Goal: Task Accomplishment & Management: Manage account settings

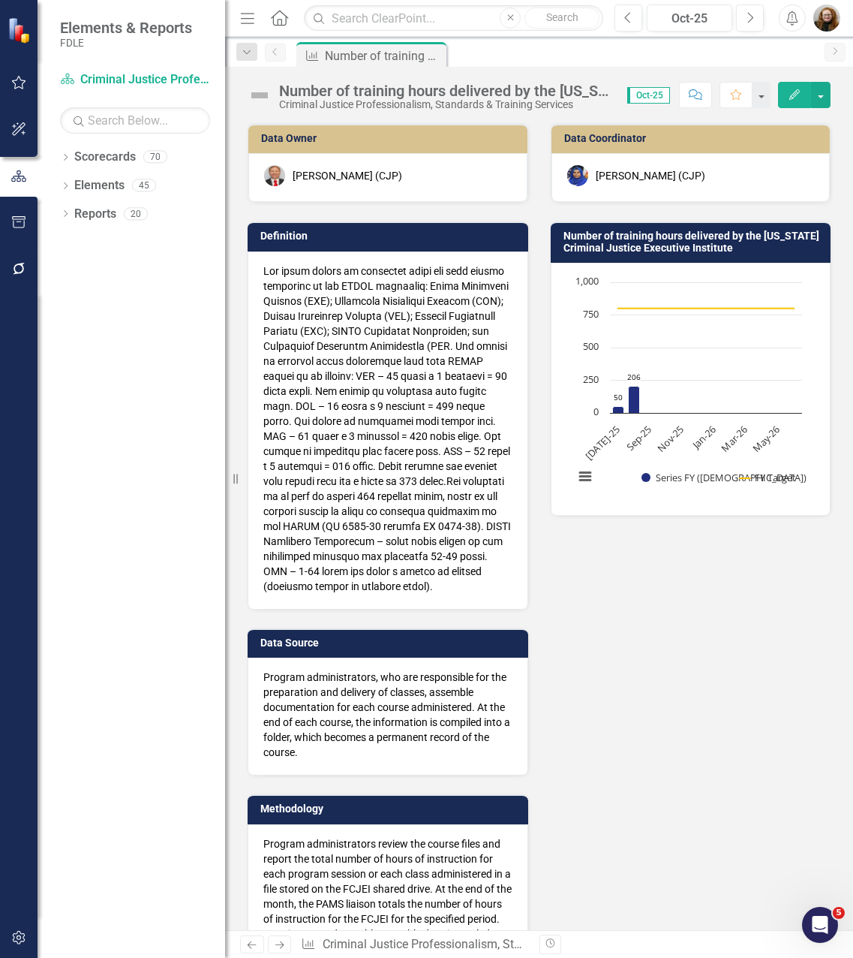
click at [745, 633] on div "Data Owner Brett Kirkland (CJP) Definition Data Source Program administrators, …" at bounding box center [539, 538] width 606 height 868
click at [727, 692] on div "Data Owner Brett Kirkland (CJP) Definition Data Source Program administrators, …" at bounding box center [539, 538] width 606 height 868
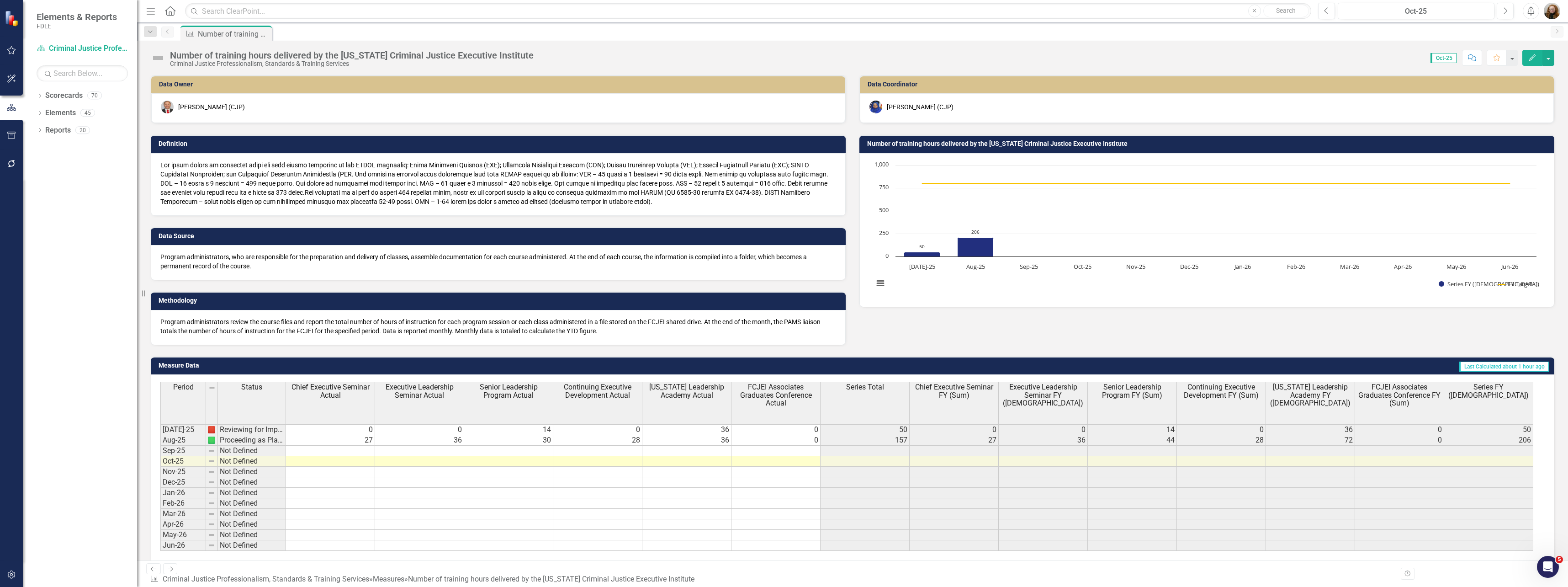
click at [519, 325] on div "Data Owner Brett Kirkland (CJP) Definition Data Source Program administrators, …" at bounding box center [852, 204] width 1417 height 281
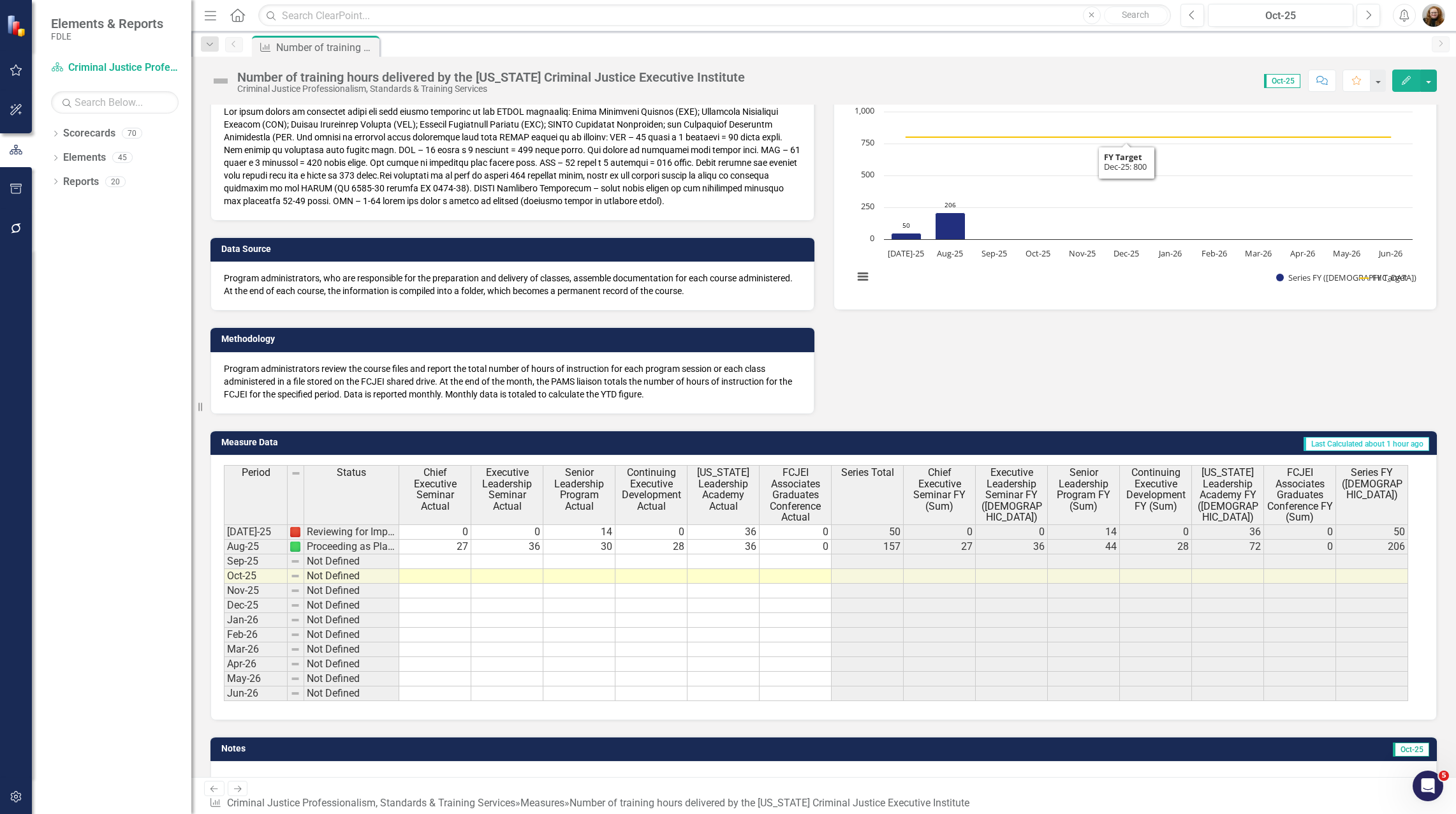
scroll to position [139, 0]
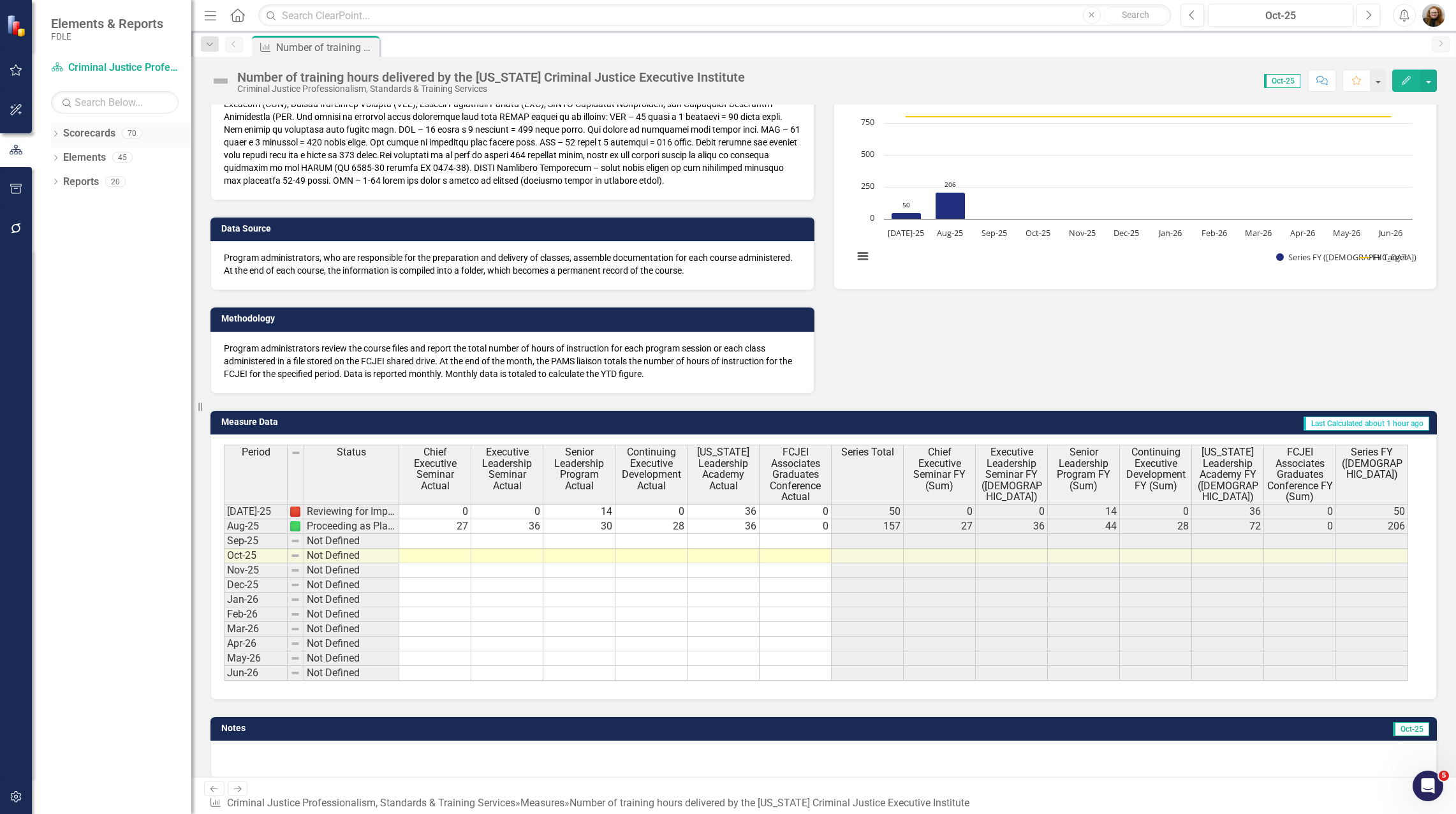
click at [52, 137] on icon "Dropdown" at bounding box center [55, 135] width 9 height 7
click at [48, 233] on icon "Dropdown" at bounding box center [42, 229] width 9 height 8
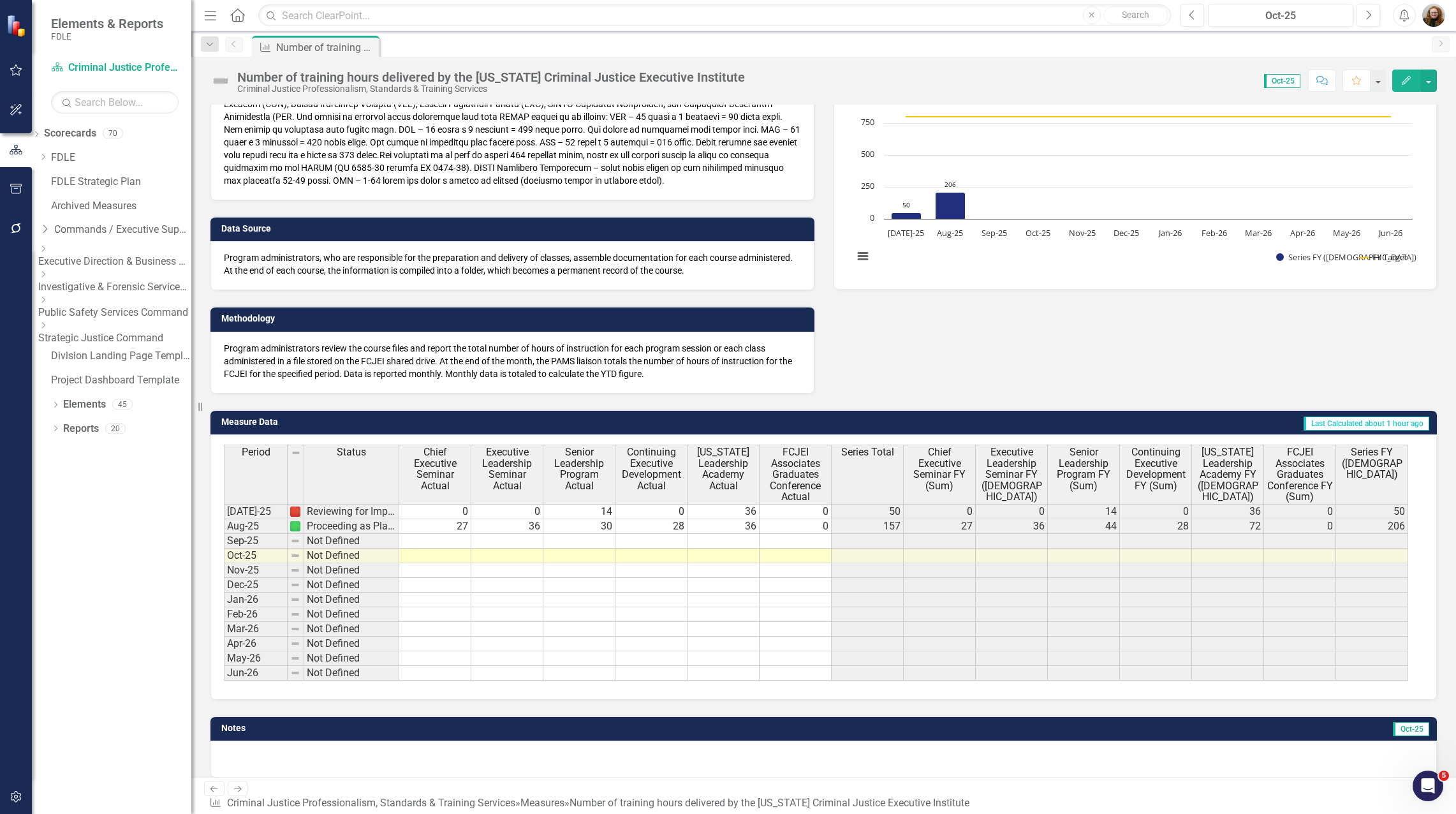
click at [48, 327] on icon "Dropdown" at bounding box center [42, 325] width 9 height 8
click at [48, 398] on icon "Dropdown" at bounding box center [42, 393] width 9 height 8
click at [121, 404] on link "Missing Persons & Offender Enforcement" at bounding box center [115, 411] width 153 height 14
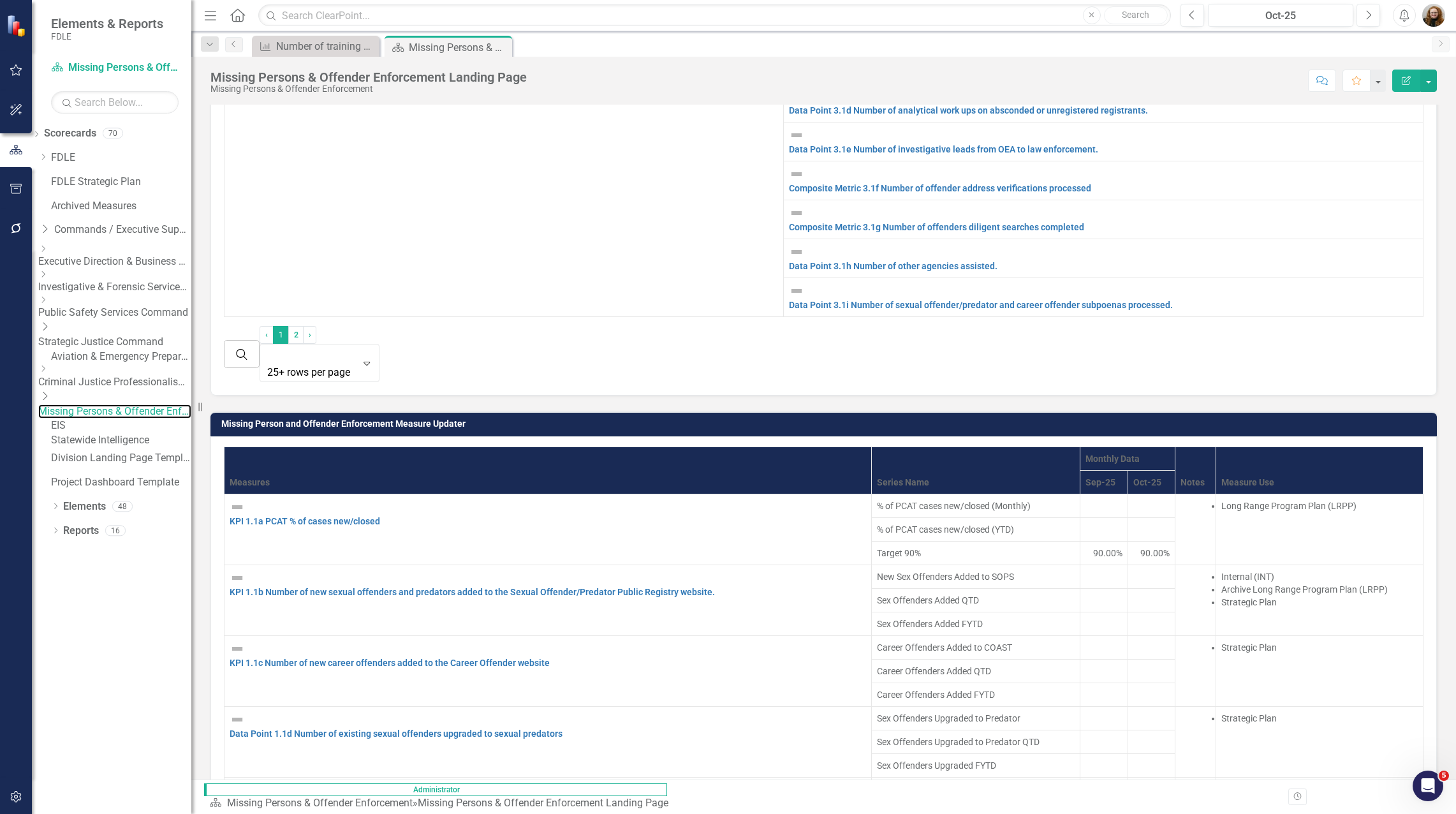
scroll to position [1523, 0]
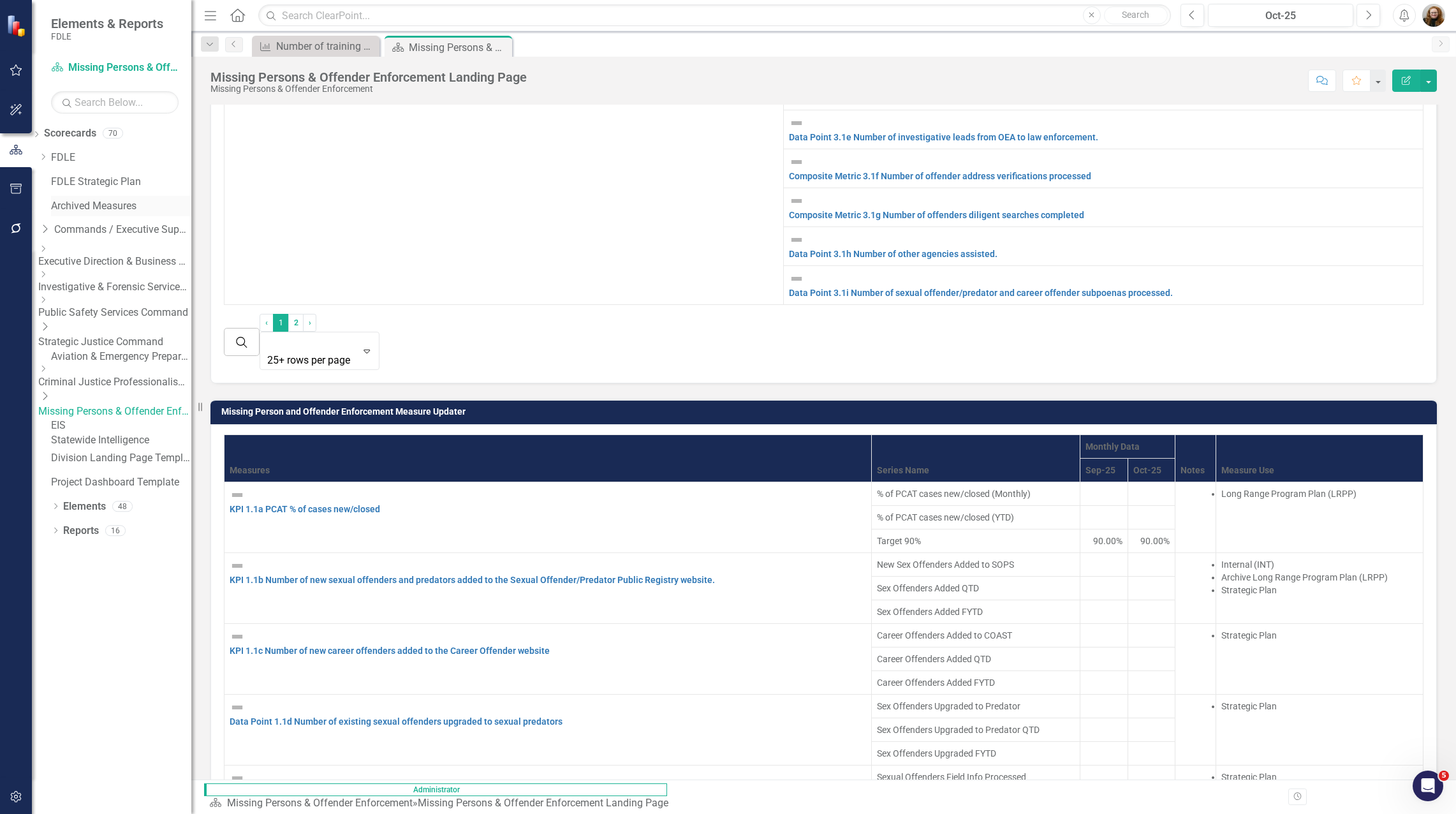
click at [92, 209] on link "Archived Measures" at bounding box center [121, 206] width 140 height 14
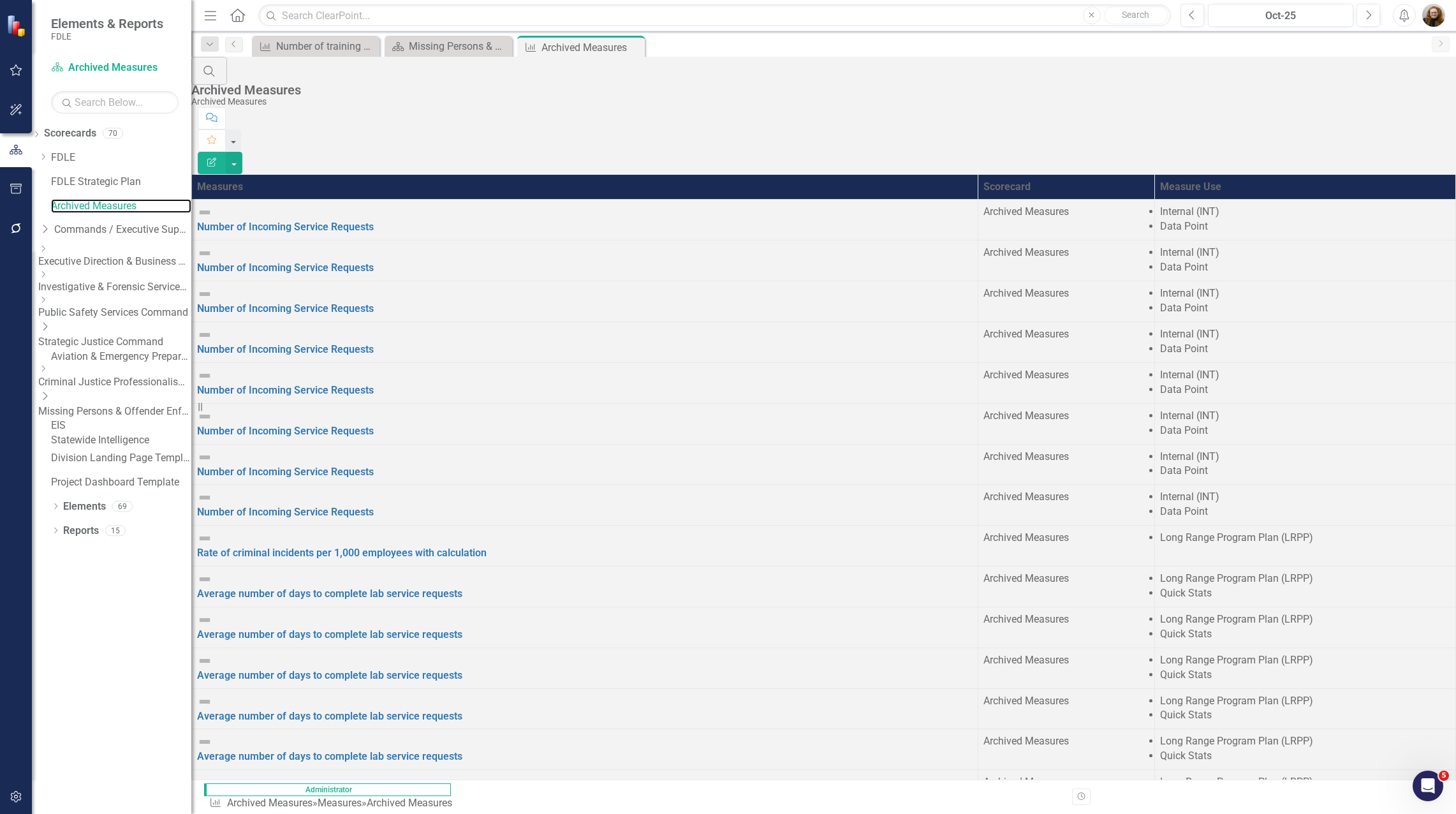
scroll to position [279, 0]
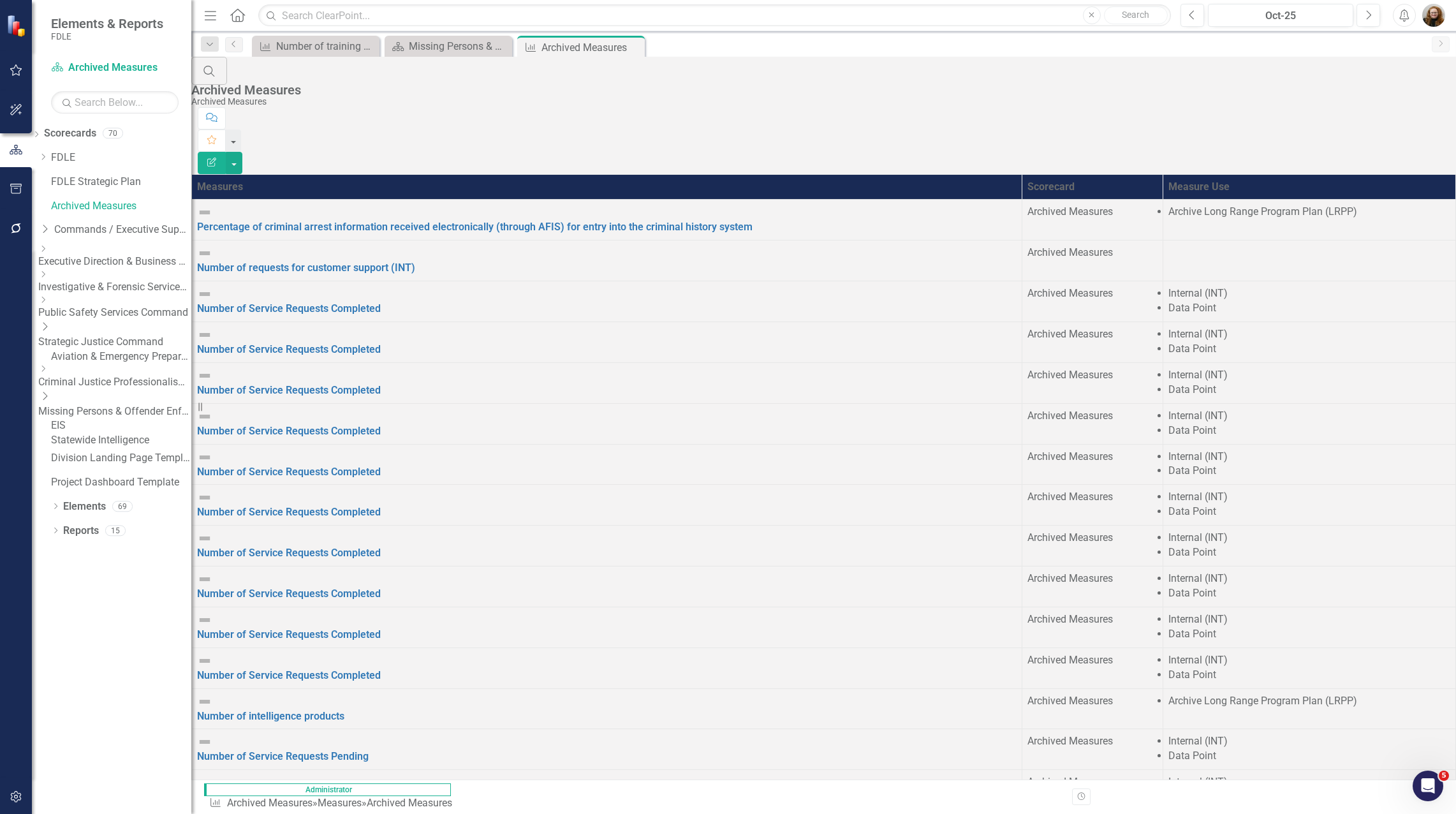
scroll to position [291, 0]
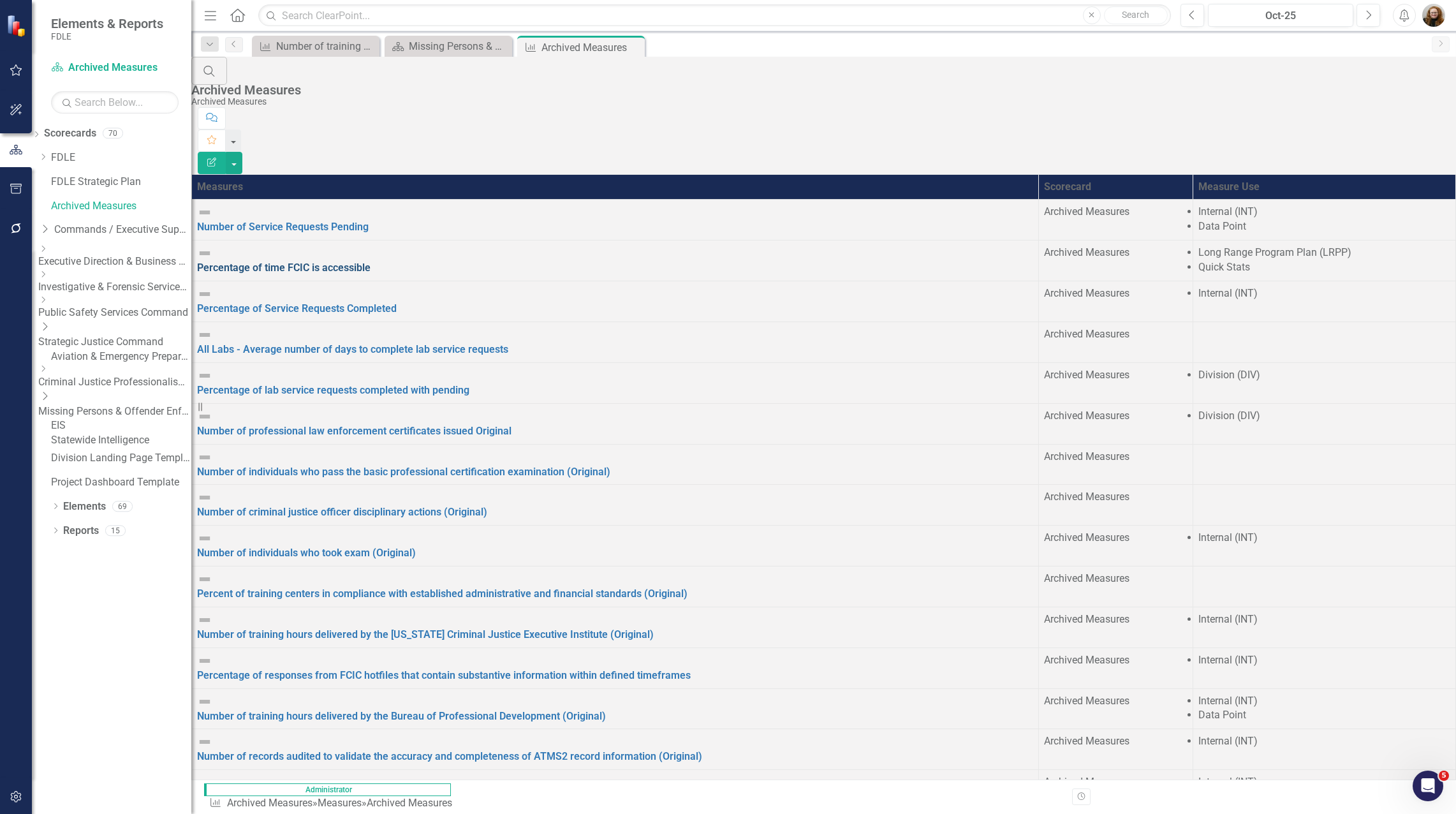
click at [370, 262] on link "Percentage of time FCIC is accessible" at bounding box center [284, 268] width 173 height 12
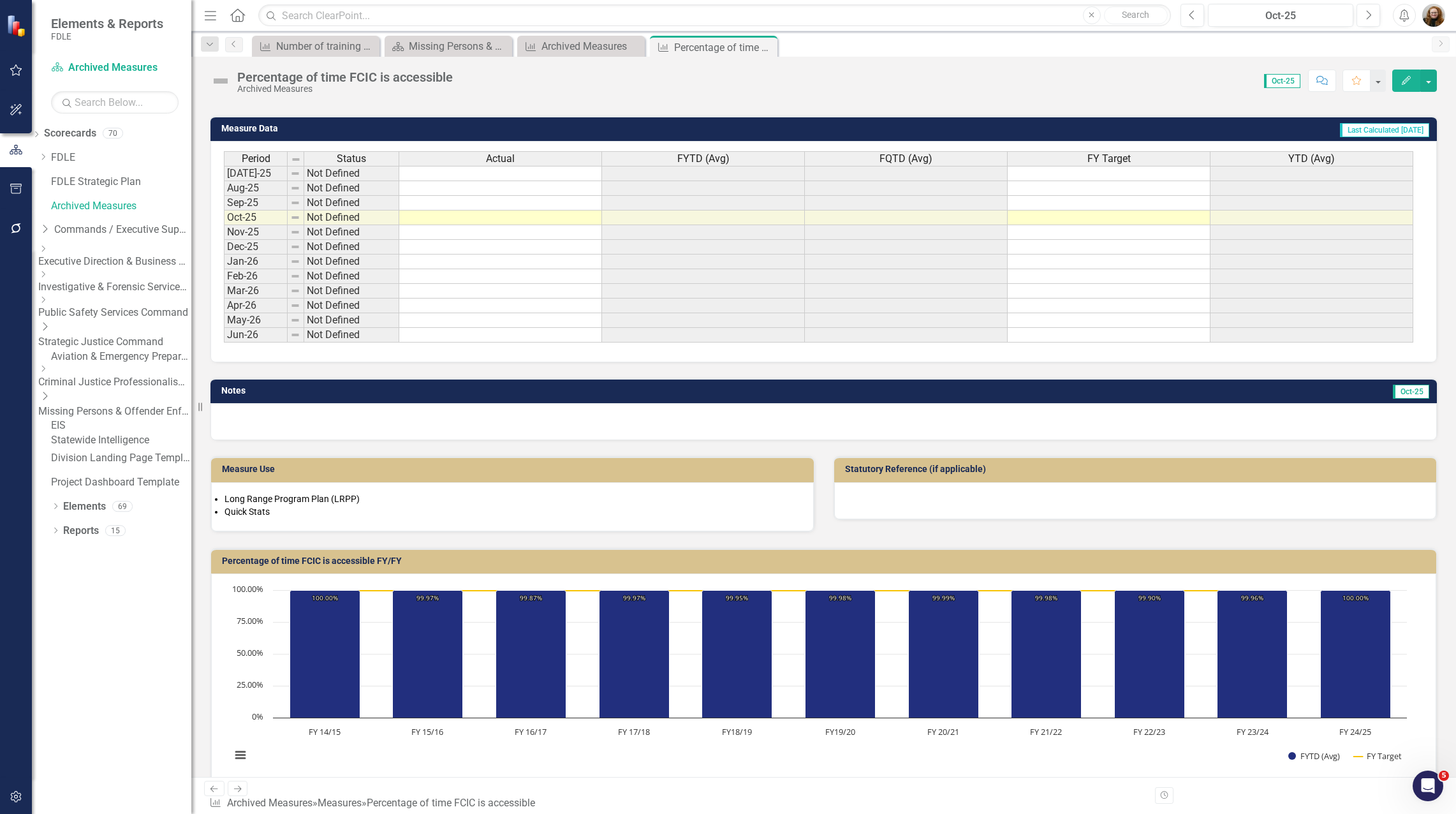
scroll to position [446, 0]
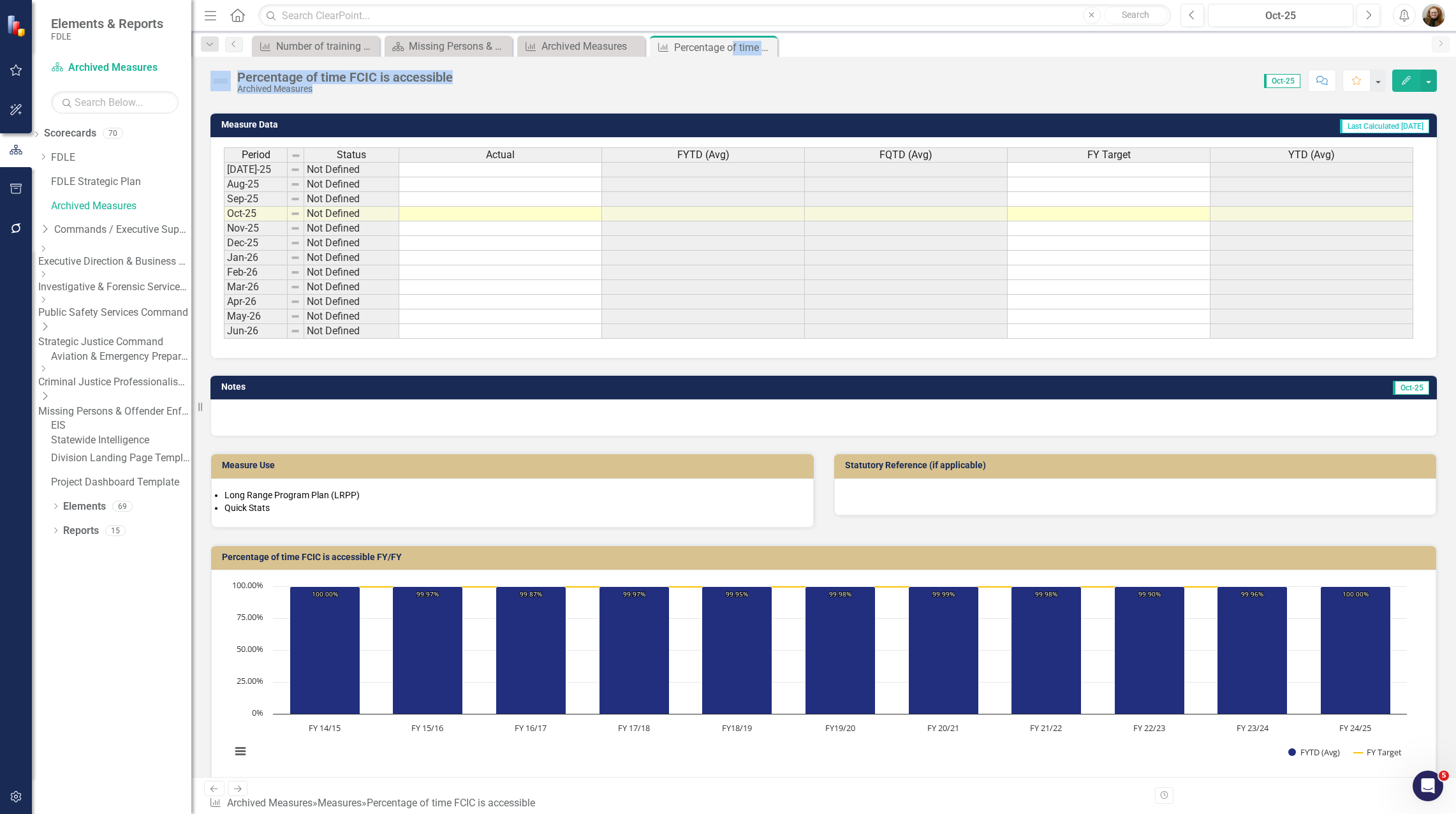
drag, startPoint x: 731, startPoint y: 43, endPoint x: 782, endPoint y: 55, distance: 52.4
click at [725, 55] on div "Measure Number of training hours delivered by the Florida Criminal Justice Exec…" at bounding box center [837, 46] width 1176 height 20
drag, startPoint x: 782, startPoint y: 55, endPoint x: 1056, endPoint y: 186, distance: 303.7
click at [725, 186] on div "Menu Home Search Close Search Previous Oct-25 Next Alerts User Edit Profile Dis…" at bounding box center [823, 407] width 1264 height 814
click at [725, 71] on div "Score: N/A Oct-25 Completed Comment Favorite Edit" at bounding box center [947, 81] width 978 height 22
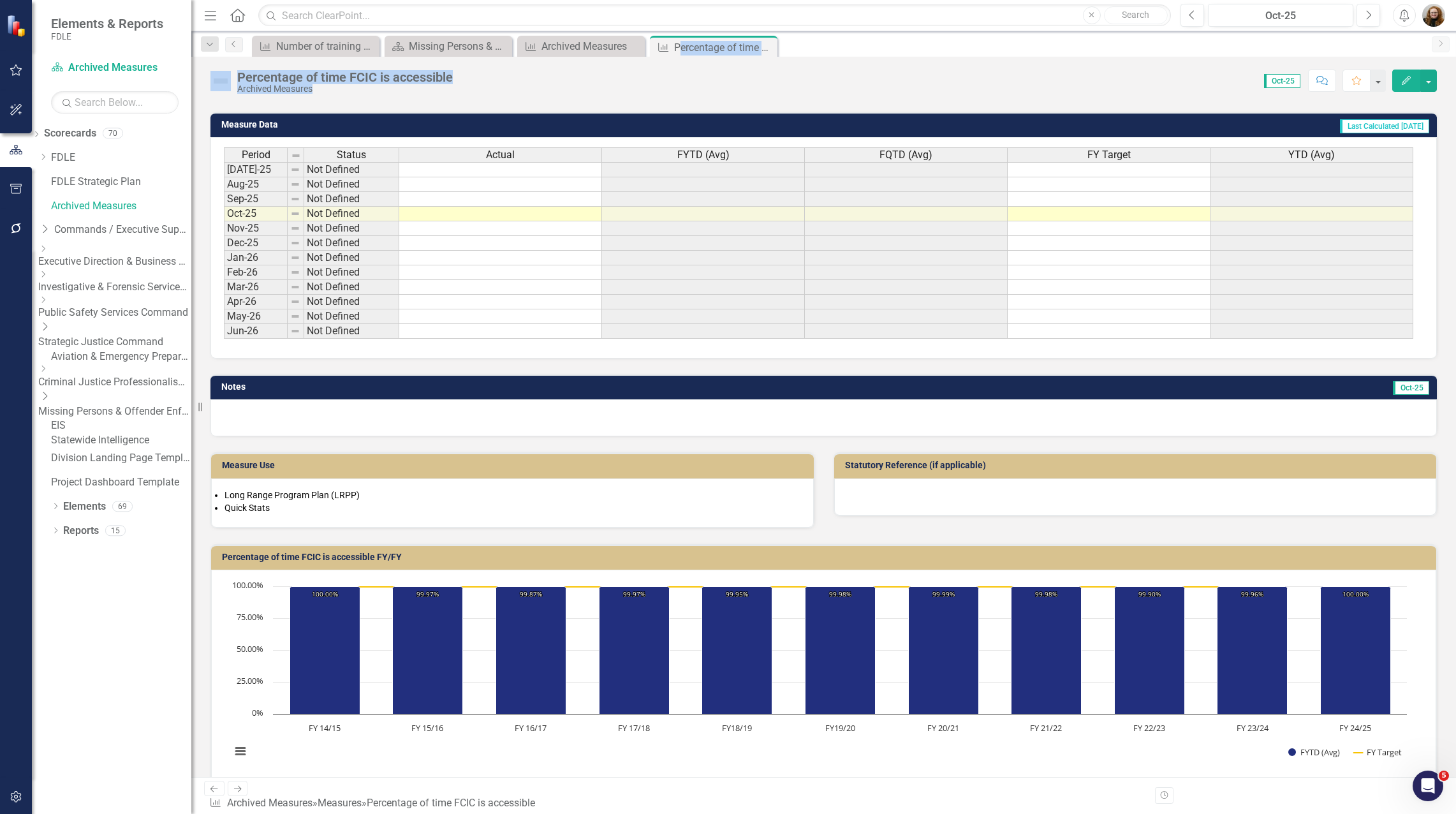
drag, startPoint x: 678, startPoint y: 47, endPoint x: 1218, endPoint y: 57, distance: 540.1
click at [725, 57] on div "Menu Home Search Close Search Previous Oct-25 Next Alerts User Edit Profile Dis…" at bounding box center [823, 407] width 1264 height 814
drag, startPoint x: 672, startPoint y: 50, endPoint x: 641, endPoint y: 71, distance: 37.4
click at [615, 90] on div "Percentage of time FCIC is accessible Archived Measures Score: N/A Oct-25 Compl…" at bounding box center [823, 76] width 1264 height 38
drag, startPoint x: 671, startPoint y: 44, endPoint x: 1550, endPoint y: 516, distance: 997.7
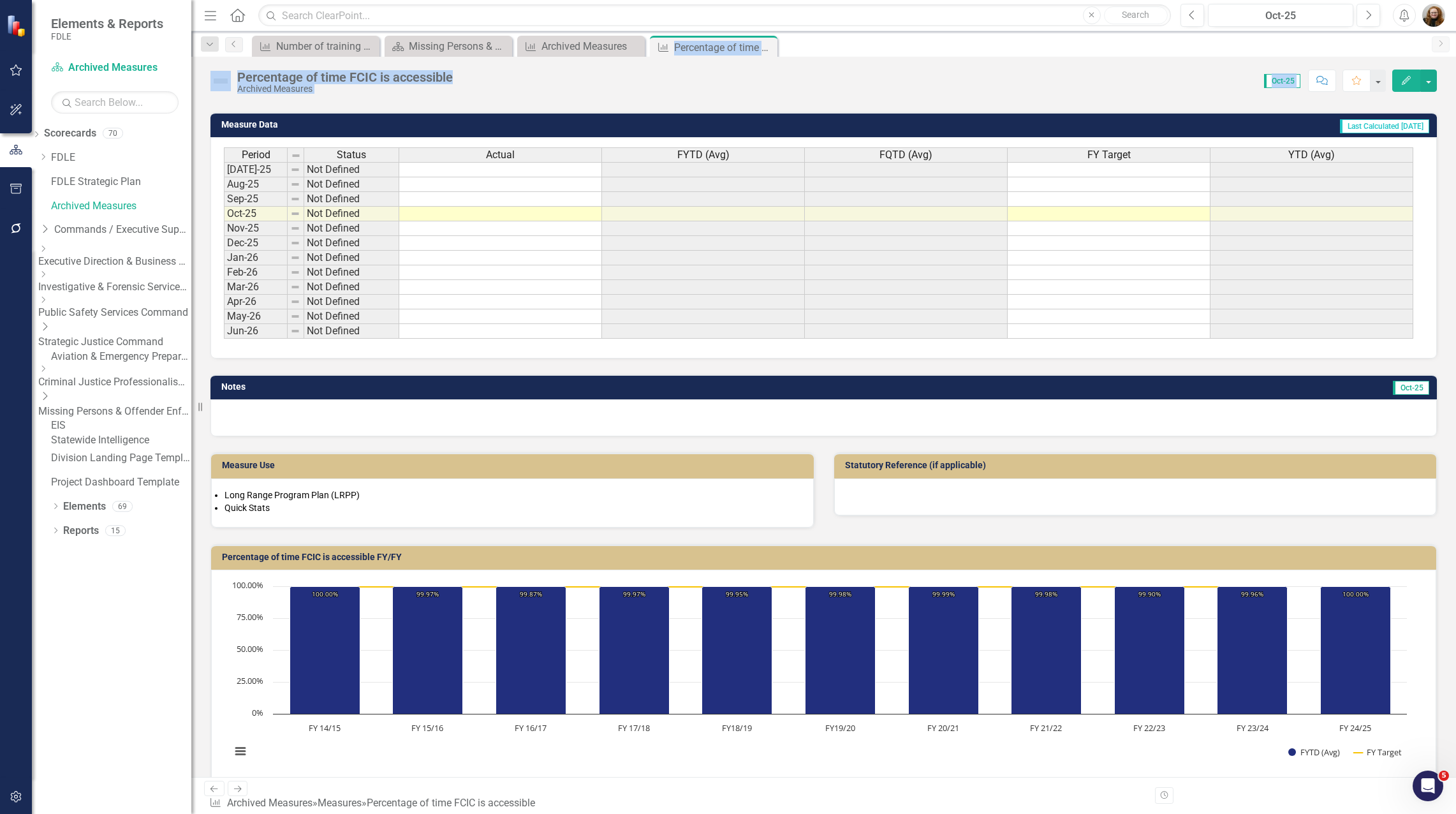
click at [725, 516] on html "Elements & Reports FDLE Scorecard Archived Measures Search Dropdown Scorecards …" at bounding box center [728, 407] width 1456 height 814
click at [703, 45] on div "Percentage of time FCIC is accessible" at bounding box center [708, 48] width 68 height 16
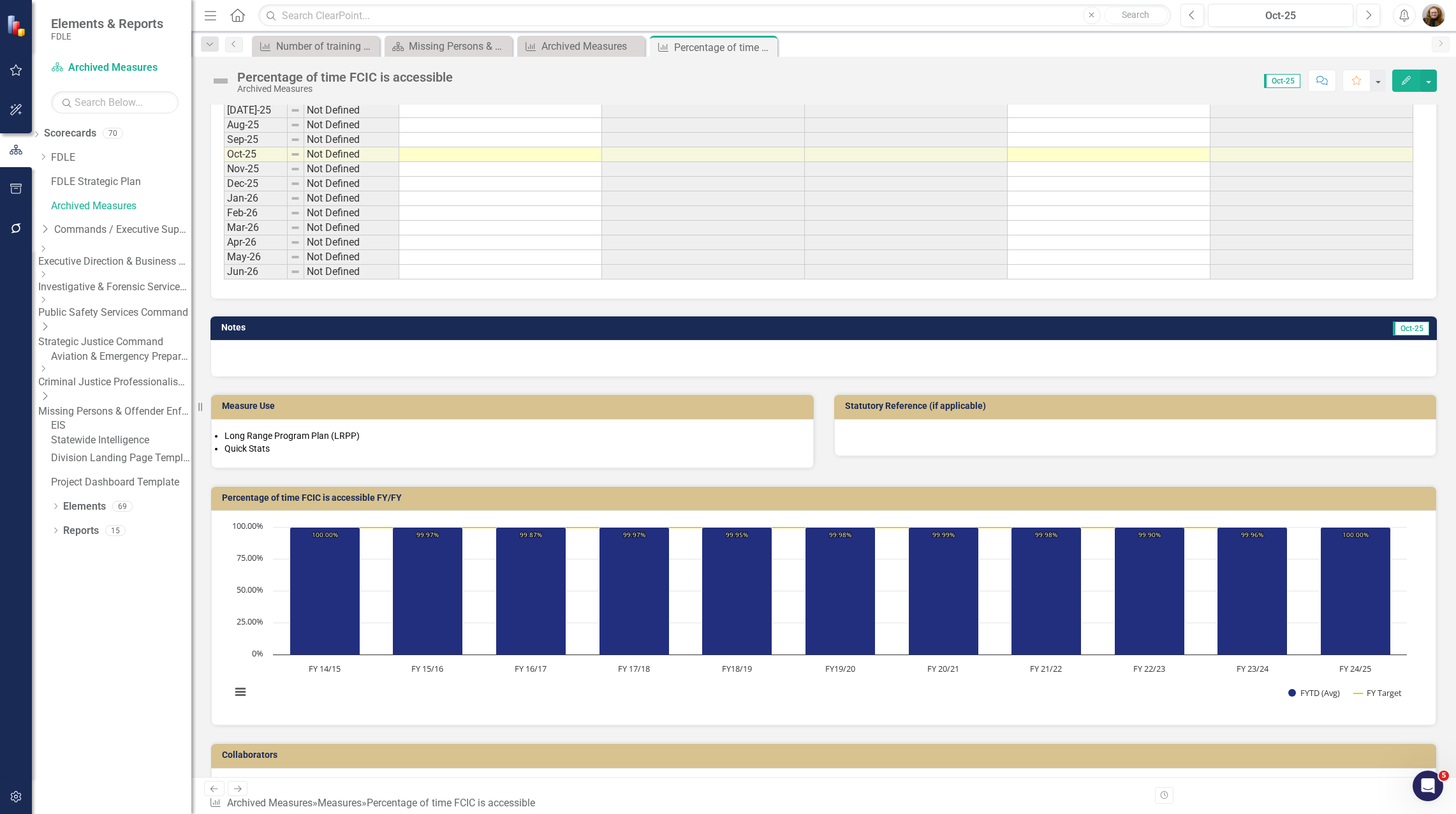
scroll to position [584, 0]
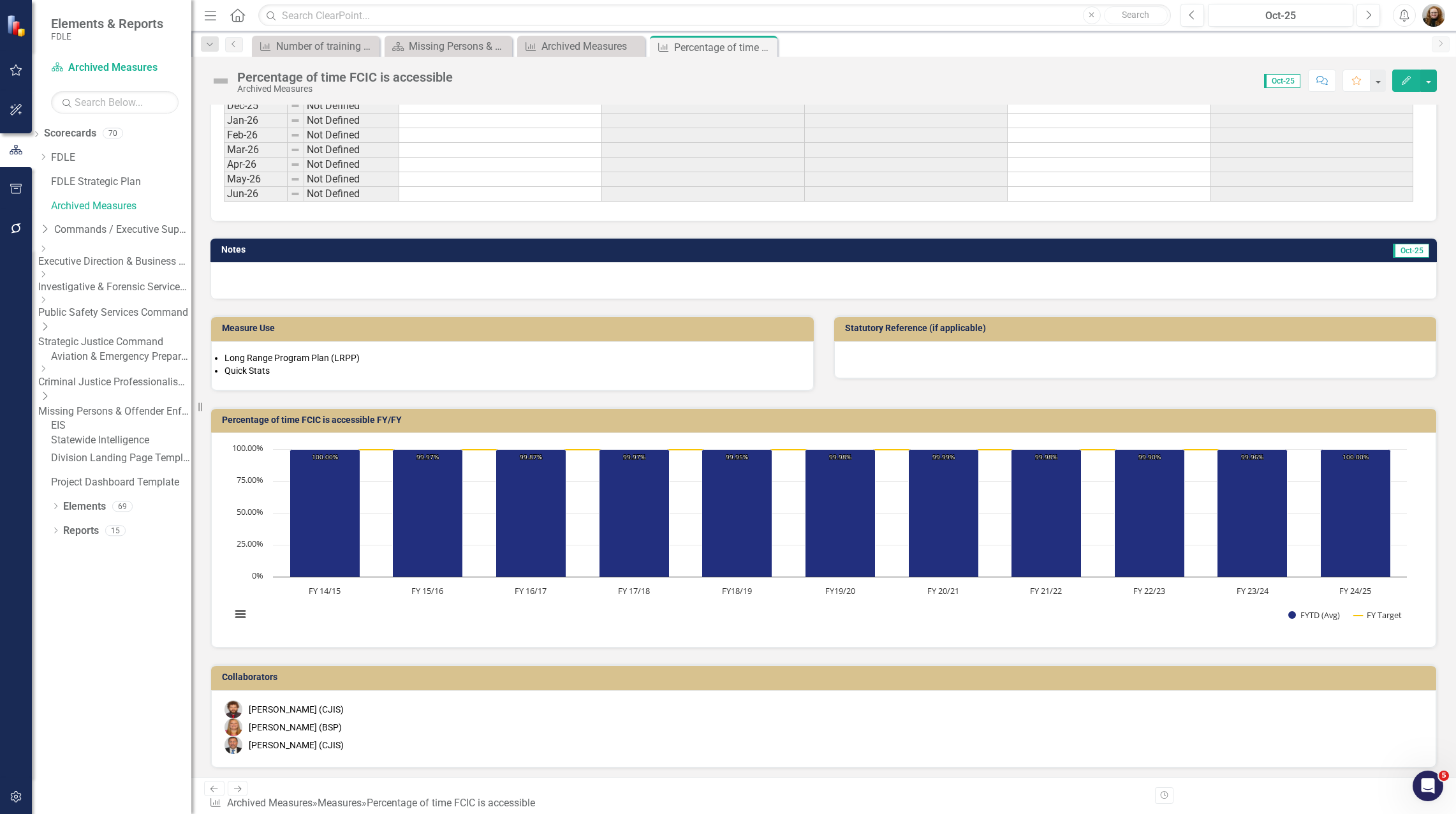
click at [48, 303] on icon "Dropdown" at bounding box center [42, 299] width 9 height 8
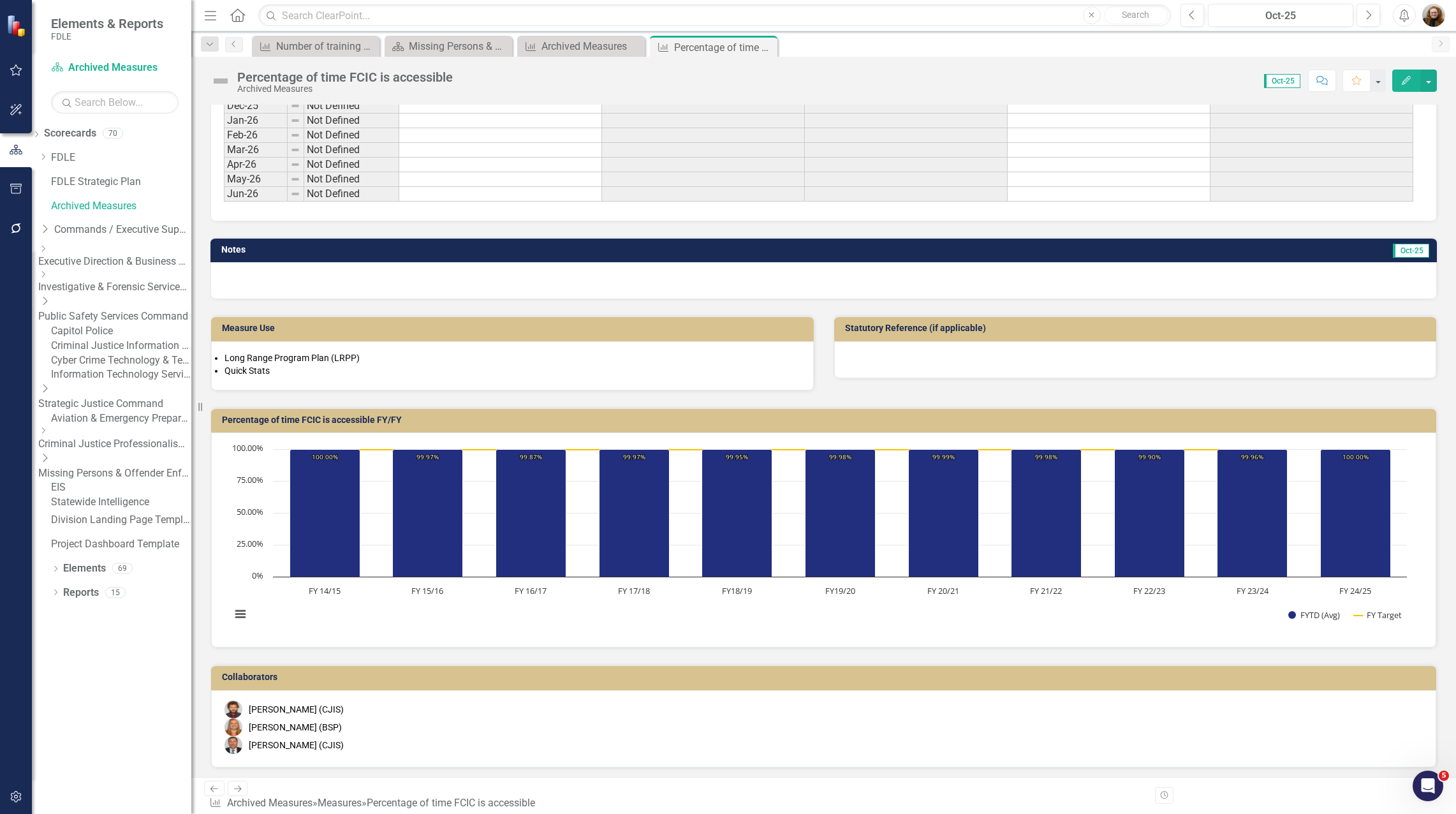
click at [114, 349] on link "Criminal Justice Information Services" at bounding box center [121, 346] width 140 height 14
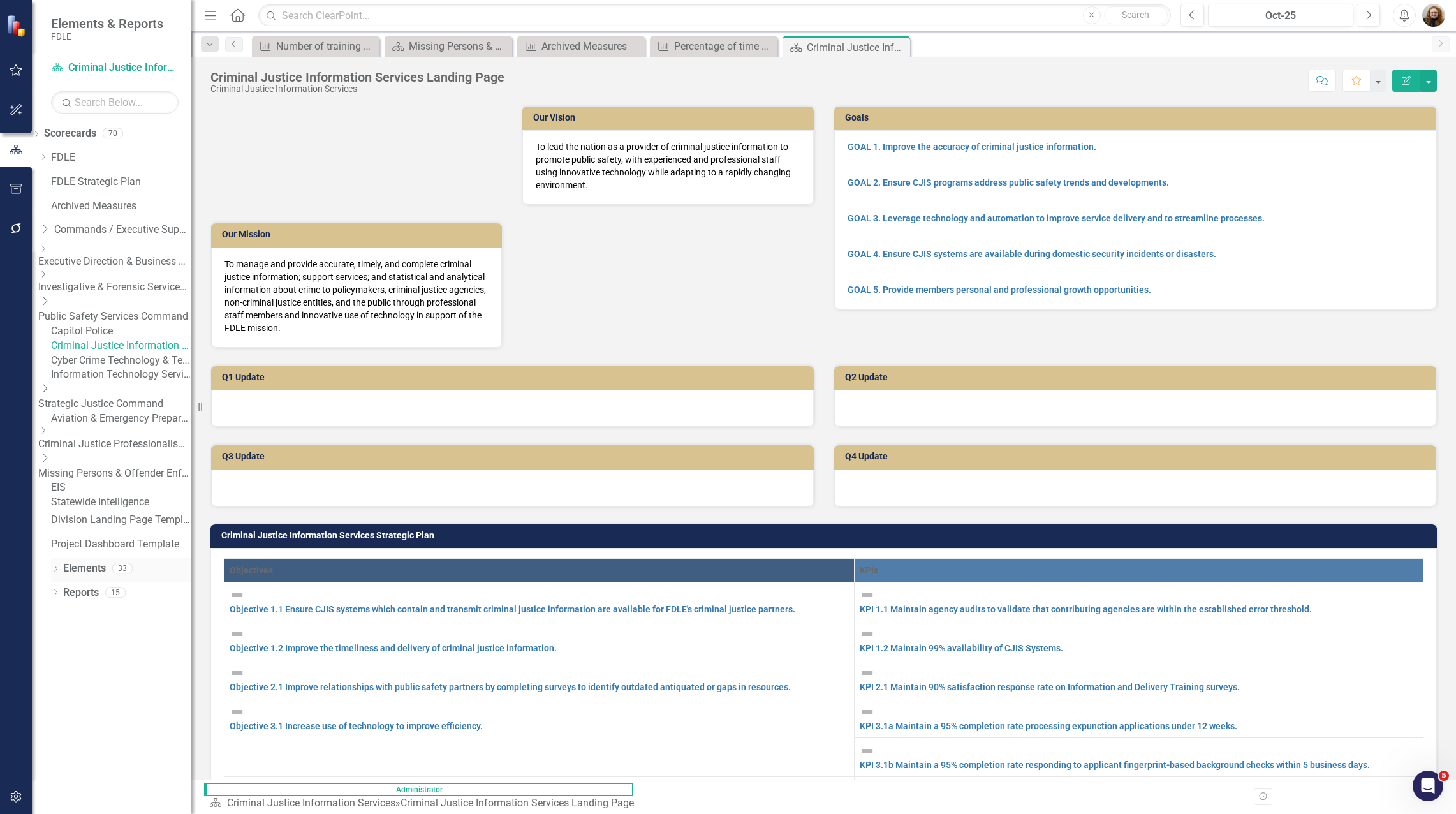
click at [71, 576] on link "Elements" at bounding box center [84, 568] width 42 height 14
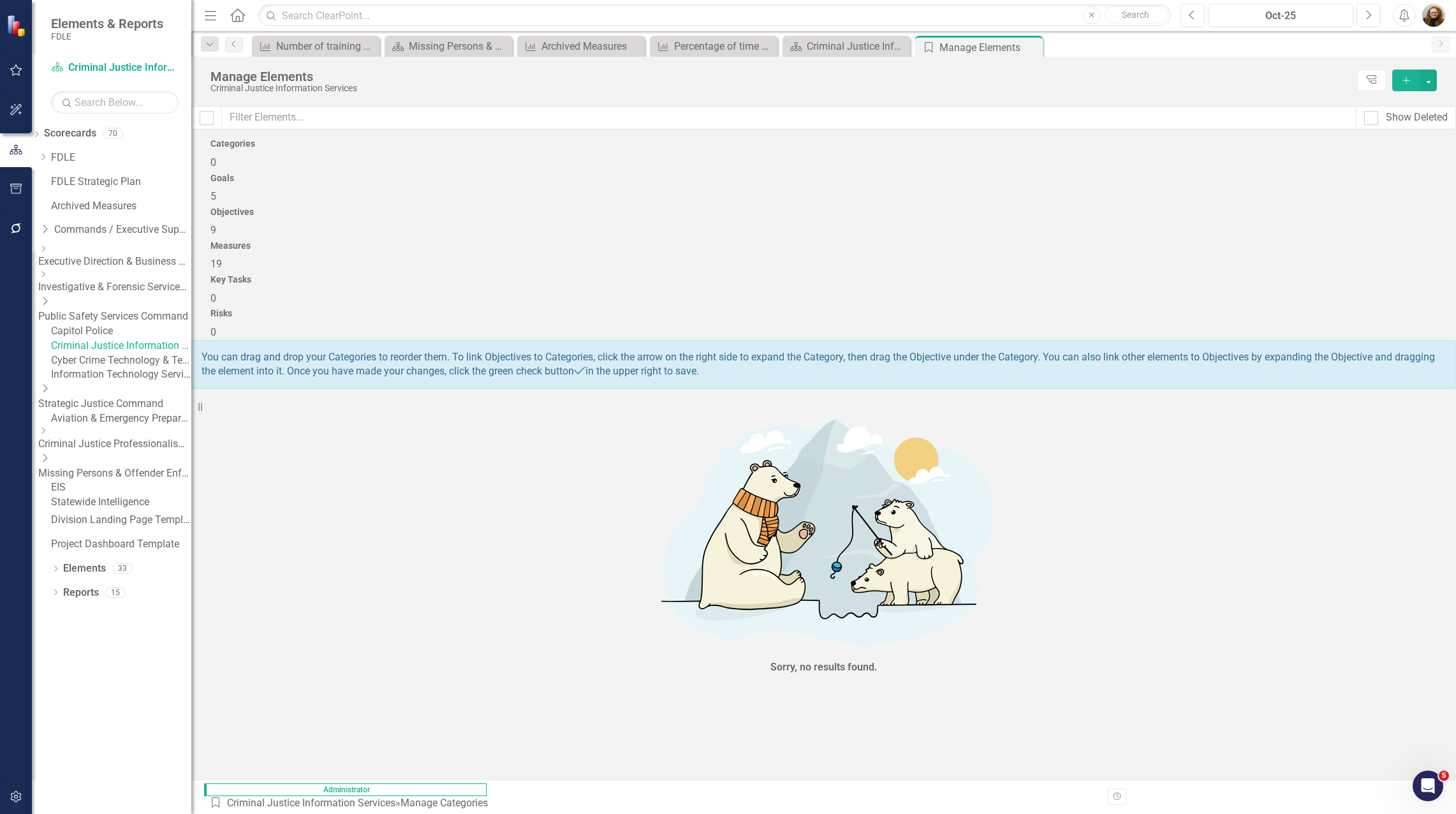
click at [725, 241] on div "Measures 19" at bounding box center [823, 257] width 1226 height 31
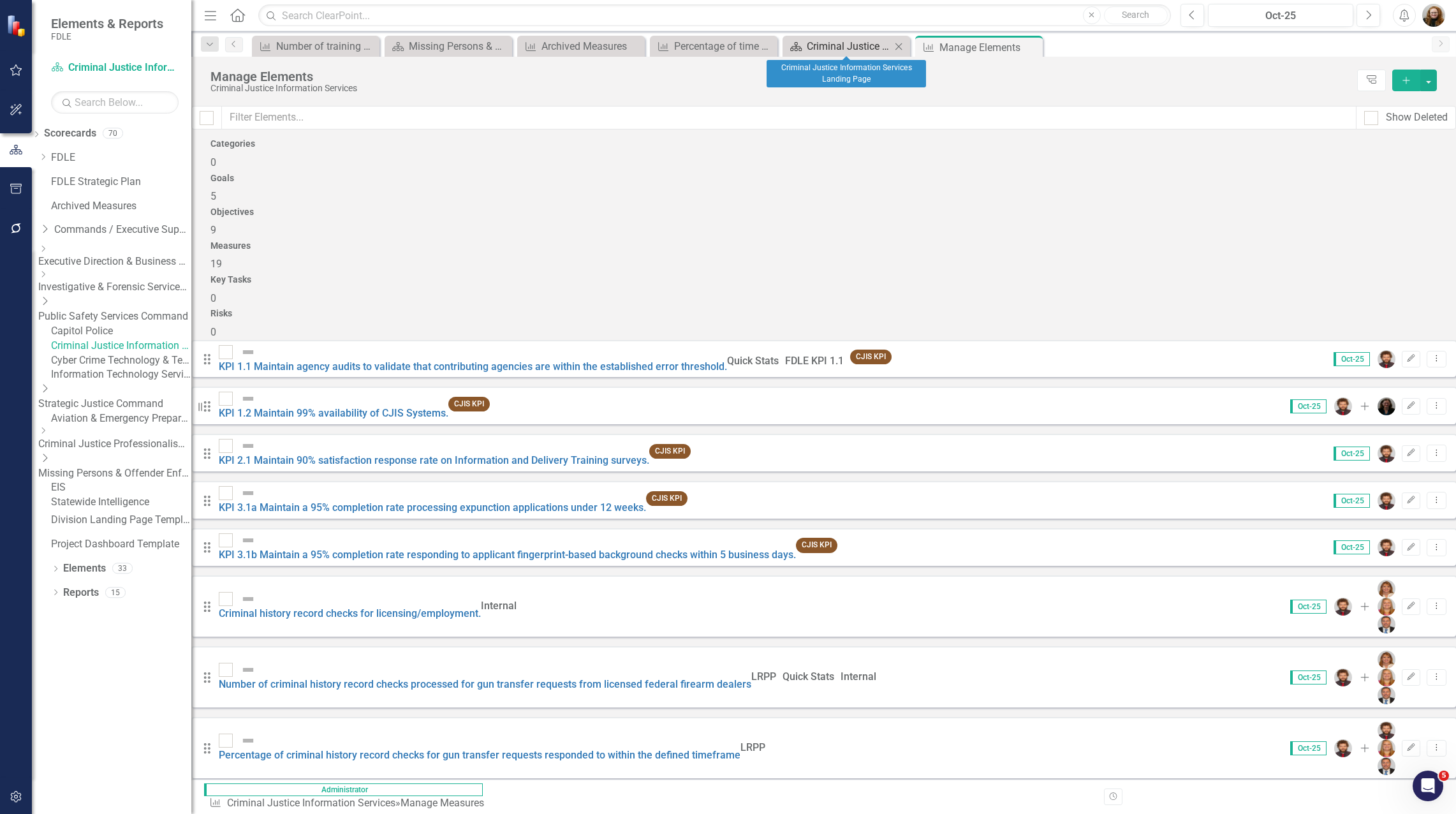
click at [725, 46] on div "Criminal Justice Information Services Landing Page" at bounding box center [848, 46] width 84 height 16
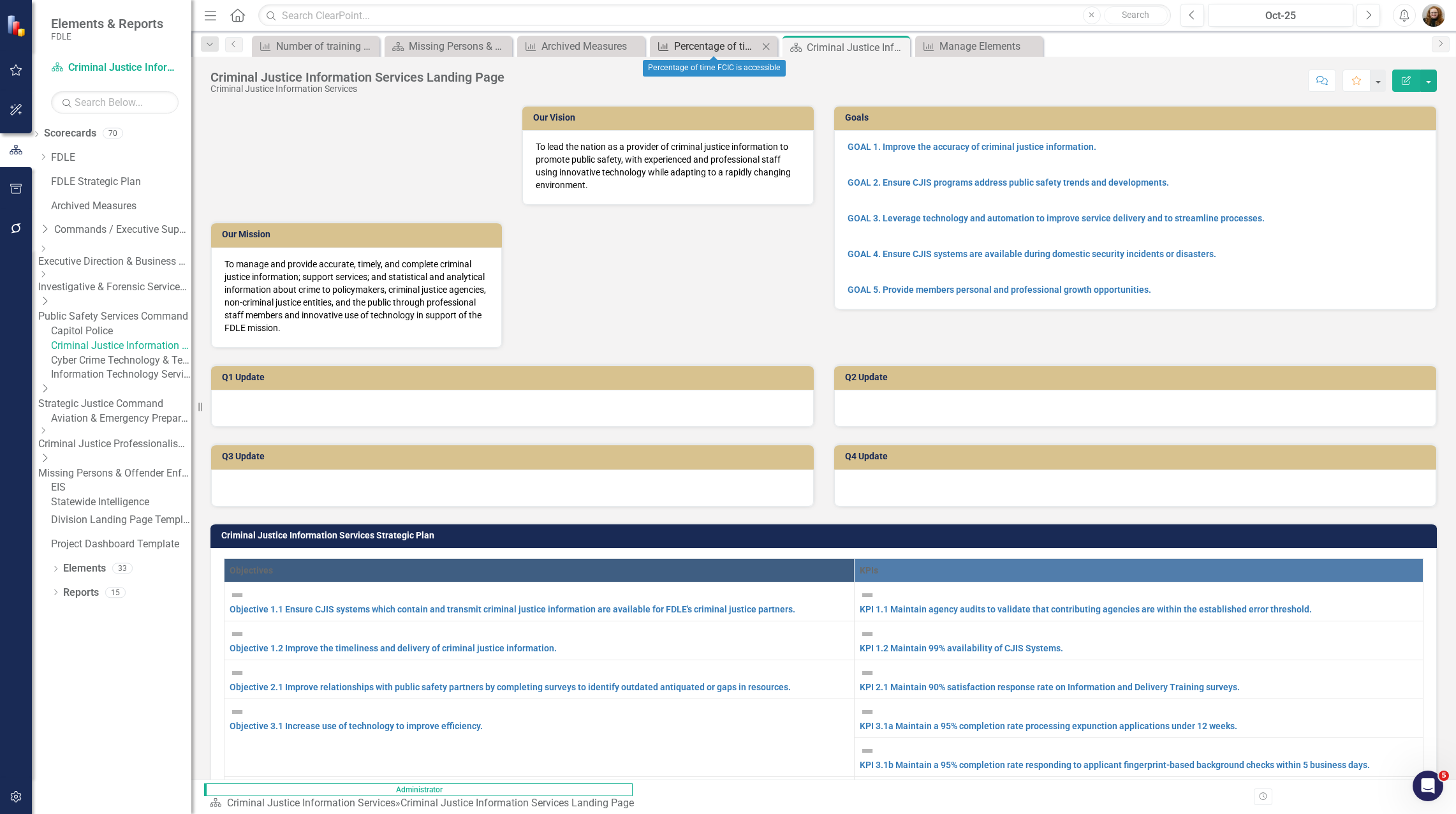
click at [687, 46] on div "Percentage of time FCIC is accessible" at bounding box center [715, 46] width 84 height 16
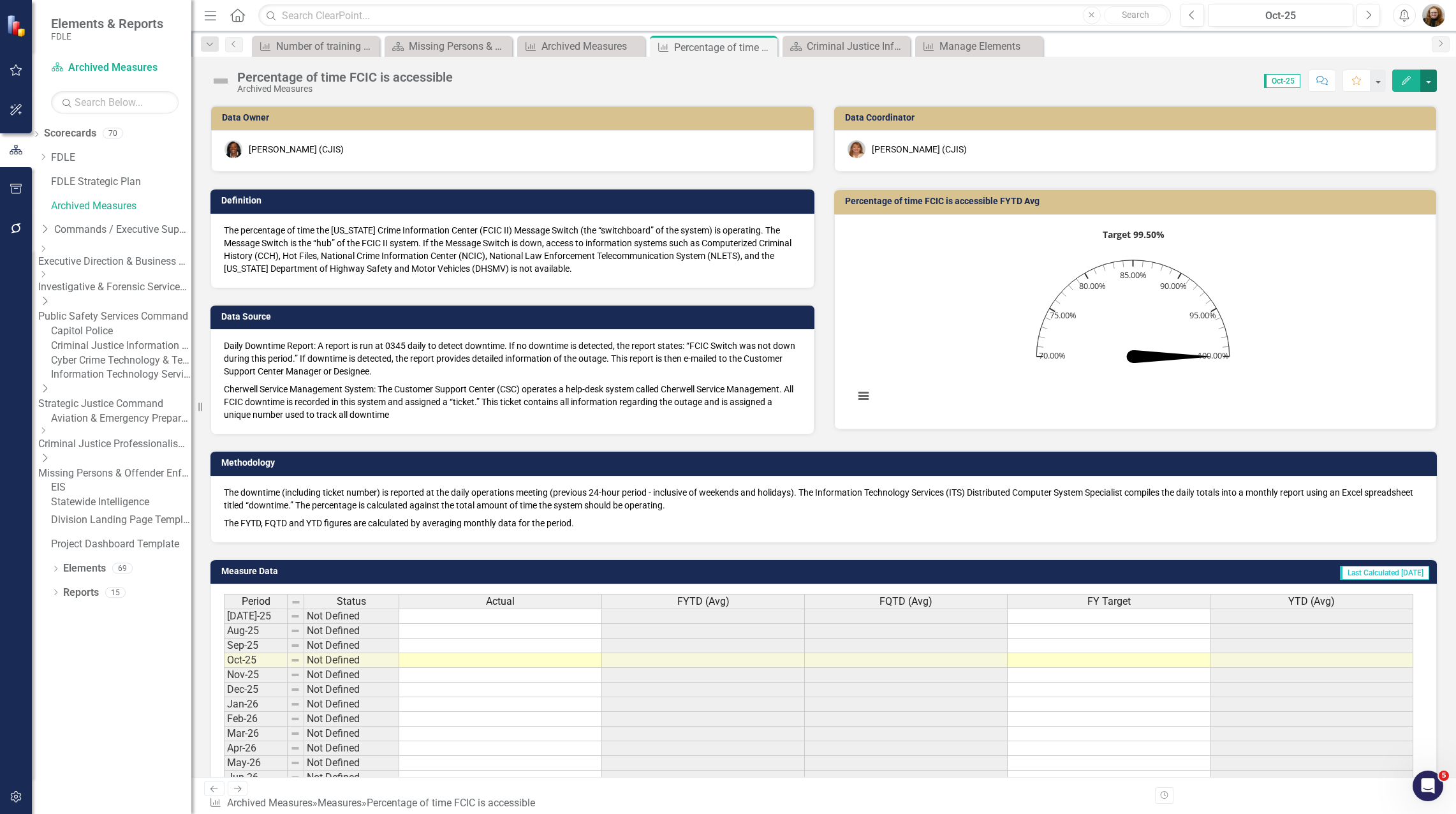
click at [725, 78] on button "button" at bounding box center [1429, 81] width 17 height 22
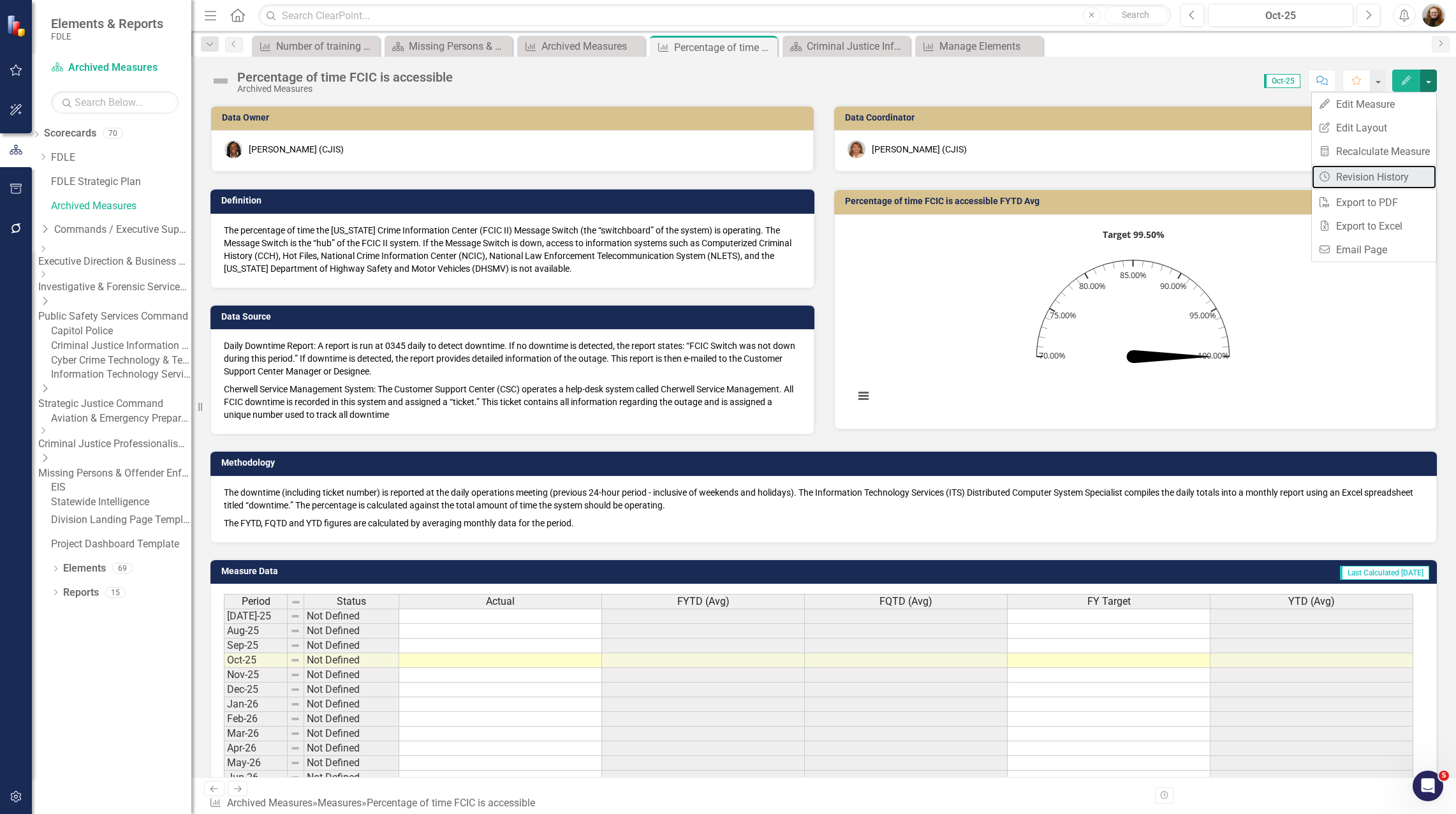
click at [725, 172] on link "Revision History Revision History" at bounding box center [1374, 177] width 124 height 24
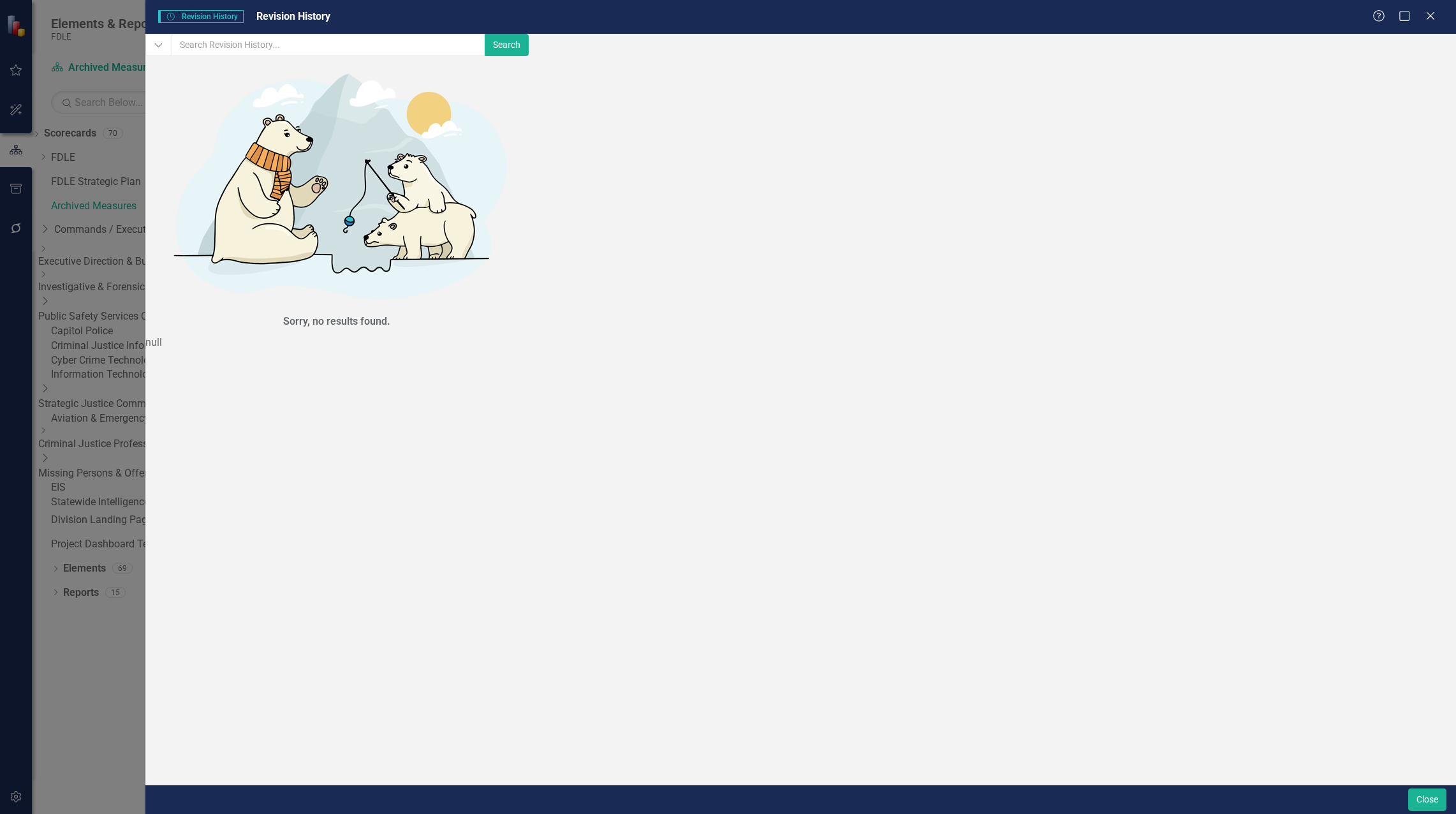
drag, startPoint x: 372, startPoint y: 303, endPoint x: 195, endPoint y: 106, distance: 264.8
click at [372, 300] on div "Sorry, no results found." at bounding box center [336, 195] width 382 height 280
click at [163, 51] on icon "Dropdown" at bounding box center [158, 46] width 9 height 12
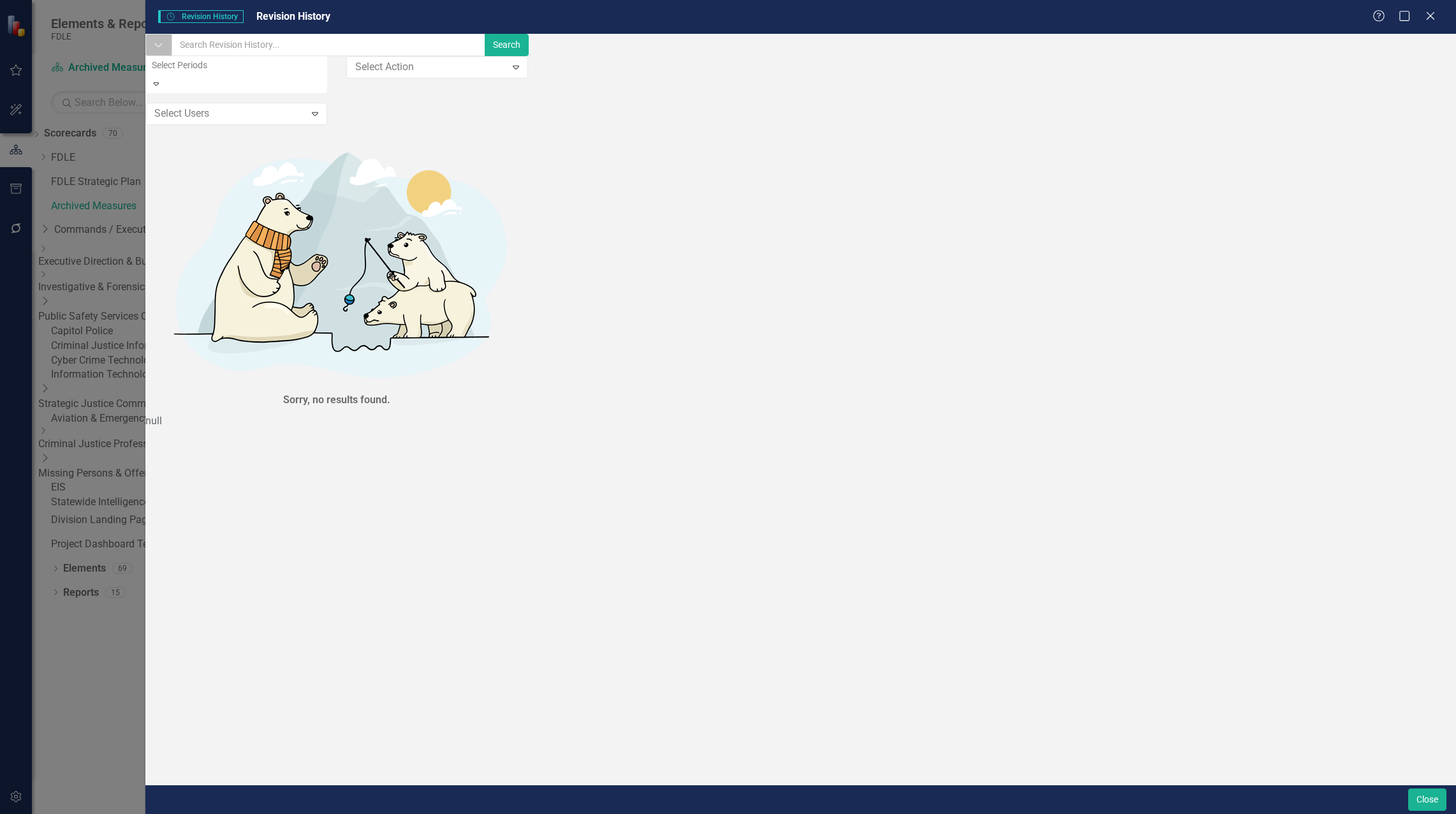
click at [162, 48] on icon "button" at bounding box center [158, 45] width 8 height 4
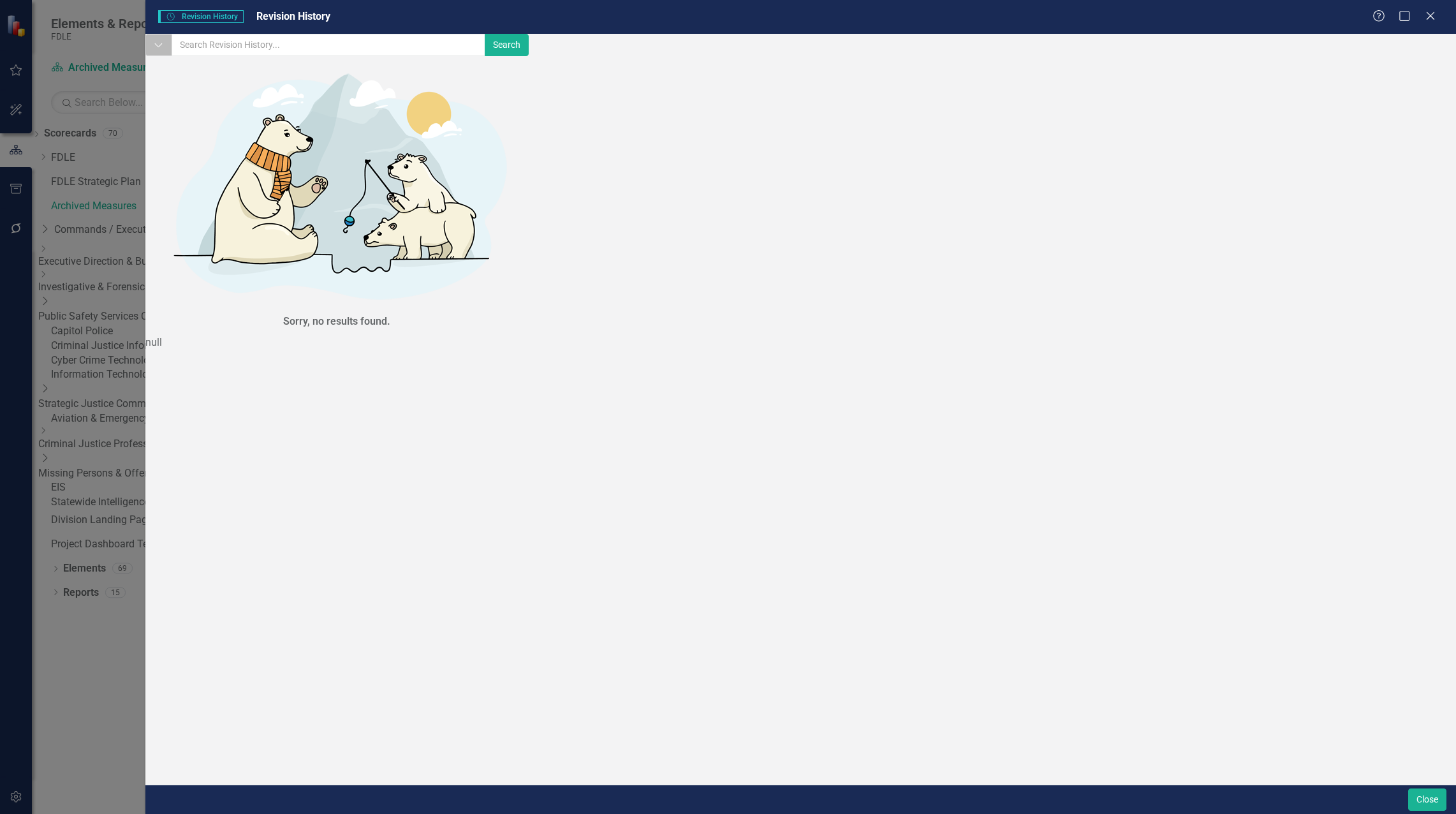
click at [163, 51] on icon "Dropdown" at bounding box center [158, 46] width 9 height 12
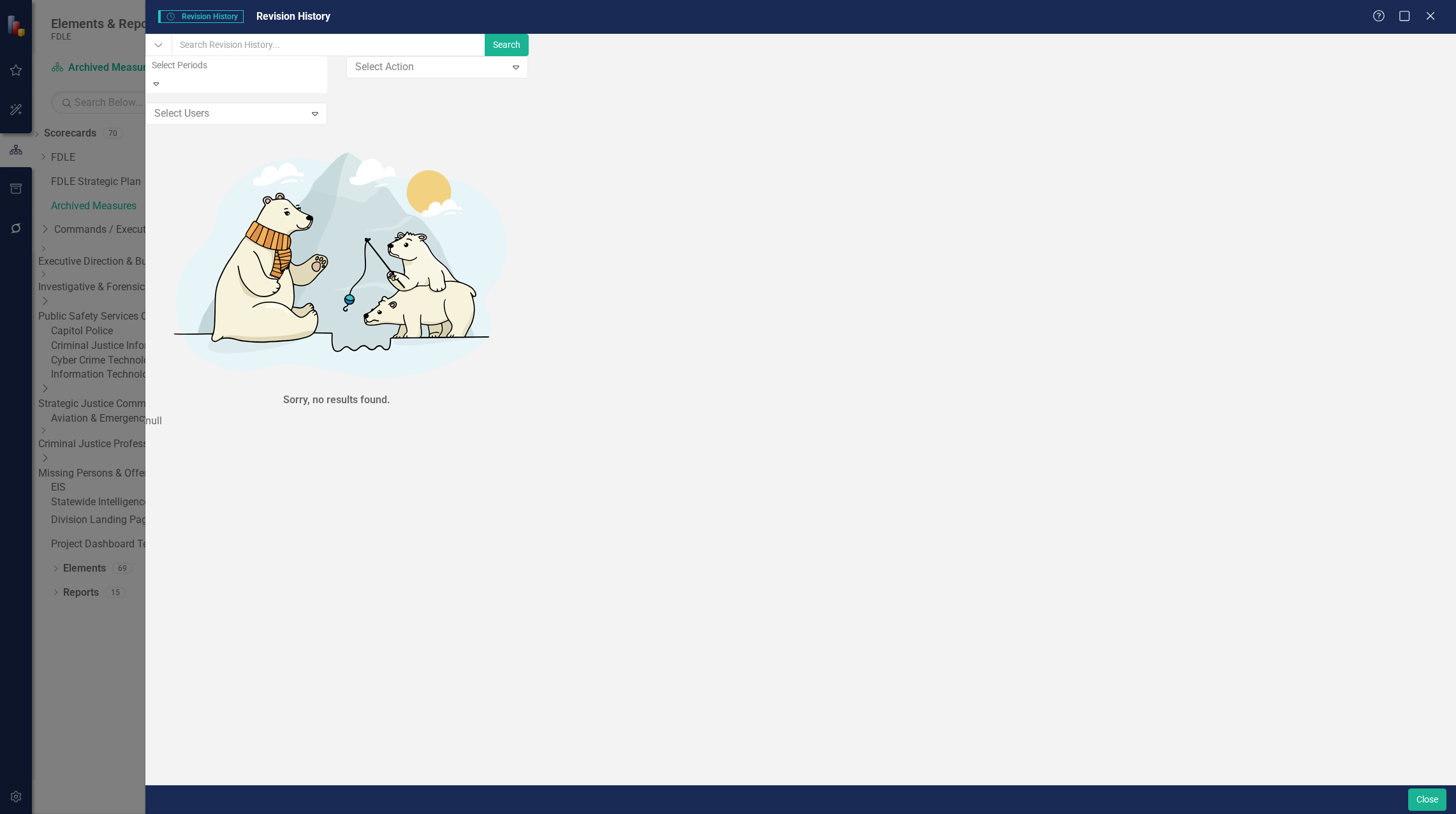
click at [283, 73] on div at bounding box center [238, 65] width 182 height 15
click at [274, 73] on div at bounding box center [238, 65] width 182 height 15
click at [242, 116] on div at bounding box center [227, 114] width 155 height 17
type input "jenn"
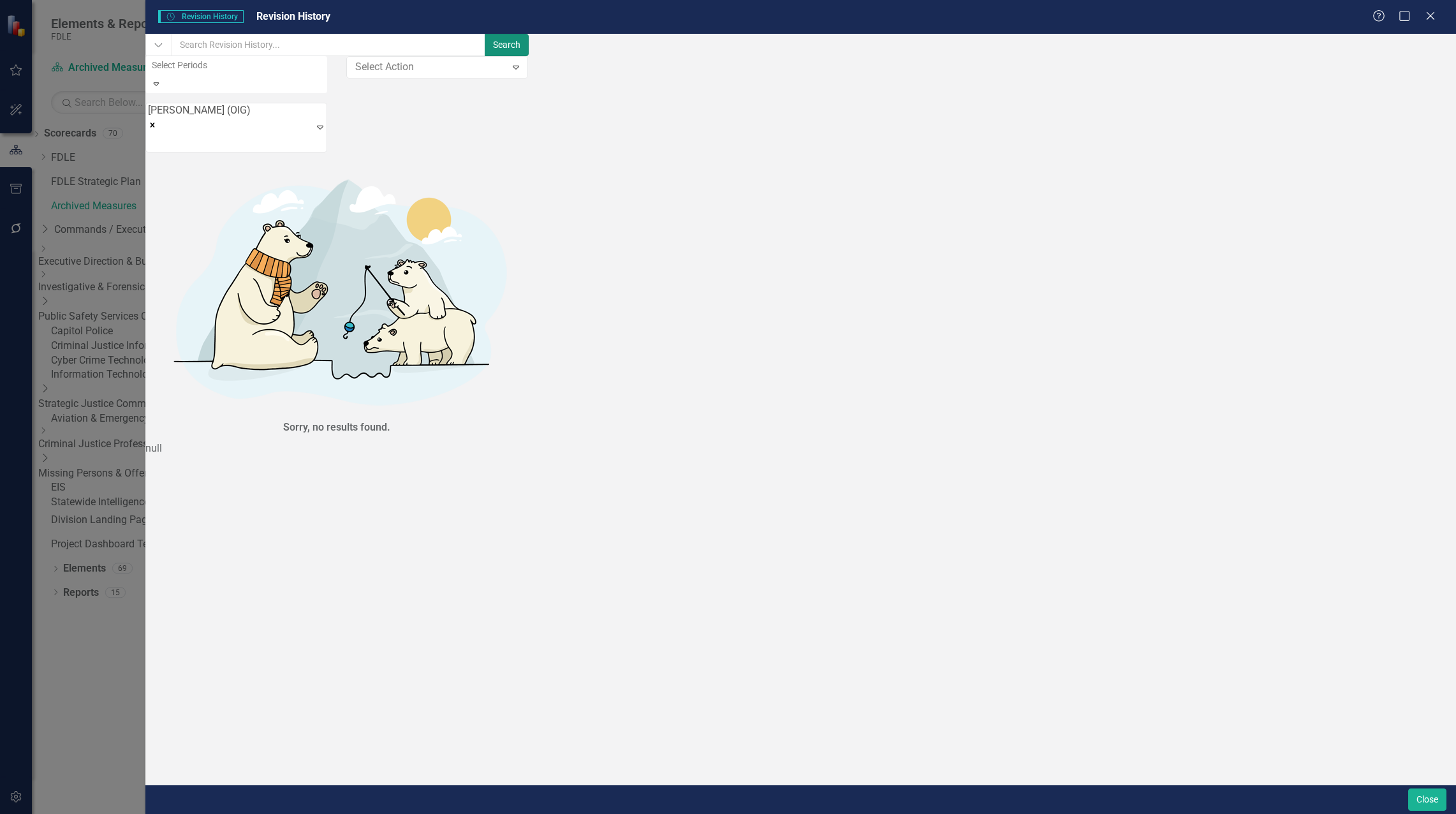
click at [528, 56] on button "Search" at bounding box center [506, 45] width 44 height 22
click at [725, 17] on icon "Close" at bounding box center [1430, 15] width 16 height 12
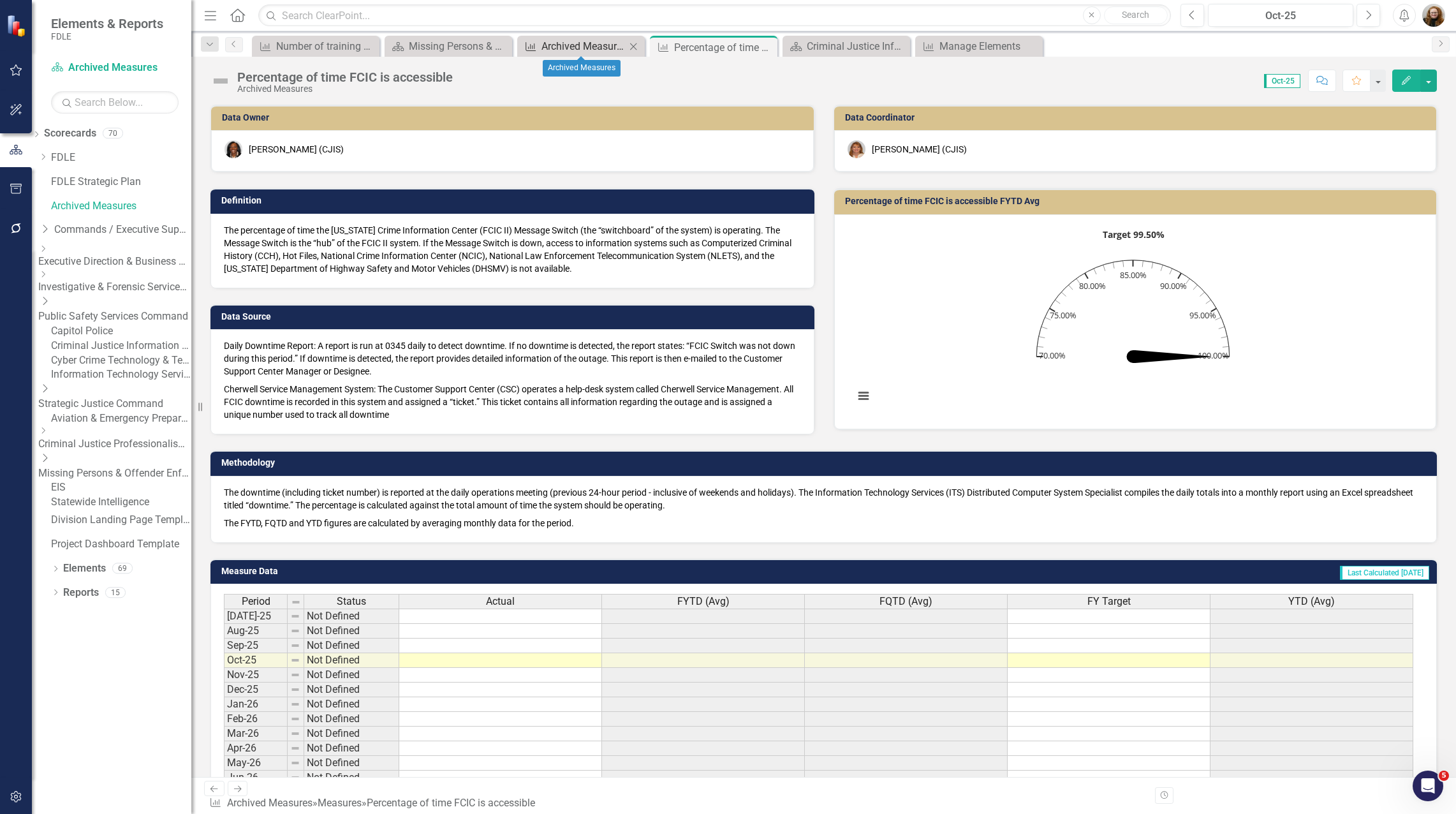
click at [605, 42] on div "Archived Measures" at bounding box center [583, 46] width 84 height 16
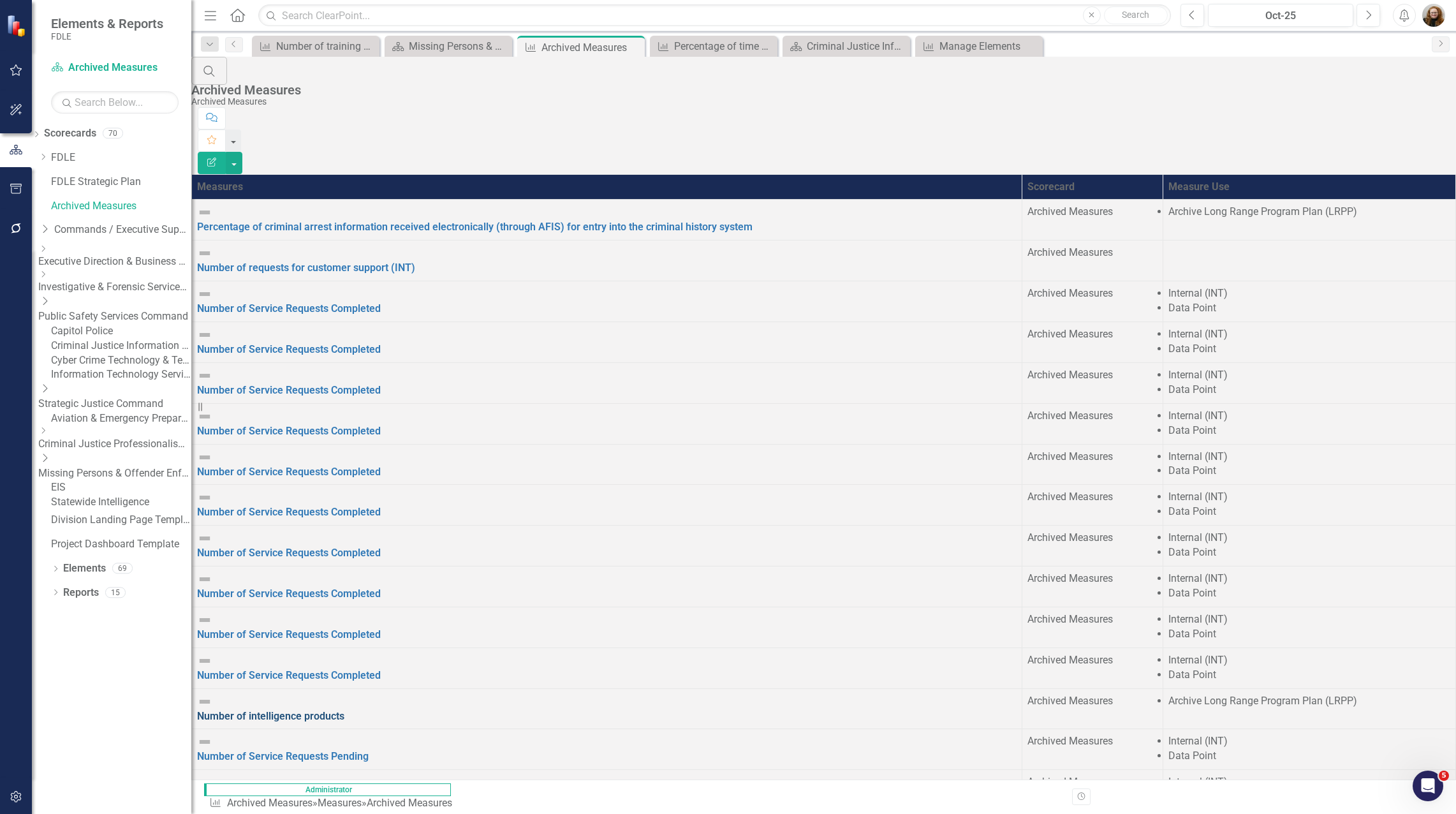
click at [344, 709] on link "Number of intelligence products" at bounding box center [270, 715] width 147 height 12
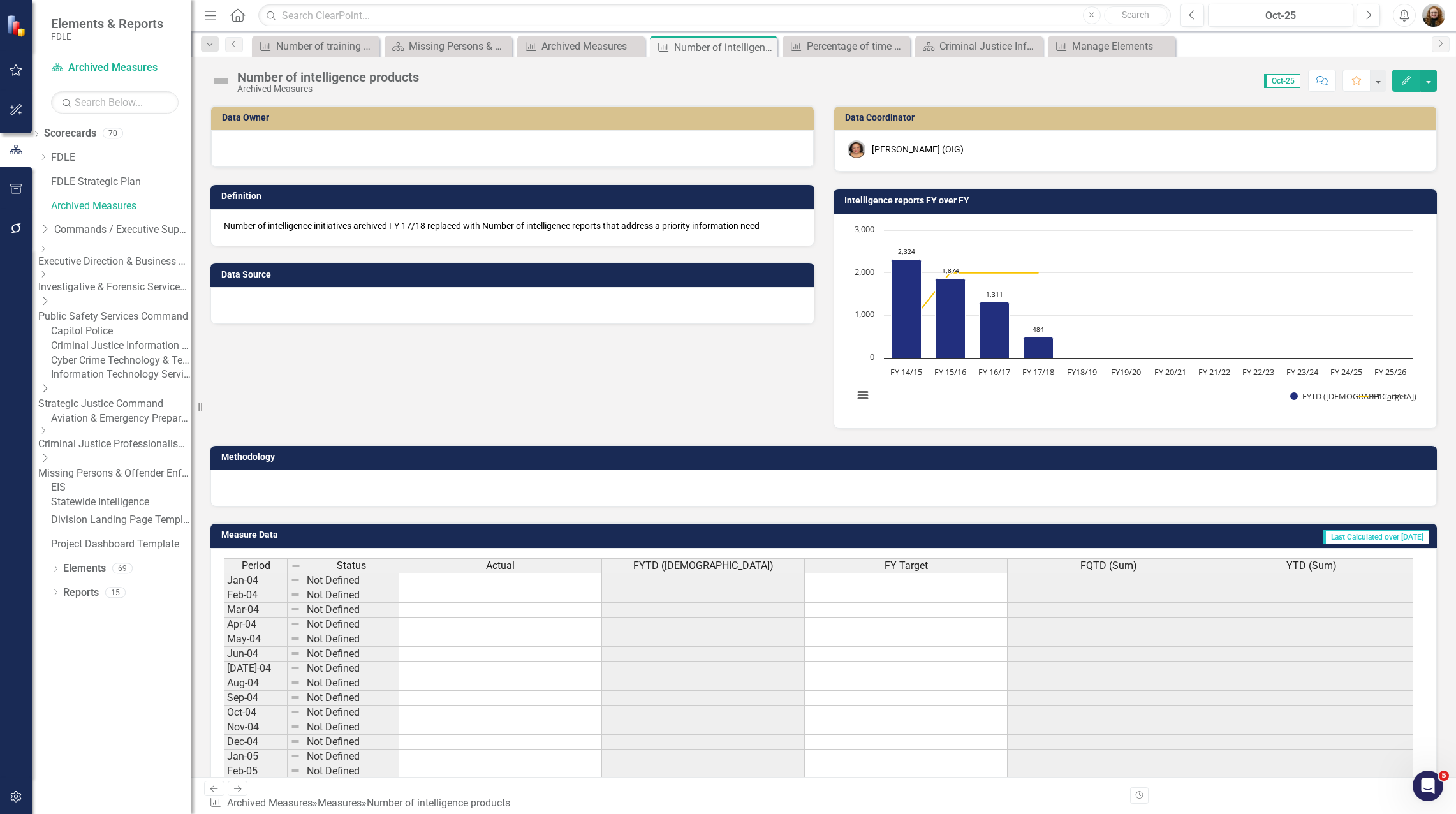
click at [725, 81] on icon "button" at bounding box center [1406, 80] width 9 height 9
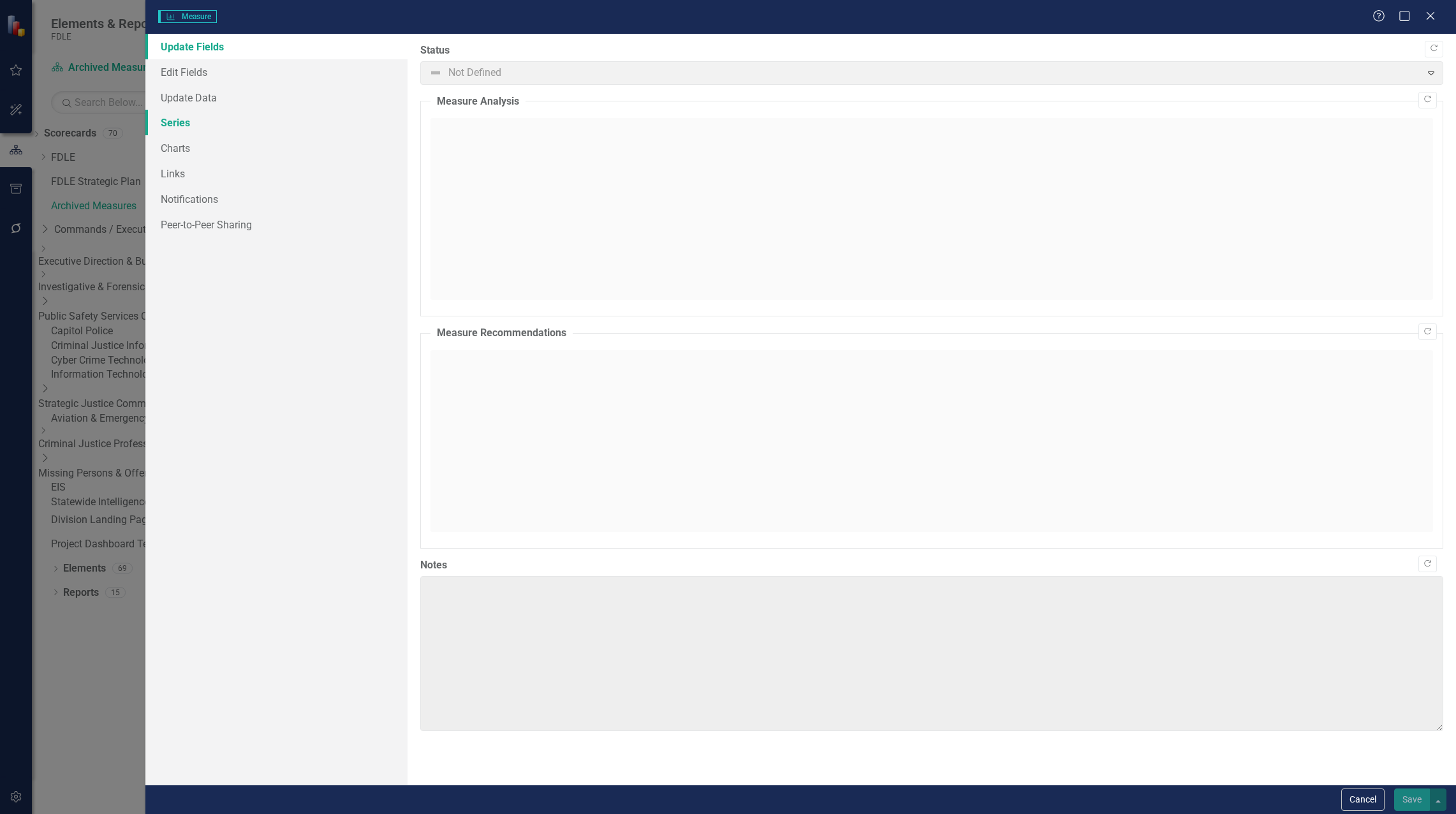
click at [179, 130] on link "Series" at bounding box center [276, 122] width 262 height 25
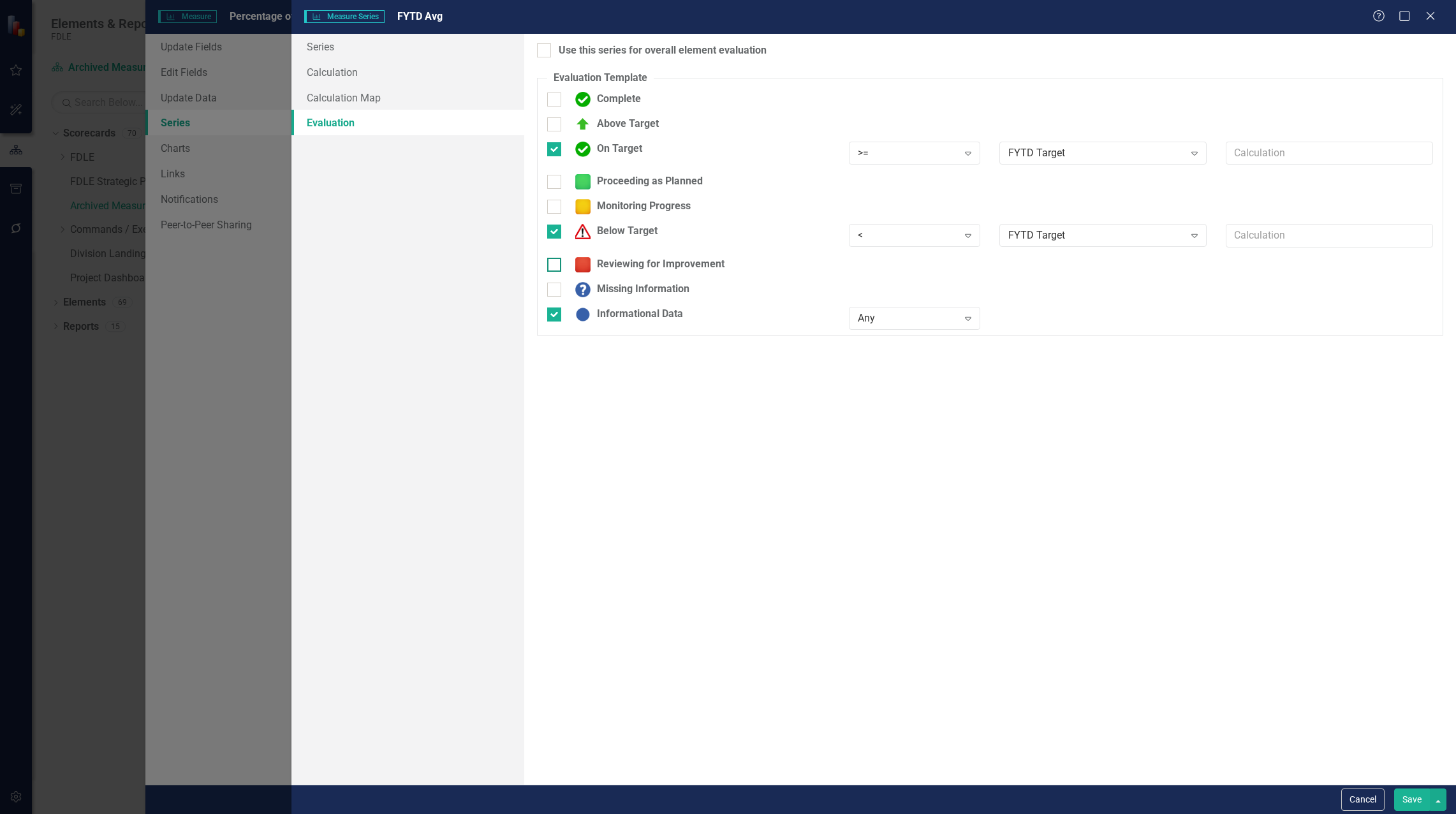
click at [554, 269] on div at bounding box center [554, 264] width 14 height 14
click at [554, 266] on input "Reviewing for Improvement" at bounding box center [551, 262] width 8 height 8
checkbox input "true"
click at [556, 184] on div at bounding box center [554, 182] width 14 height 14
click at [556, 183] on input "Proceeding as Planned" at bounding box center [551, 179] width 8 height 8
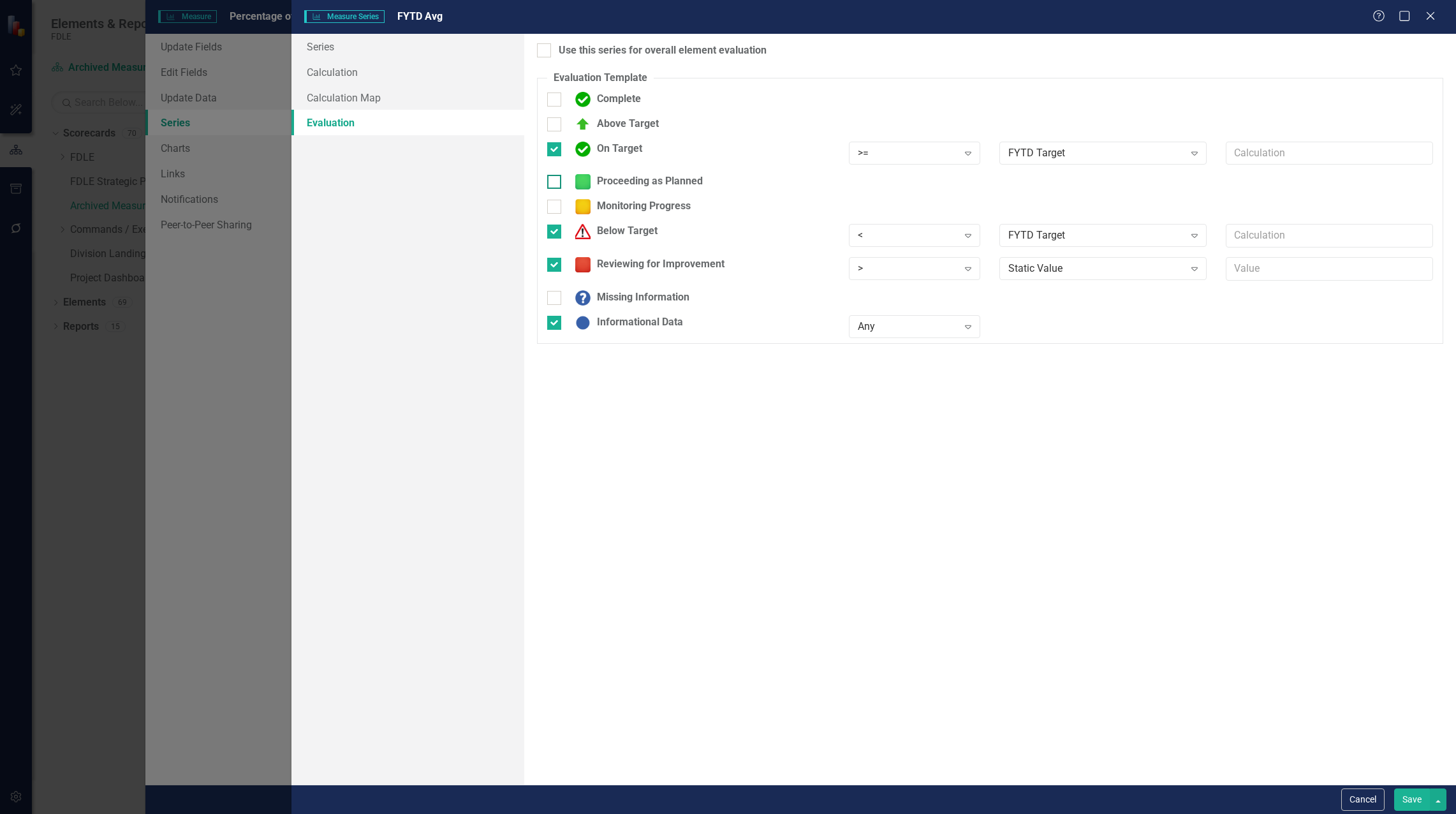
checkbox input "true"
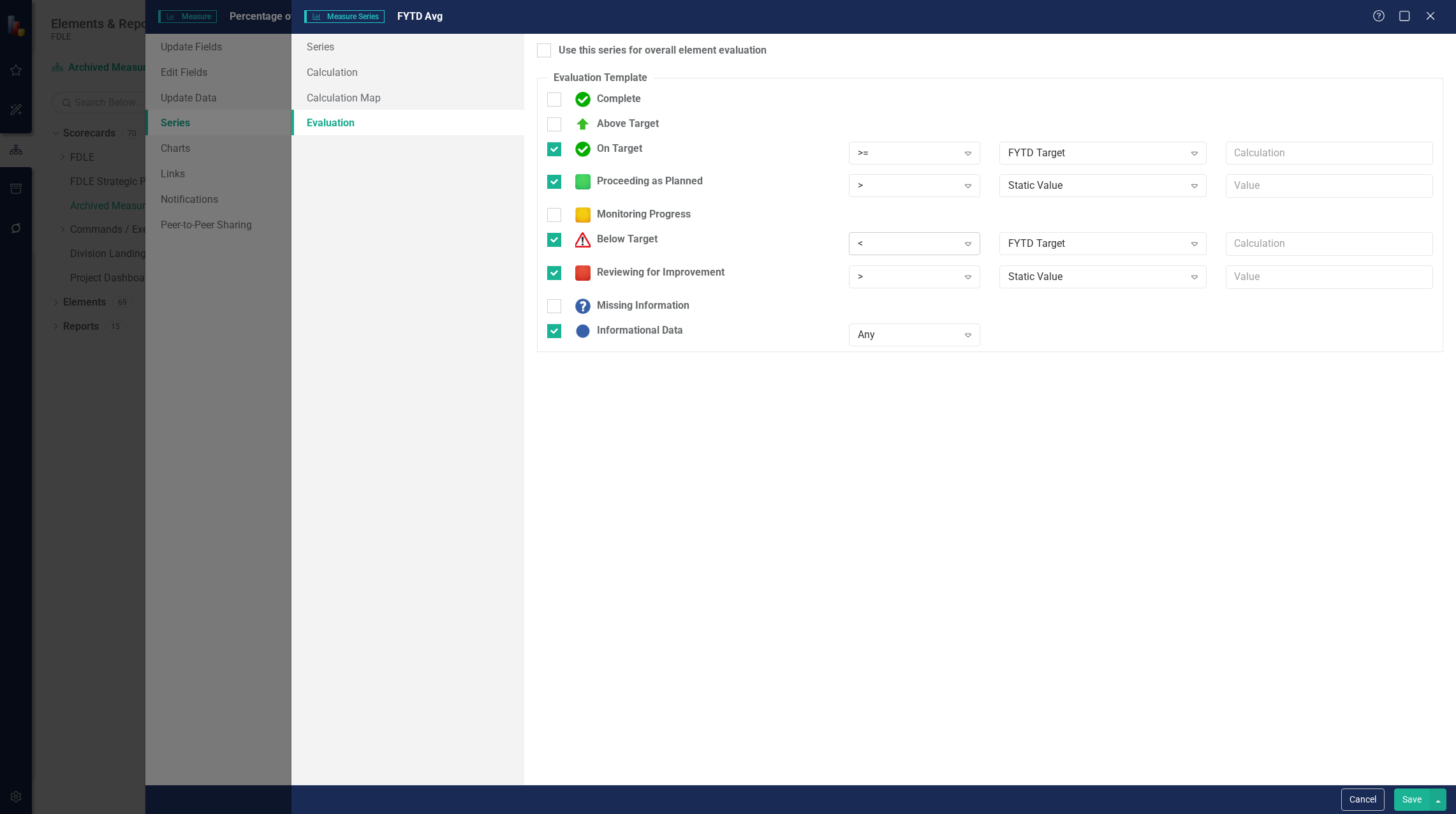
click at [942, 244] on div "<" at bounding box center [908, 243] width 100 height 14
click at [740, 236] on div "Below Target" at bounding box center [688, 240] width 283 height 15
click at [556, 236] on input "Below Target" at bounding box center [551, 237] width 8 height 8
checkbox input "false"
click at [867, 263] on div ">" at bounding box center [908, 269] width 100 height 14
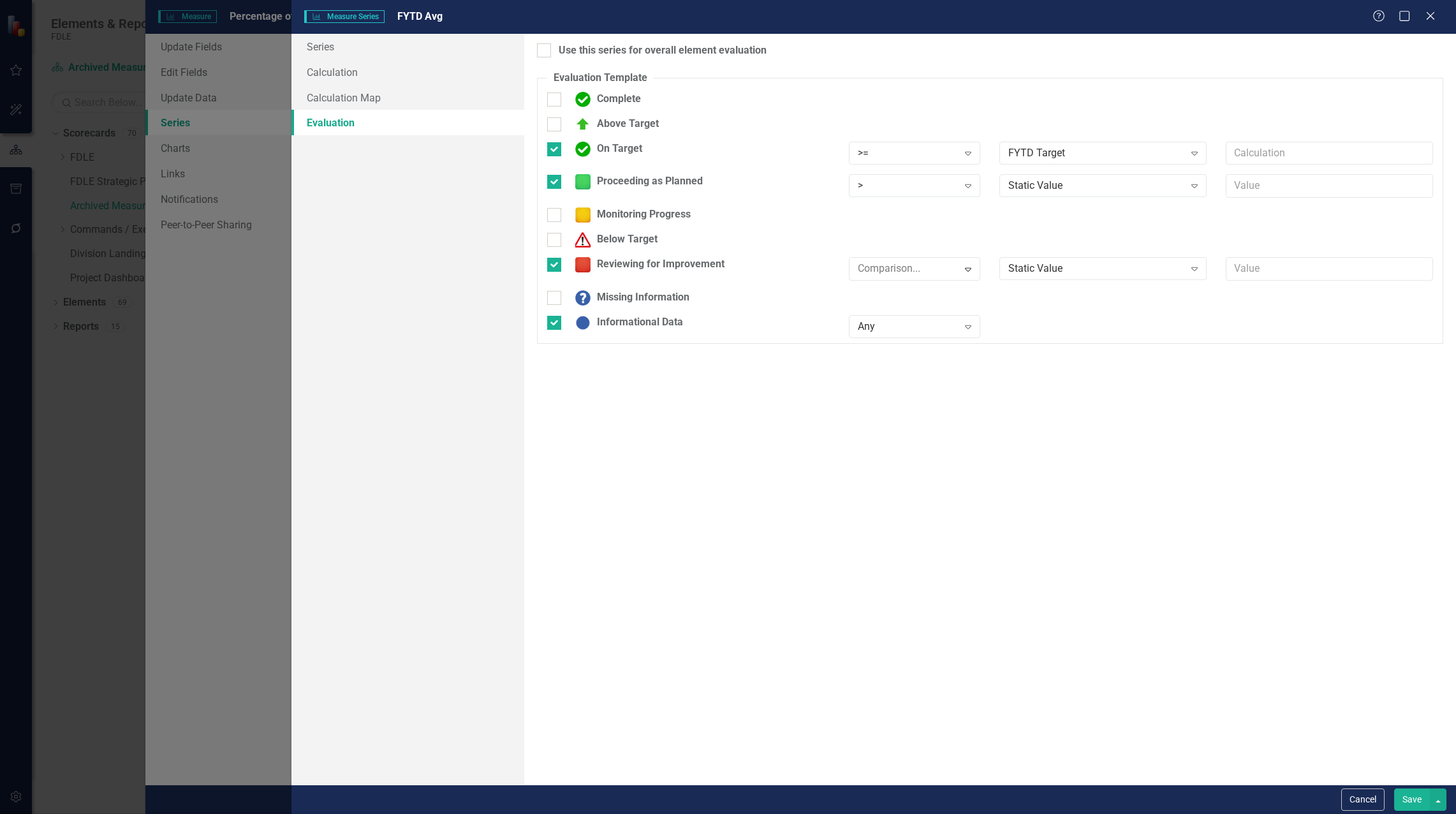
click at [1009, 267] on div "Static Value" at bounding box center [1096, 269] width 175 height 14
click at [923, 178] on div "> Expand" at bounding box center [914, 185] width 132 height 23
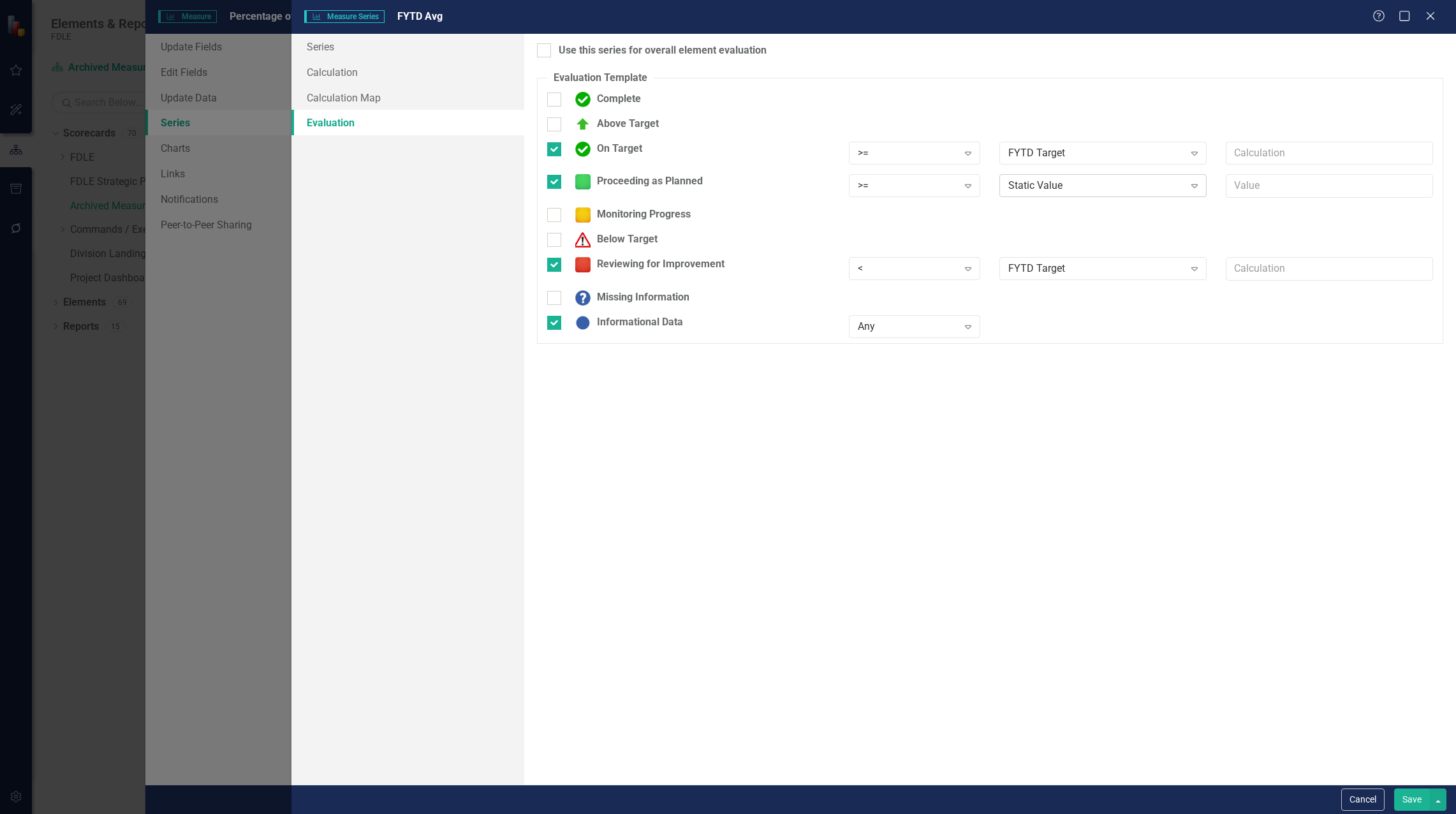
click at [1036, 188] on div "Static Value" at bounding box center [1096, 185] width 175 height 14
click at [1037, 248] on div "FYTD Target" at bounding box center [1105, 250] width 187 height 14
click at [556, 150] on div at bounding box center [554, 149] width 14 height 14
click at [556, 150] on input "On Target" at bounding box center [551, 146] width 8 height 8
checkbox input "false"
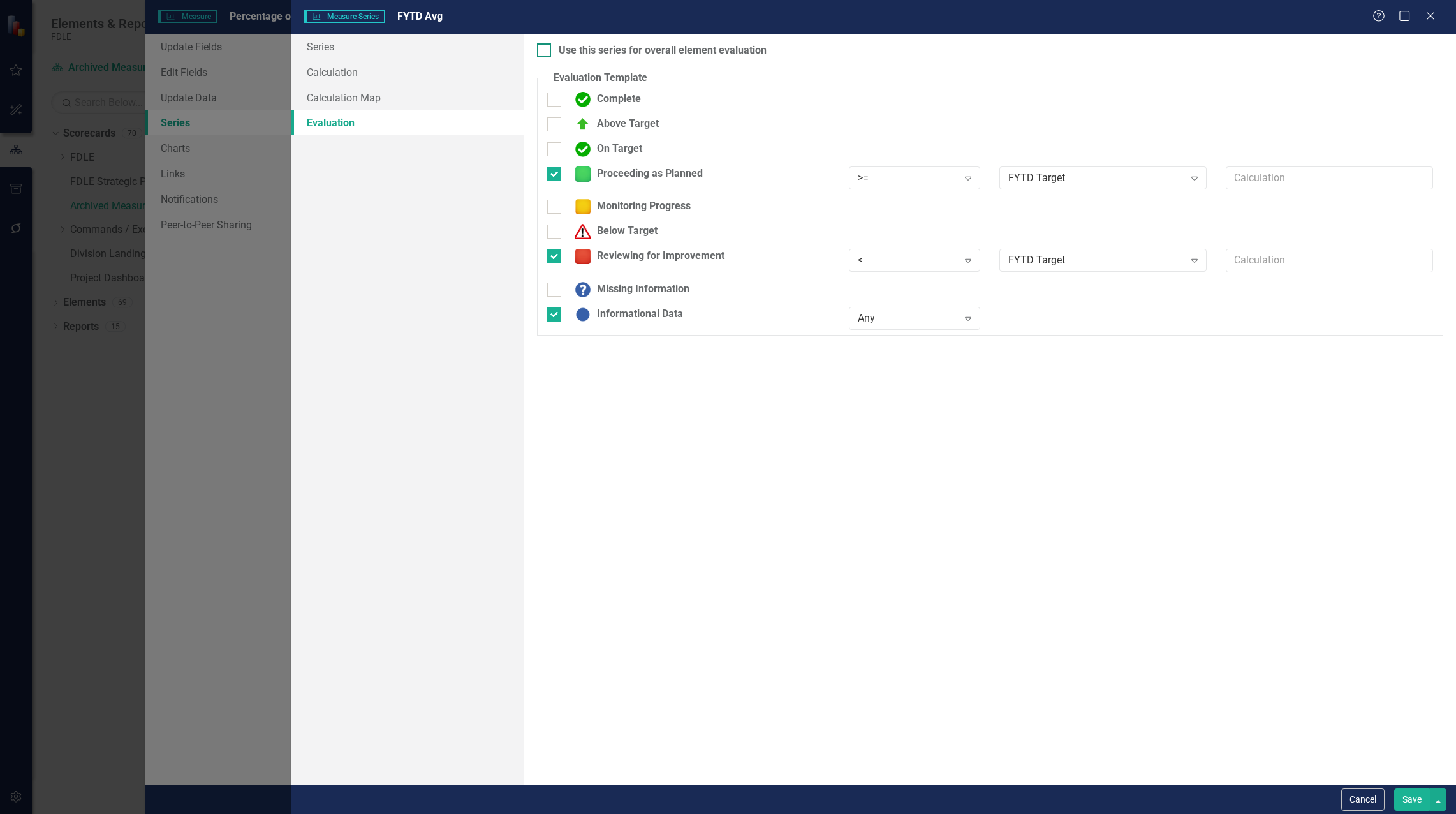
click at [545, 55] on div at bounding box center [544, 50] width 14 height 14
click at [545, 52] on input "Use this series for overall element evaluation" at bounding box center [541, 48] width 8 height 8
checkbox input "true"
click at [1415, 802] on button "Save" at bounding box center [1412, 800] width 36 height 22
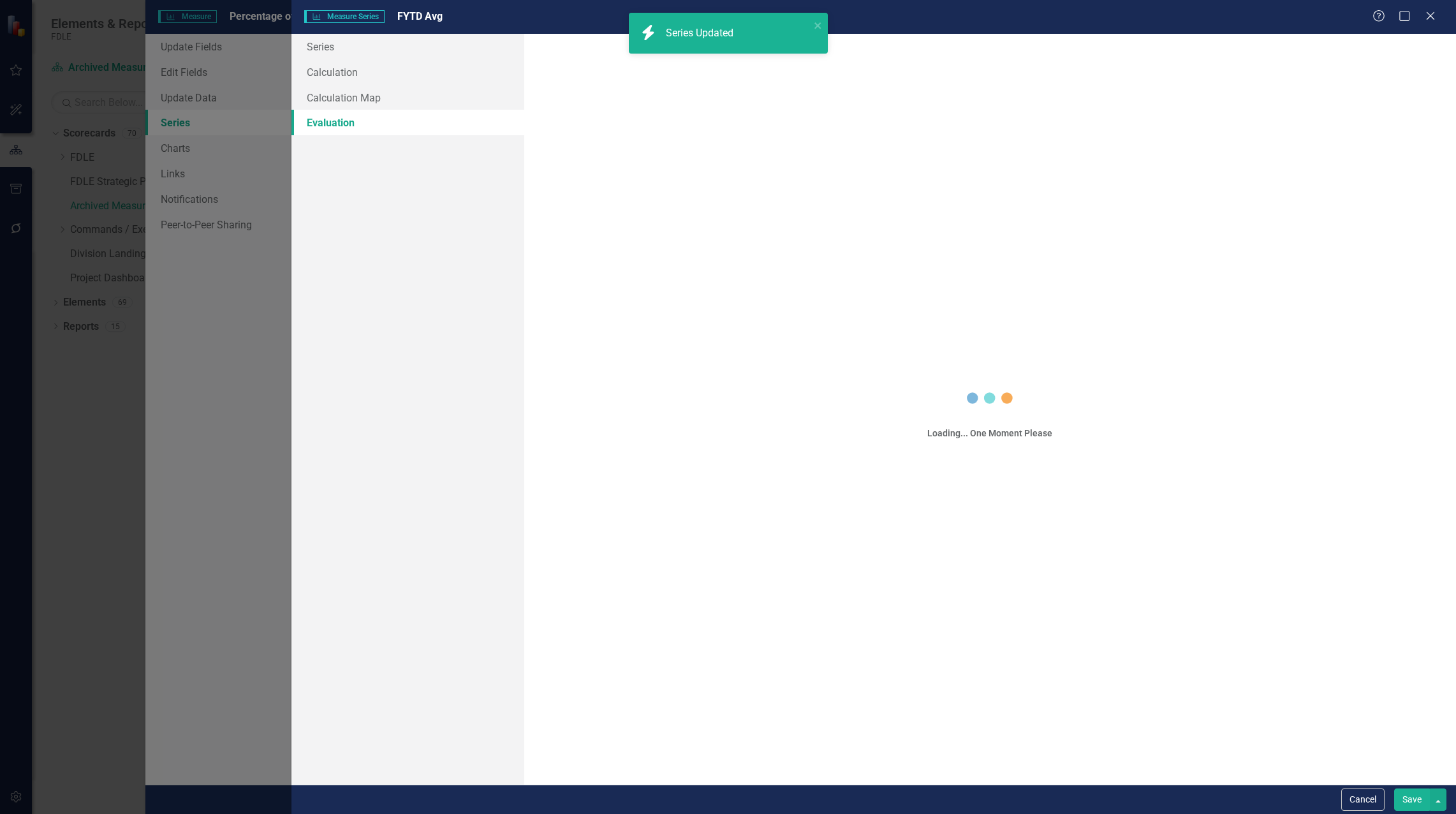
click at [1418, 800] on button "Save" at bounding box center [1412, 800] width 36 height 22
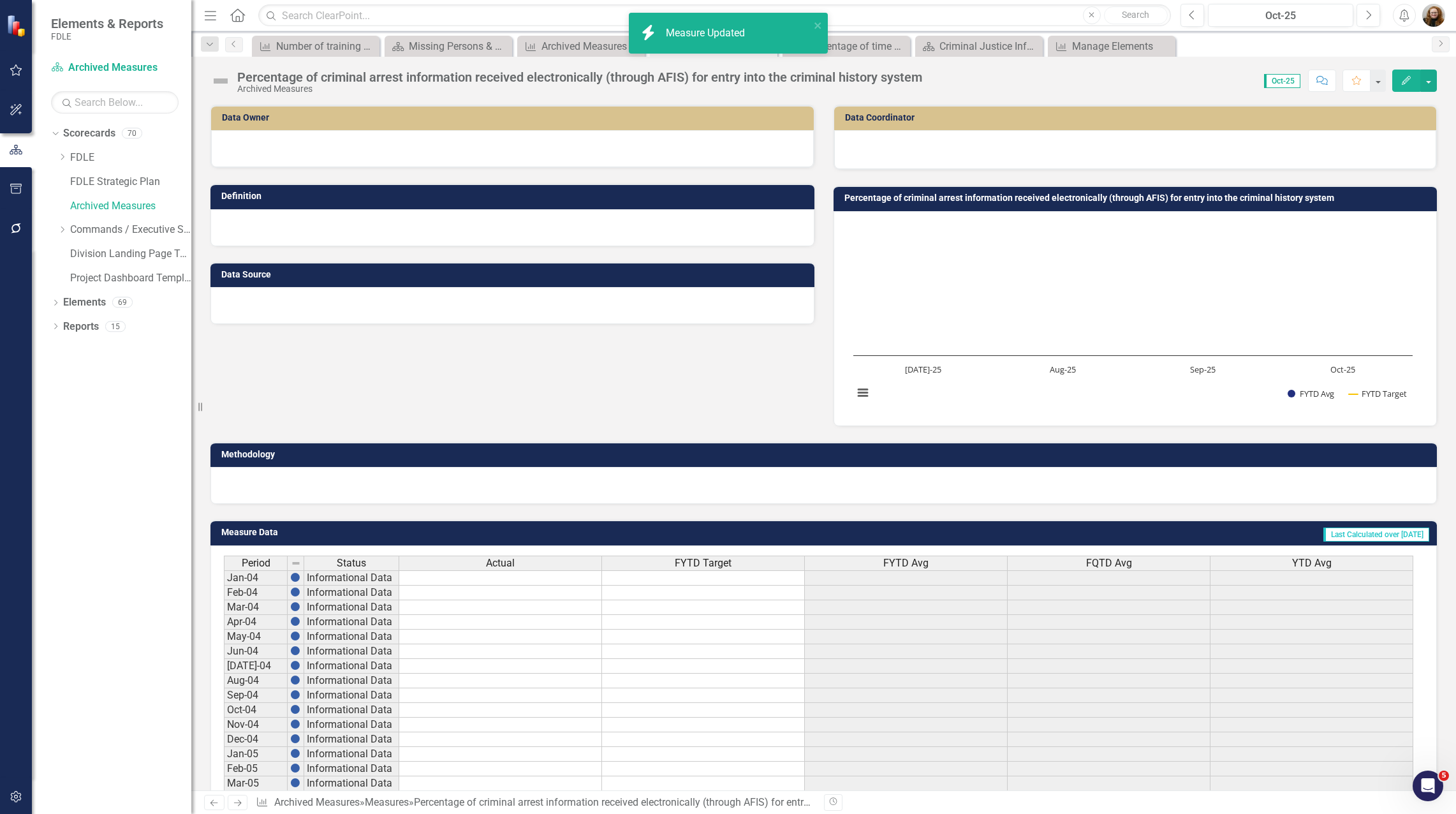
scroll to position [1298, 0]
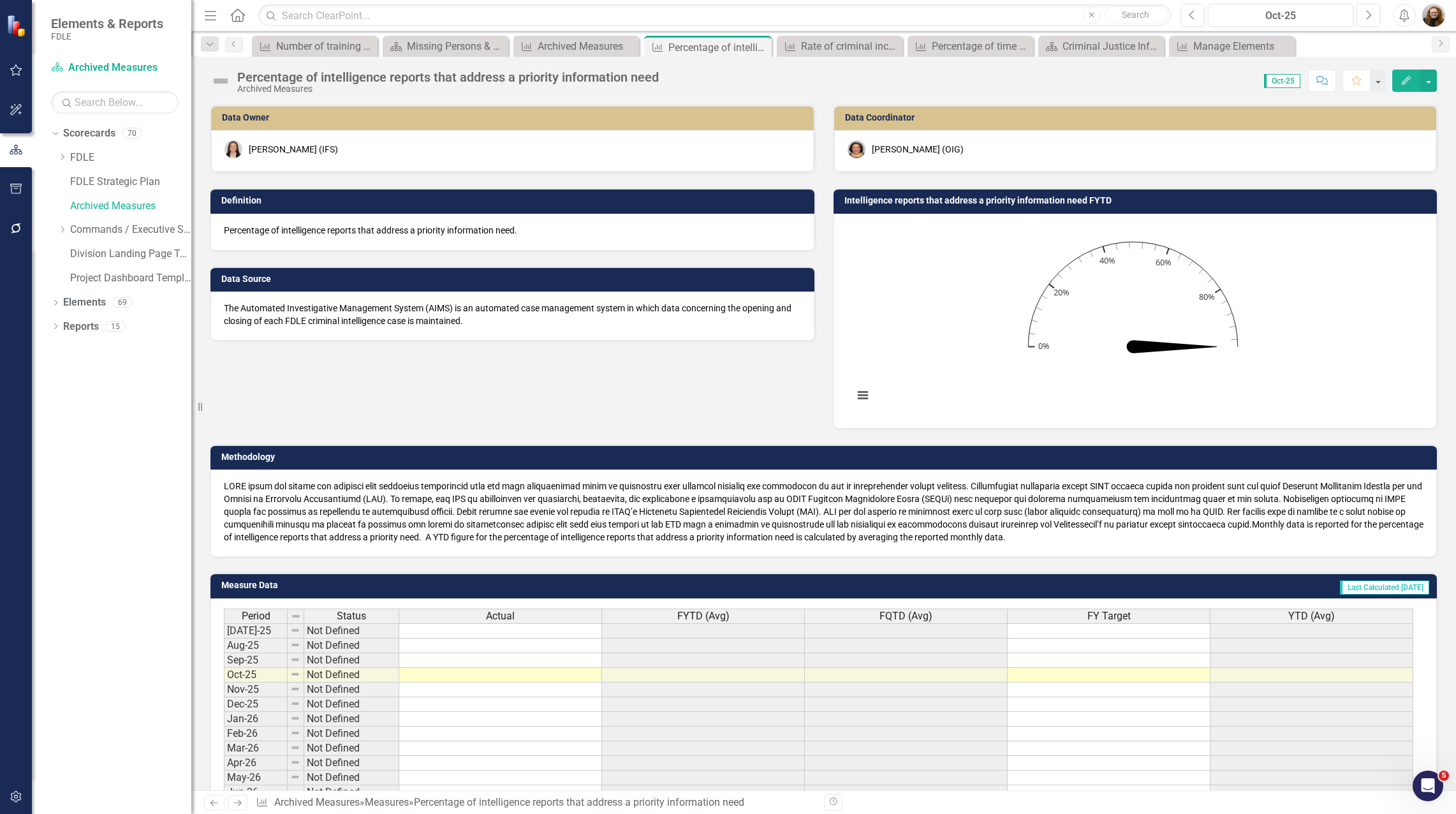
scroll to position [89, 0]
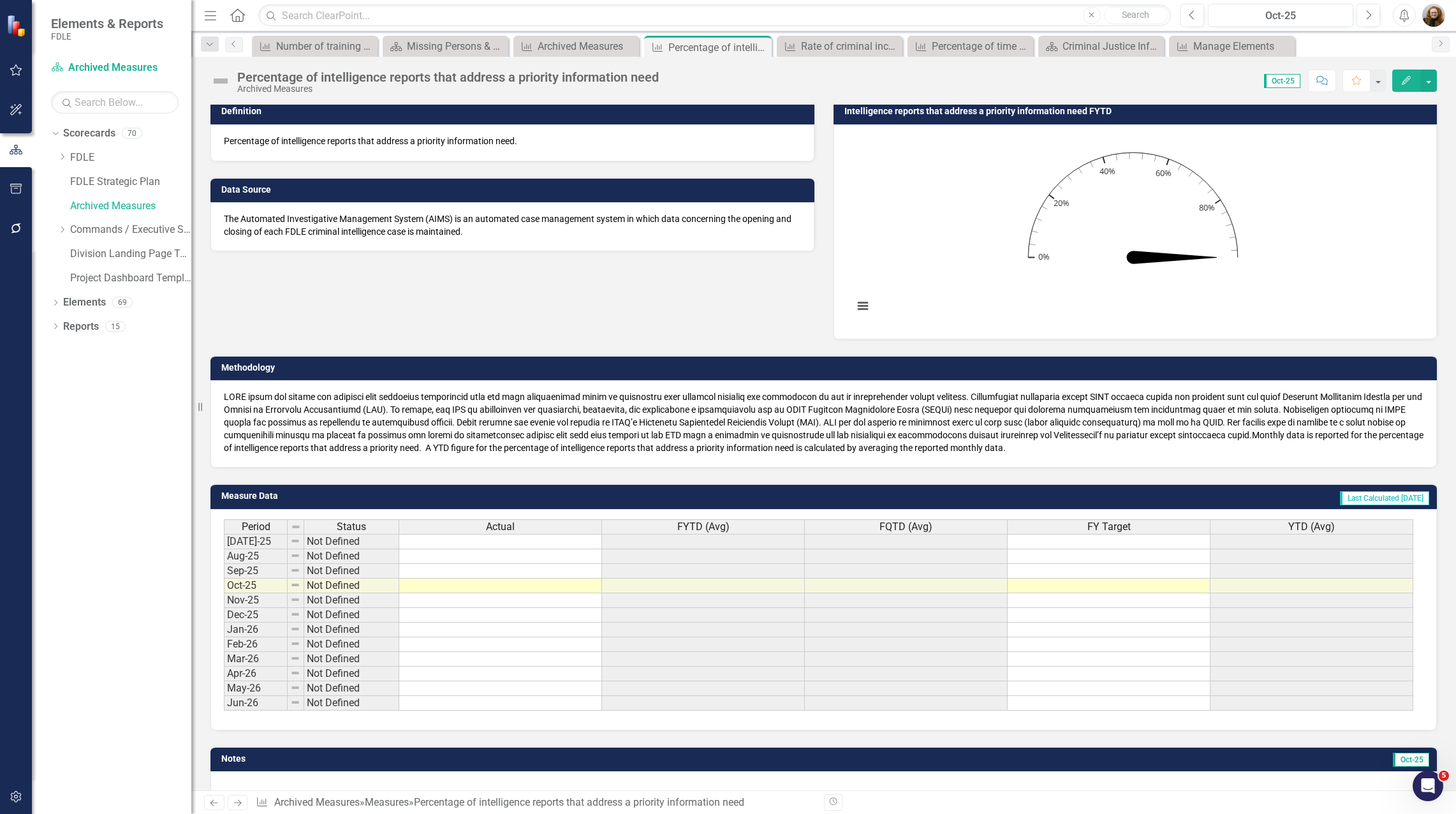
click at [634, 313] on div "Data Owner [PERSON_NAME] (IFS) Definition Percentage of intelligence reports th…" at bounding box center [823, 169] width 1245 height 340
click at [203, 733] on div "Notes Oct-25" at bounding box center [823, 769] width 1245 height 78
click at [553, 336] on div "Data Owner [PERSON_NAME] (IFS) Definition Percentage of intelligence reports th…" at bounding box center [823, 169] width 1245 height 340
click at [436, 48] on div "Missing Persons & Offender Enforcement Landing Page" at bounding box center [448, 46] width 82 height 16
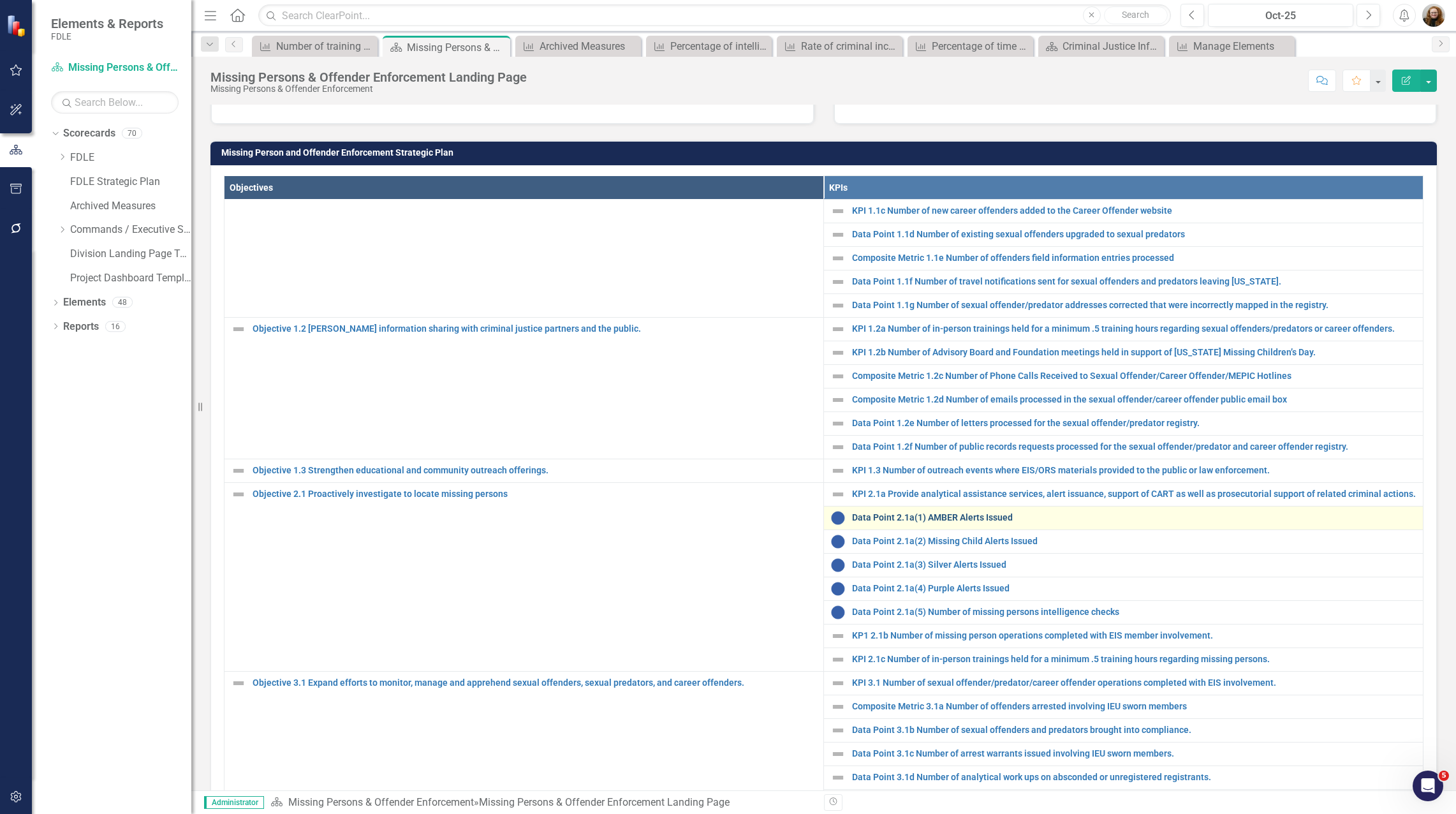
scroll to position [149, 0]
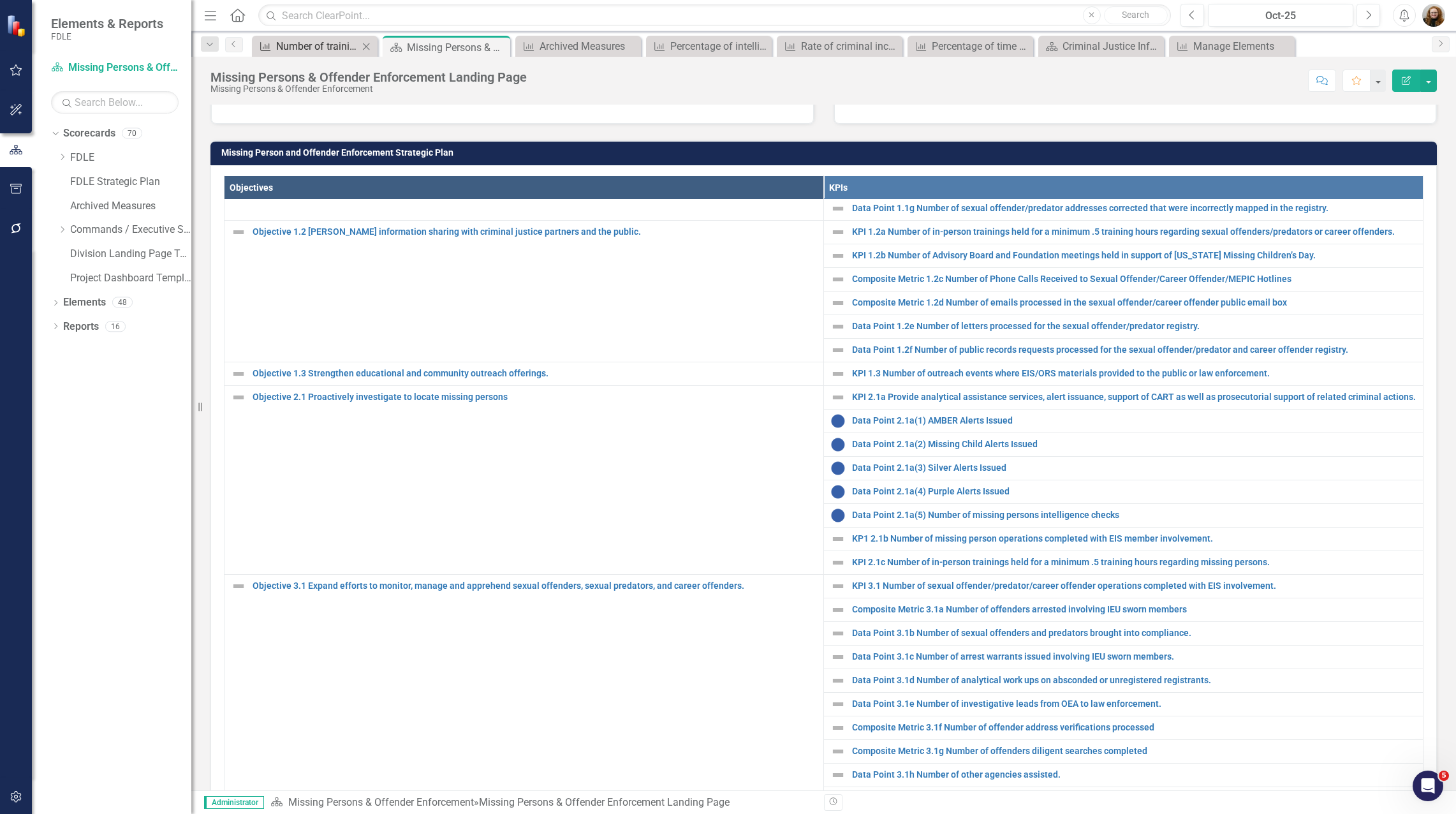
click at [288, 50] on div "Number of training hours delivered by the [US_STATE] Criminal Justice Executive…" at bounding box center [317, 46] width 82 height 16
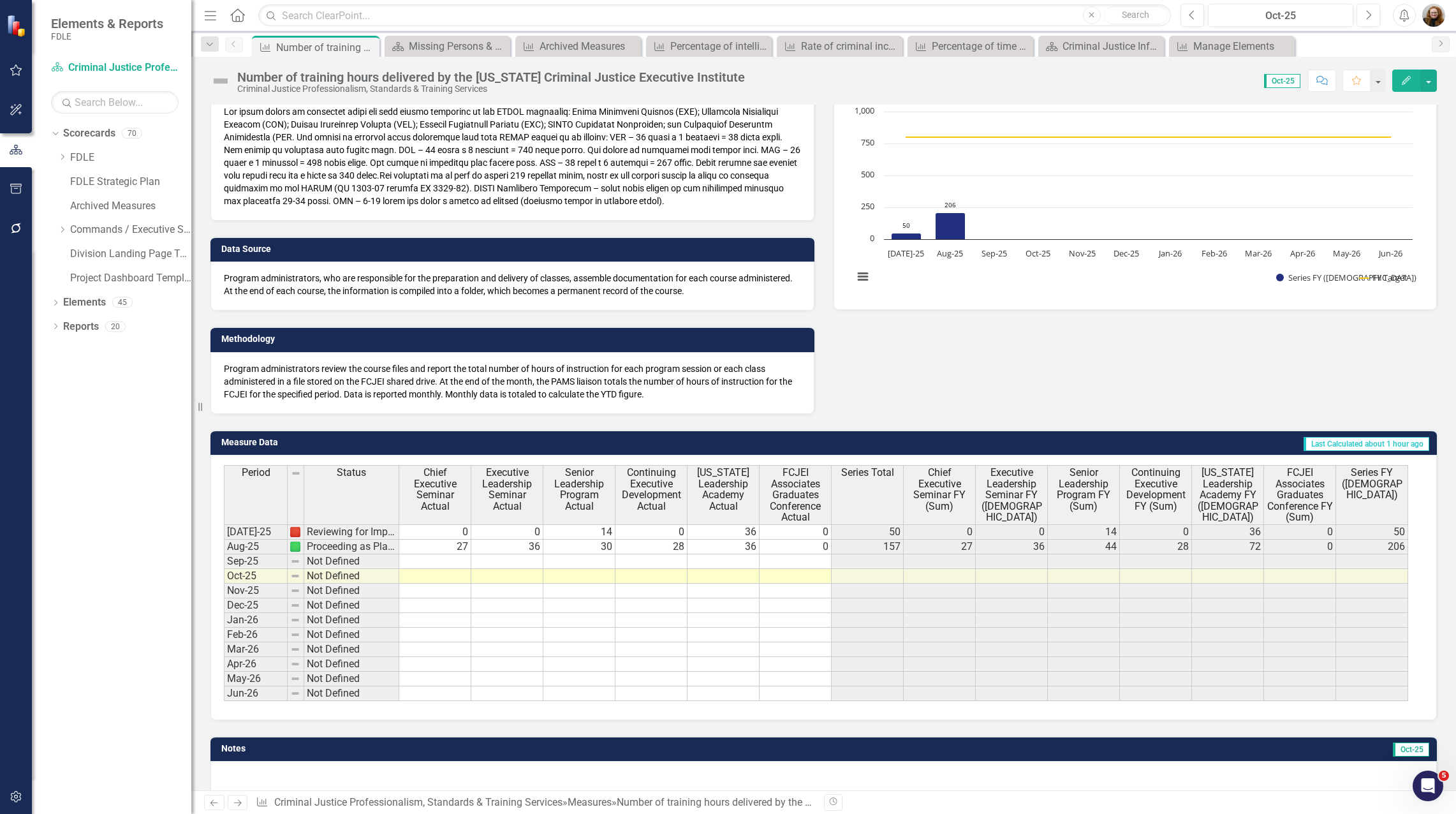
scroll to position [139, 0]
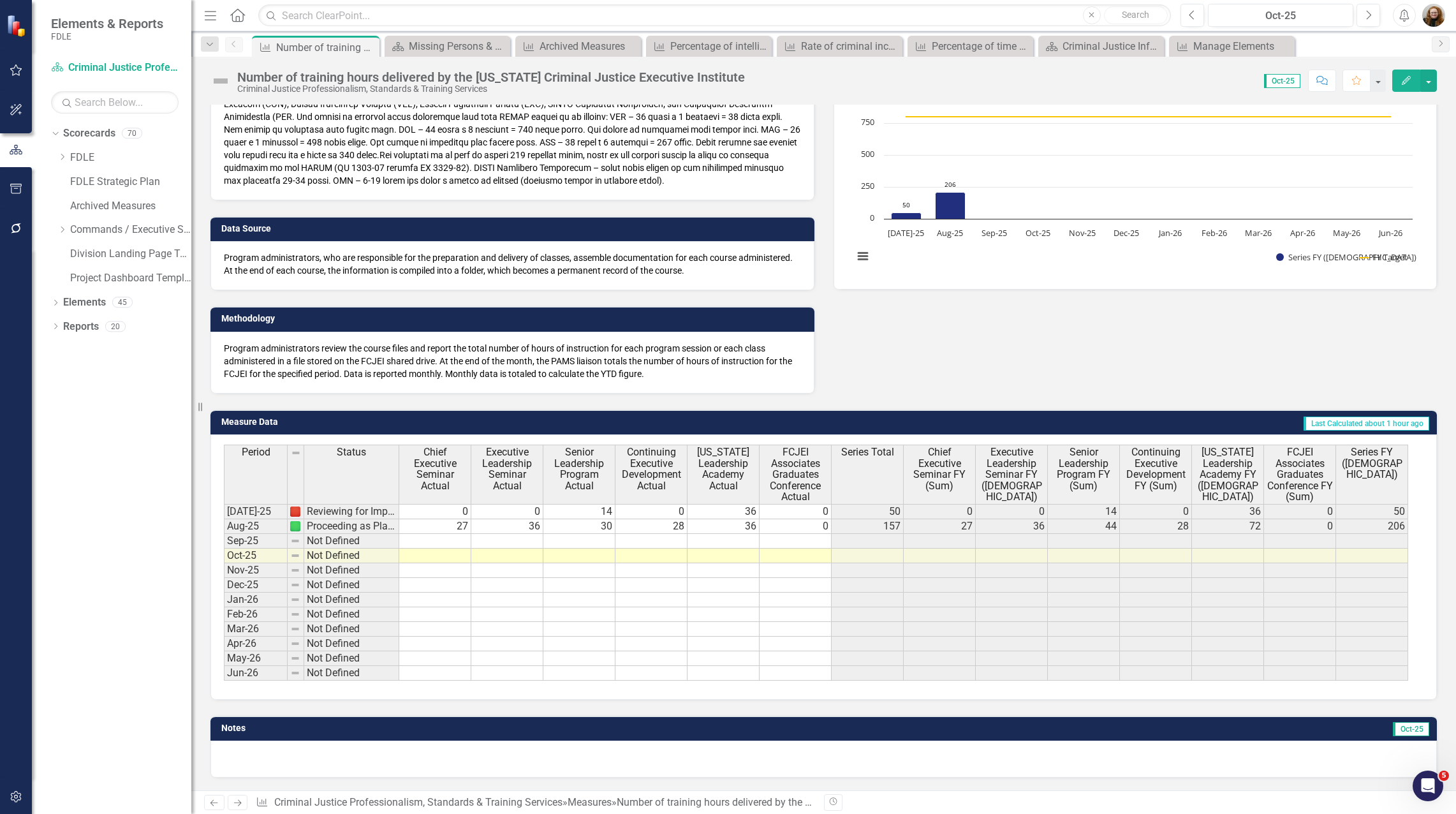
click at [107, 417] on div "Dropdown Scorecards 70 Dropdown FDLE Commissioner's Initiative Team Project Das…" at bounding box center [112, 468] width 160 height 691
click at [112, 419] on div "Dropdown Scorecards 70 Dropdown FDLE Commissioner's Initiative Team Project Das…" at bounding box center [112, 468] width 160 height 691
click at [63, 231] on icon "Dropdown" at bounding box center [62, 229] width 9 height 8
click at [63, 231] on icon "Dropdown" at bounding box center [61, 228] width 8 height 9
click at [370, 49] on icon "Close" at bounding box center [367, 48] width 13 height 10
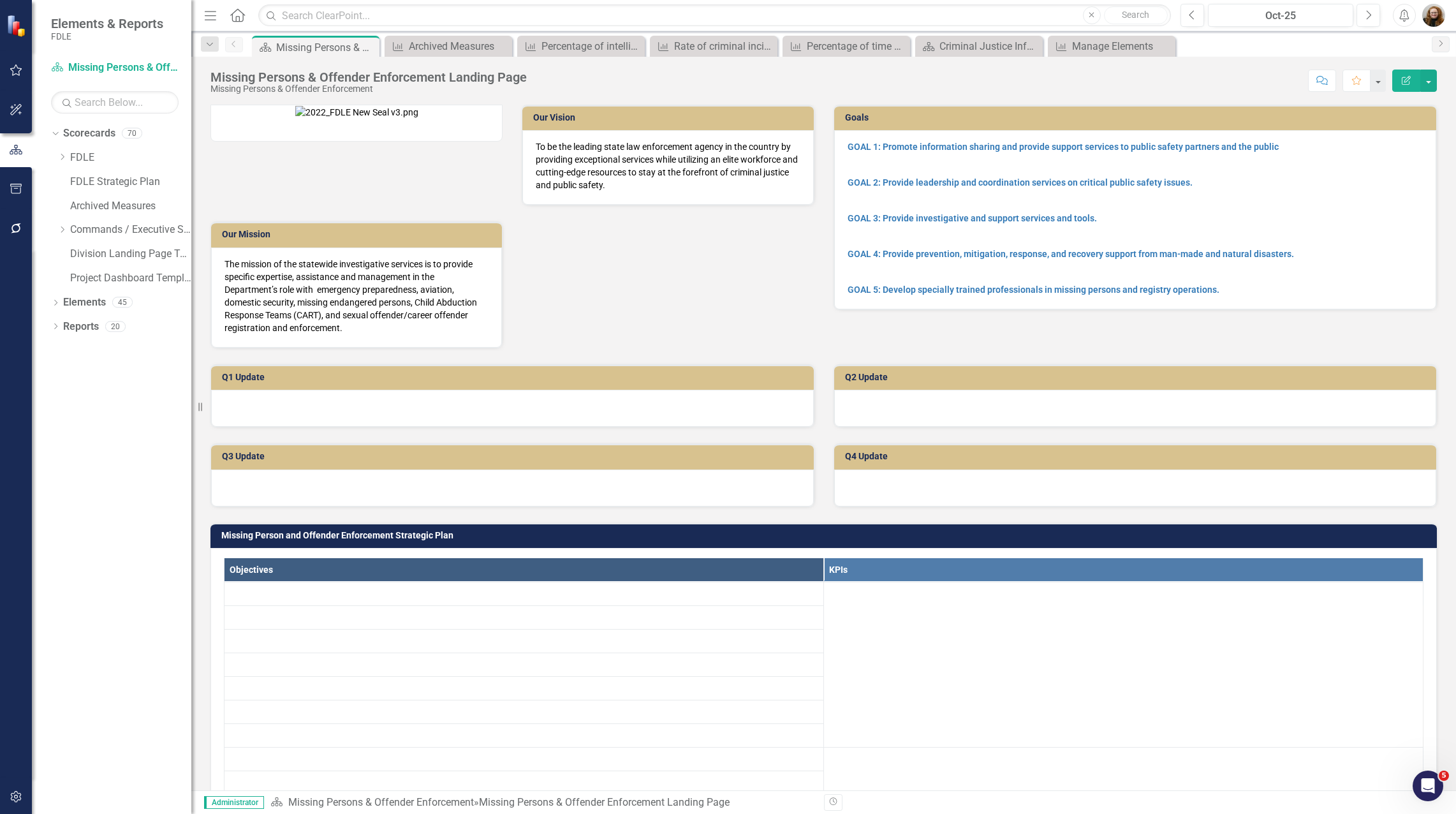
click at [0, 0] on icon "Close" at bounding box center [0, 0] width 0 height 0
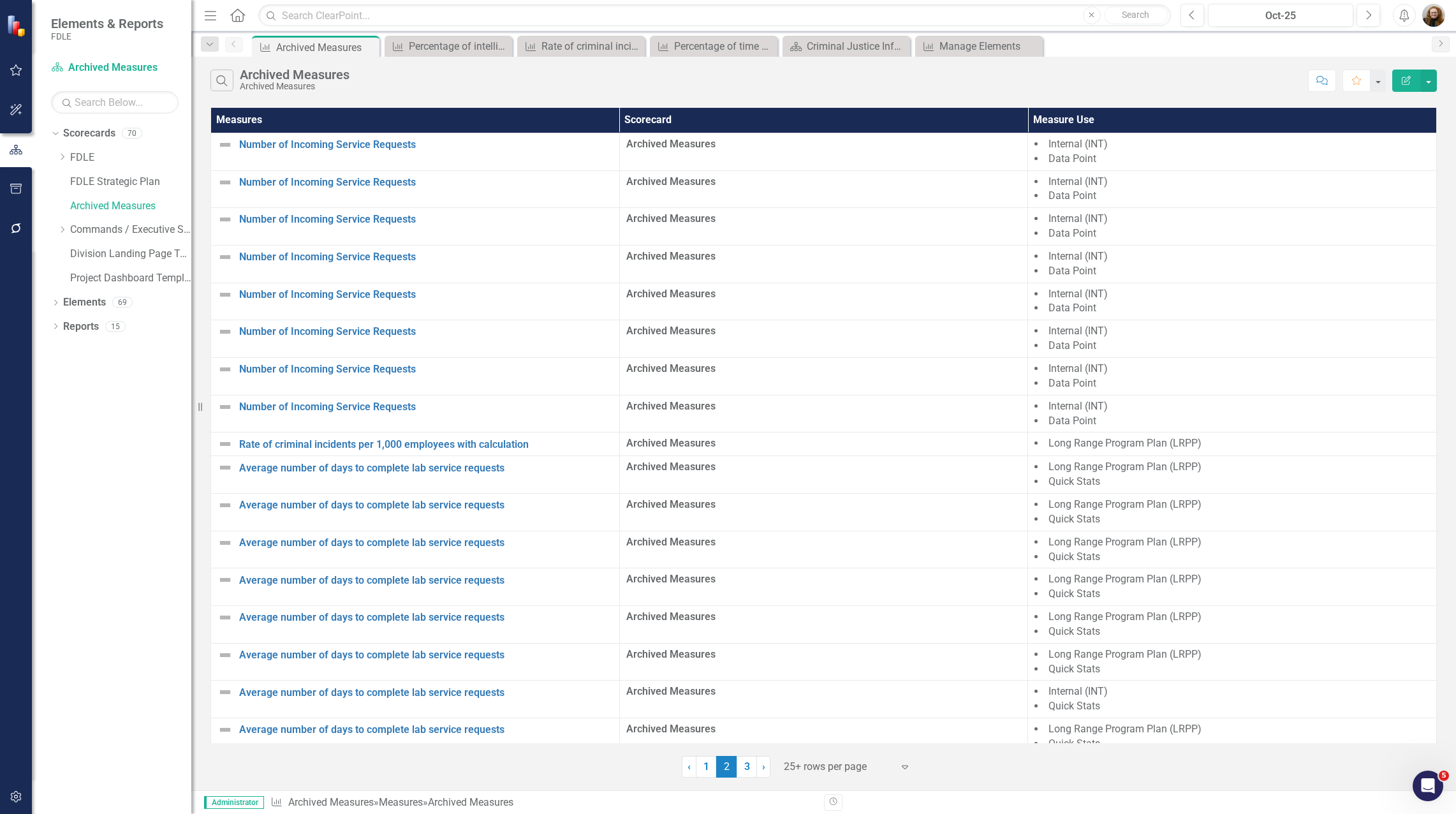
click at [0, 0] on icon "Close" at bounding box center [0, 0] width 0 height 0
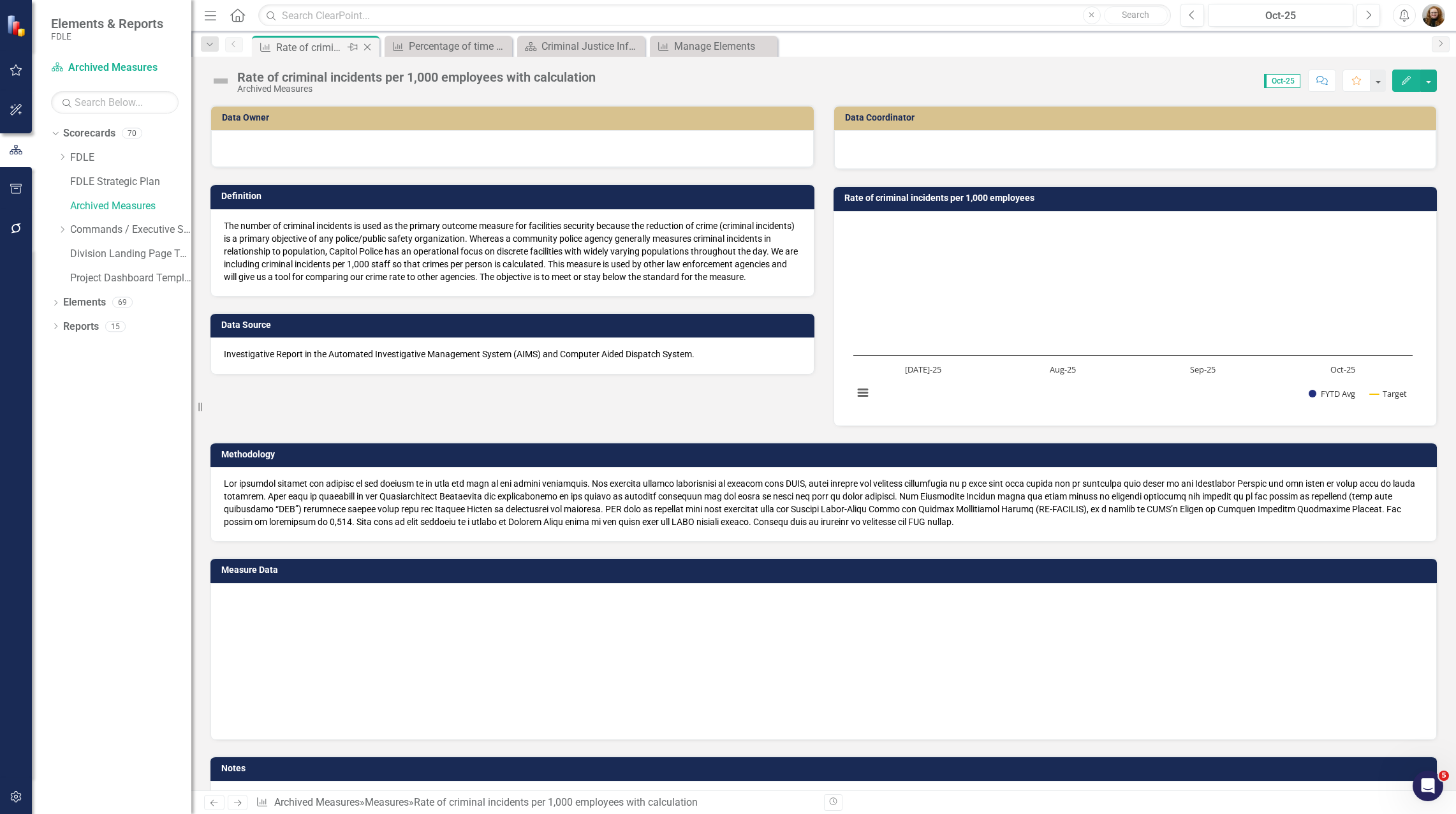
click at [369, 48] on icon "Close" at bounding box center [367, 48] width 13 height 10
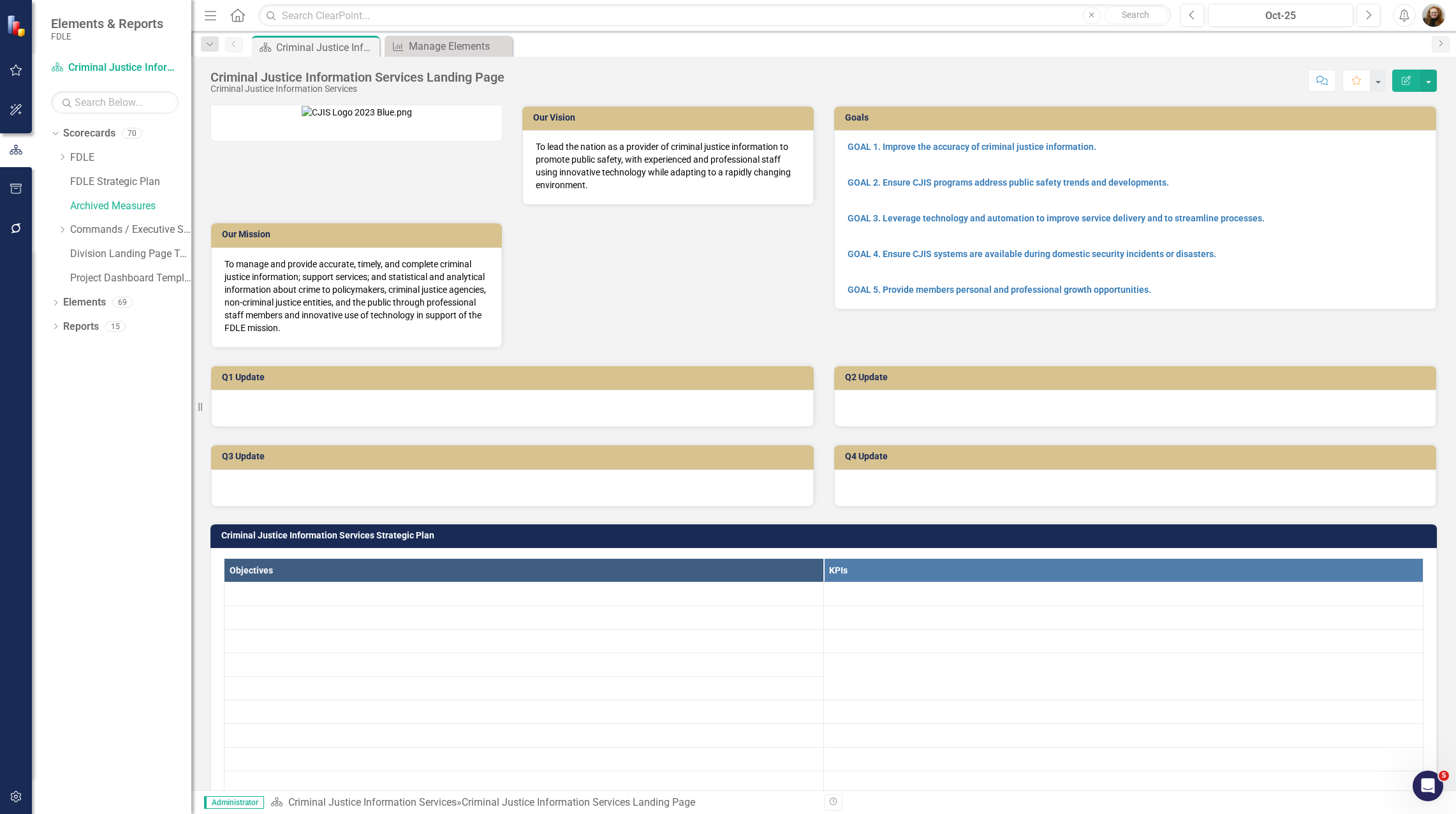
click at [366, 43] on div "Scorecard Criminal Justice Information Services Landing Page Pin Close" at bounding box center [315, 48] width 121 height 16
click at [370, 43] on icon "Close" at bounding box center [367, 48] width 13 height 10
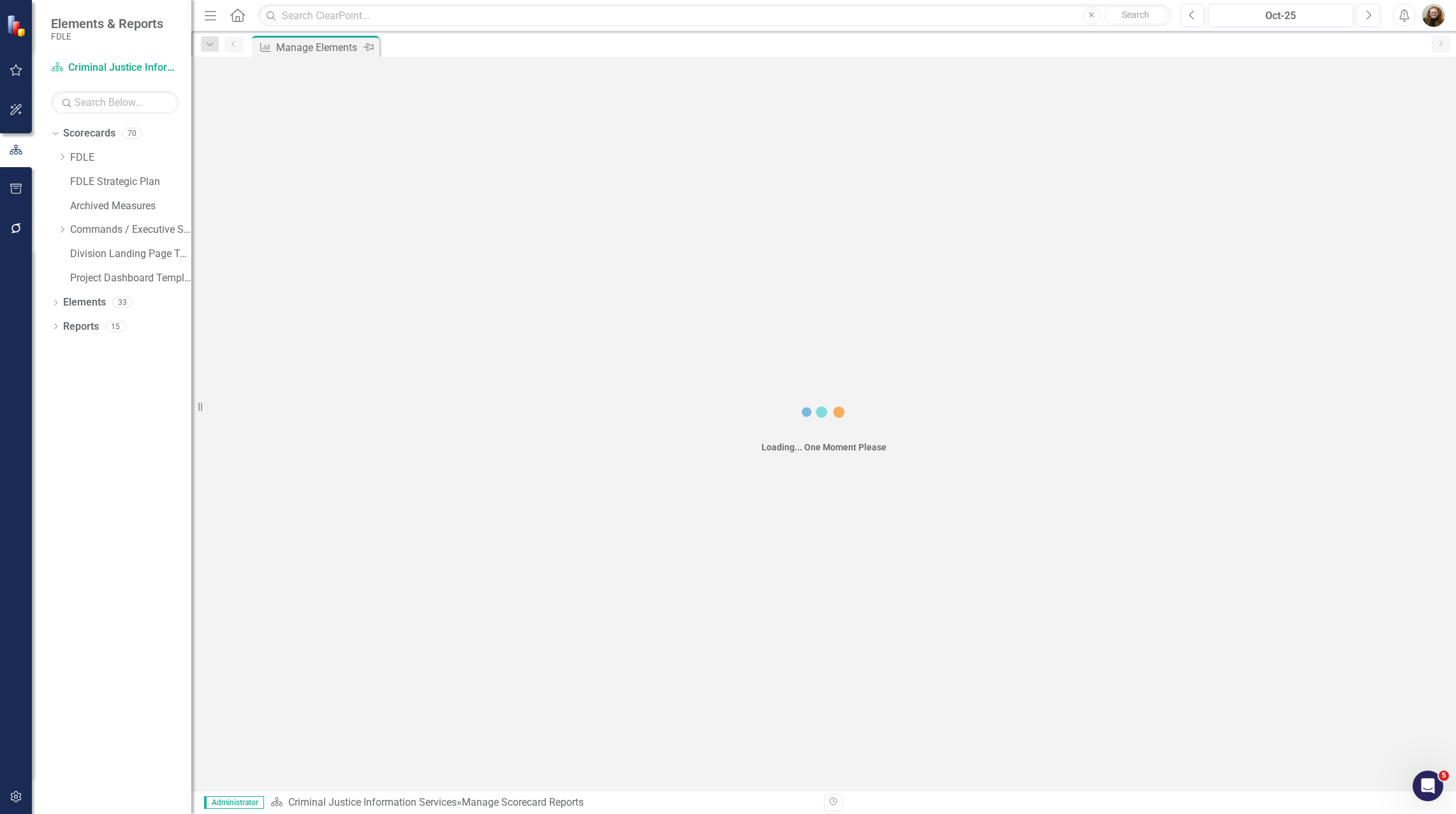
click at [370, 45] on icon "Pin" at bounding box center [369, 47] width 10 height 13
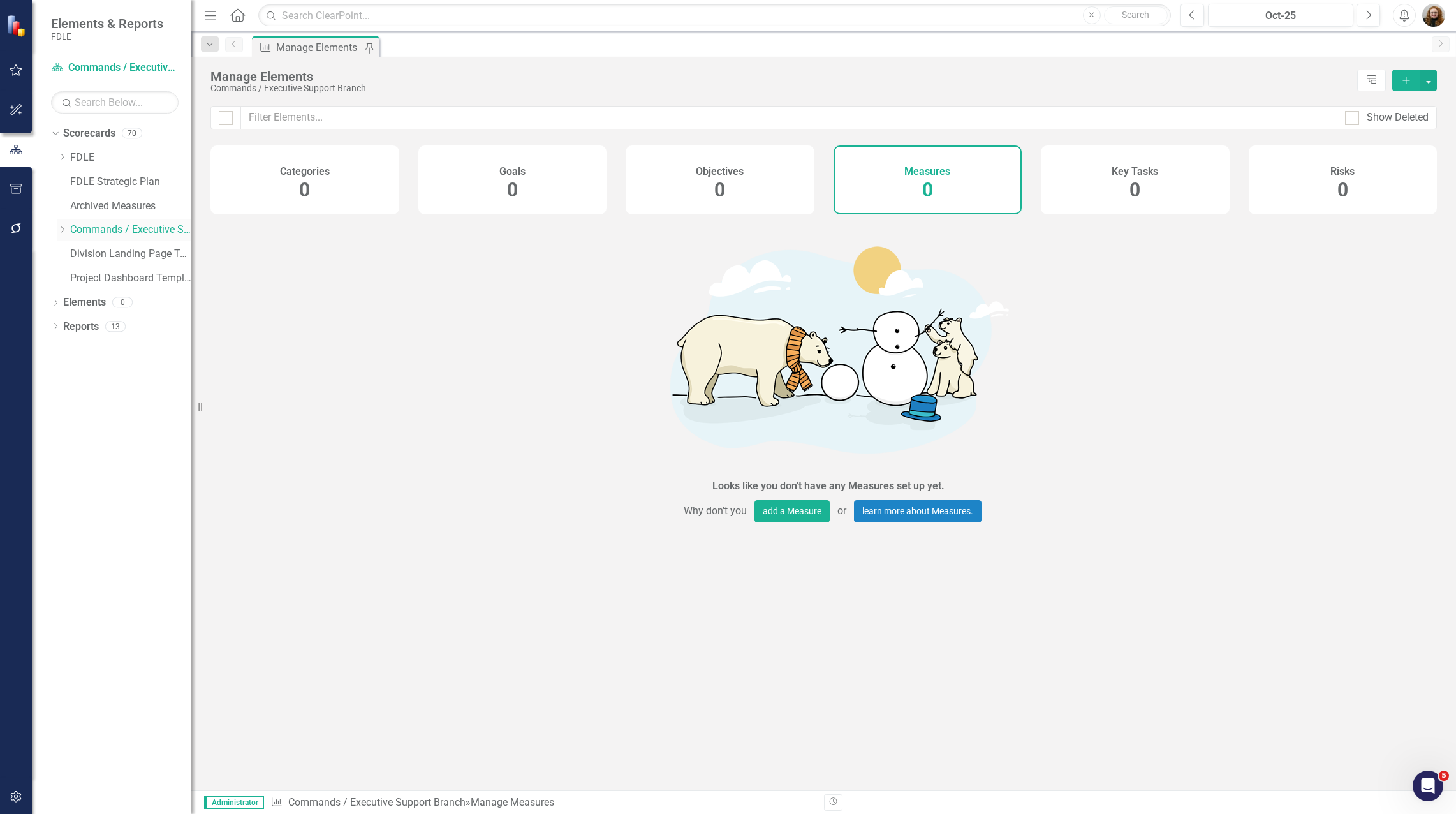
click at [64, 227] on icon "Dropdown" at bounding box center [62, 229] width 9 height 8
click at [76, 253] on icon "Dropdown" at bounding box center [75, 253] width 9 height 8
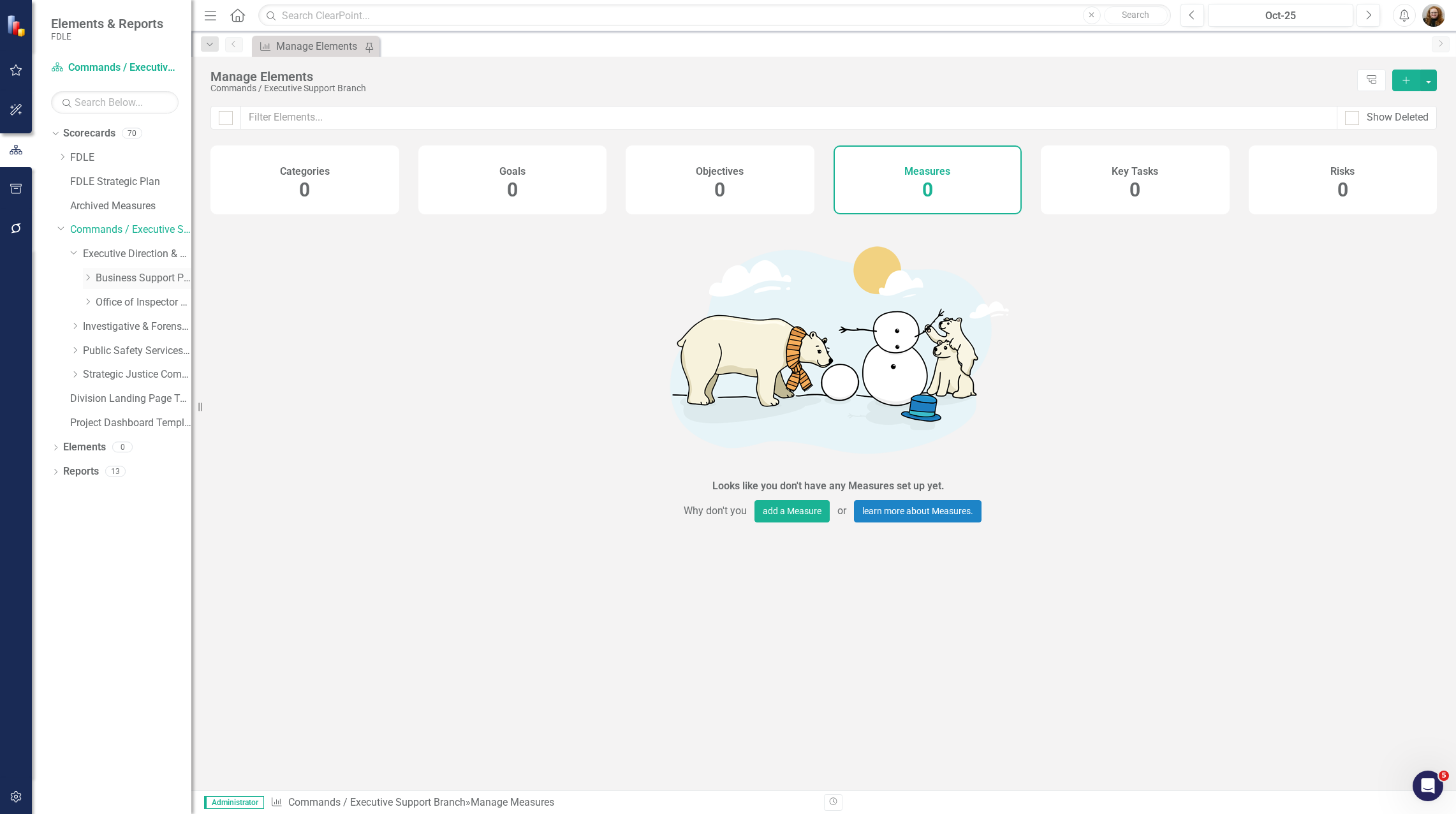
click at [138, 279] on link "Business Support Program" at bounding box center [144, 278] width 96 height 14
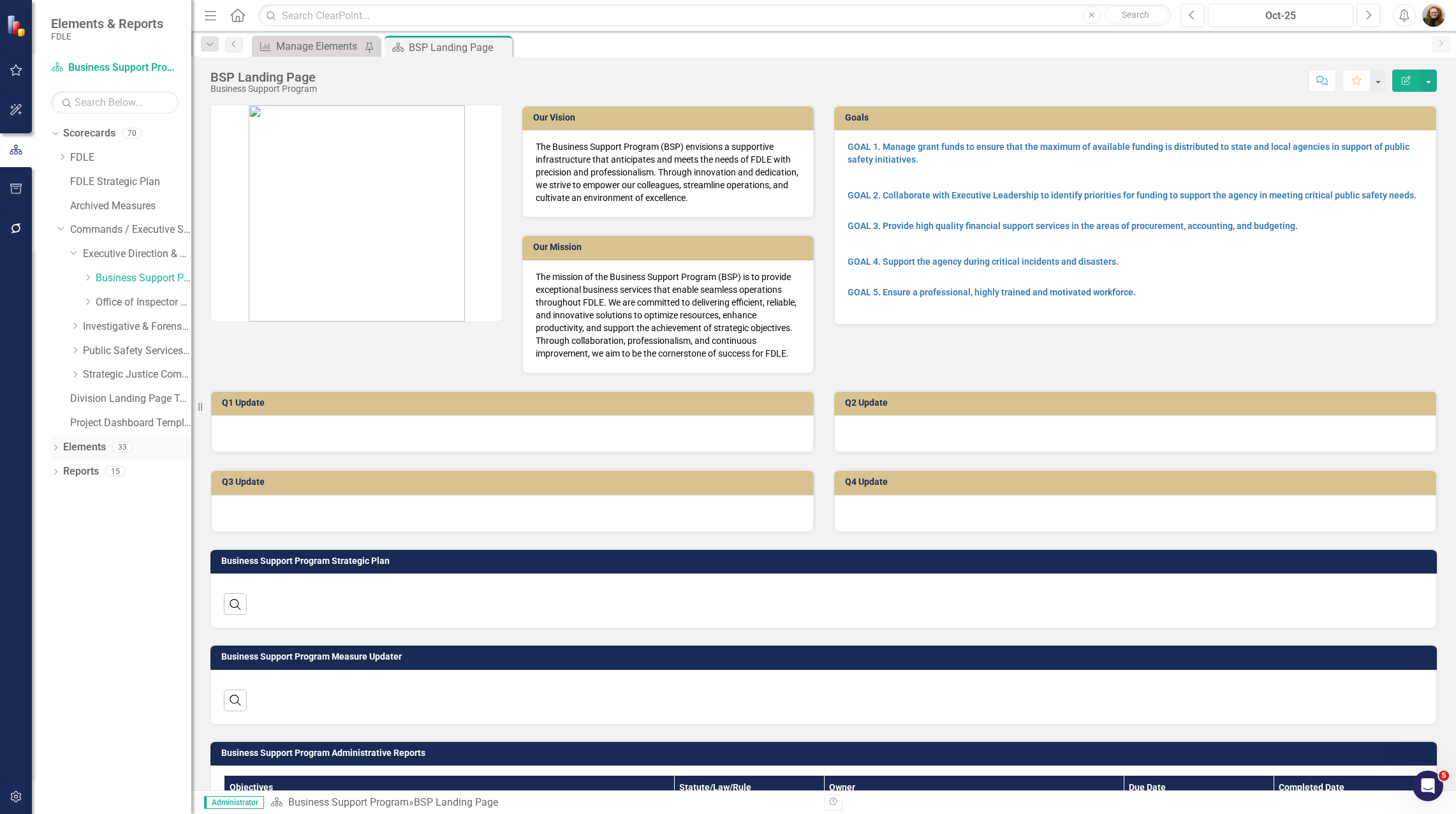
click at [95, 445] on link "Elements" at bounding box center [84, 447] width 42 height 14
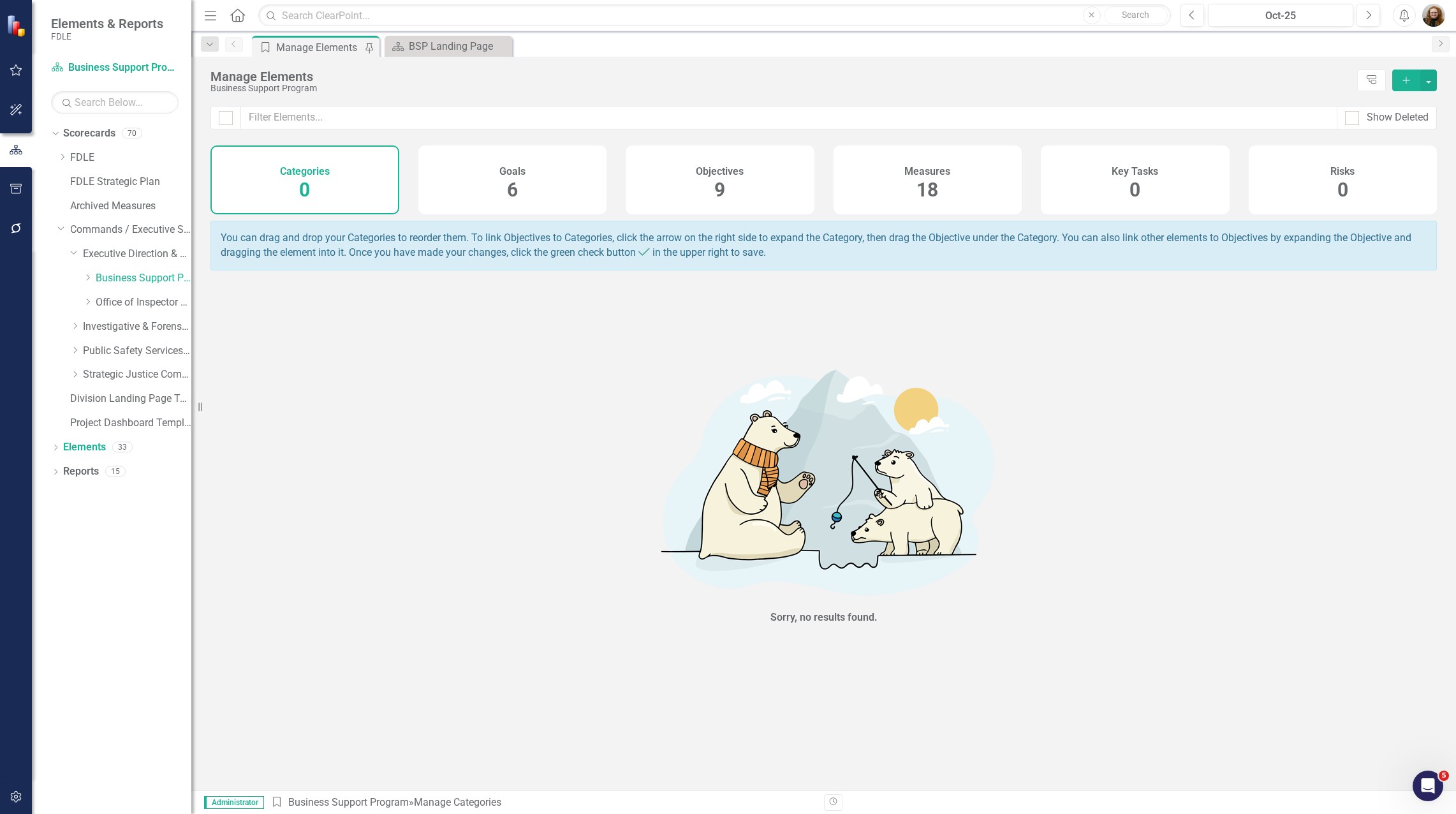
click at [929, 177] on div "18" at bounding box center [928, 190] width 22 height 27
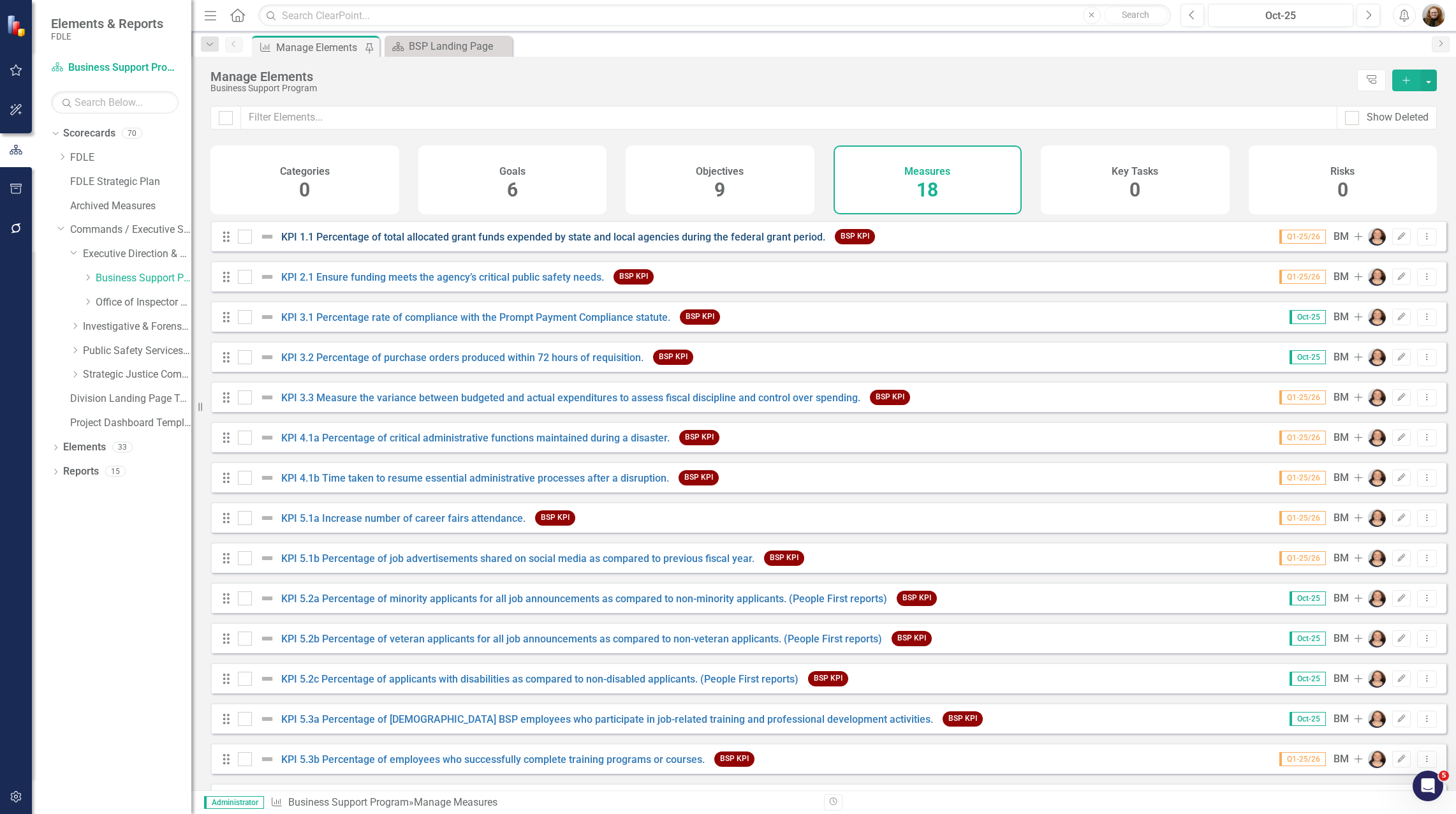
click at [677, 243] on link "KPI 1.1 Percentage of total allocated grant funds expended by state and local a…" at bounding box center [553, 237] width 544 height 12
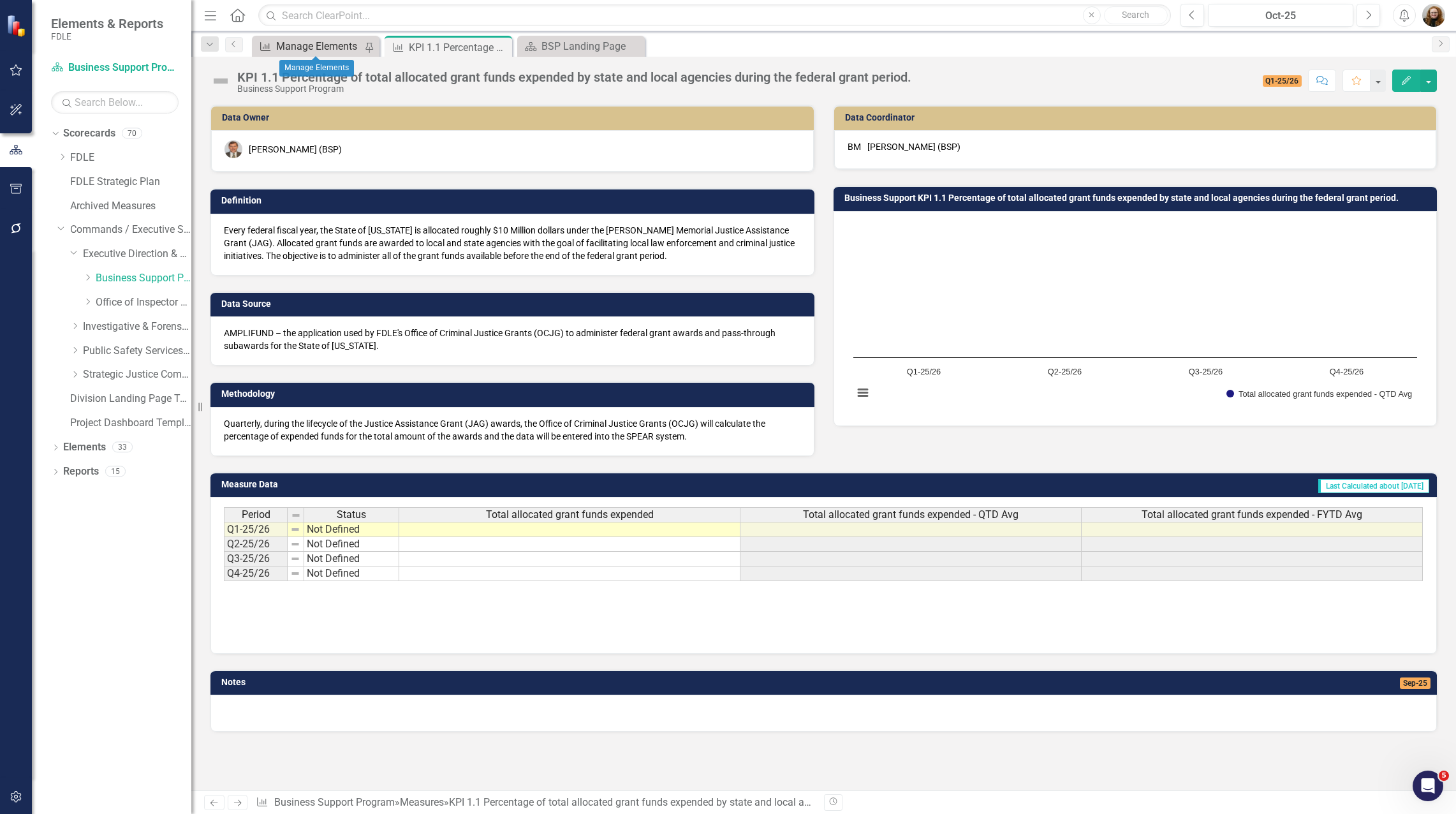
click at [310, 45] on div "Manage Elements" at bounding box center [319, 46] width 87 height 16
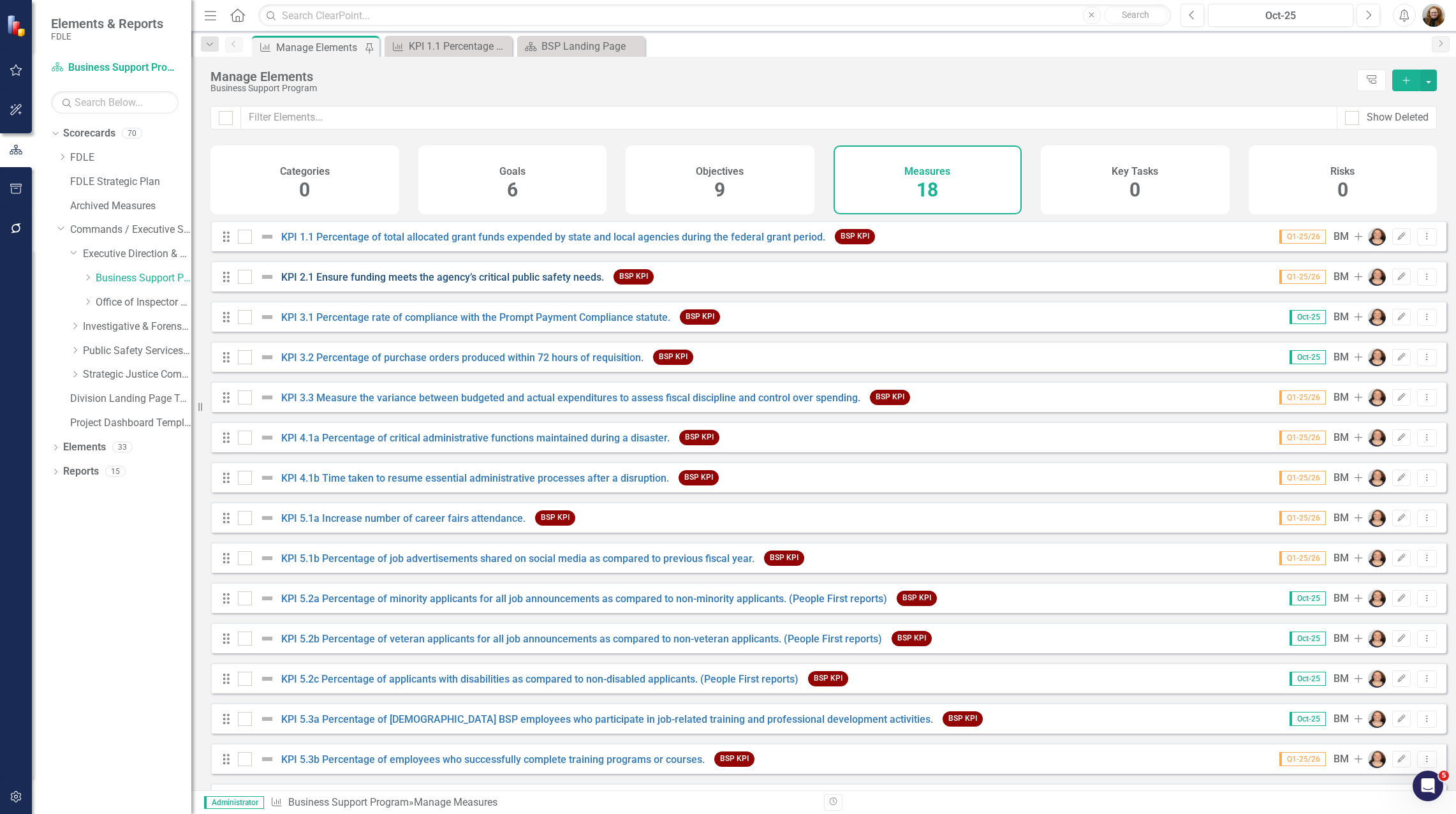
click at [503, 283] on link "KPI 2.1 Ensure funding meets the agency’s critical public safety needs." at bounding box center [443, 277] width 323 height 12
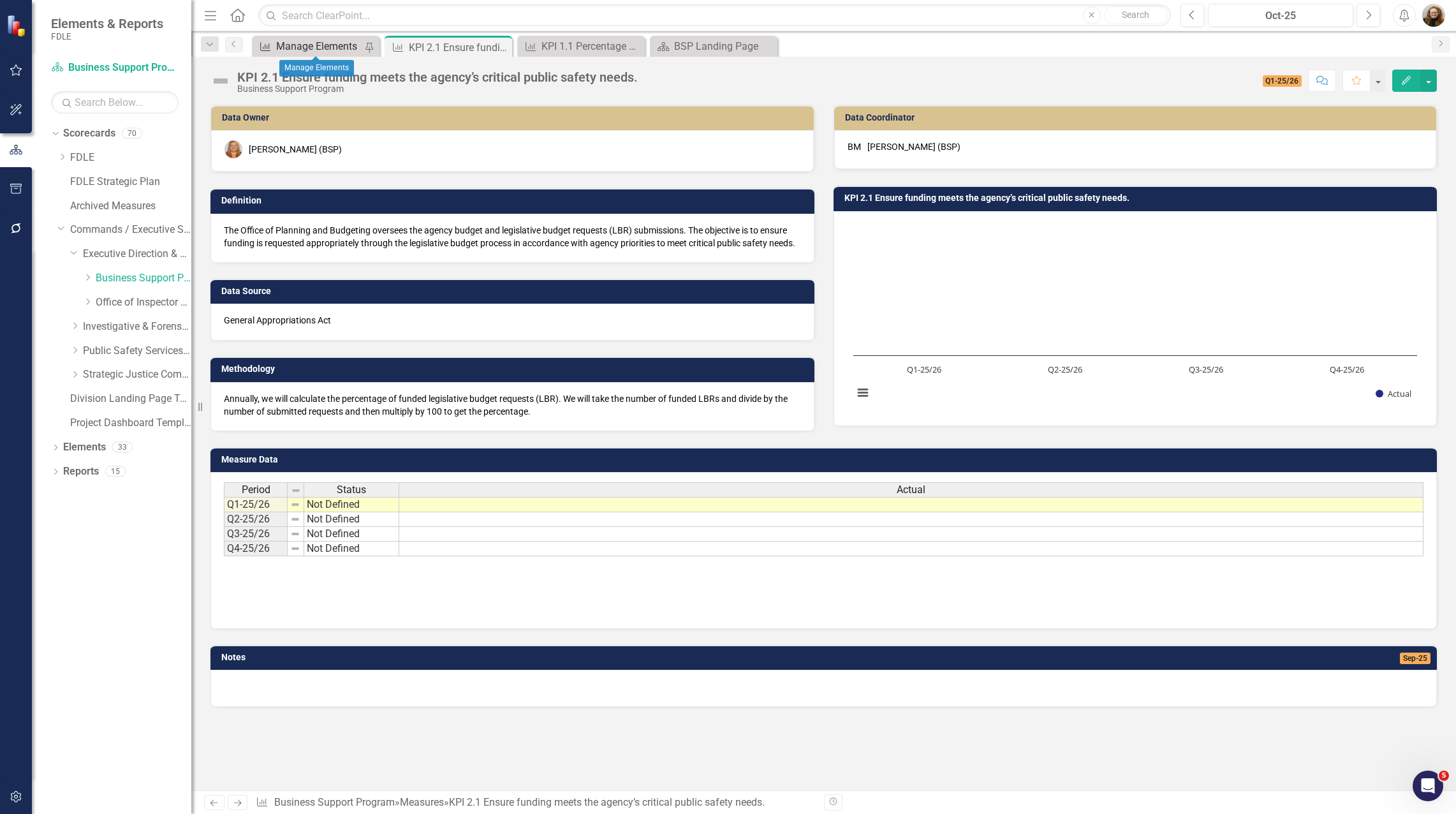
click at [321, 45] on div "Manage Elements" at bounding box center [319, 46] width 87 height 16
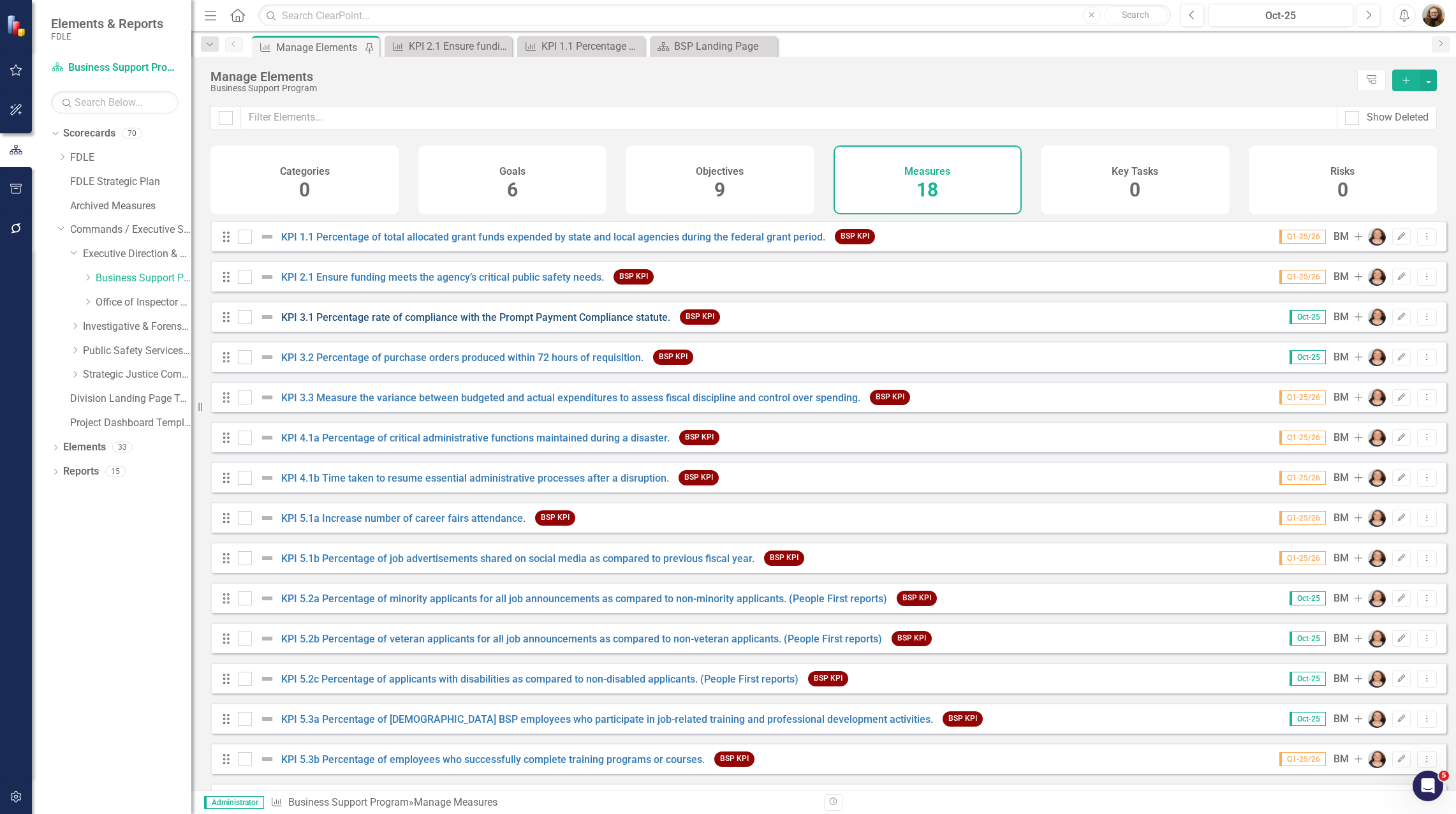
click at [416, 324] on link "KPI 3.1 Percentage rate of compliance with the Prompt Payment Compliance statut…" at bounding box center [476, 317] width 389 height 12
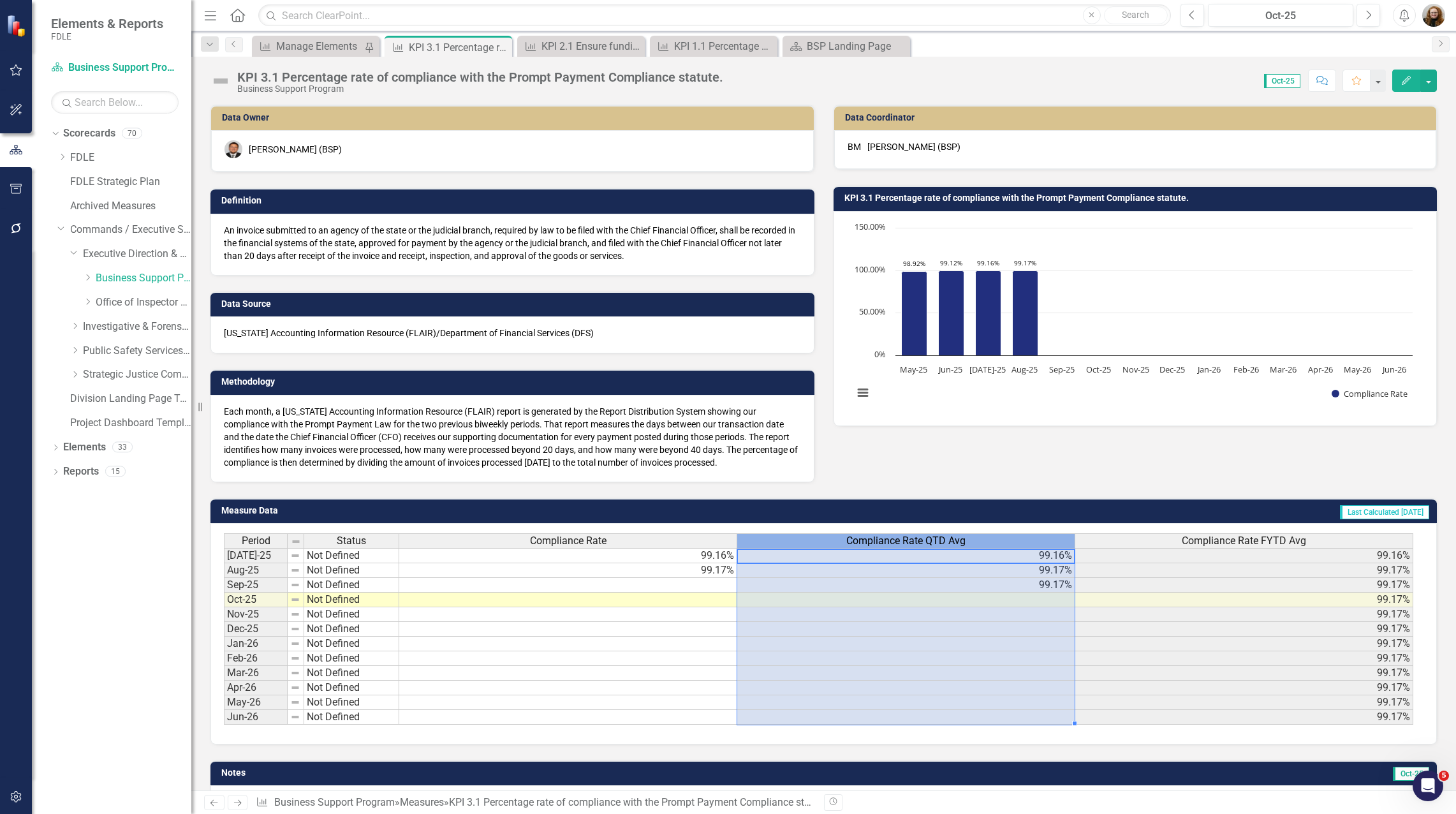
click at [932, 537] on span "Compliance Rate QTD Avg" at bounding box center [906, 541] width 119 height 12
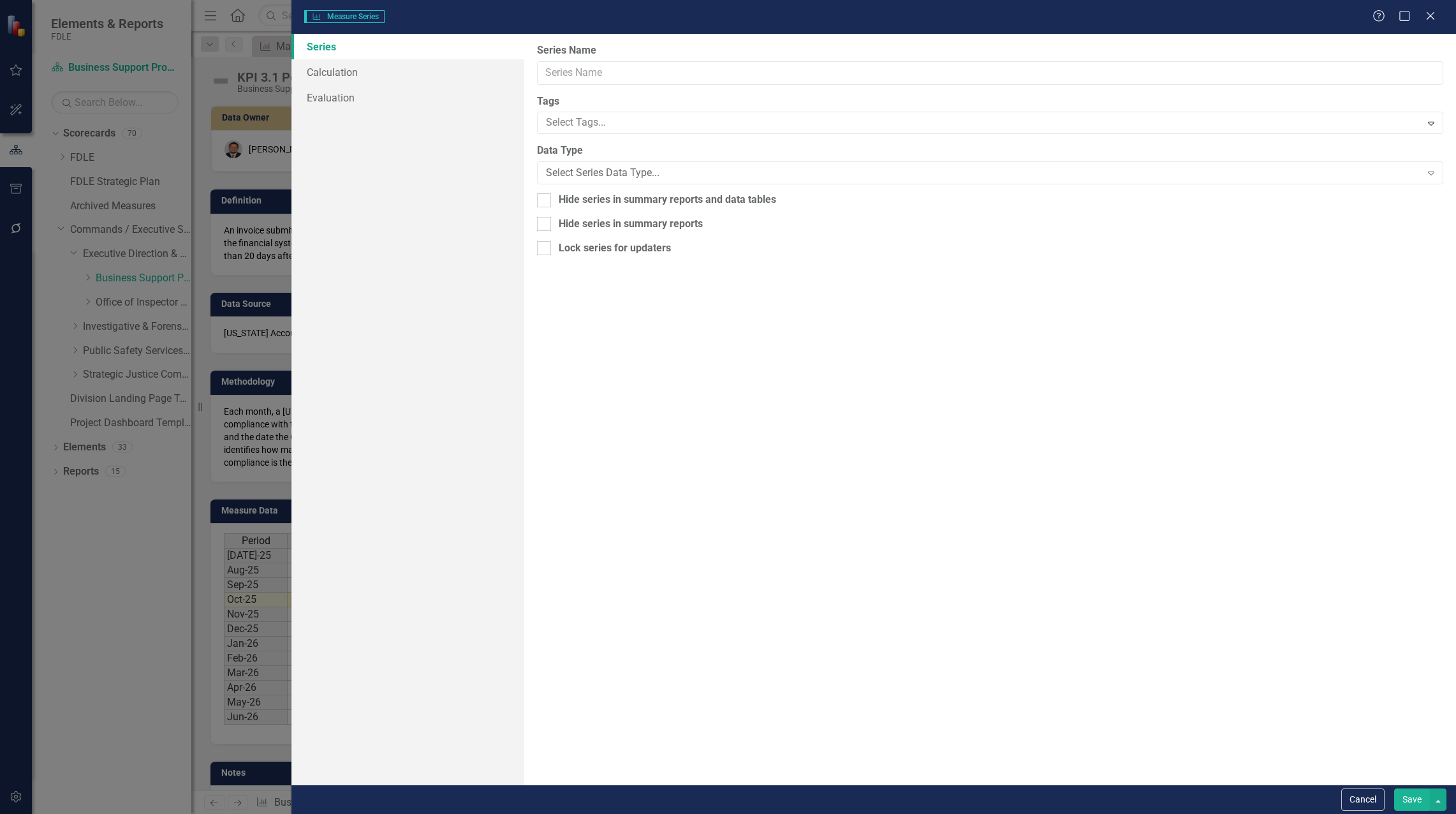
type input "Compliance Rate QTD Avg"
click at [336, 80] on link "Calculation" at bounding box center [408, 72] width 233 height 25
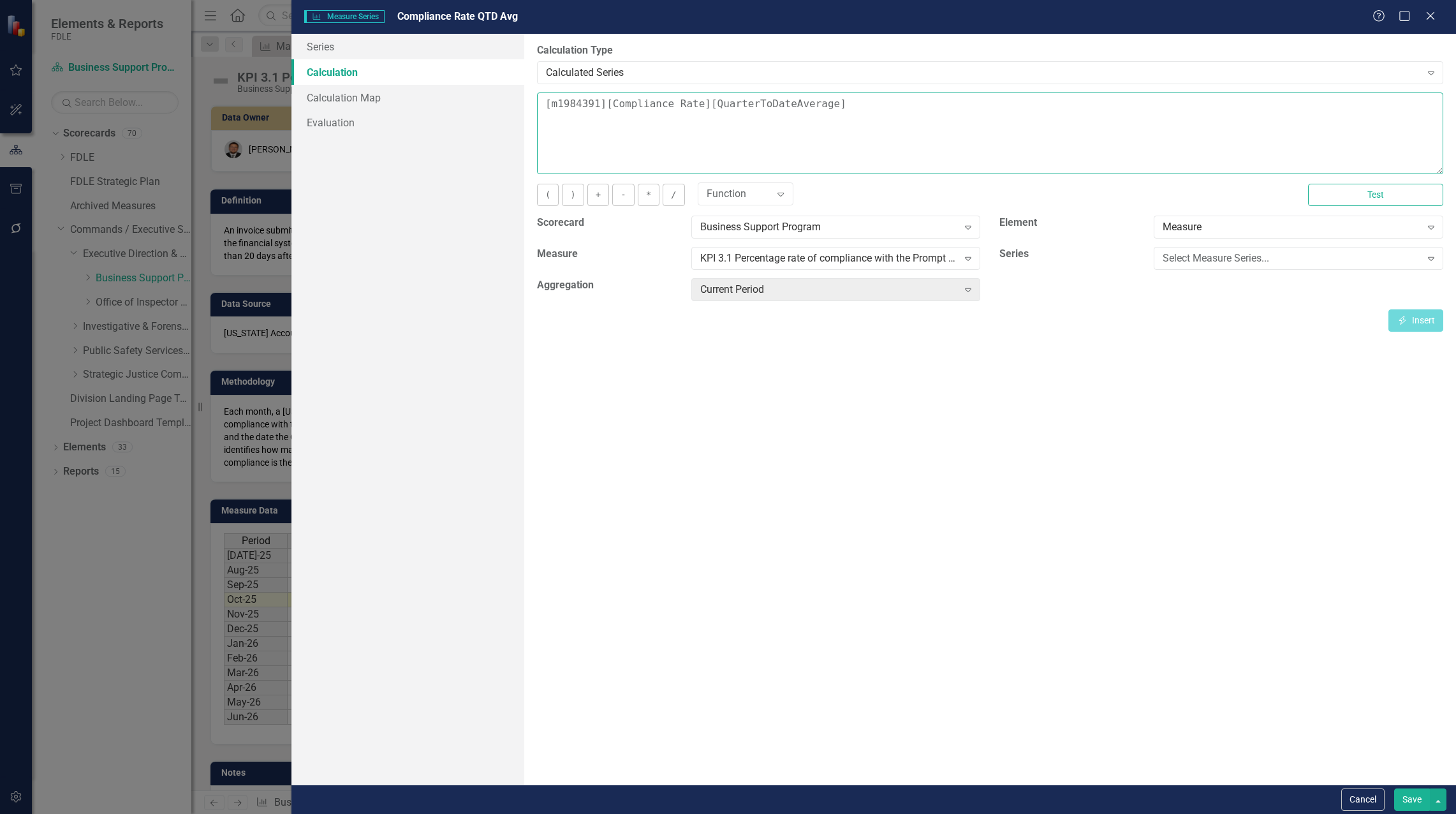
click at [539, 104] on textarea "[m1984391][Compliance Rate][QuarterToDateAverage]" at bounding box center [990, 133] width 906 height 82
click at [1325, 255] on div "Select Measure Series..." at bounding box center [1290, 258] width 257 height 14
click at [1314, 813] on div "Compliance Rate" at bounding box center [731, 823] width 1436 height 14
click at [1412, 321] on button "Insert Insert" at bounding box center [1415, 320] width 55 height 22
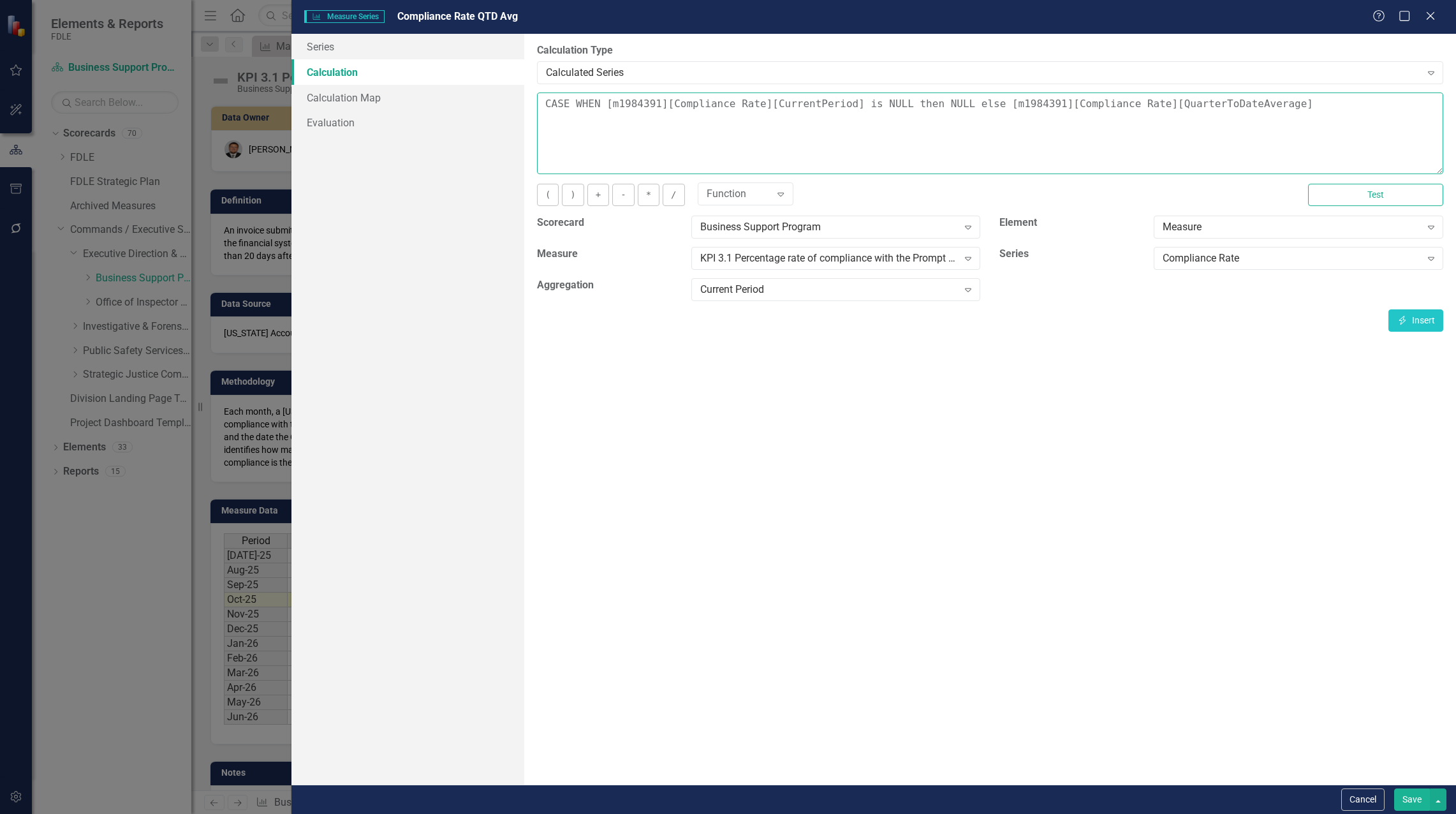
click at [1263, 106] on textarea "CASE WHEN [m1984391][Compliance Rate][CurrentPeriod] is NULL then NULL else [m1…" at bounding box center [990, 133] width 906 height 82
type textarea "CASE WHEN [m1984391][Compliance Rate][CurrentPeriod] is NULL then NULL else [m1…"
click at [1419, 805] on button "Save" at bounding box center [1412, 800] width 36 height 22
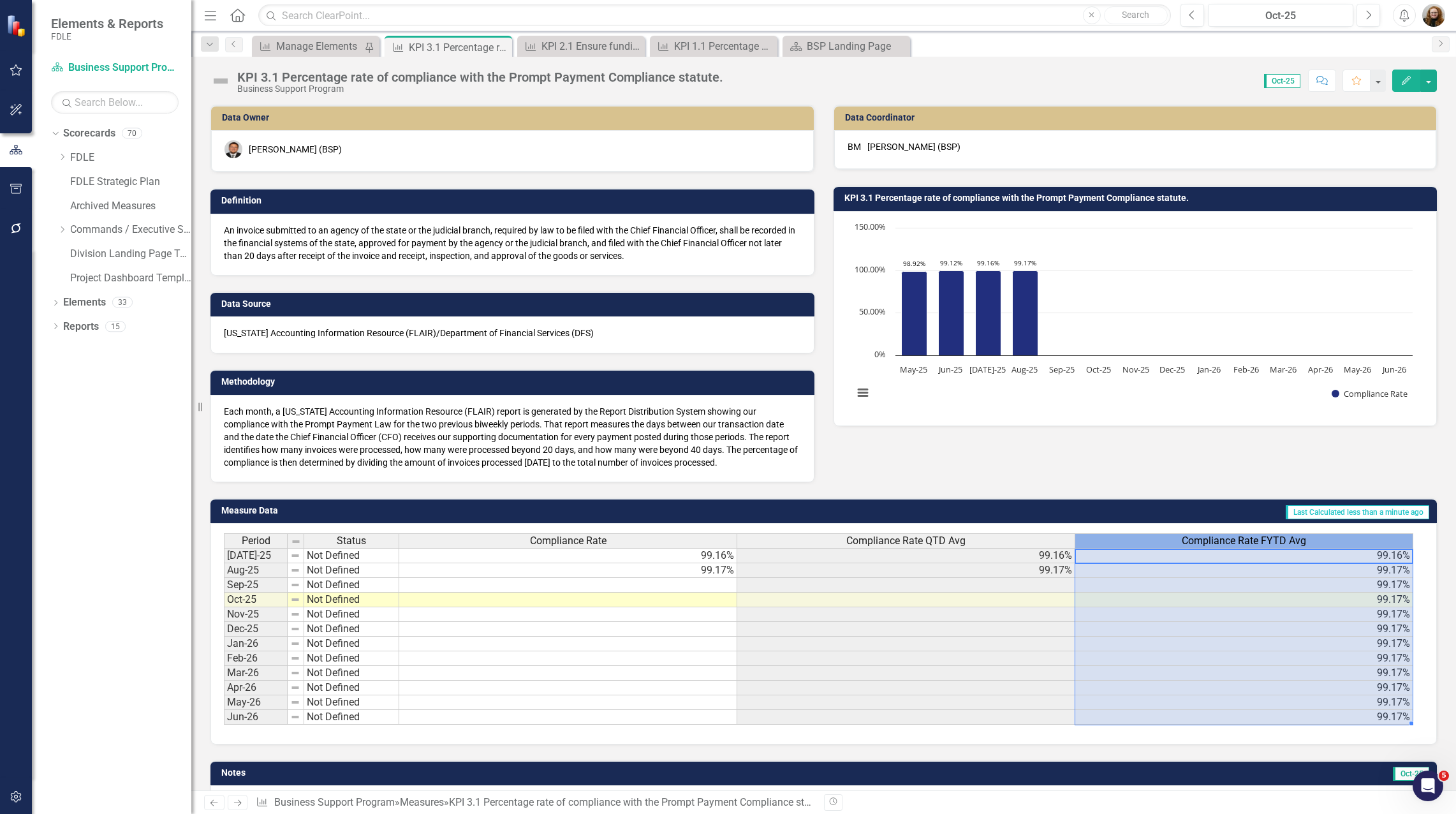
click at [1290, 540] on span "Compliance Rate FYTD Avg" at bounding box center [1244, 541] width 124 height 12
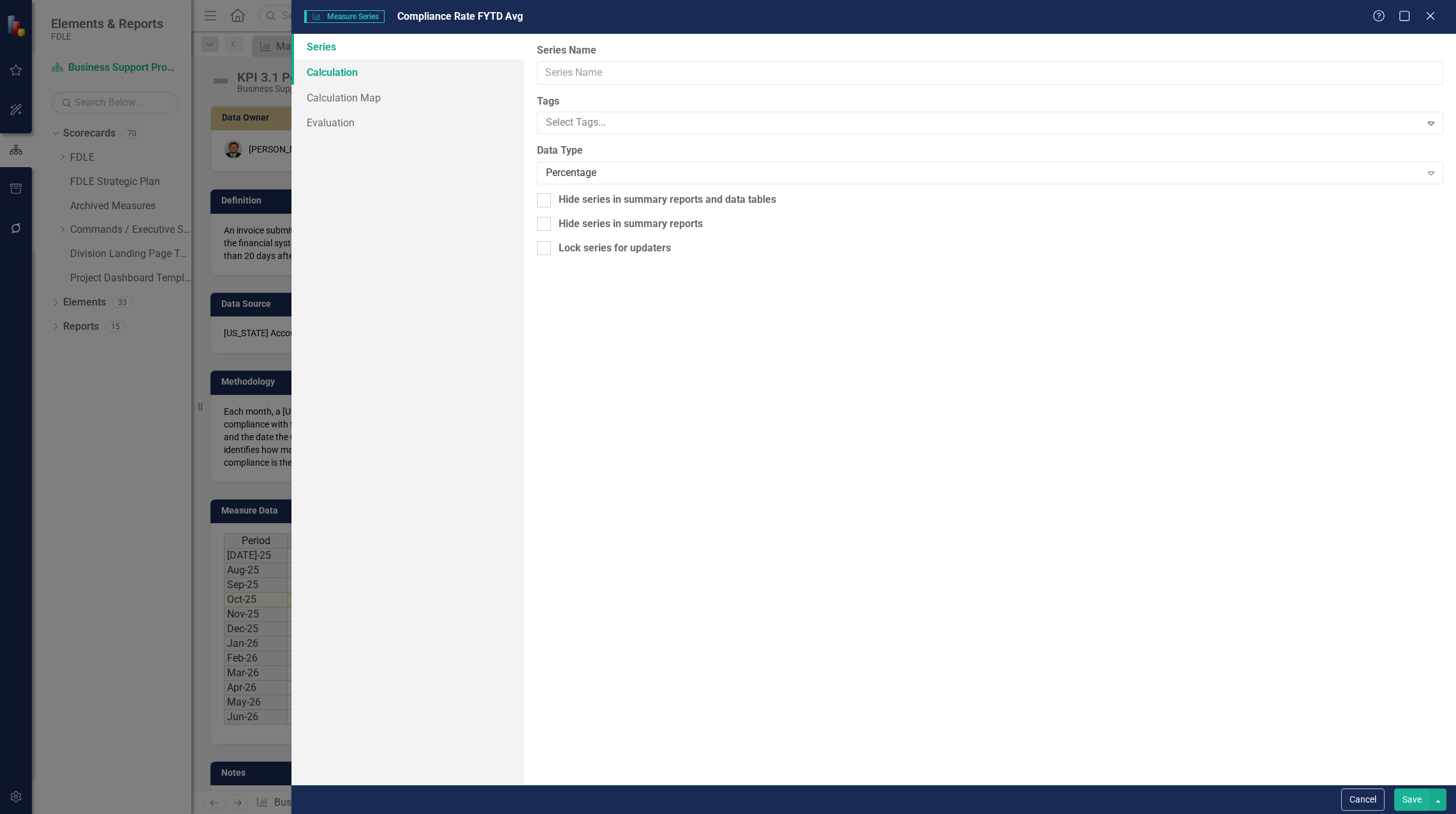
type input "Compliance Rate FYTD Avg"
click at [343, 68] on link "Calculation" at bounding box center [408, 72] width 233 height 25
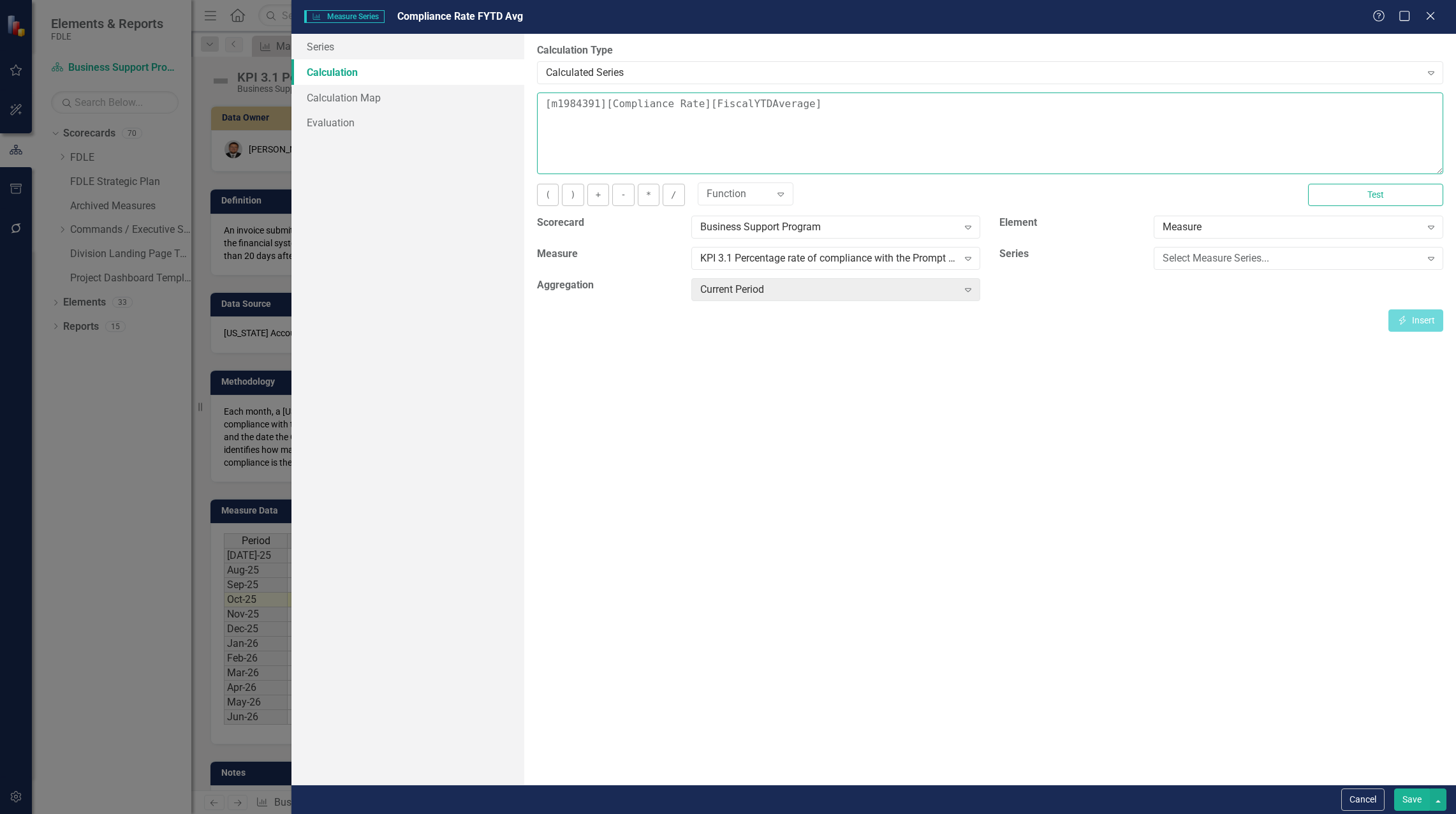
click at [548, 110] on textarea "[m1984391][Compliance Rate][FiscalYTDAverage]" at bounding box center [990, 133] width 906 height 82
click at [1292, 257] on div "Select Measure Series..." at bounding box center [1290, 258] width 257 height 14
click at [1290, 813] on div "Compliance Rate" at bounding box center [731, 823] width 1436 height 14
click at [1404, 317] on icon "Insert" at bounding box center [1402, 320] width 12 height 9
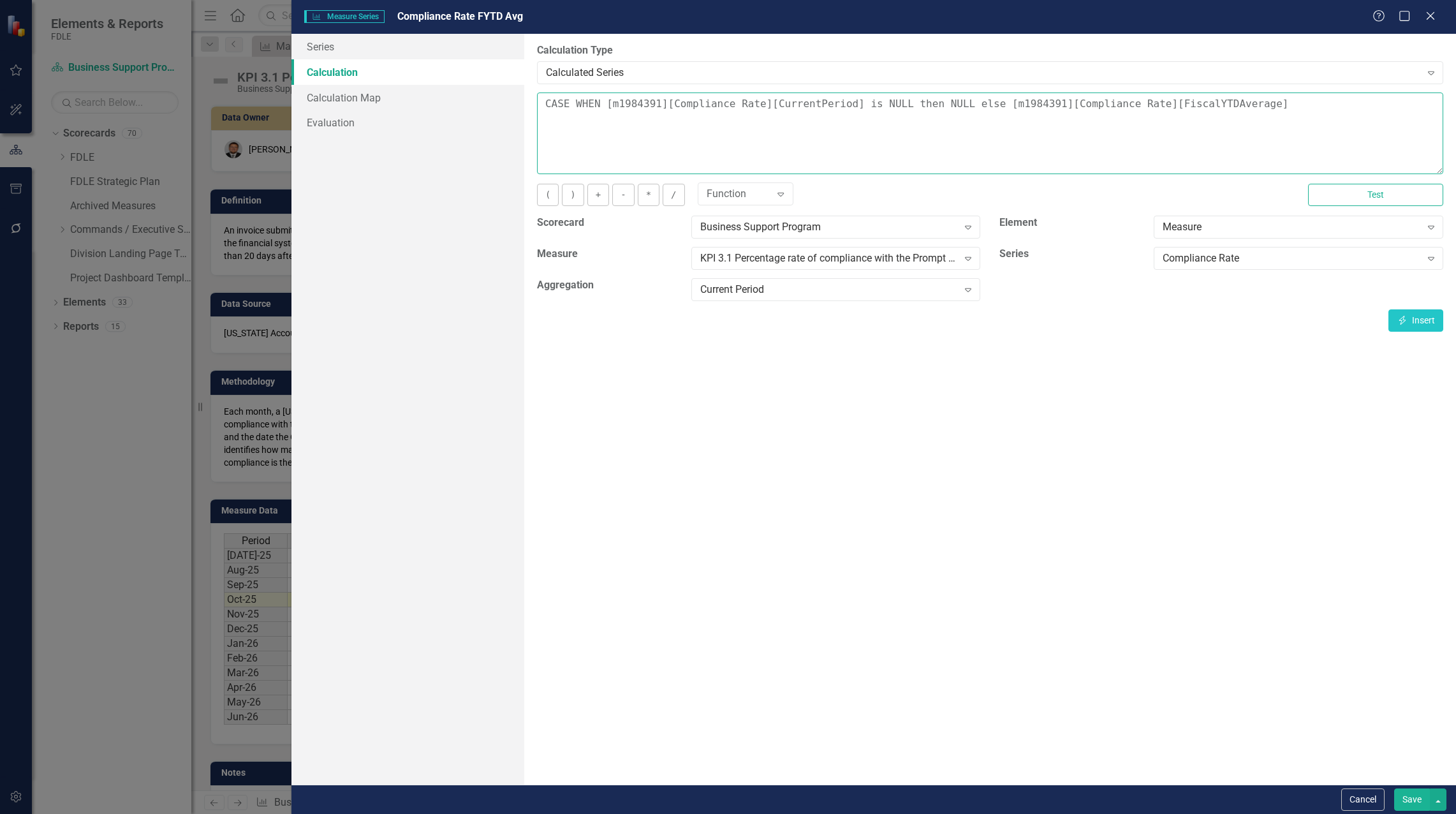
click at [1269, 103] on textarea "CASE WHEN [m1984391][Compliance Rate][CurrentPeriod] is NULL then NULL else [m1…" at bounding box center [990, 133] width 906 height 82
type textarea "CASE WHEN [m1984391][Compliance Rate][CurrentPeriod] is NULL then NULL else [m1…"
click at [1420, 804] on button "Save" at bounding box center [1412, 800] width 36 height 22
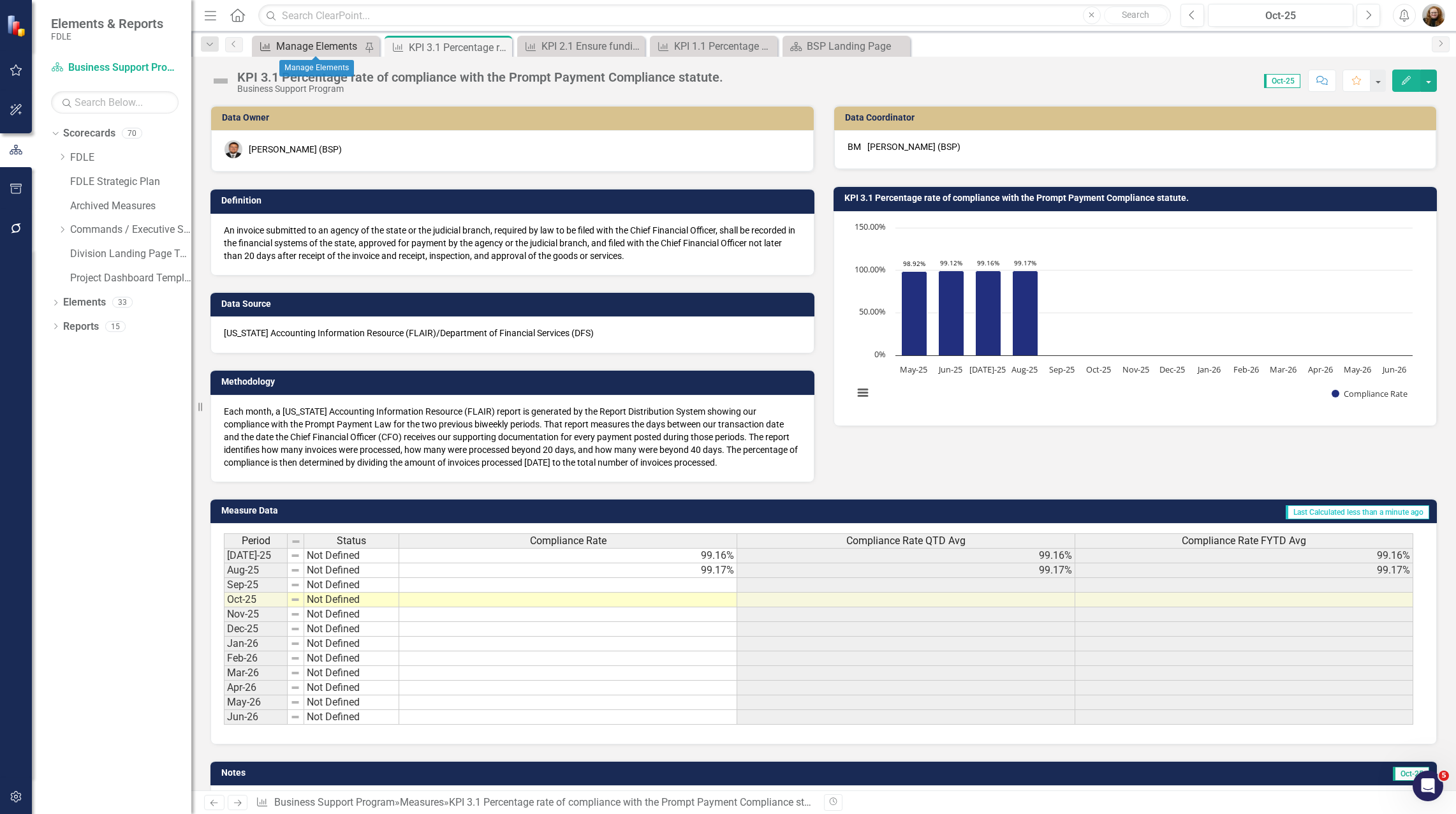
click at [313, 42] on div "Manage Elements" at bounding box center [319, 46] width 87 height 16
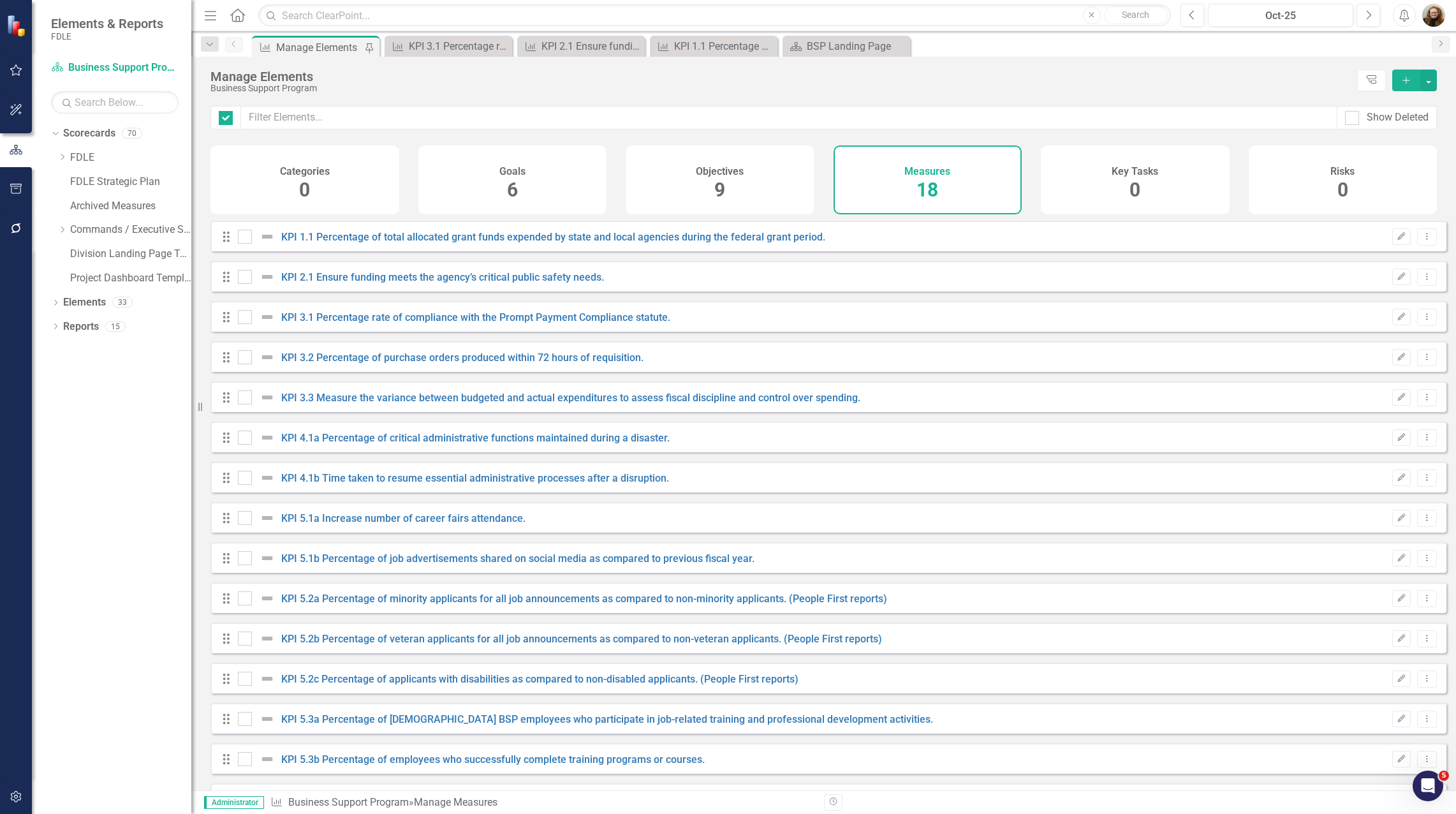
checkbox input "false"
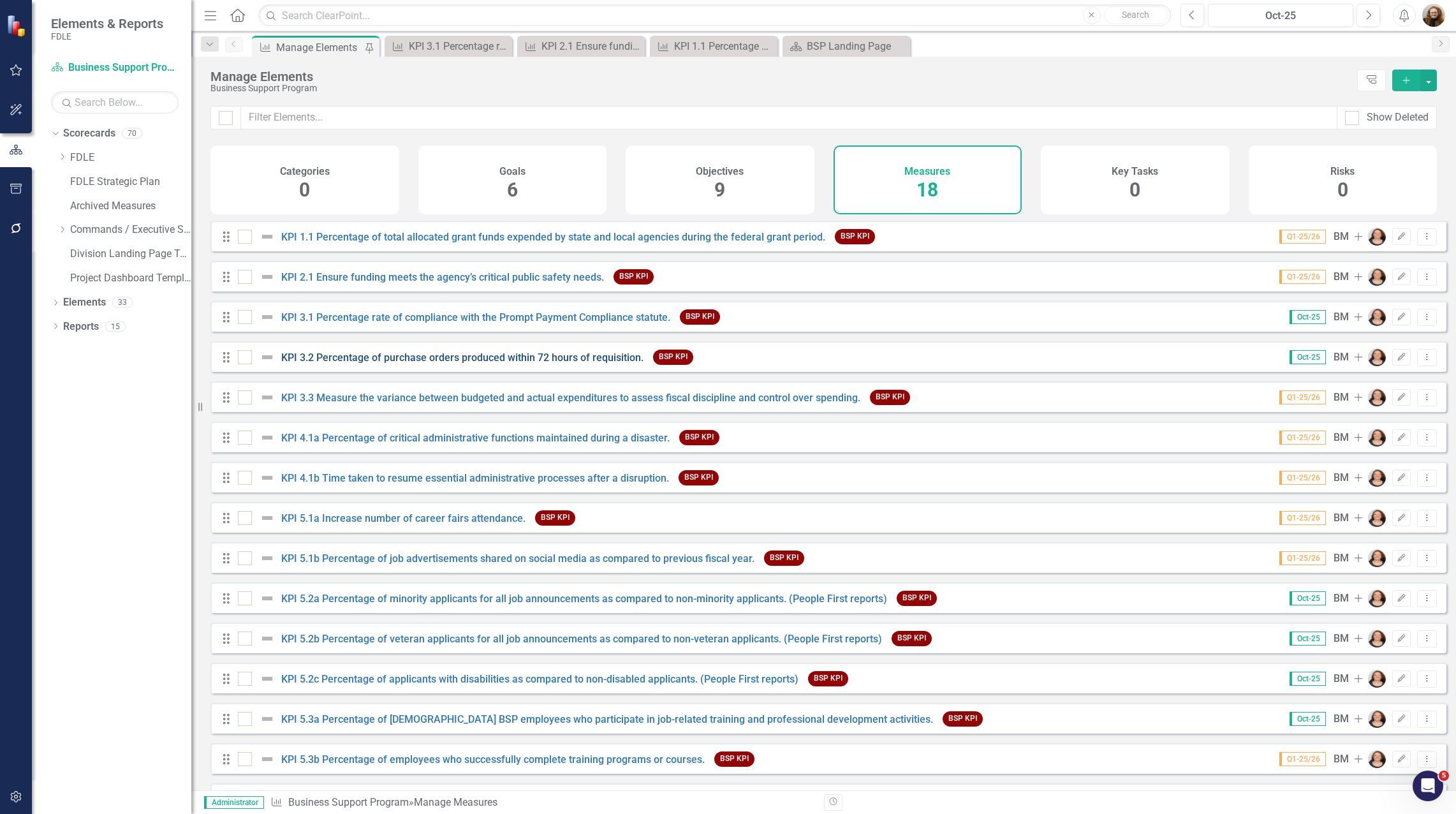
click at [620, 364] on link "KPI 3.2 Percentage of purchase orders produced within 72 hours of requisition." at bounding box center [462, 358] width 362 height 12
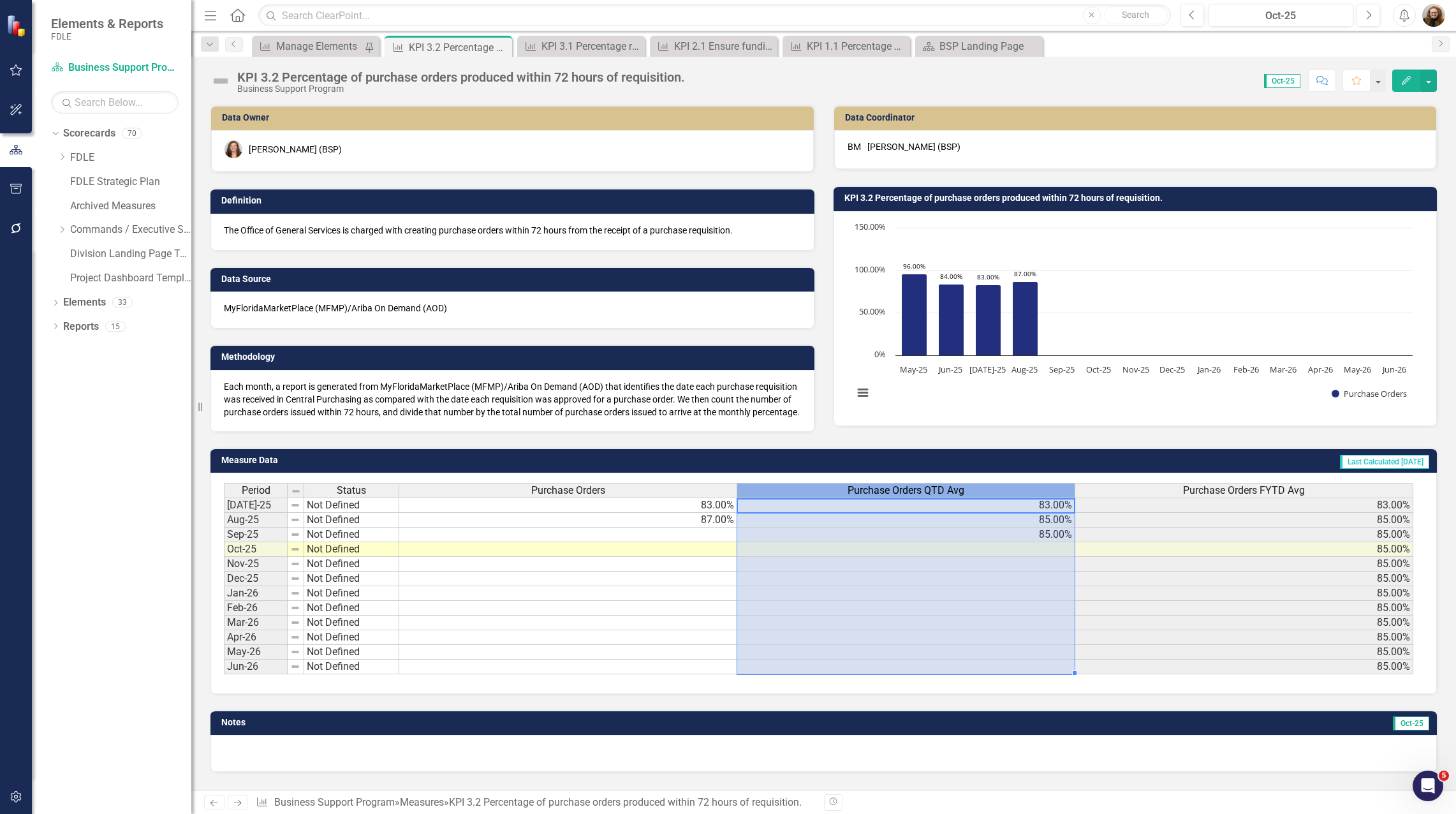
click at [963, 496] on span "Purchase Orders QTD Avg" at bounding box center [906, 490] width 116 height 12
click at [896, 497] on div "Purchase Orders QTD Avg" at bounding box center [906, 490] width 337 height 14
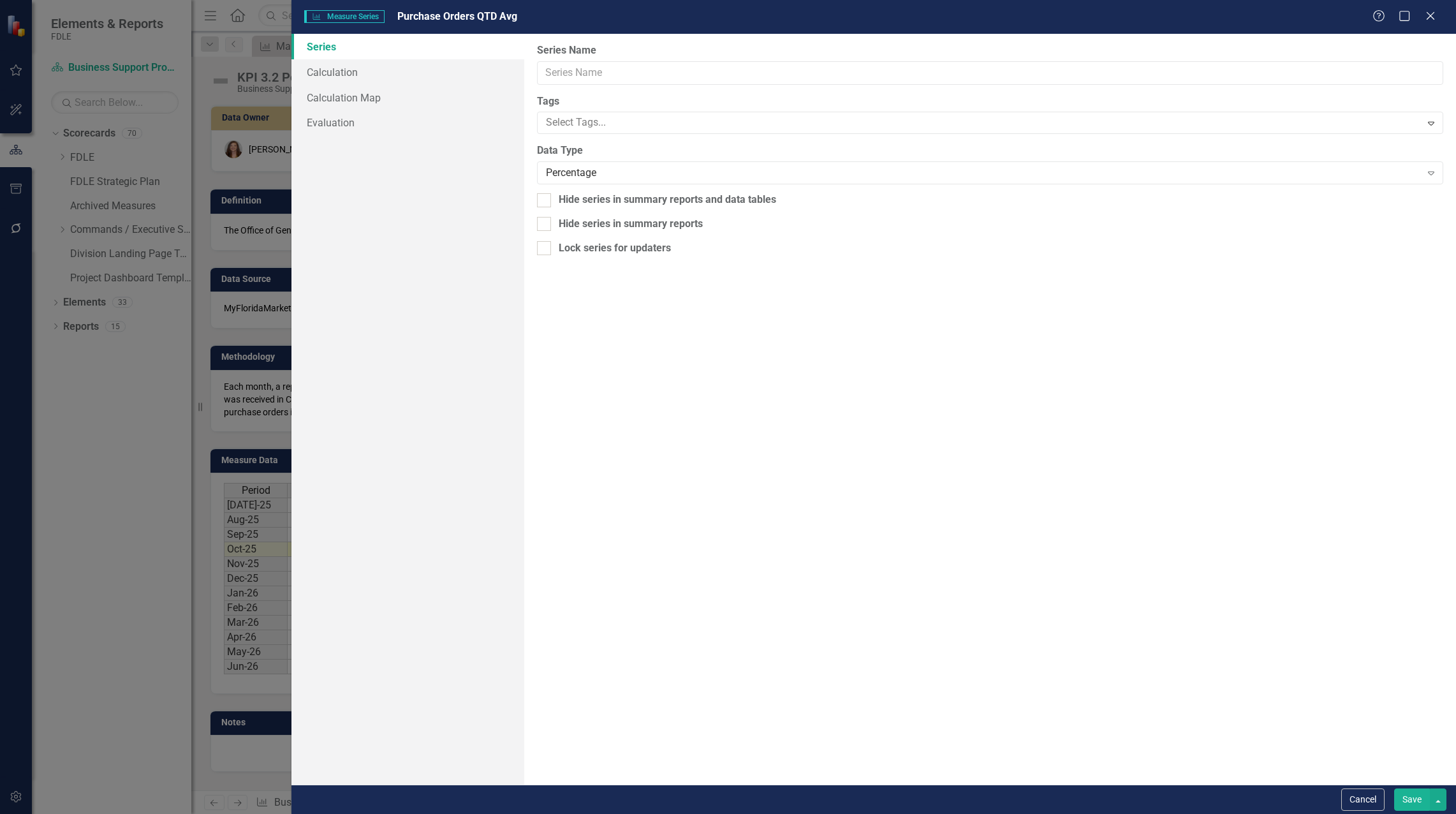
type input "Purchase Orders QTD Avg"
click at [341, 74] on link "Calculation" at bounding box center [408, 72] width 233 height 25
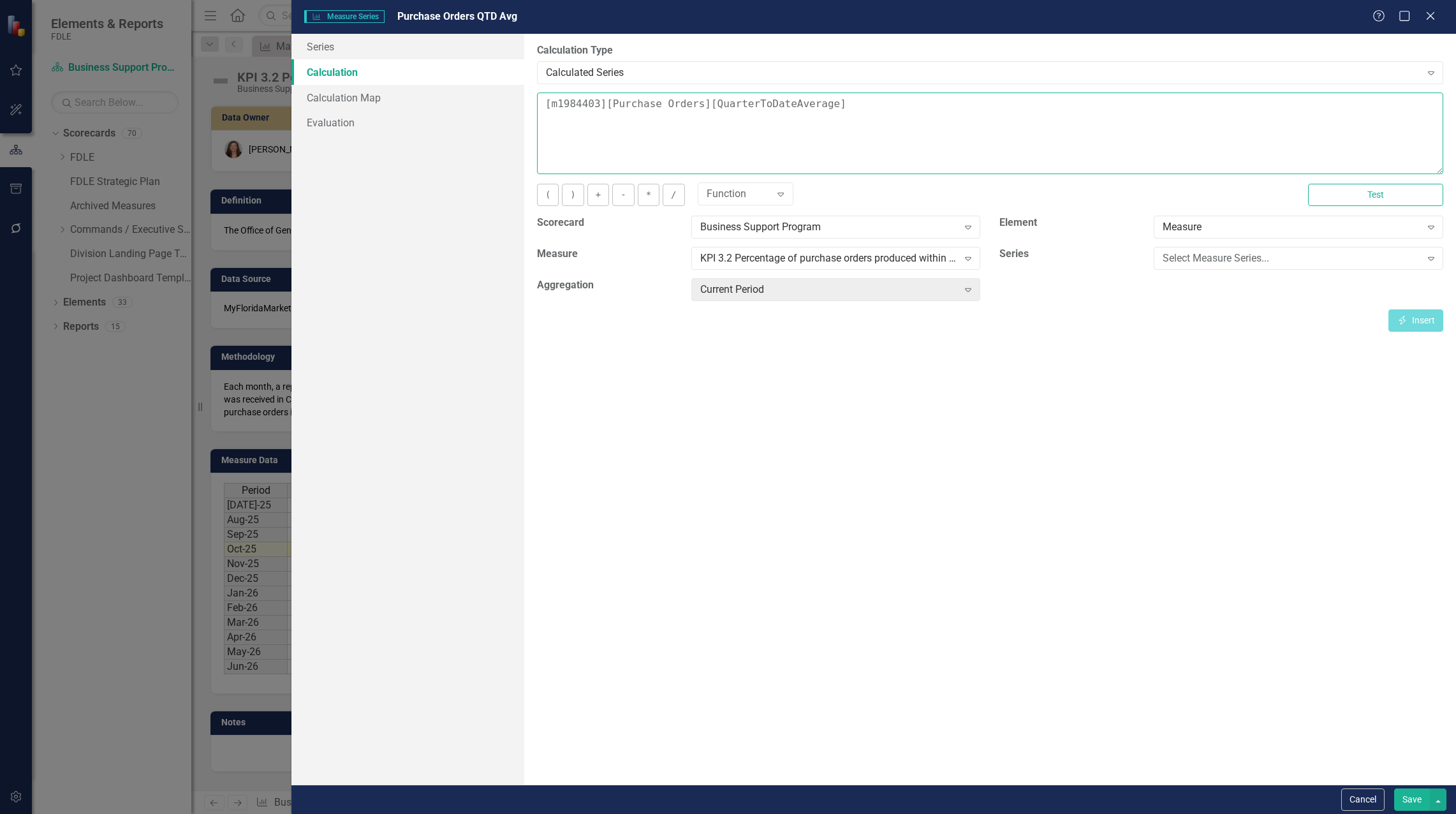
click at [540, 107] on textarea "[m1984403][Purchase Orders][QuarterToDateAverage]" at bounding box center [990, 133] width 906 height 82
click at [1200, 256] on div "Select Measure Series..." at bounding box center [1290, 258] width 257 height 14
click at [1207, 813] on div "Purchase Orders" at bounding box center [731, 823] width 1436 height 14
click at [1423, 321] on button "Insert Insert" at bounding box center [1415, 320] width 55 height 22
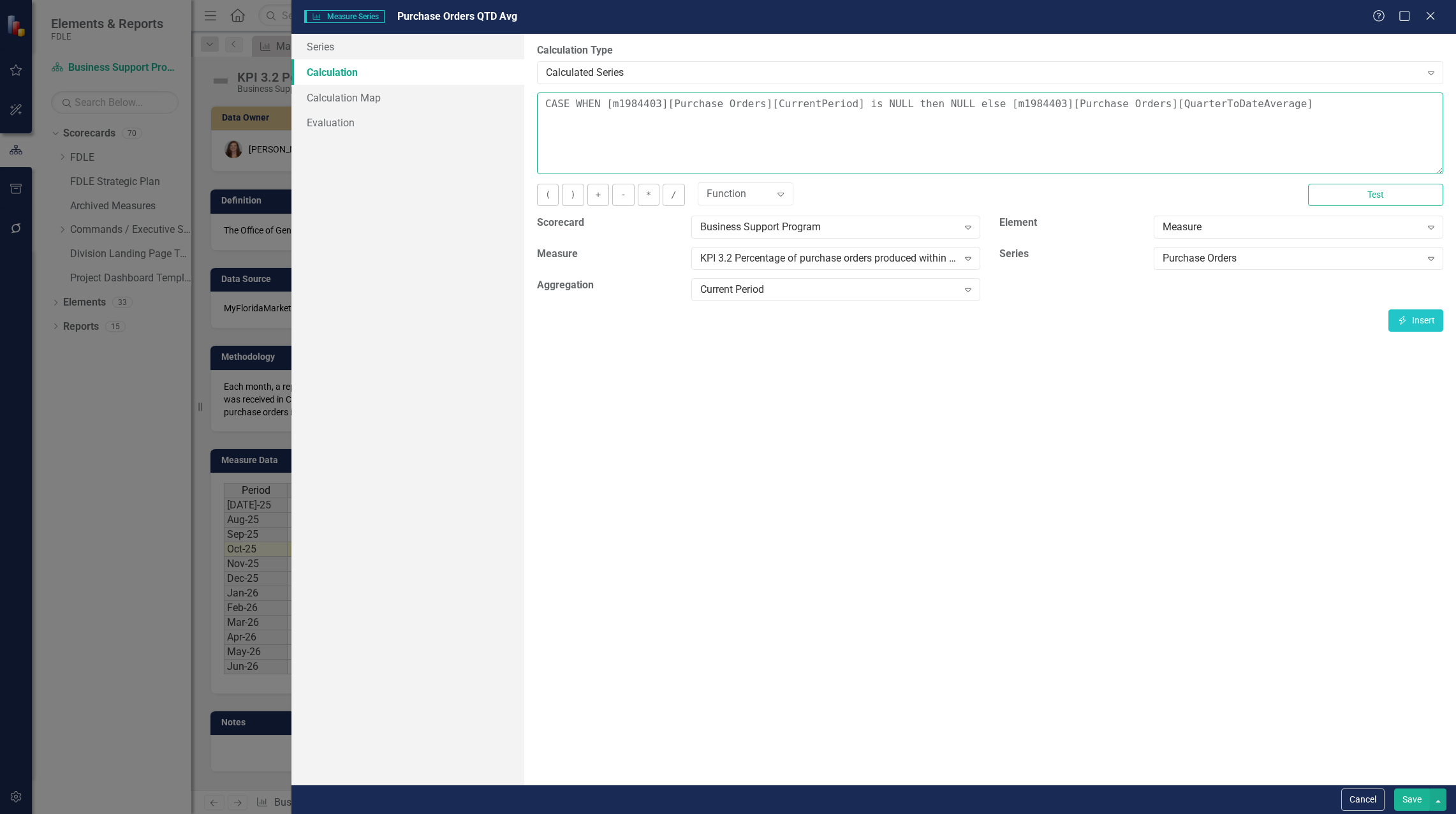
click at [1270, 109] on textarea "CASE WHEN [m1984403][Purchase Orders][CurrentPeriod] is NULL then NULL else [m1…" at bounding box center [990, 133] width 906 height 82
type textarea "CASE WHEN [m1984403][Purchase Orders][CurrentPeriod] is NULL then NULL else [m1…"
click at [1417, 802] on button "Save" at bounding box center [1412, 800] width 36 height 22
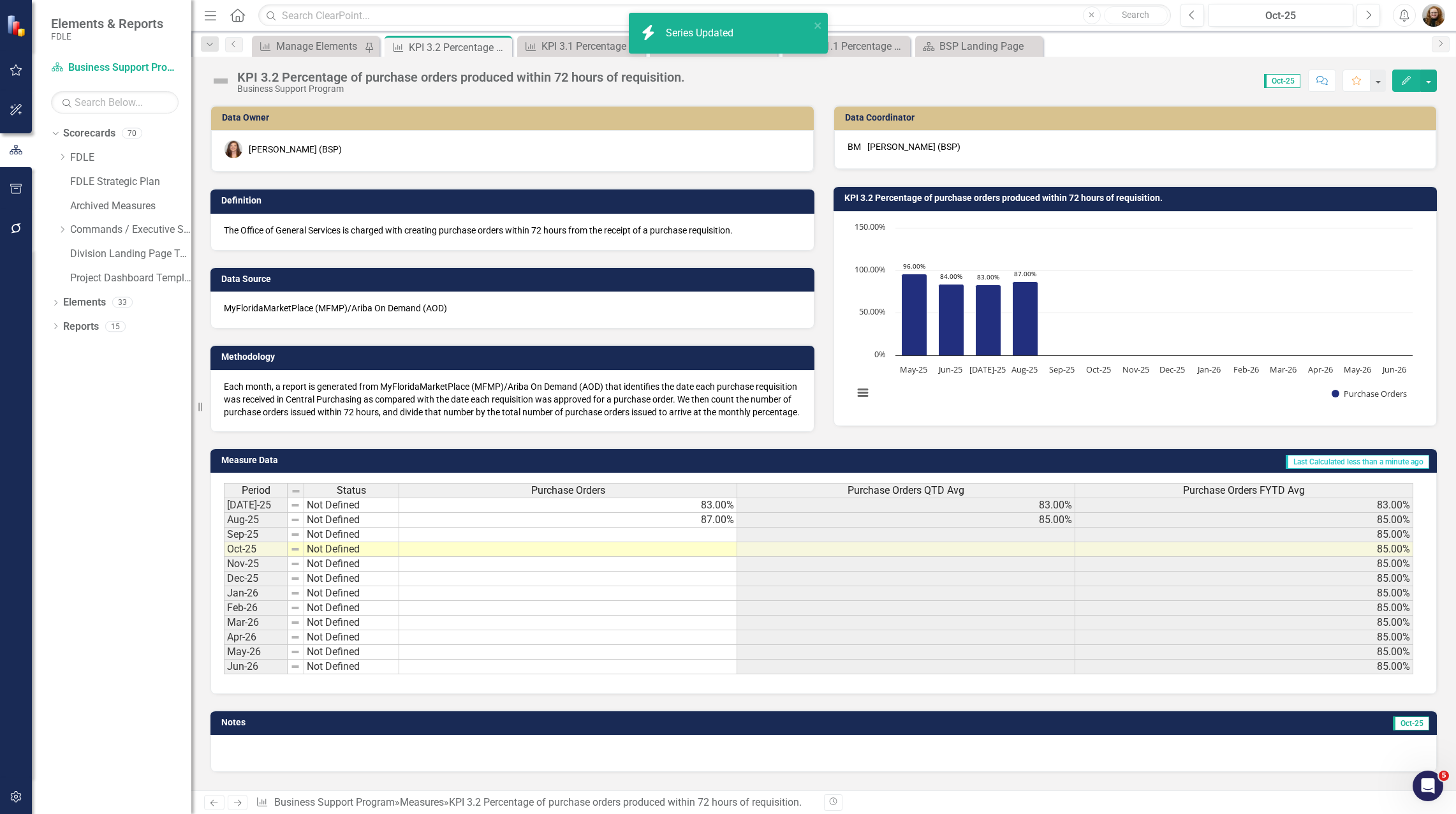
click at [1213, 496] on span "Purchase Orders FYTD Avg" at bounding box center [1243, 490] width 121 height 12
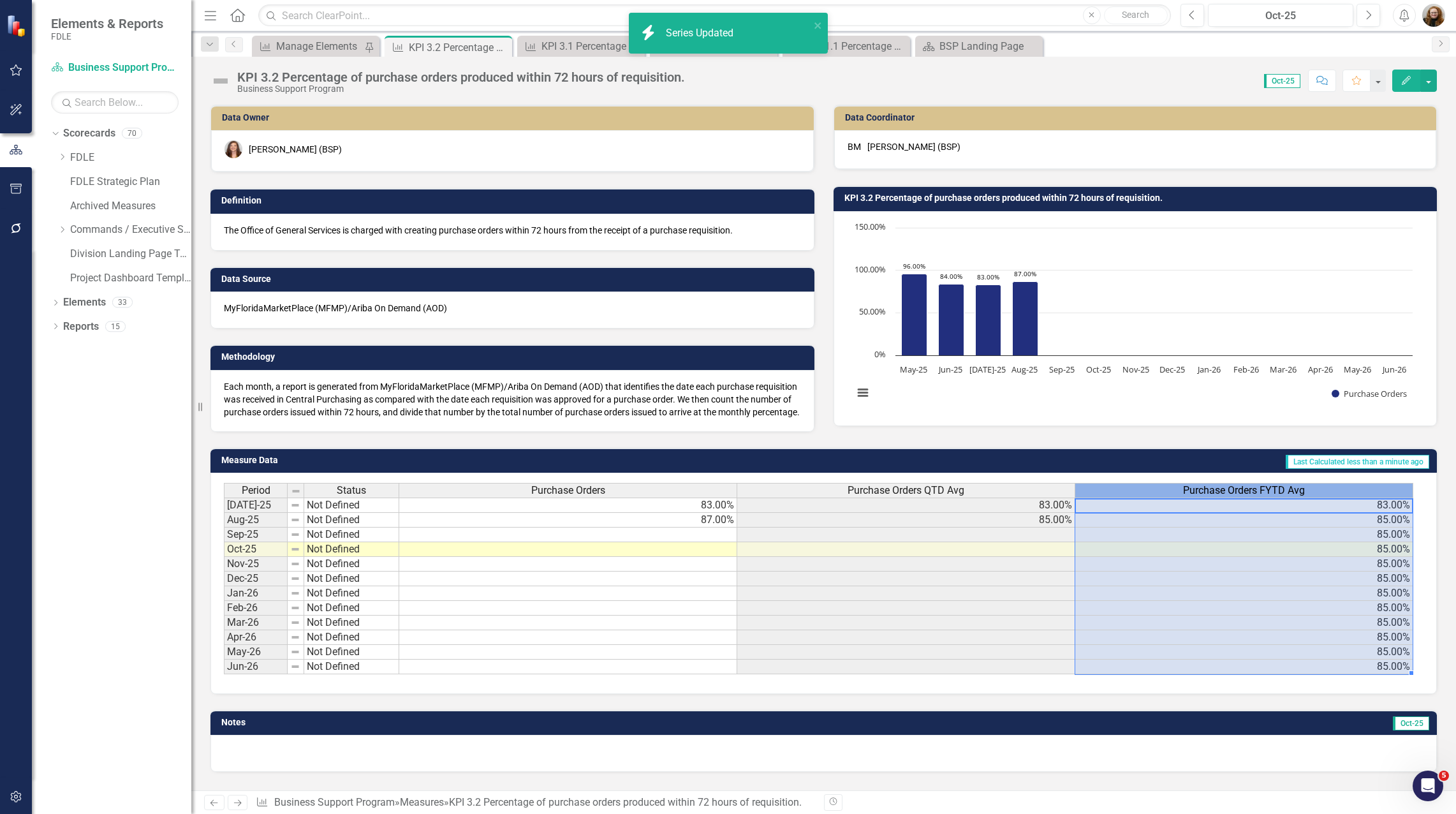
click at [1213, 496] on span "Purchase Orders FYTD Avg" at bounding box center [1243, 490] width 121 height 12
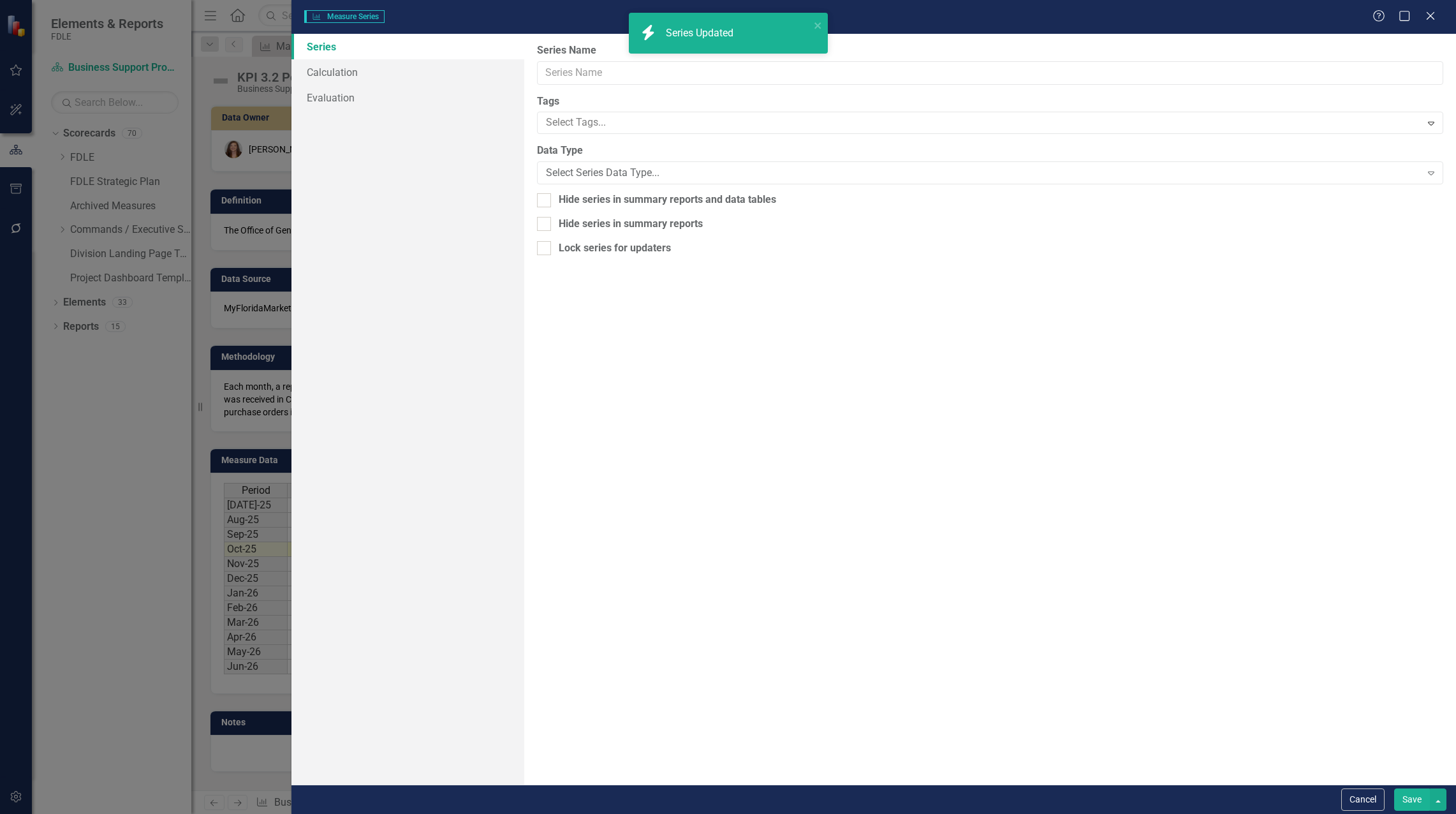
type input "Purchase Orders FYTD Avg"
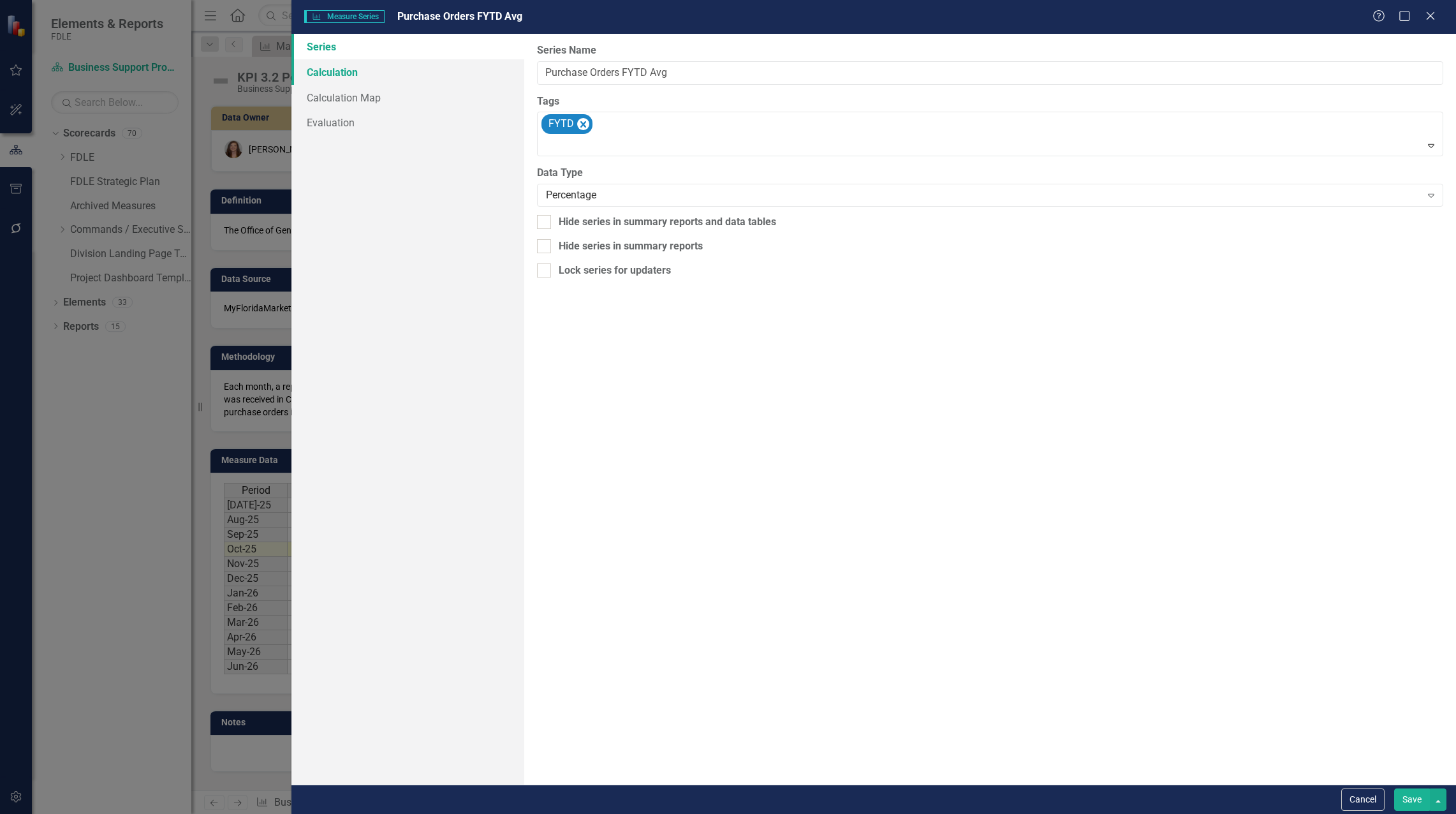
drag, startPoint x: 324, startPoint y: 73, endPoint x: 342, endPoint y: 71, distance: 18.1
click at [324, 73] on link "Calculation" at bounding box center [408, 72] width 233 height 25
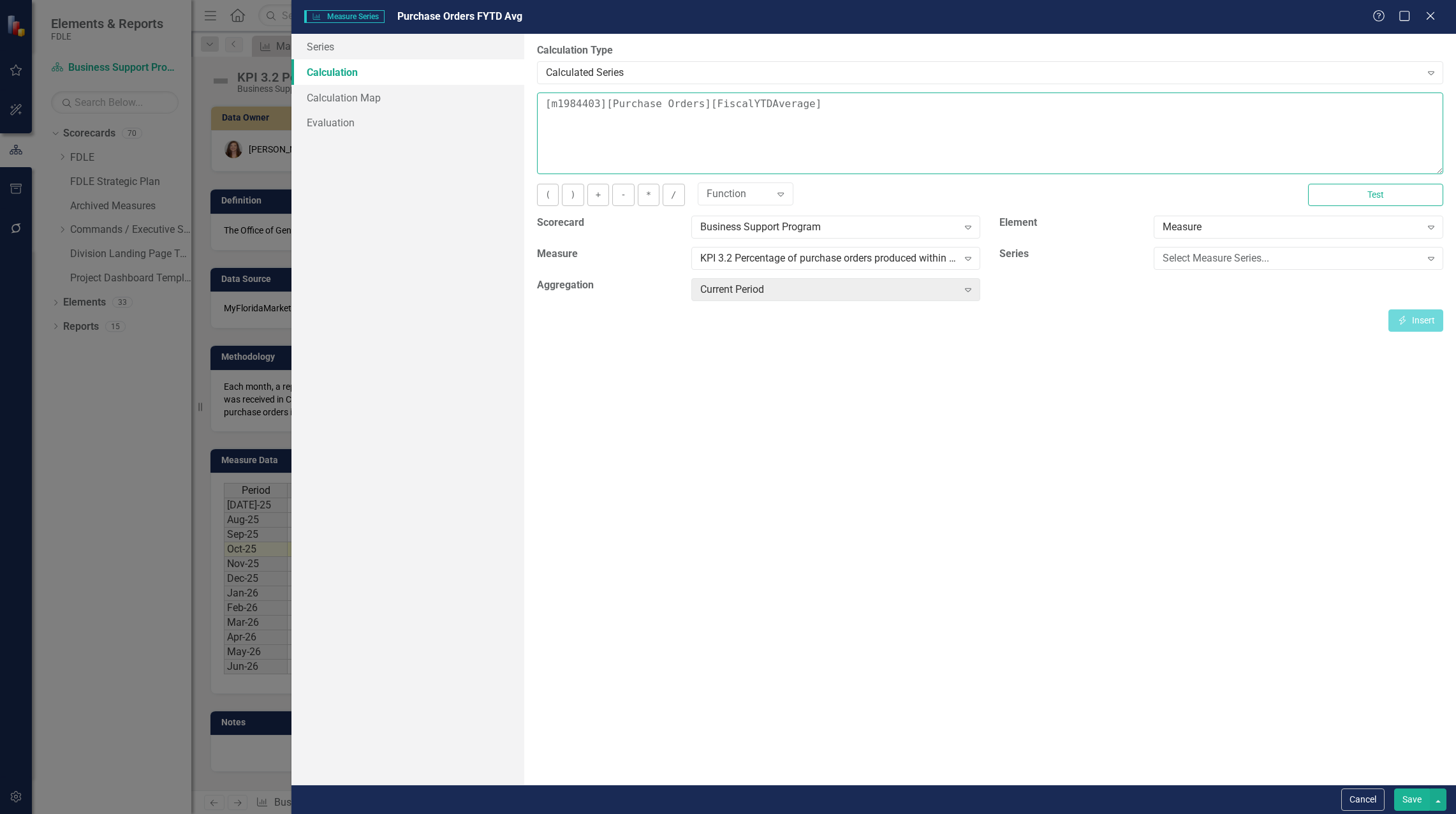
click at [541, 109] on textarea "[m1984403][Purchase Orders][FiscalYTDAverage]" at bounding box center [990, 133] width 906 height 82
click at [1207, 260] on div "Select Measure Series..." at bounding box center [1290, 258] width 257 height 14
click at [1211, 813] on div "Purchase Orders" at bounding box center [731, 823] width 1436 height 14
click at [1403, 324] on icon "Insert" at bounding box center [1402, 320] width 12 height 9
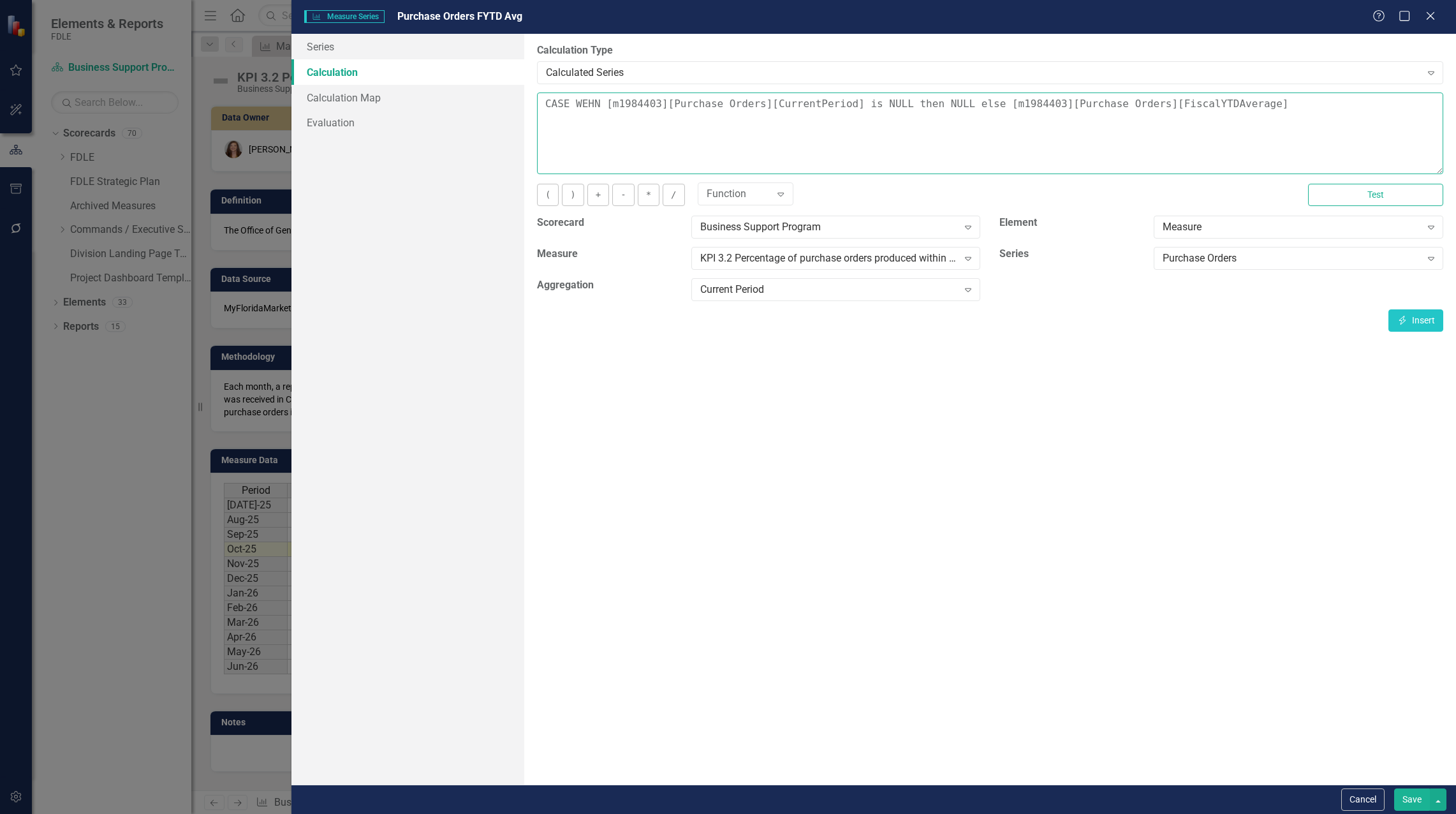
click at [1290, 109] on textarea "CASE WEHN [m1984403][Purchase Orders][CurrentPeriod] is NULL then NULL else [m1…" at bounding box center [990, 133] width 906 height 82
type textarea "CASE WEHN [m1984403][Purchase Orders][CurrentPeriod] is NULL then NULL else [m1…"
click at [1416, 794] on button "Save" at bounding box center [1412, 800] width 36 height 22
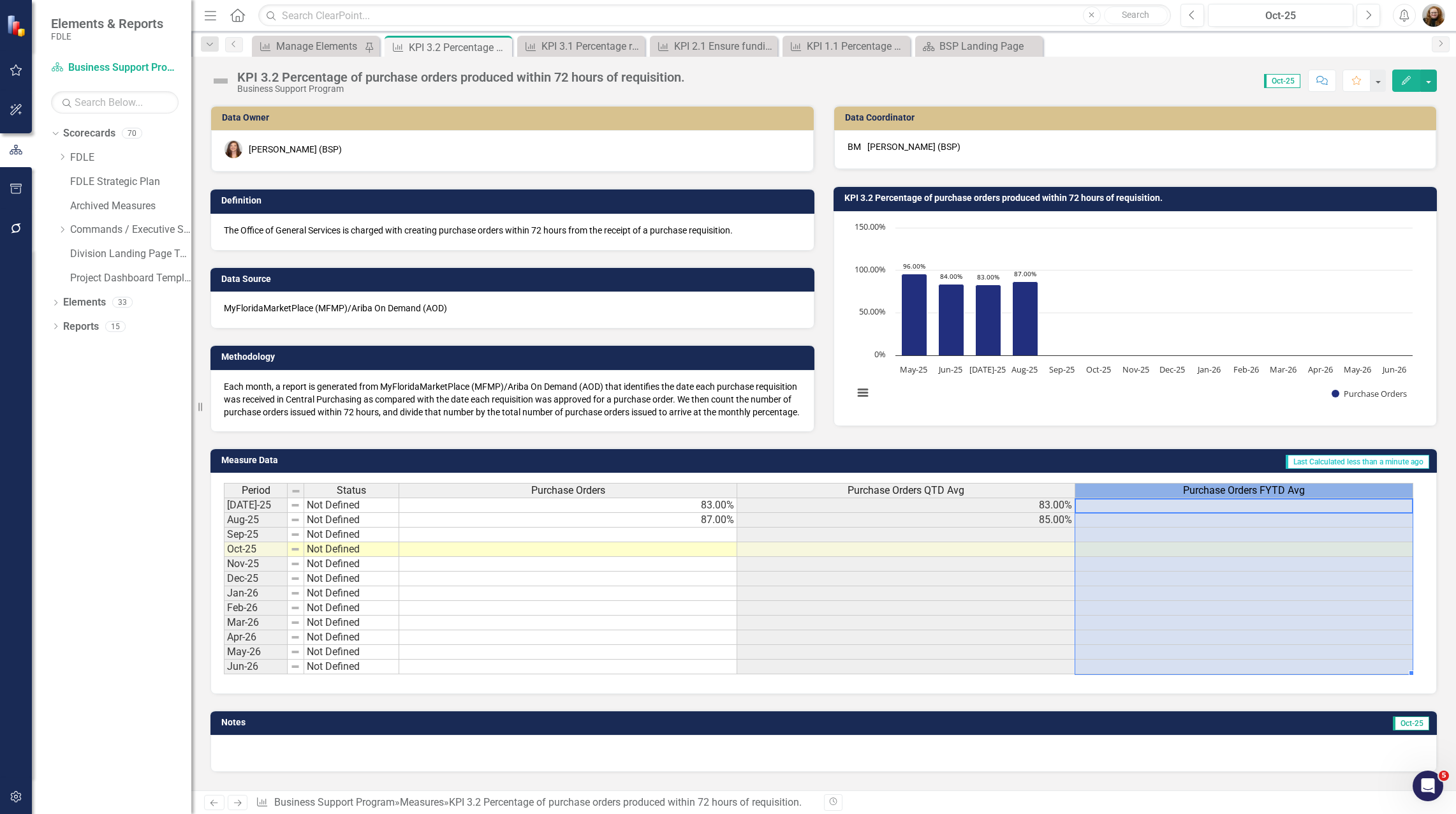
click at [1204, 496] on span "Purchase Orders FYTD Avg" at bounding box center [1243, 490] width 121 height 12
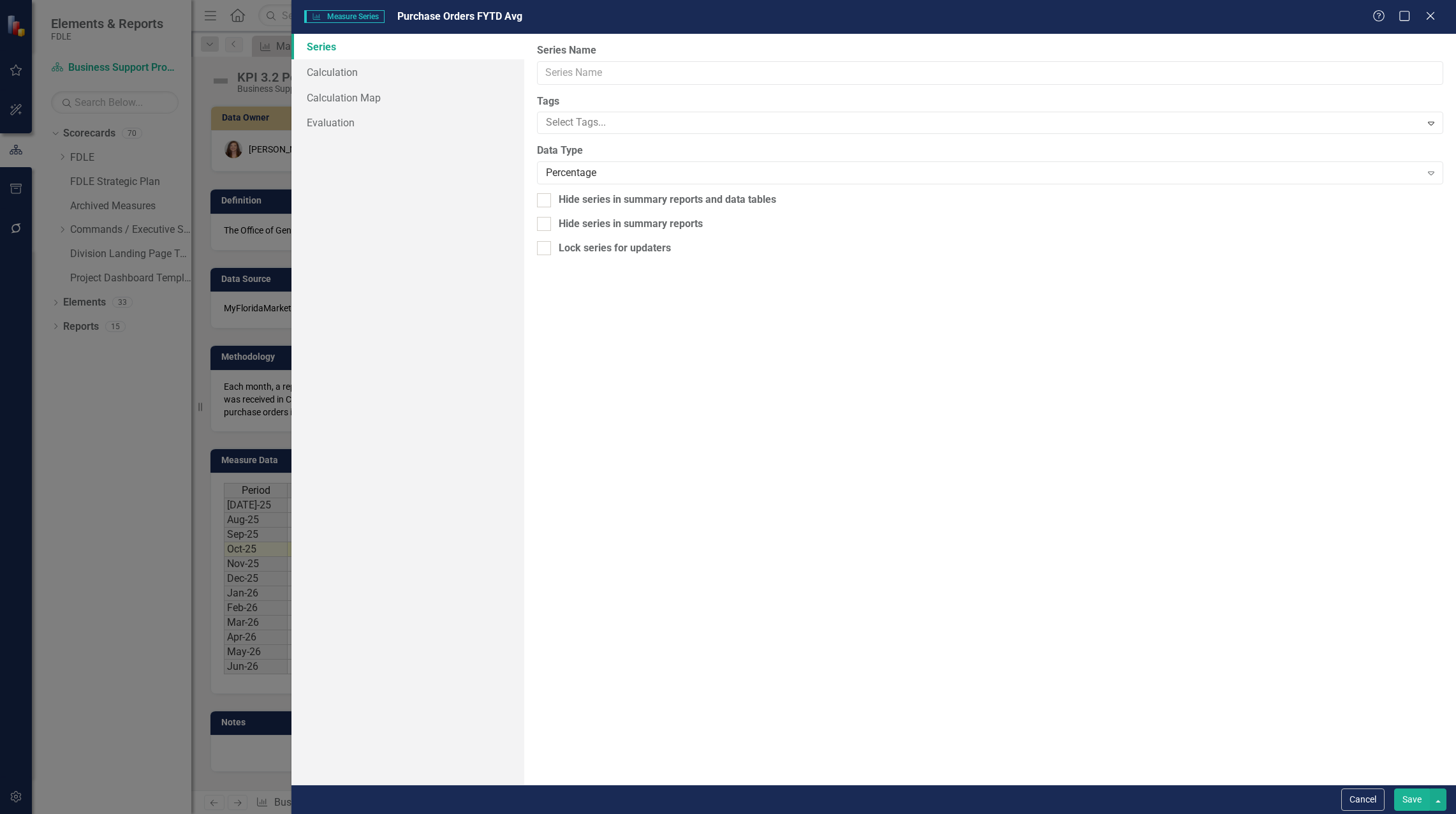
type input "Purchase Orders FYTD Avg"
click at [337, 81] on link "Calculation" at bounding box center [408, 72] width 233 height 25
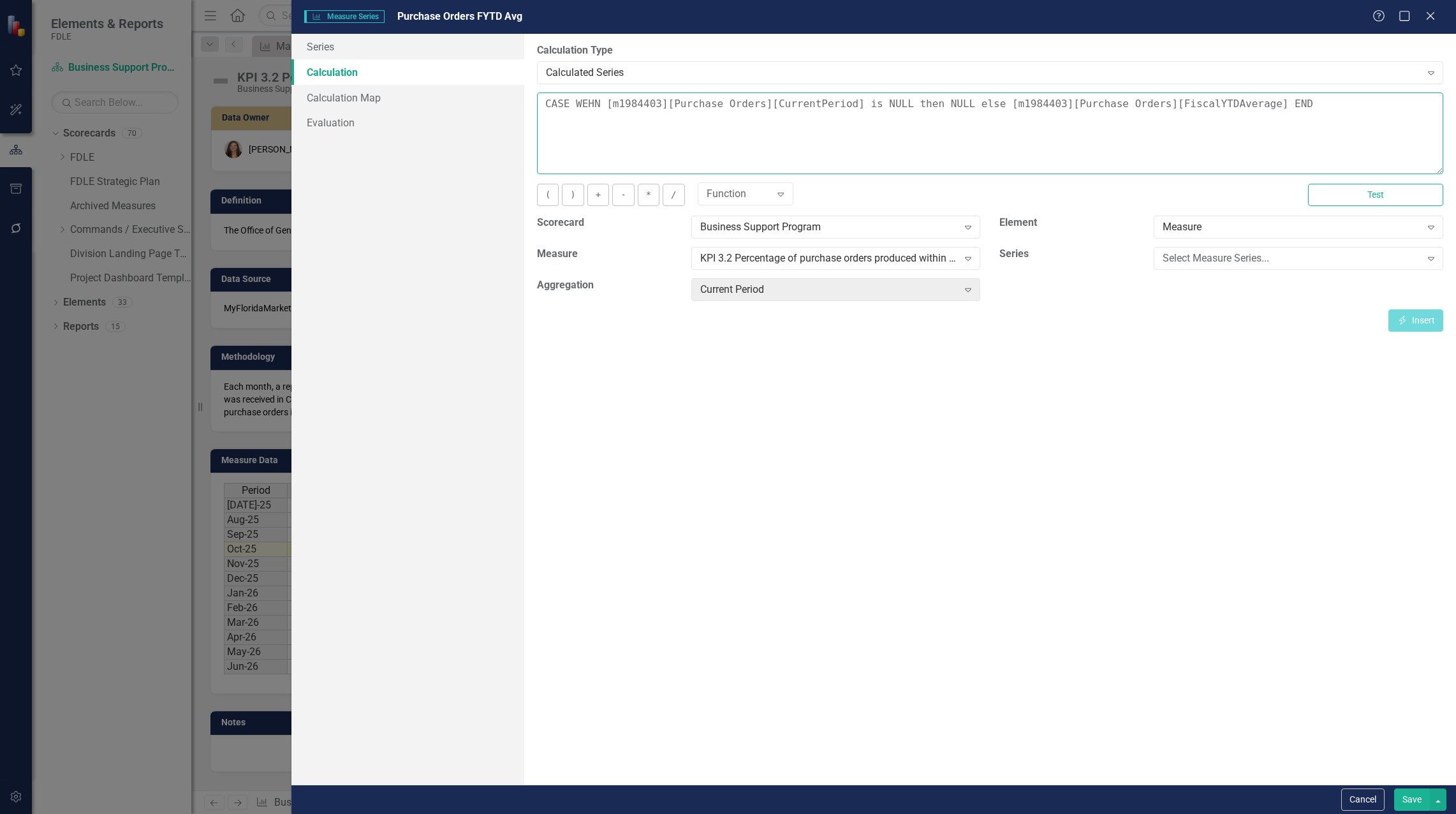
click at [581, 105] on textarea "CASE WEHN [m1984403][Purchase Orders][CurrentPeriod] is NULL then NULL else [m1…" at bounding box center [990, 133] width 906 height 82
type textarea "CASE WHEN [m1984403][Purchase Orders][CurrentPeriod] is NULL then NULL else [m1…"
click at [1419, 794] on button "Save" at bounding box center [1412, 800] width 36 height 22
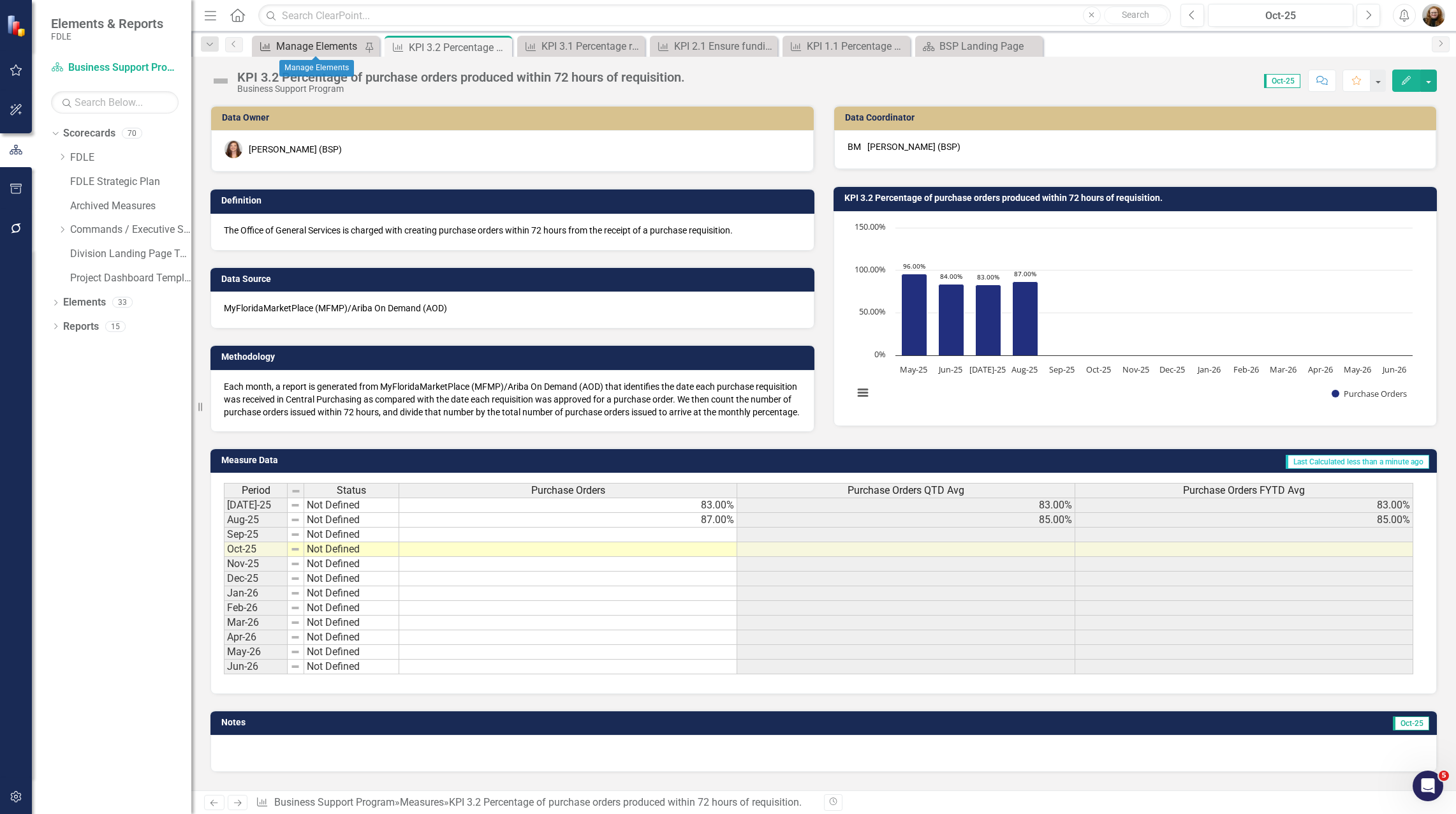
click at [311, 50] on div "Manage Elements" at bounding box center [319, 46] width 87 height 16
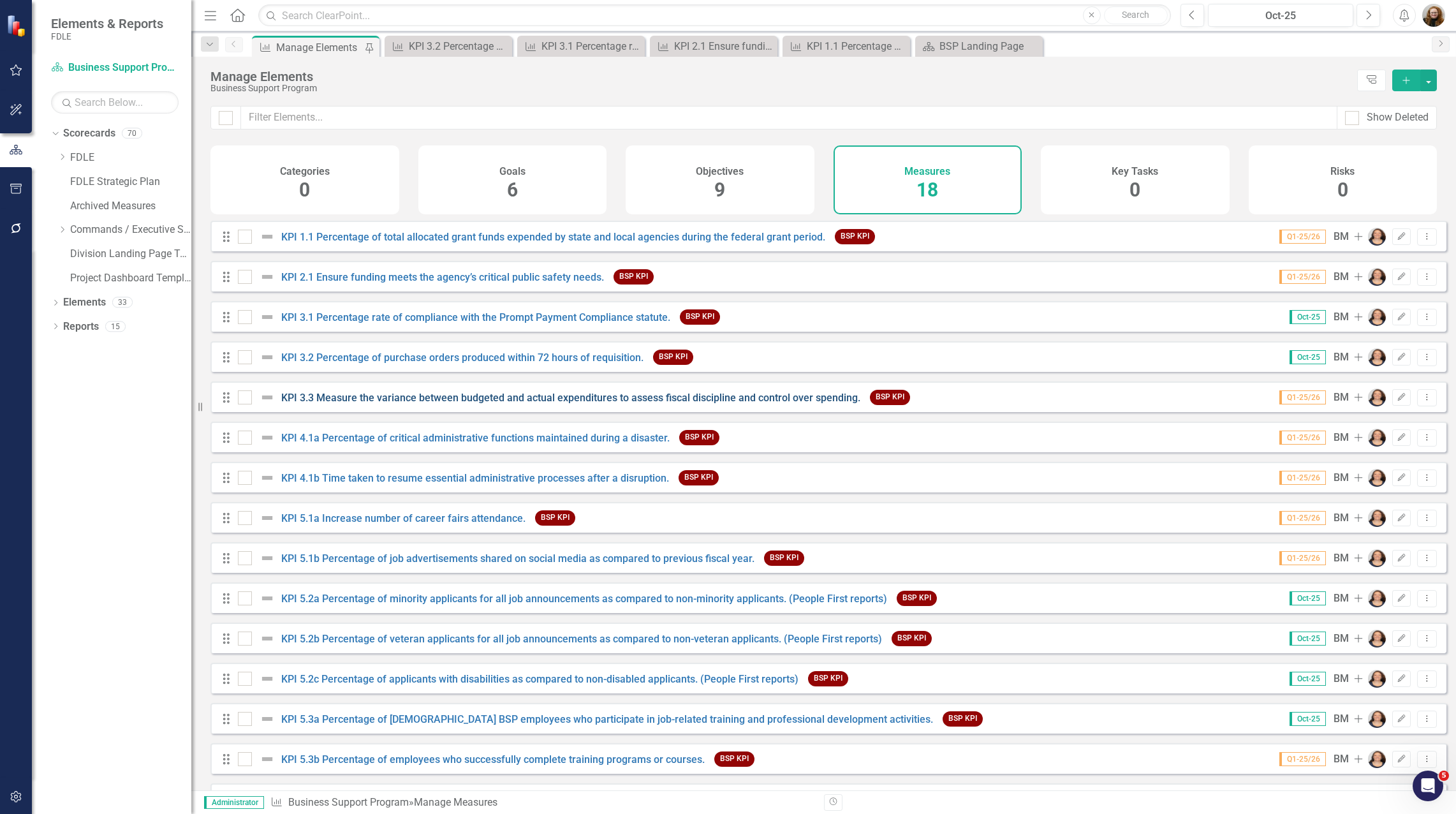
click at [339, 404] on link "KPI 3.3 Measure the variance between budgeted and actual expenditures to assess…" at bounding box center [571, 398] width 579 height 12
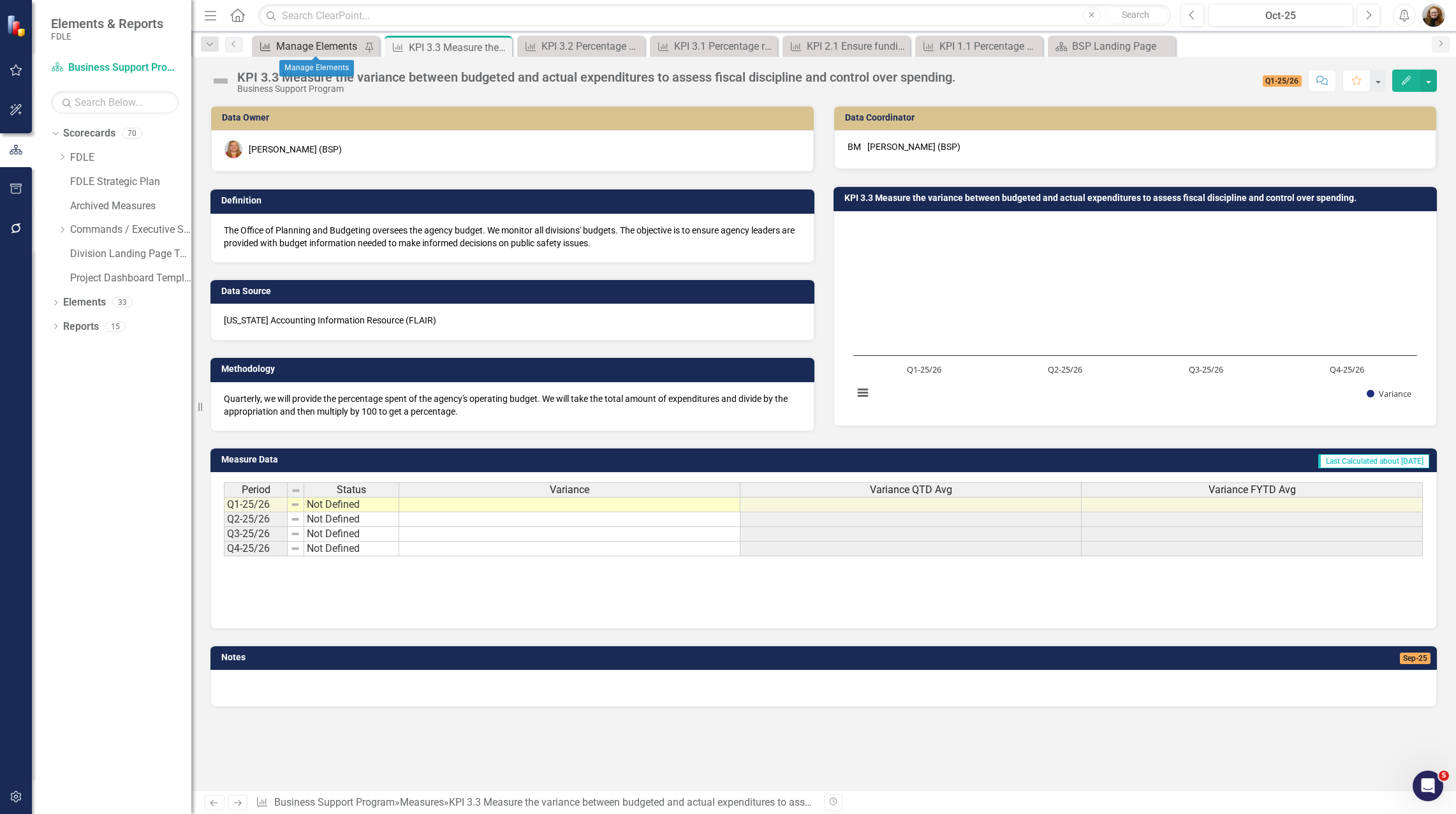
click at [310, 47] on div "Manage Elements" at bounding box center [319, 46] width 87 height 16
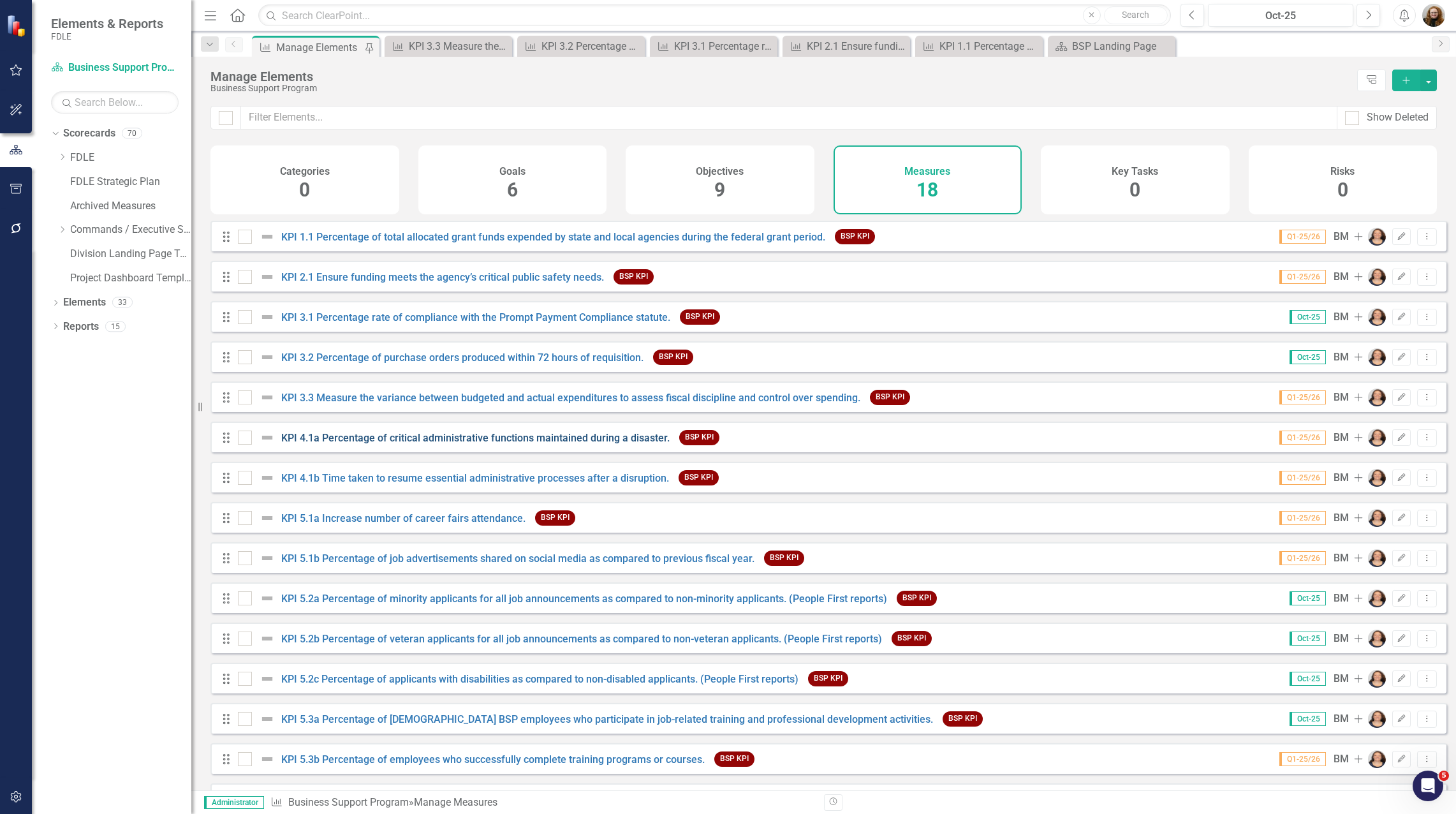
click at [331, 444] on link "KPI 4.1a Percentage of critical administrative functions maintained during a di…" at bounding box center [475, 438] width 388 height 12
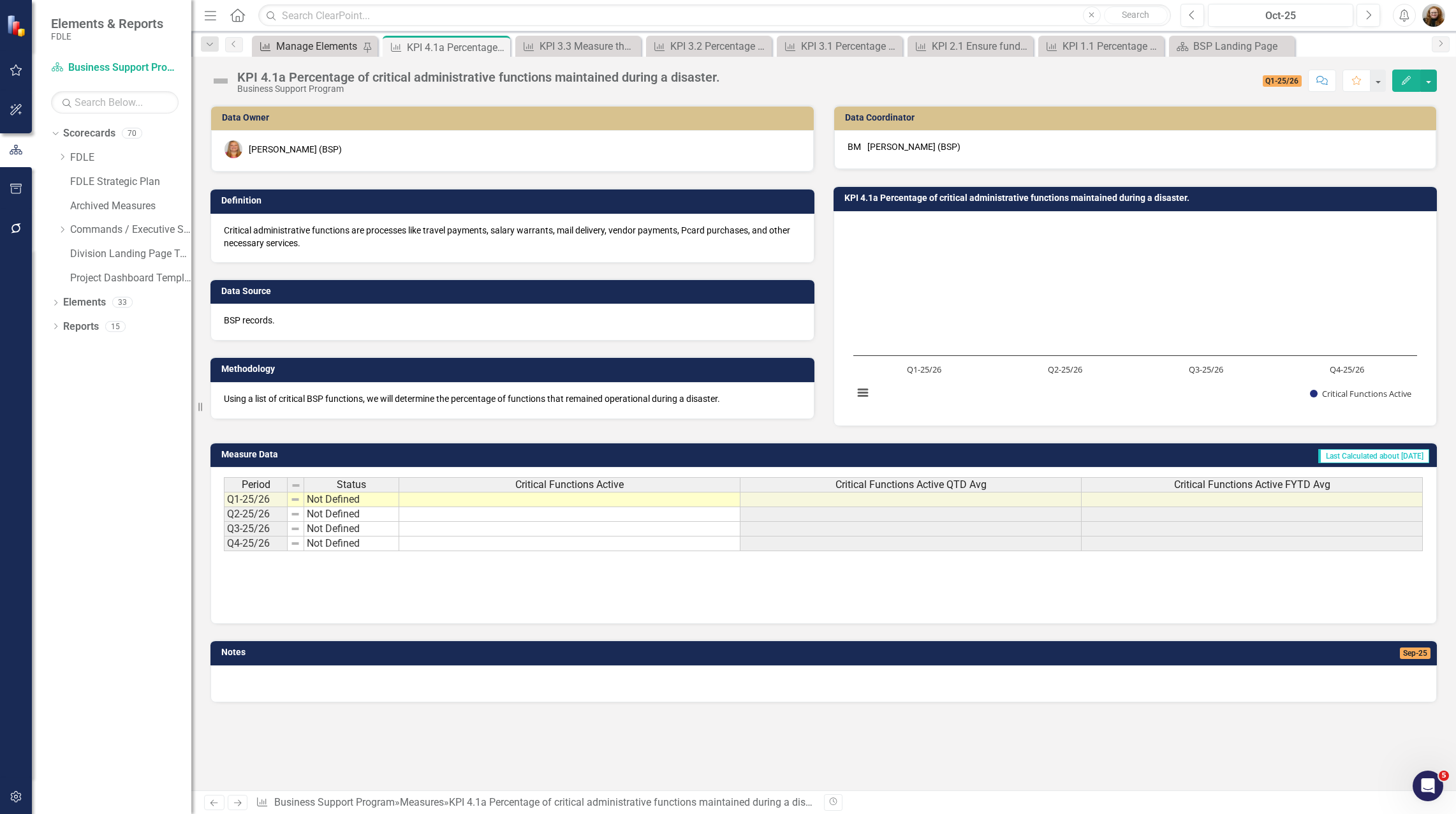
click at [315, 48] on div "Manage Elements" at bounding box center [319, 46] width 86 height 16
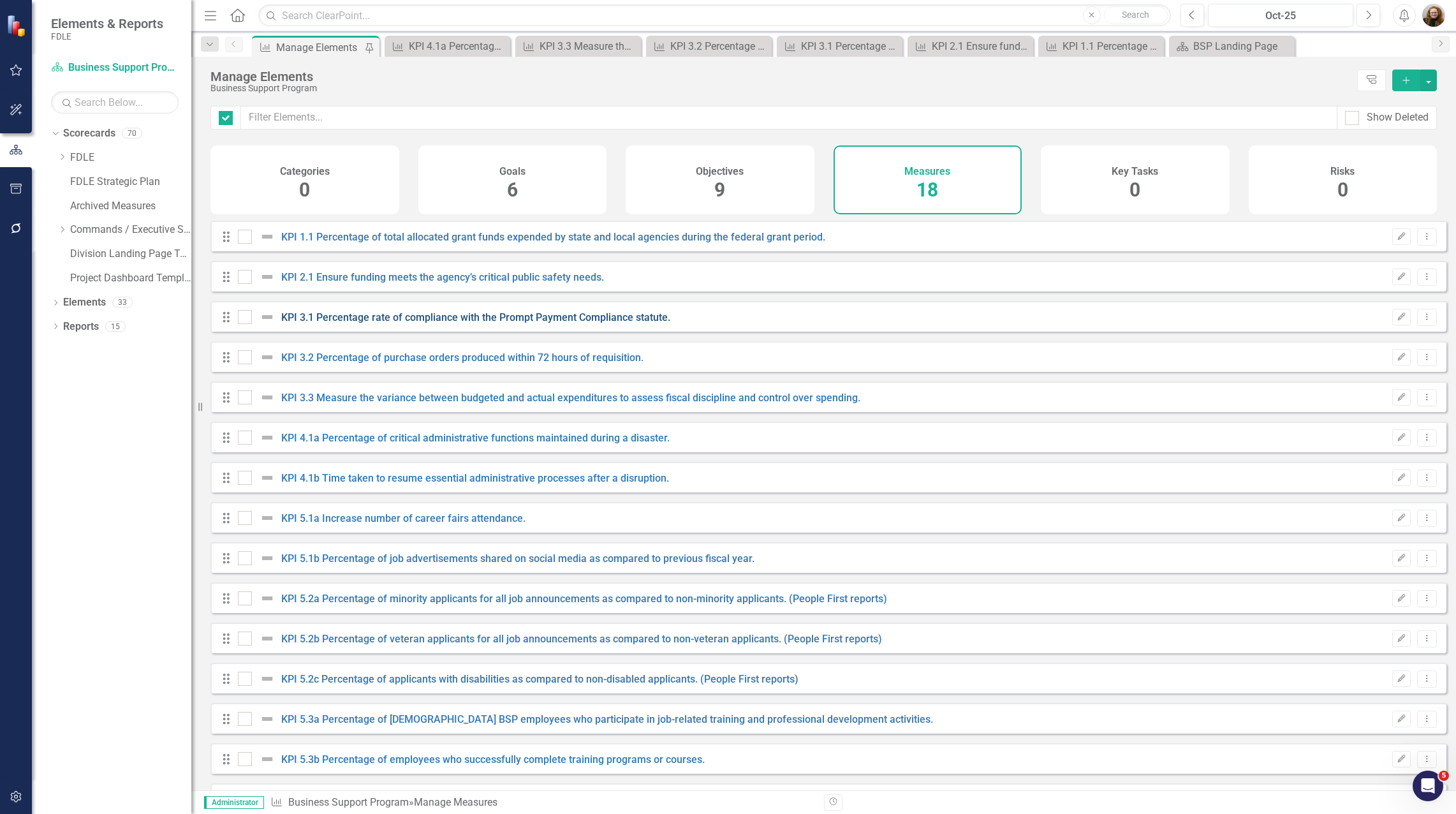
checkbox input "false"
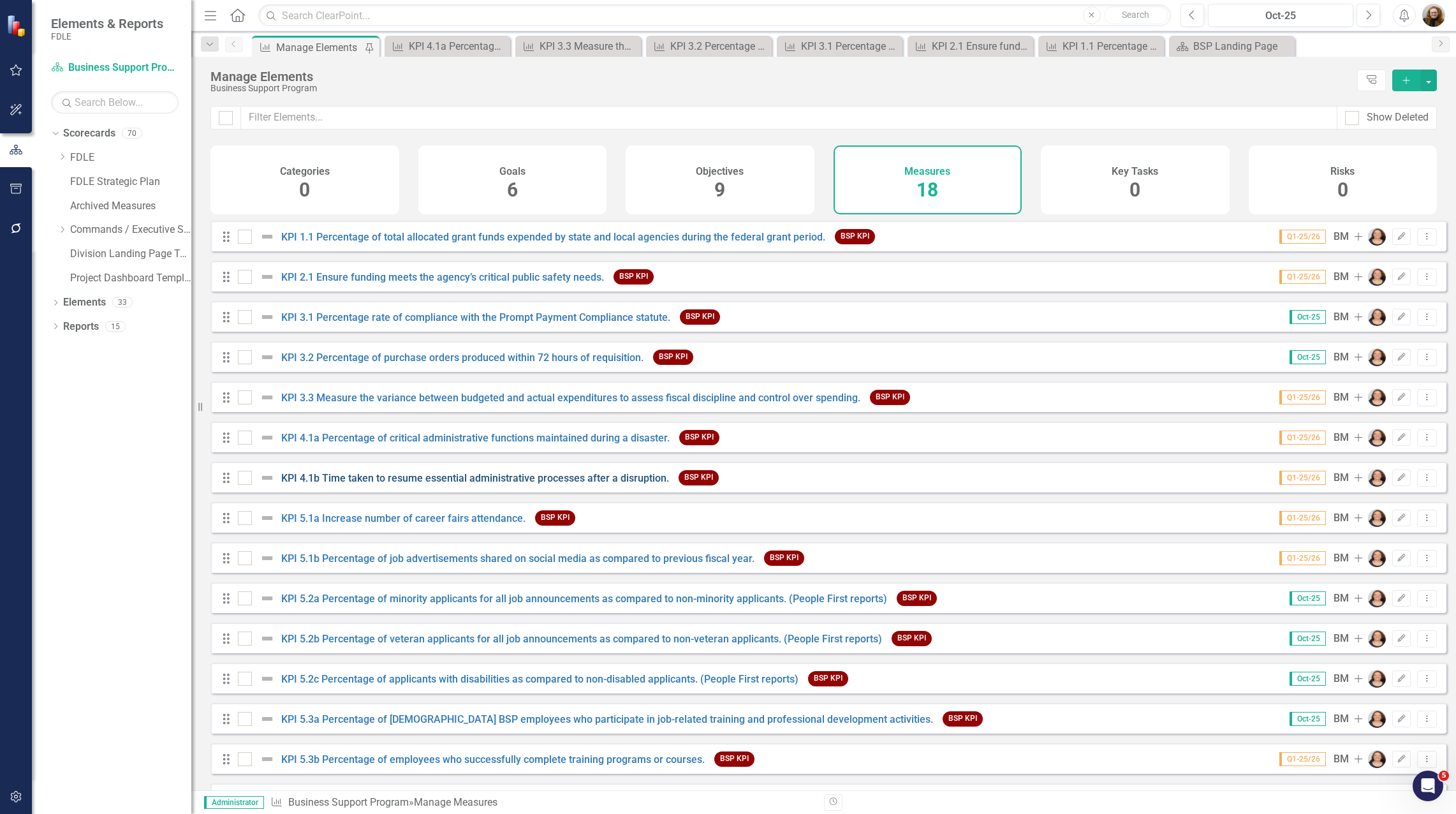
click at [332, 482] on link "KPI 4.1b Time taken to resume essential administrative processes after a disrup…" at bounding box center [475, 478] width 387 height 12
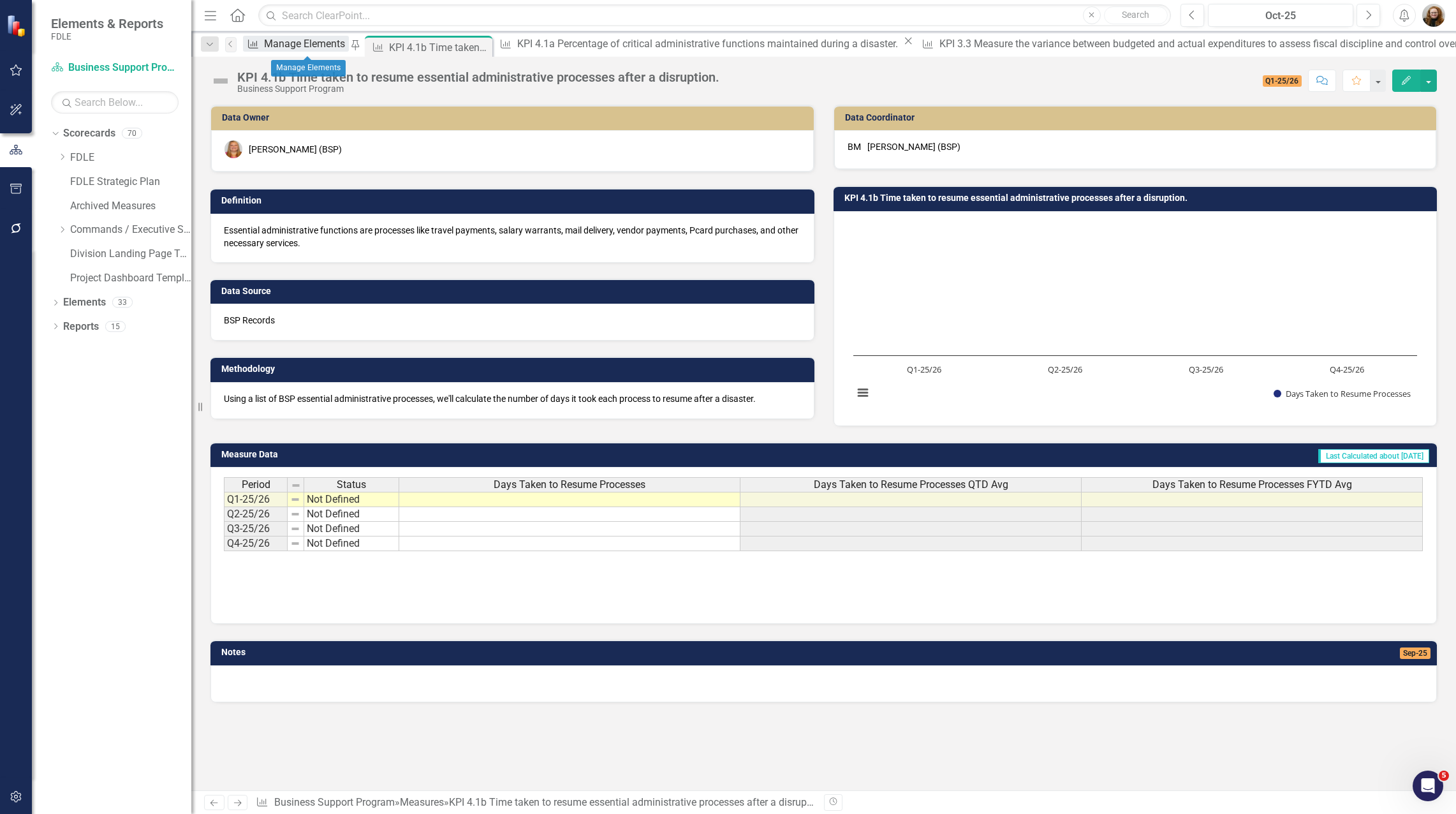
click at [289, 41] on div "Manage Elements" at bounding box center [307, 43] width 85 height 16
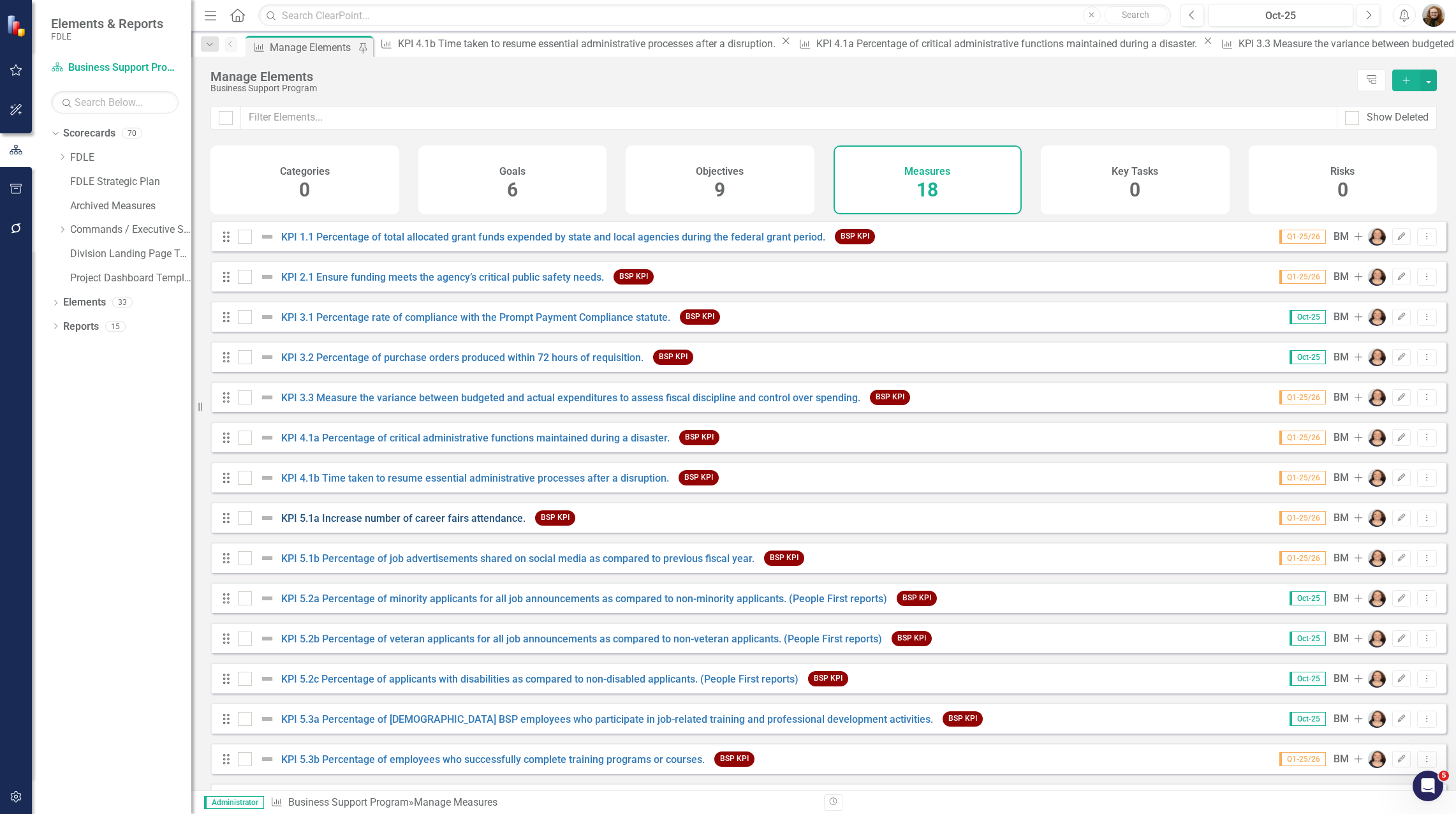
click at [349, 525] on div "KPI 5.1a Increase number of career fairs attendance." at bounding box center [383, 517] width 291 height 15
click at [350, 524] on link "KPI 5.1a Increase number of career fairs attendance." at bounding box center [403, 518] width 244 height 12
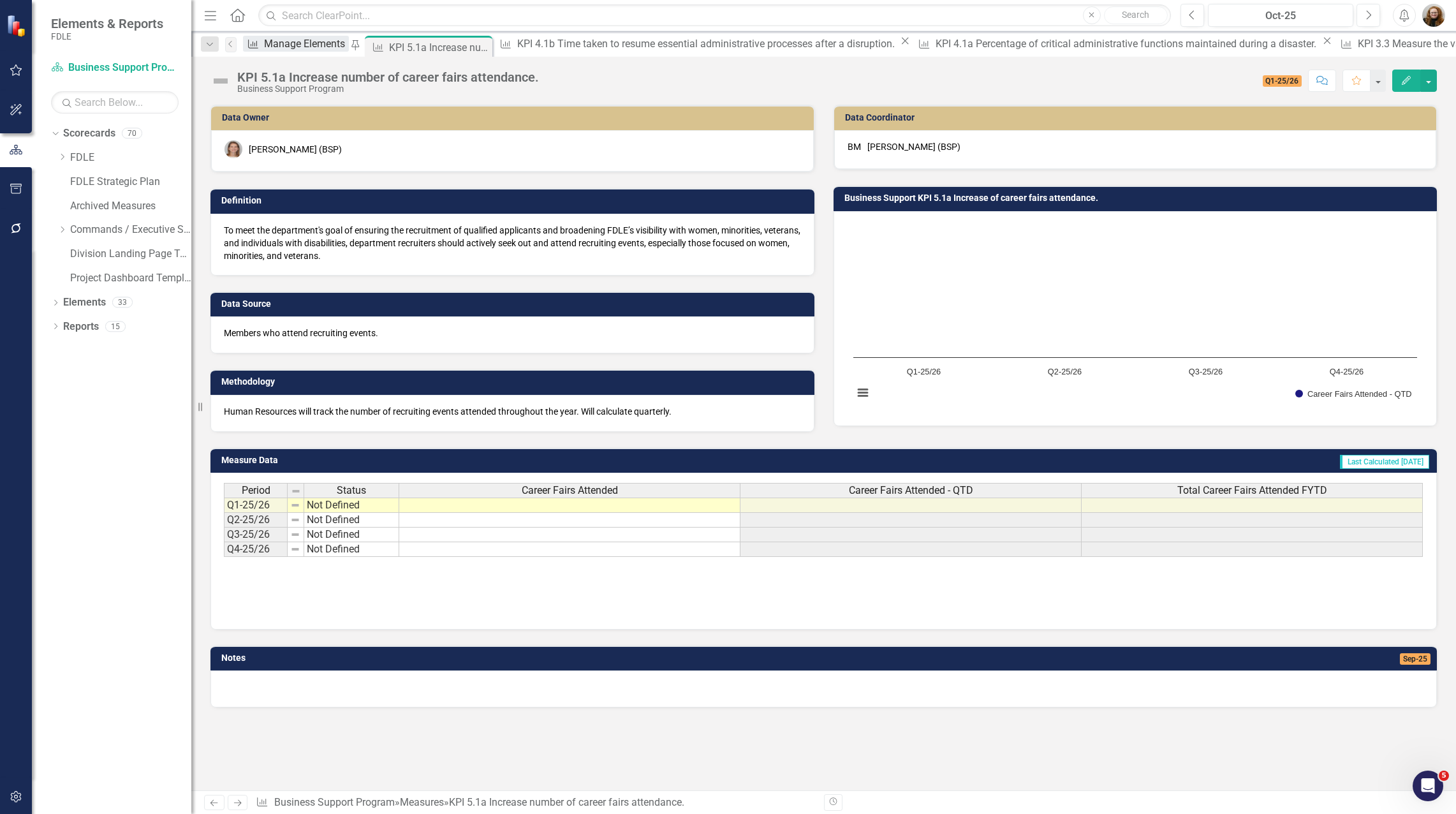
click at [292, 45] on div "Manage Elements" at bounding box center [307, 43] width 85 height 16
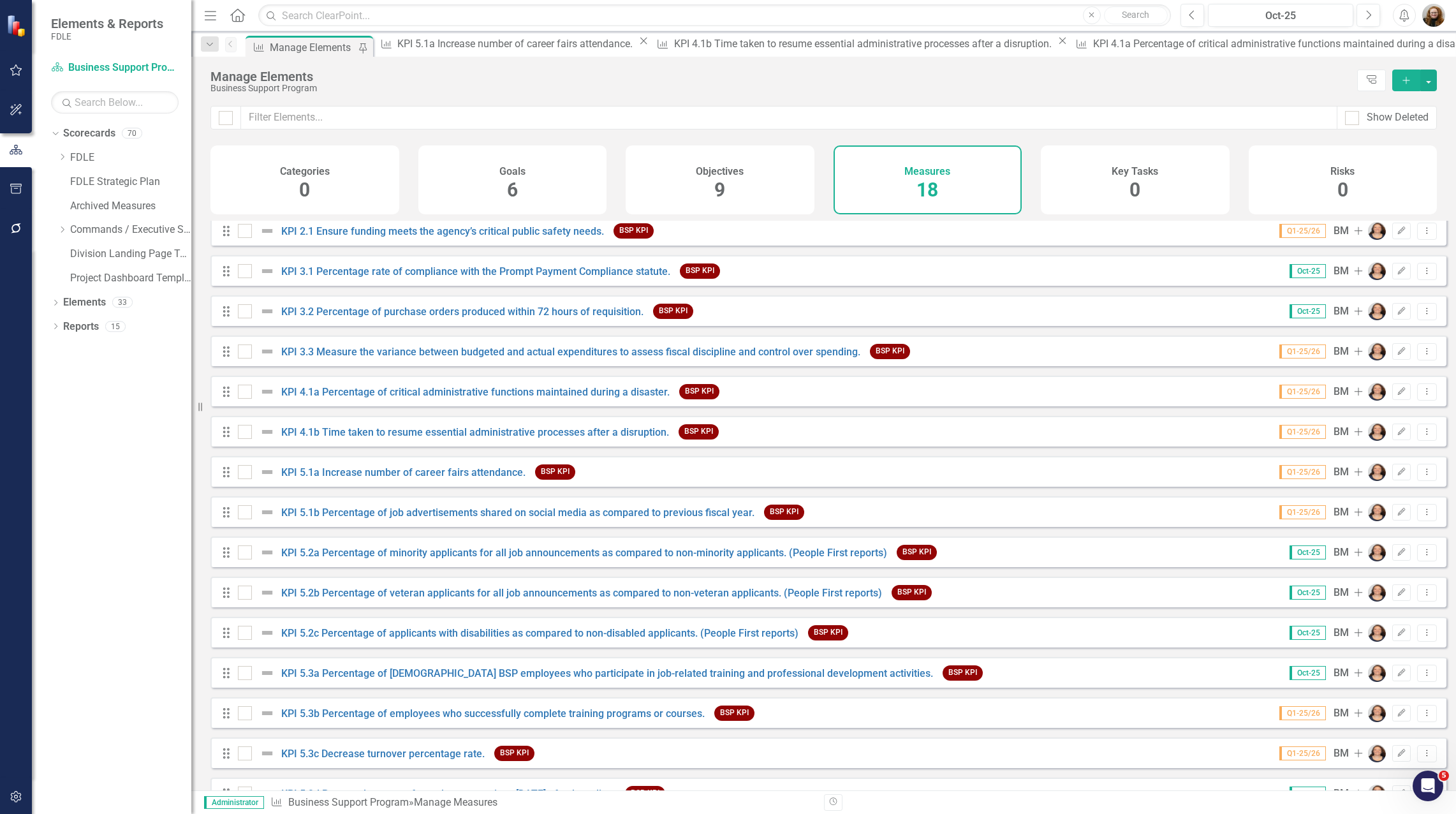
scroll to position [64, 0]
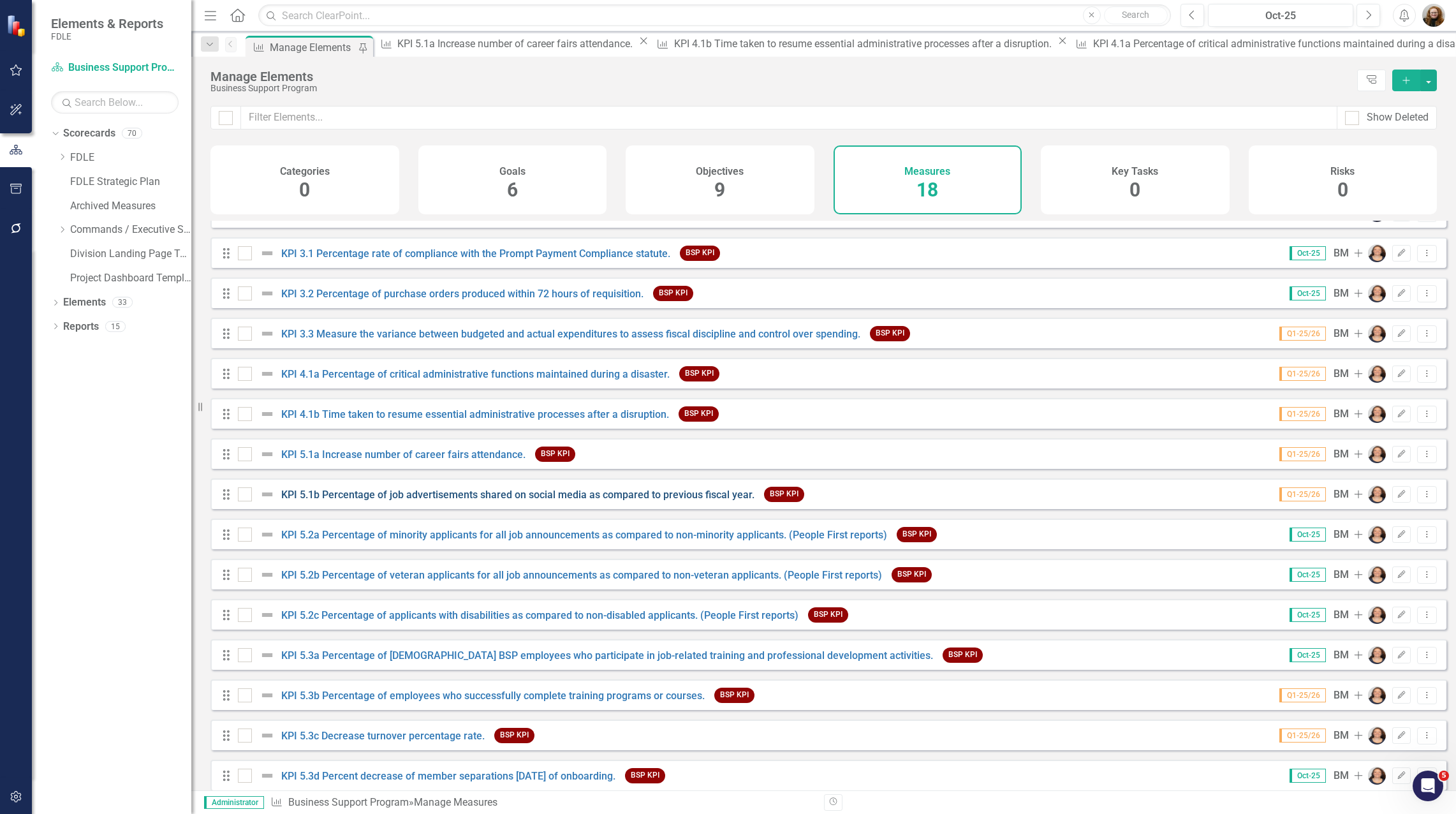
click at [348, 500] on link "KPI 5.1b Percentage of job advertisements shared on social media as compared to…" at bounding box center [517, 495] width 473 height 12
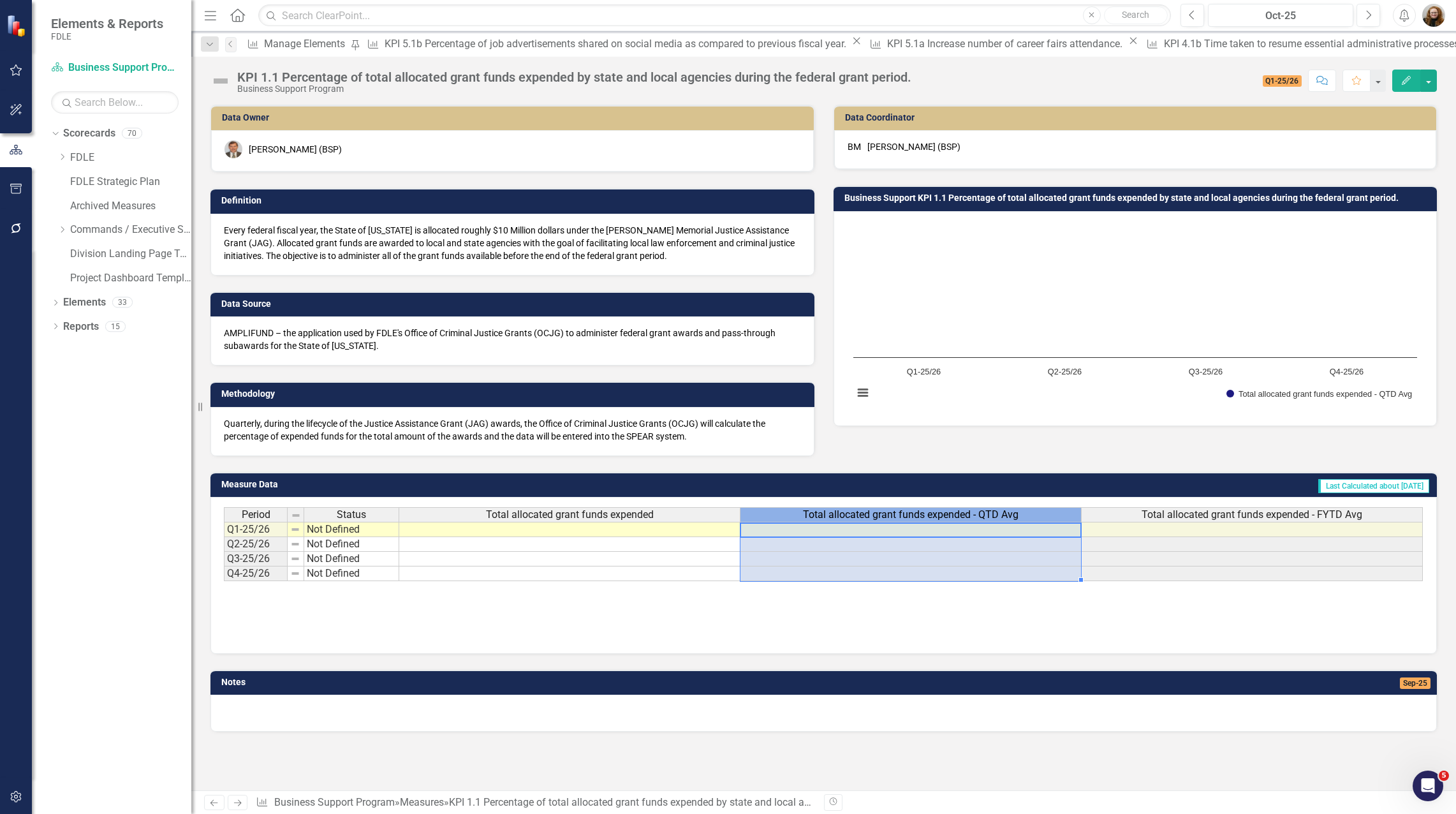
click at [922, 516] on span "Total allocated grant funds expended - QTD Avg" at bounding box center [911, 515] width 216 height 12
click at [928, 514] on span "Total allocated grant funds expended - QTD Avg" at bounding box center [911, 515] width 216 height 12
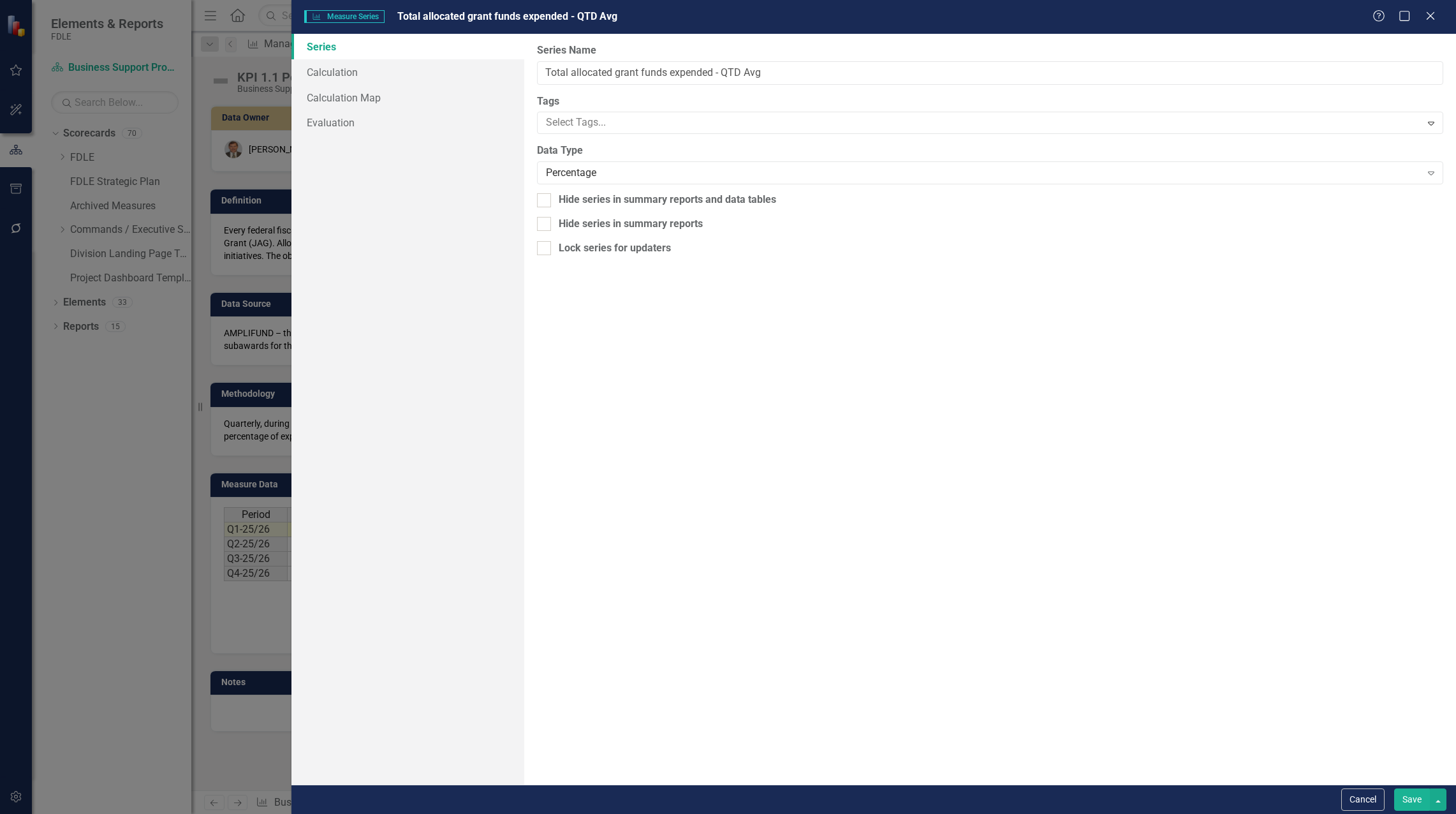
type input "Total allocated grant funds expended - QTD Avg"
click at [346, 71] on link "Calculation" at bounding box center [408, 72] width 233 height 25
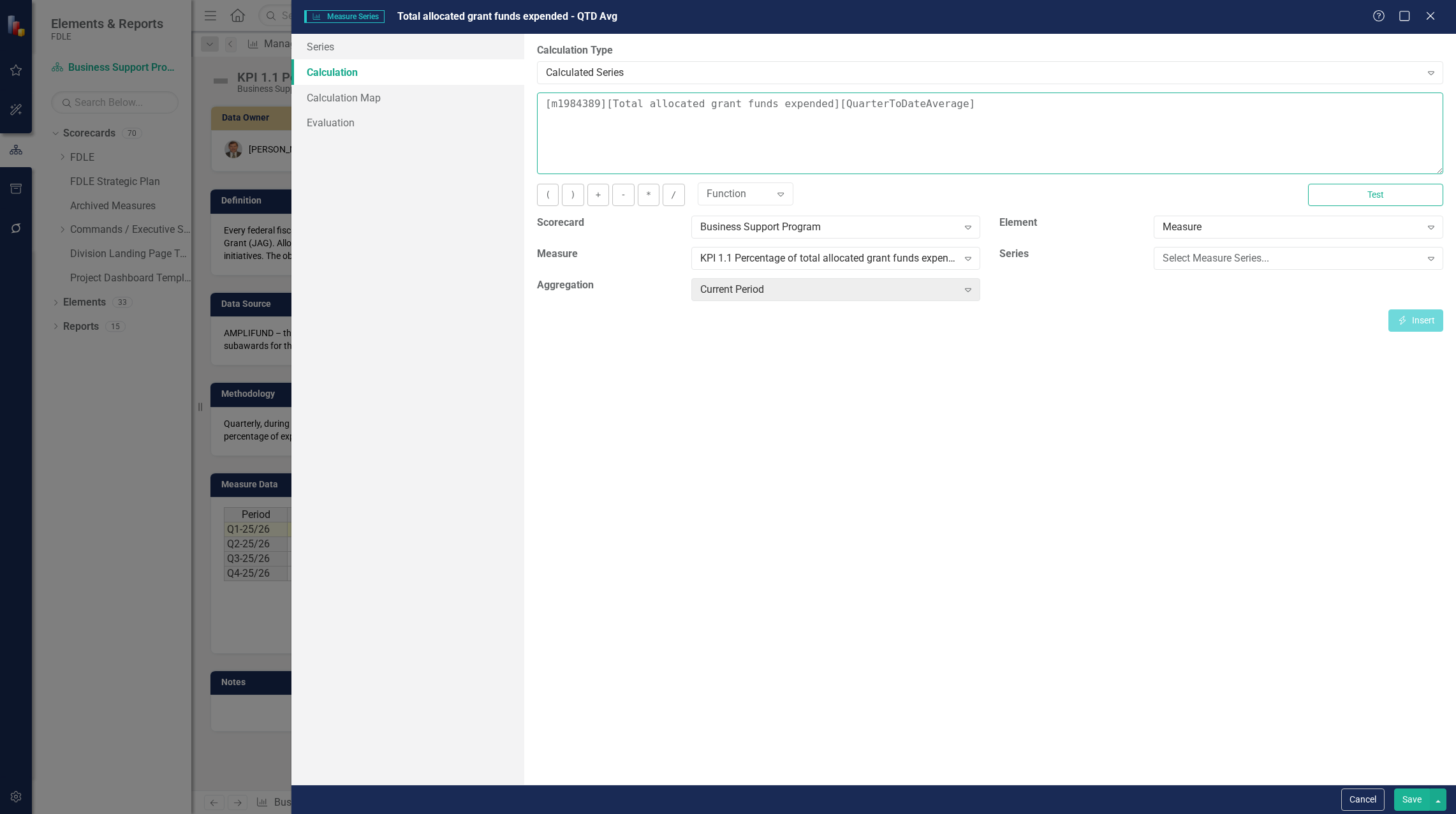
click at [545, 105] on textarea "[m1984389][Total allocated grant funds expended][QuarterToDateAverage]" at bounding box center [990, 133] width 906 height 82
click at [1171, 261] on div "Select Measure Series..." at bounding box center [1290, 258] width 257 height 14
click at [1178, 813] on div "Total allocated grant funds expended" at bounding box center [731, 823] width 1436 height 14
click at [1408, 317] on button "Insert Insert" at bounding box center [1415, 320] width 55 height 22
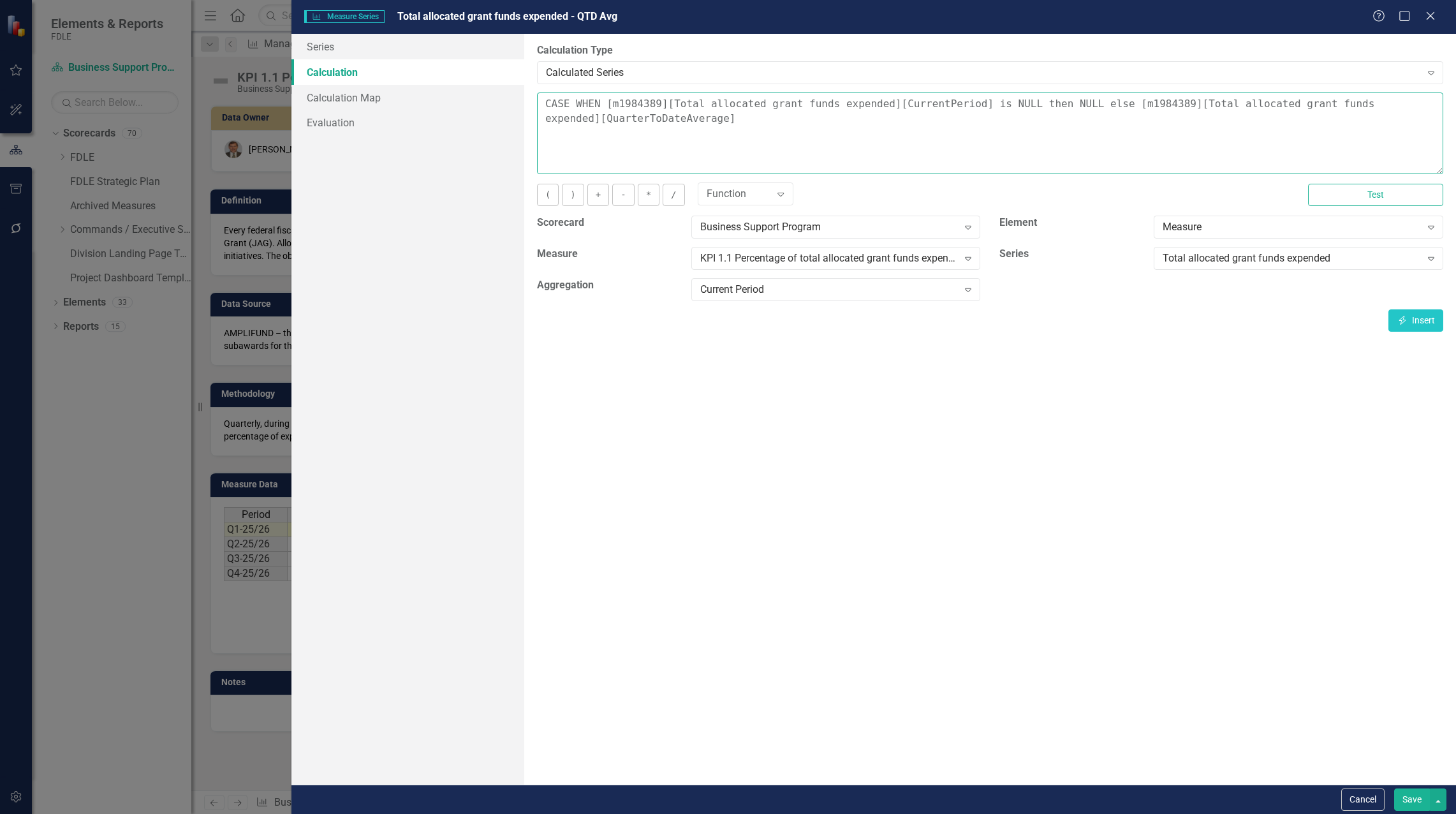
click at [749, 122] on textarea "CASE WHEN [m1984389][Total allocated grant funds expended][CurrentPeriod] is NU…" at bounding box center [990, 133] width 906 height 82
type textarea "CASE WHEN [m1984389][Total allocated grant funds expended][CurrentPeriod] is NU…"
click at [1406, 798] on button "Save" at bounding box center [1412, 800] width 36 height 22
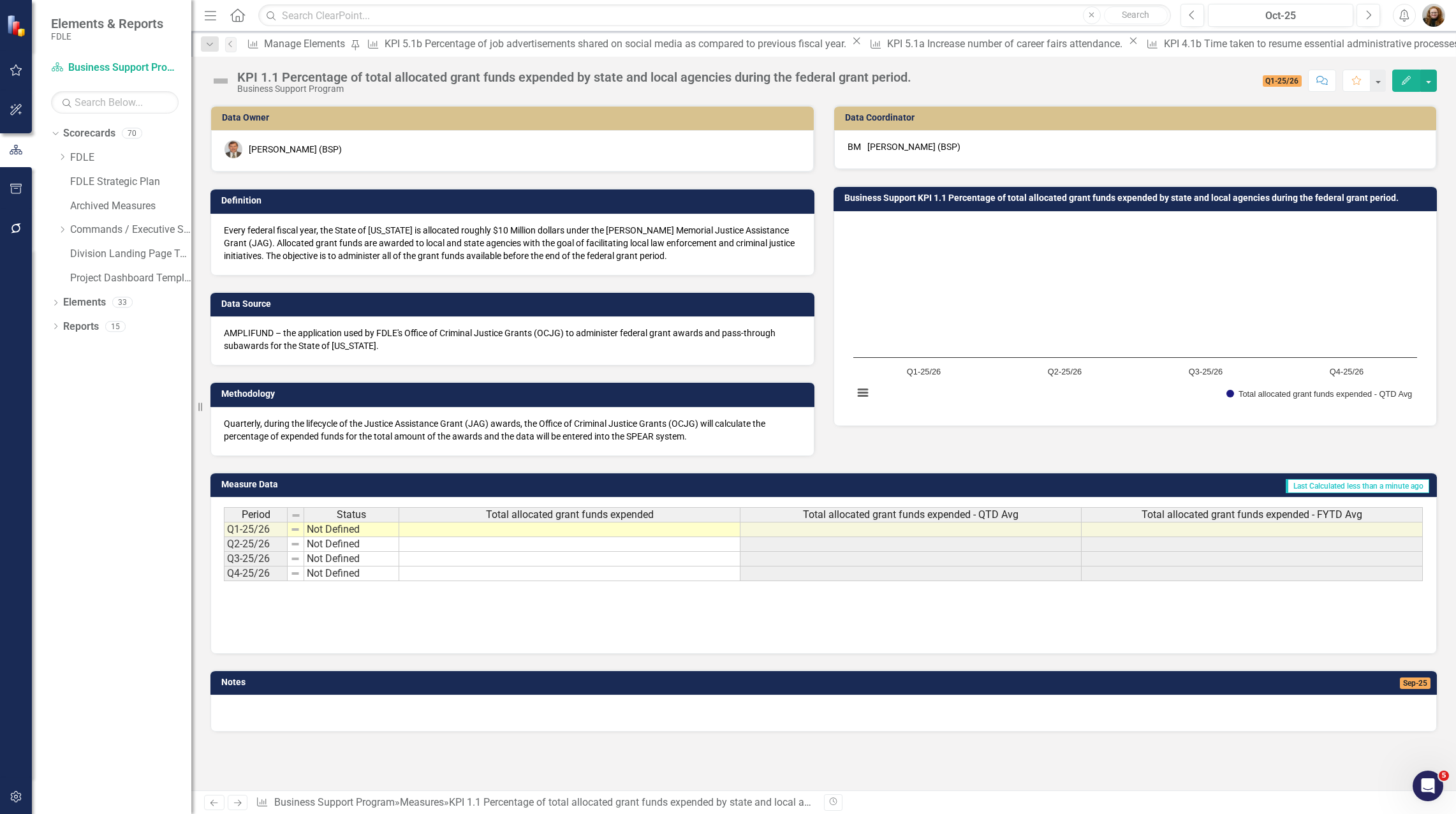
click at [1290, 513] on span "Total allocated grant funds expended - FYTD Avg" at bounding box center [1252, 515] width 221 height 12
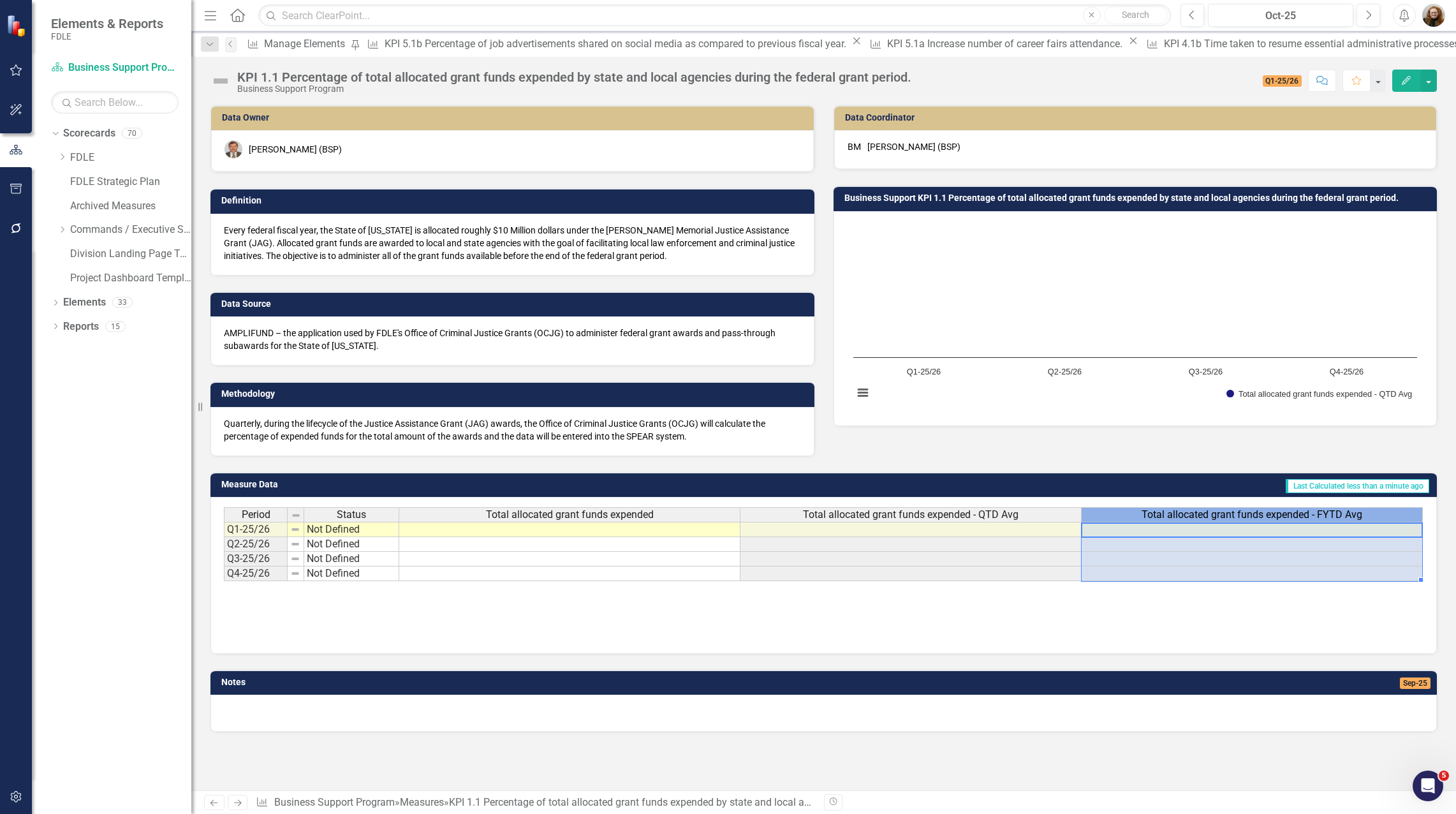
click at [1290, 513] on span "Total allocated grant funds expended - FYTD Avg" at bounding box center [1252, 515] width 221 height 12
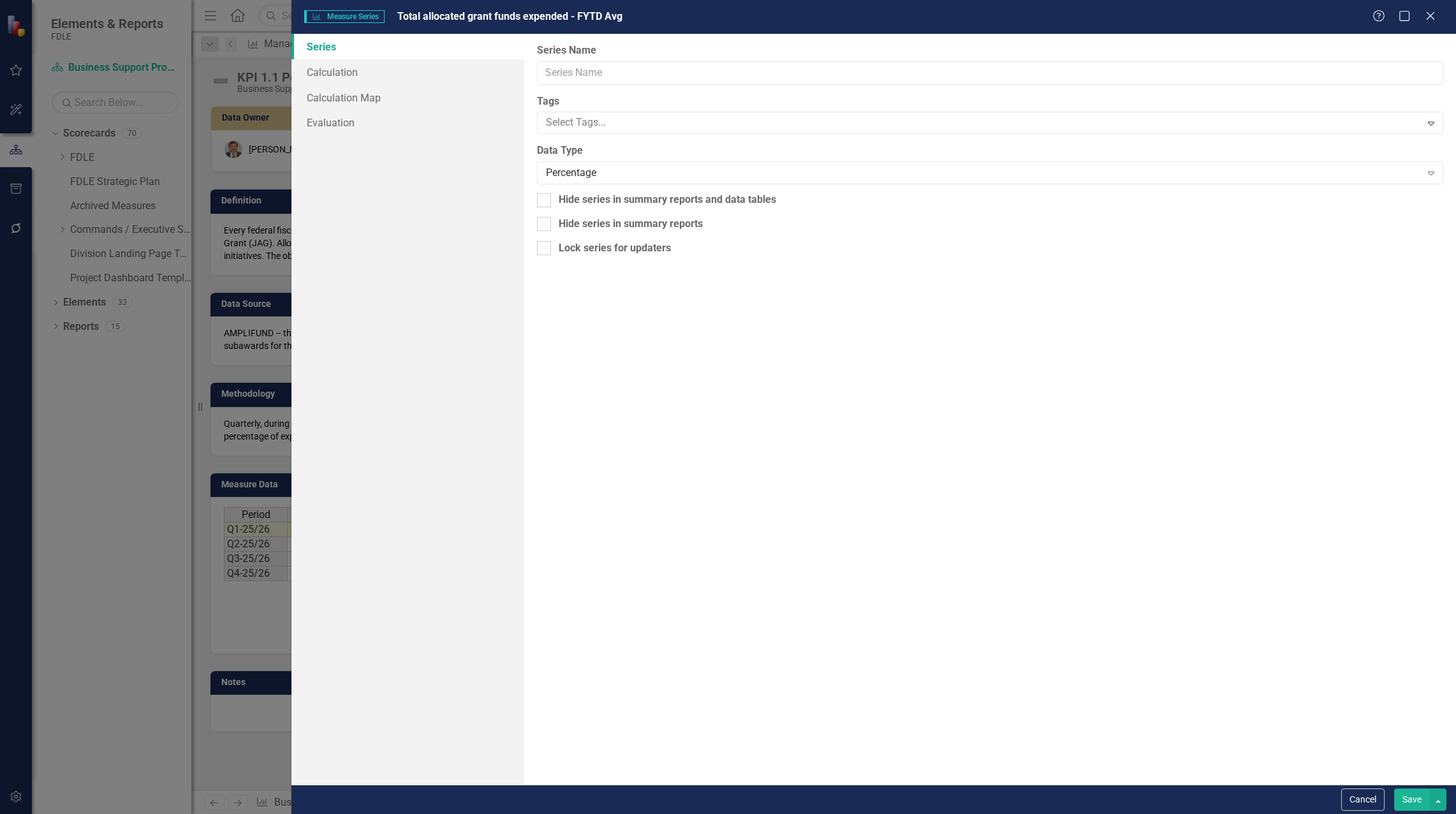
type input "Total allocated grant funds expended - FYTD Avg"
click at [343, 68] on link "Calculation" at bounding box center [408, 72] width 233 height 25
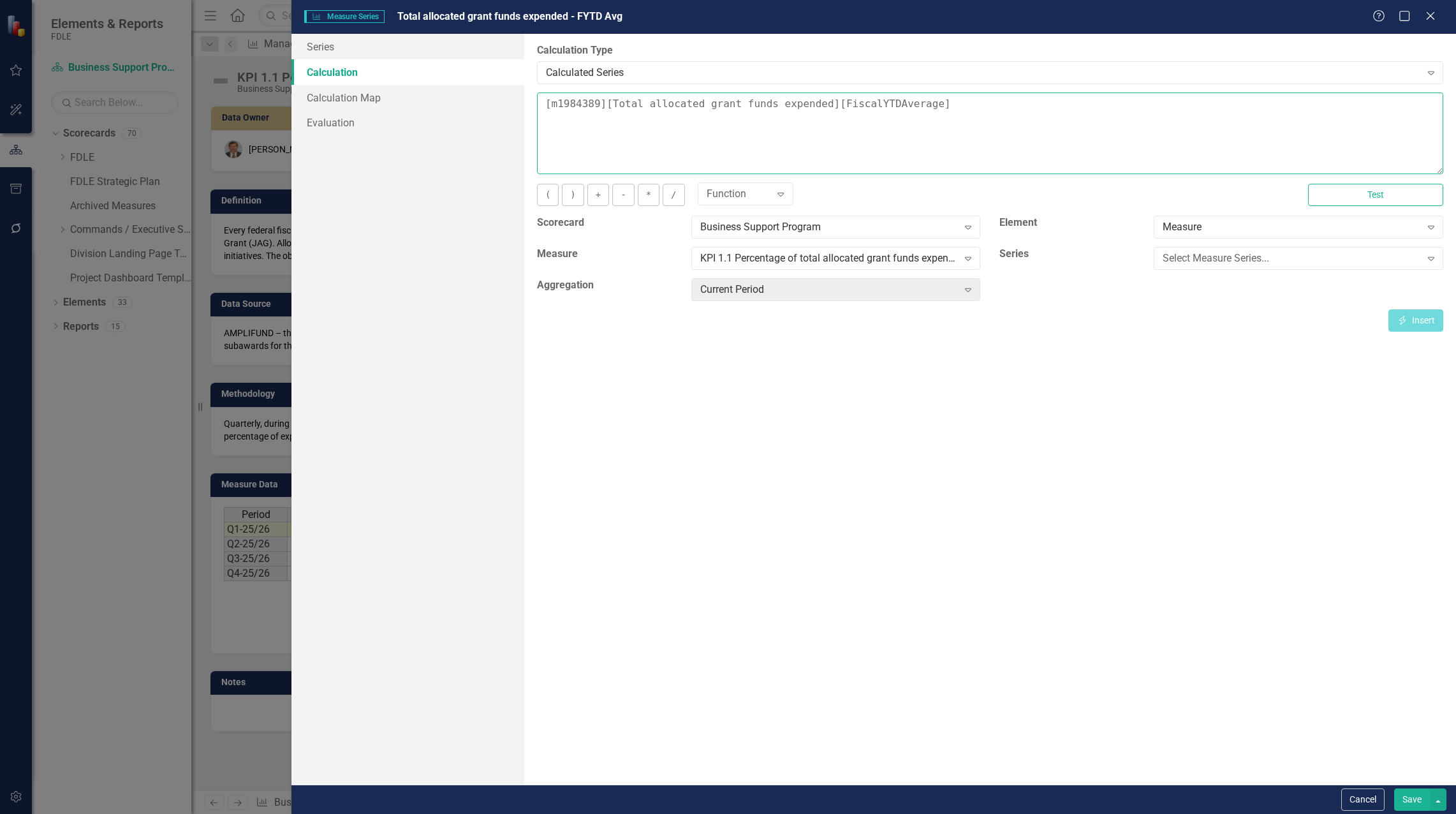
click at [539, 106] on textarea "[m1984389][Total allocated grant funds expended][FiscalYTDAverage]" at bounding box center [990, 133] width 906 height 82
click at [1177, 250] on div "Select Measure Series... Expand" at bounding box center [1298, 257] width 290 height 23
click at [1188, 813] on div "Total allocated grant funds expended" at bounding box center [731, 823] width 1436 height 14
click at [1417, 312] on button "Insert Insert" at bounding box center [1415, 320] width 55 height 22
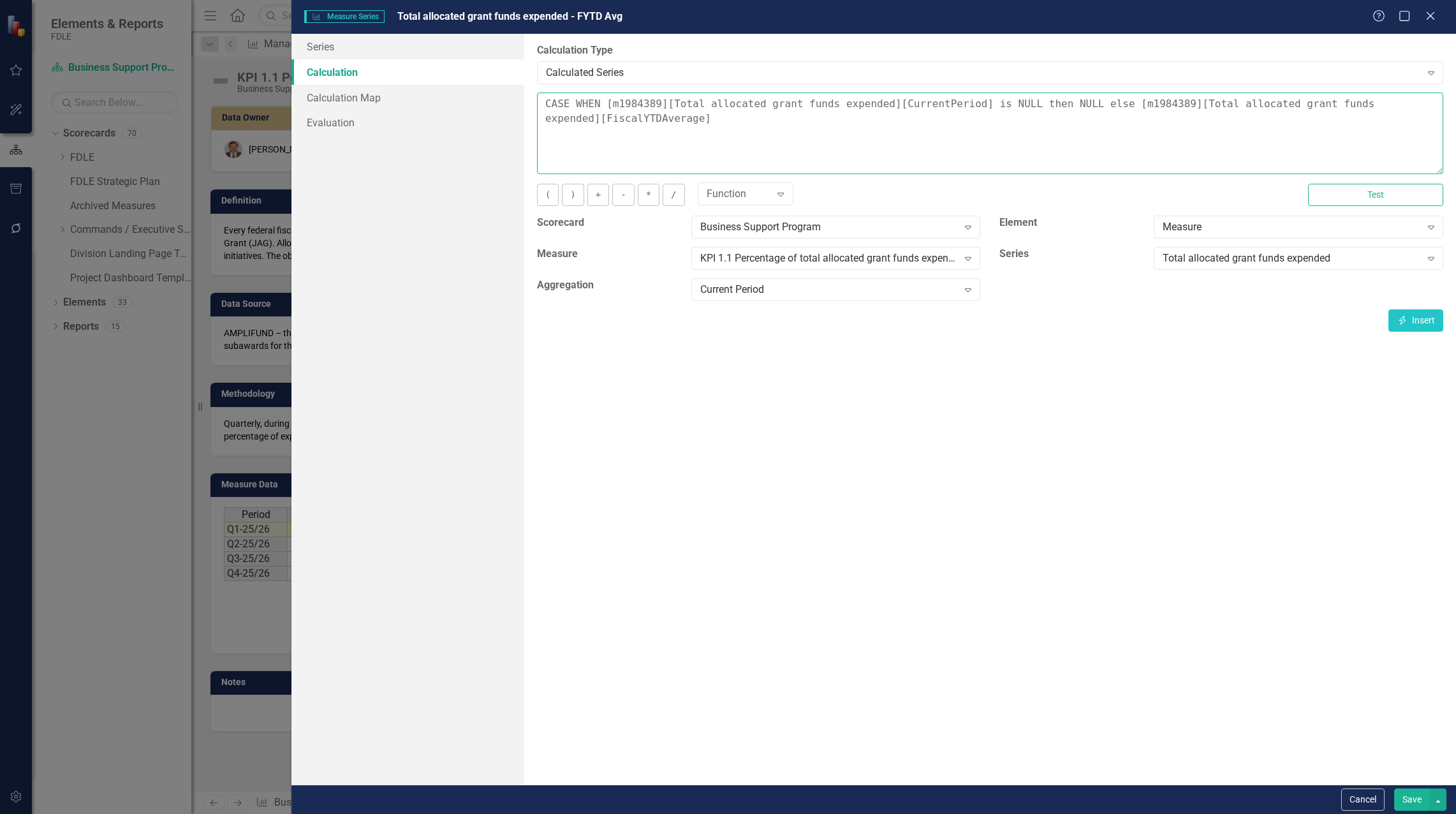
click at [666, 116] on textarea "CASE WHEN [m1984389][Total allocated grant funds expended][CurrentPeriod] is NU…" at bounding box center [990, 133] width 906 height 82
type textarea "CASE WHEN [m1984389][Total allocated grant funds expended][CurrentPeriod] is NU…"
click at [1405, 801] on button "Save" at bounding box center [1412, 800] width 36 height 22
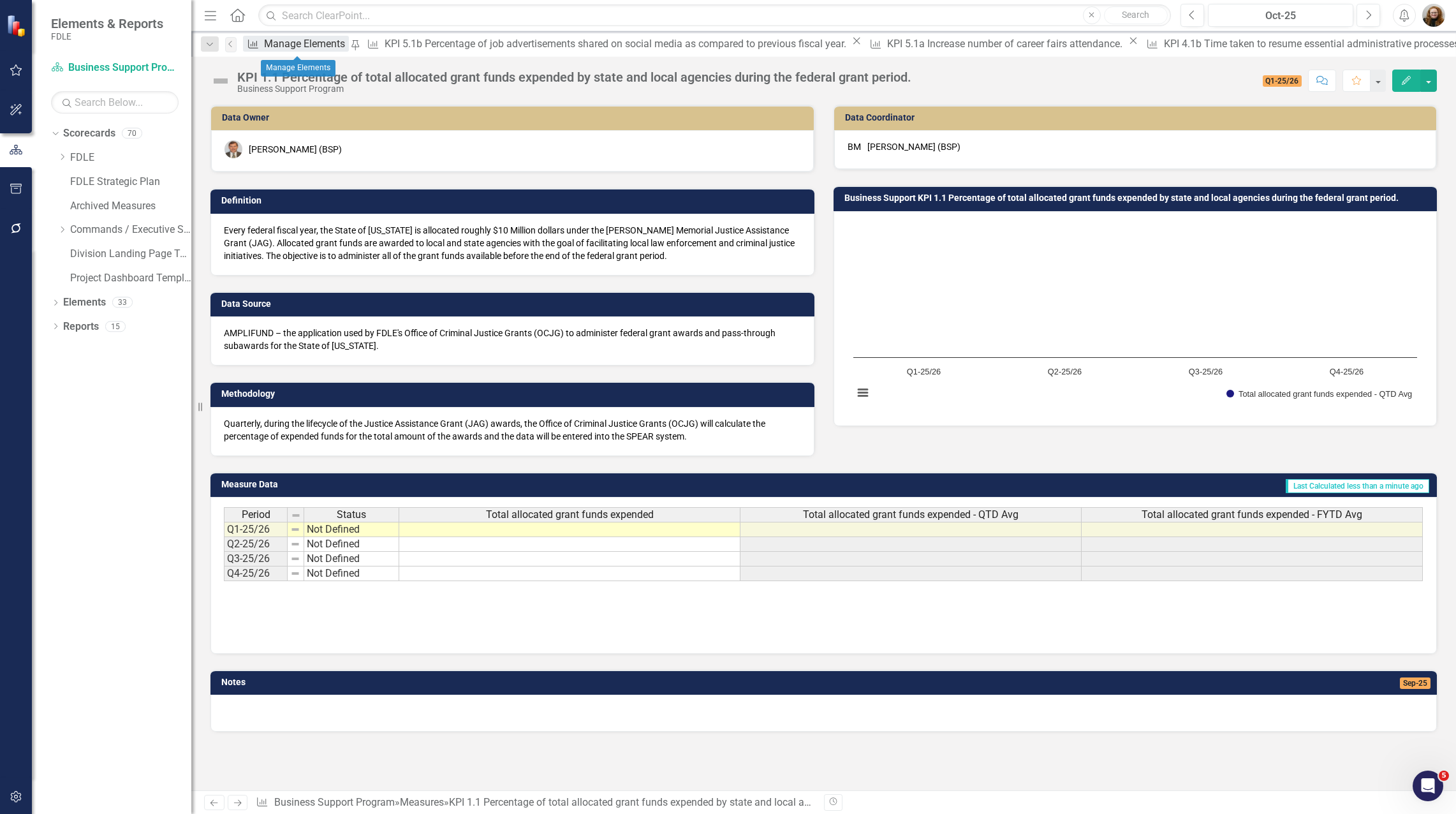
click at [294, 45] on div "Manage Elements" at bounding box center [307, 43] width 85 height 16
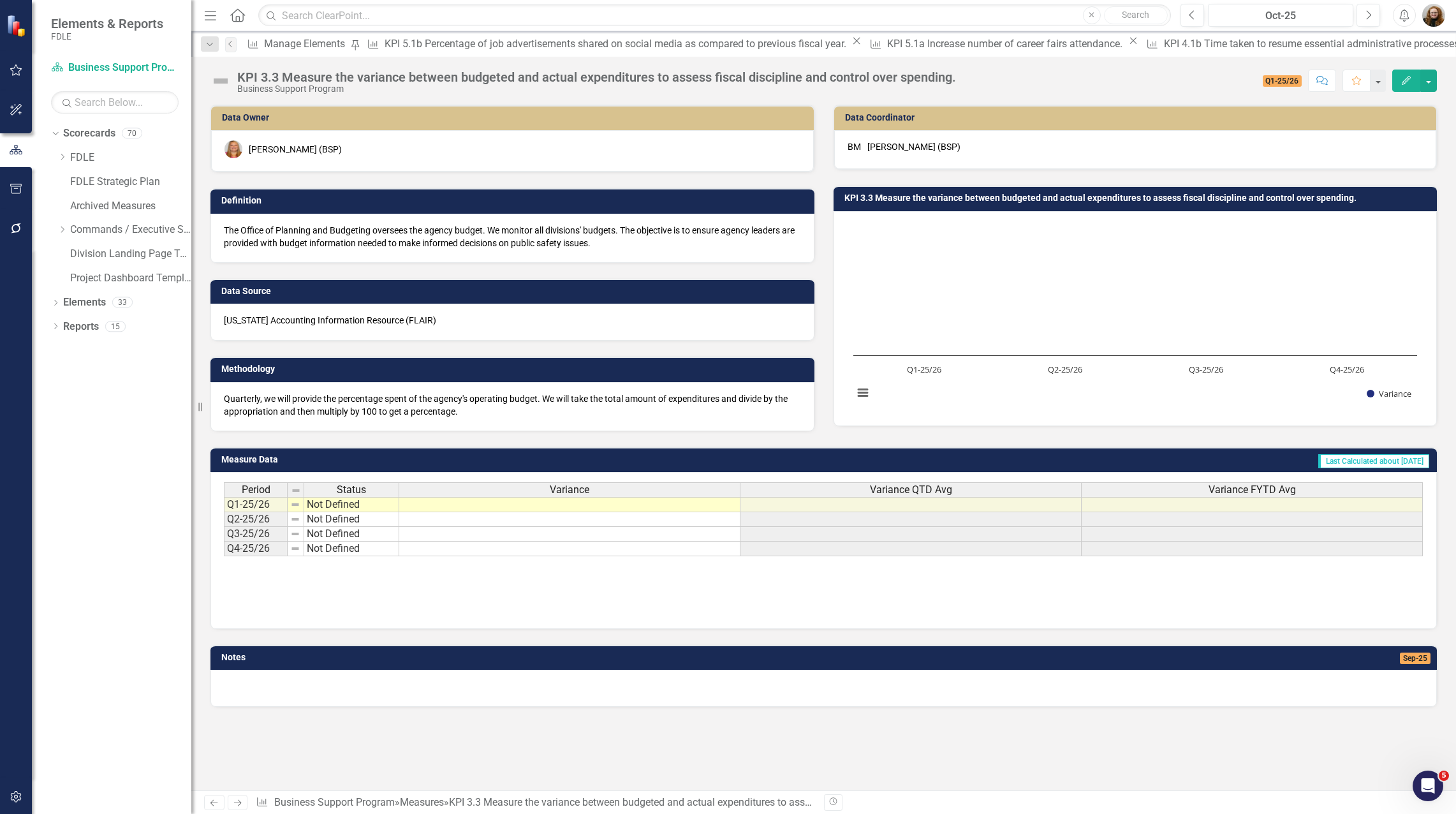
click at [909, 488] on span "Variance QTD Avg" at bounding box center [911, 490] width 82 height 12
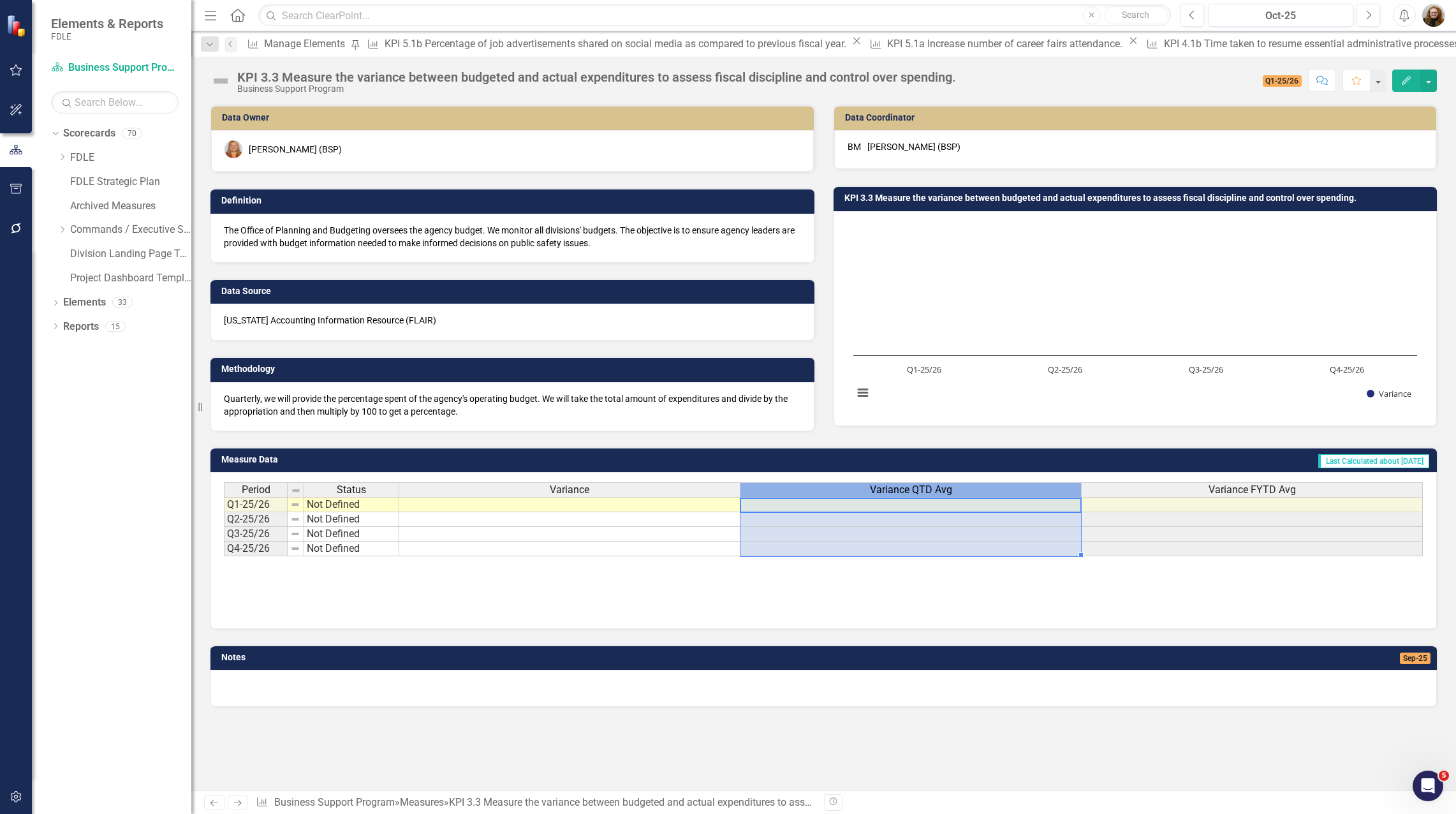
click at [909, 488] on span "Variance QTD Avg" at bounding box center [911, 490] width 82 height 12
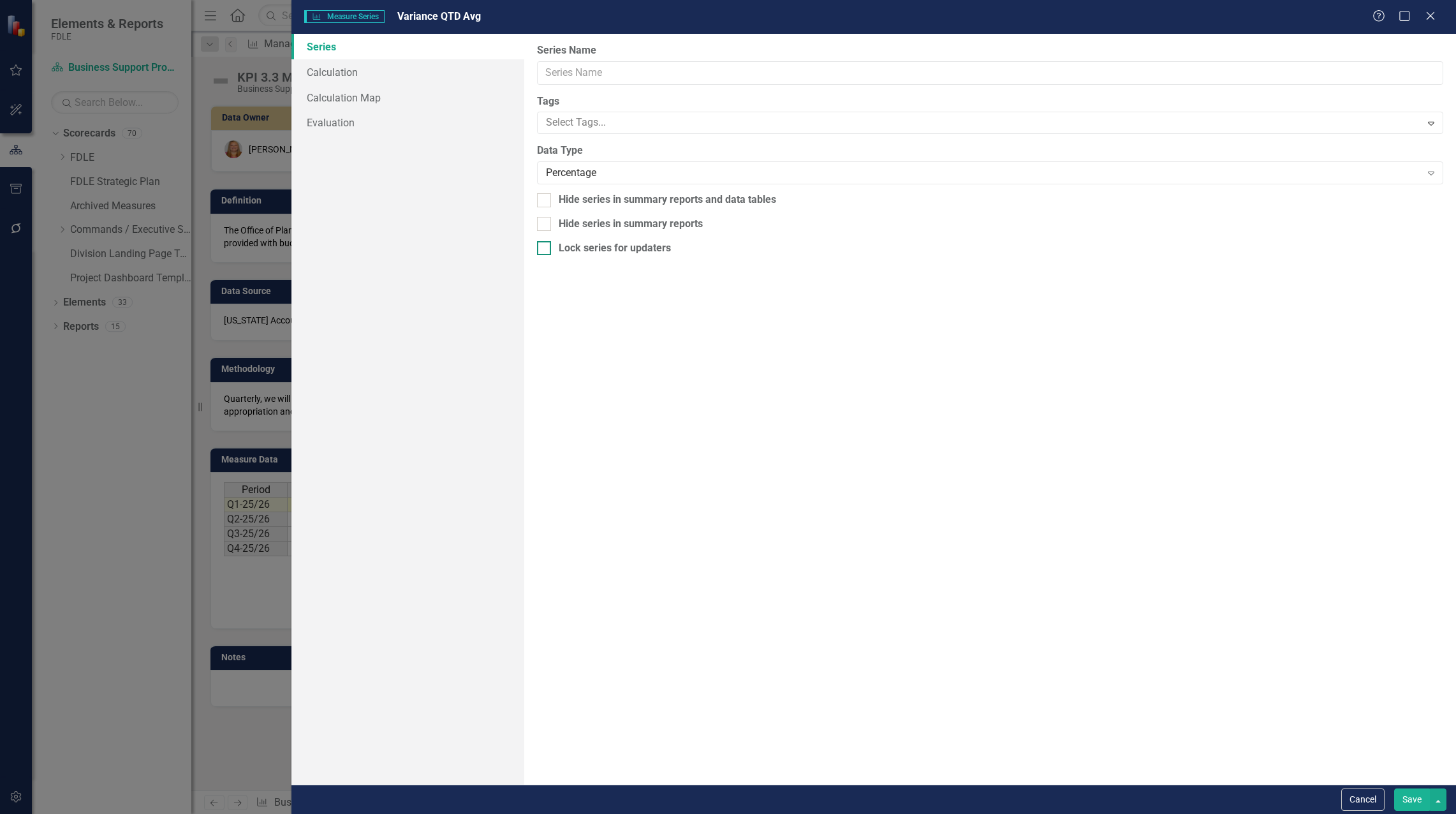
type input "Variance QTD Avg"
click at [350, 78] on link "Calculation" at bounding box center [408, 72] width 233 height 25
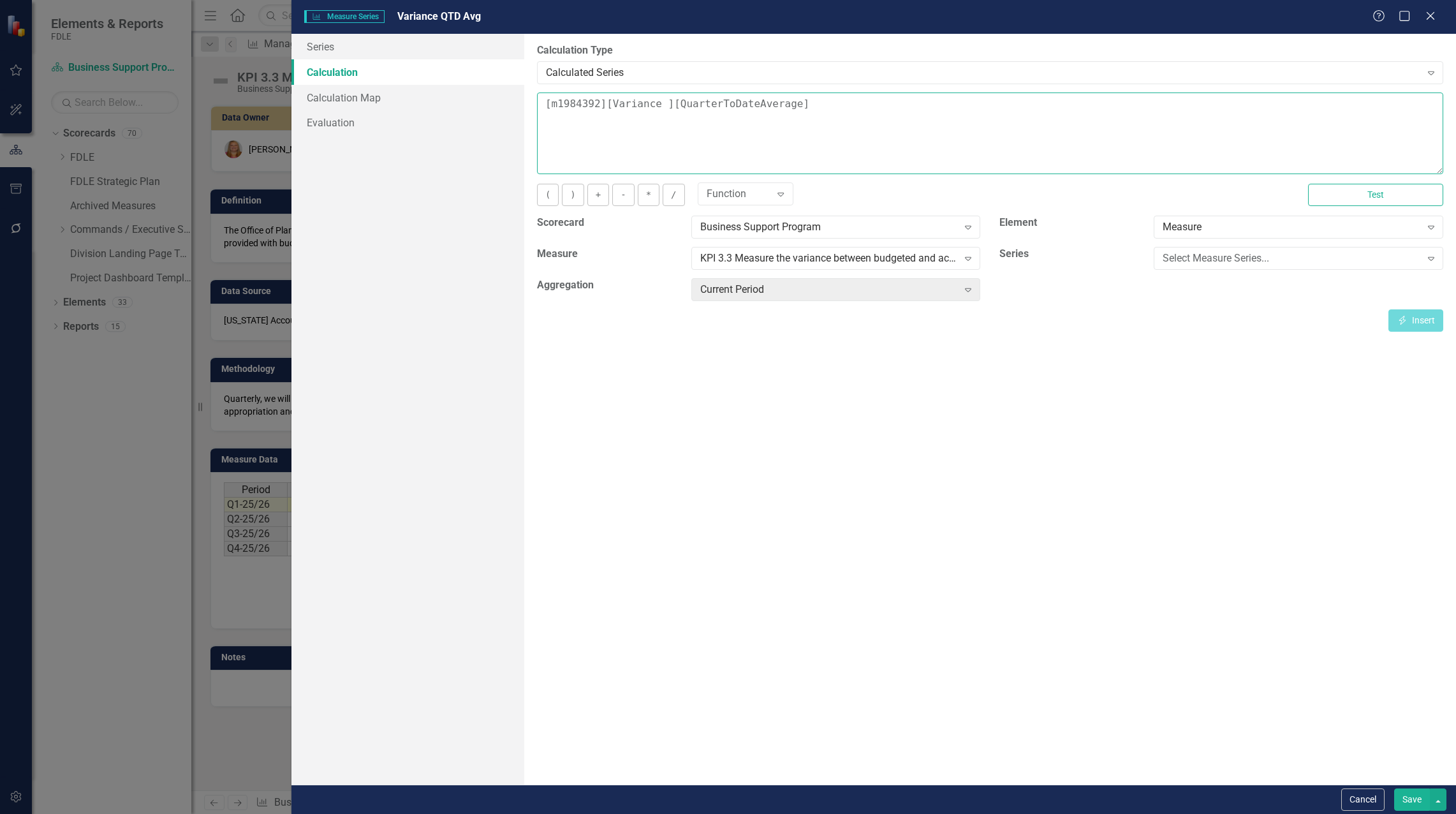
click at [545, 114] on textarea "[m1984392][Variance ][QuarterToDateAverage]" at bounding box center [990, 133] width 906 height 82
click at [1227, 262] on div "Select Measure Series..." at bounding box center [1290, 258] width 257 height 14
click at [1231, 813] on div "Variance" at bounding box center [731, 823] width 1436 height 14
click at [1417, 322] on button "Insert Insert" at bounding box center [1415, 320] width 55 height 22
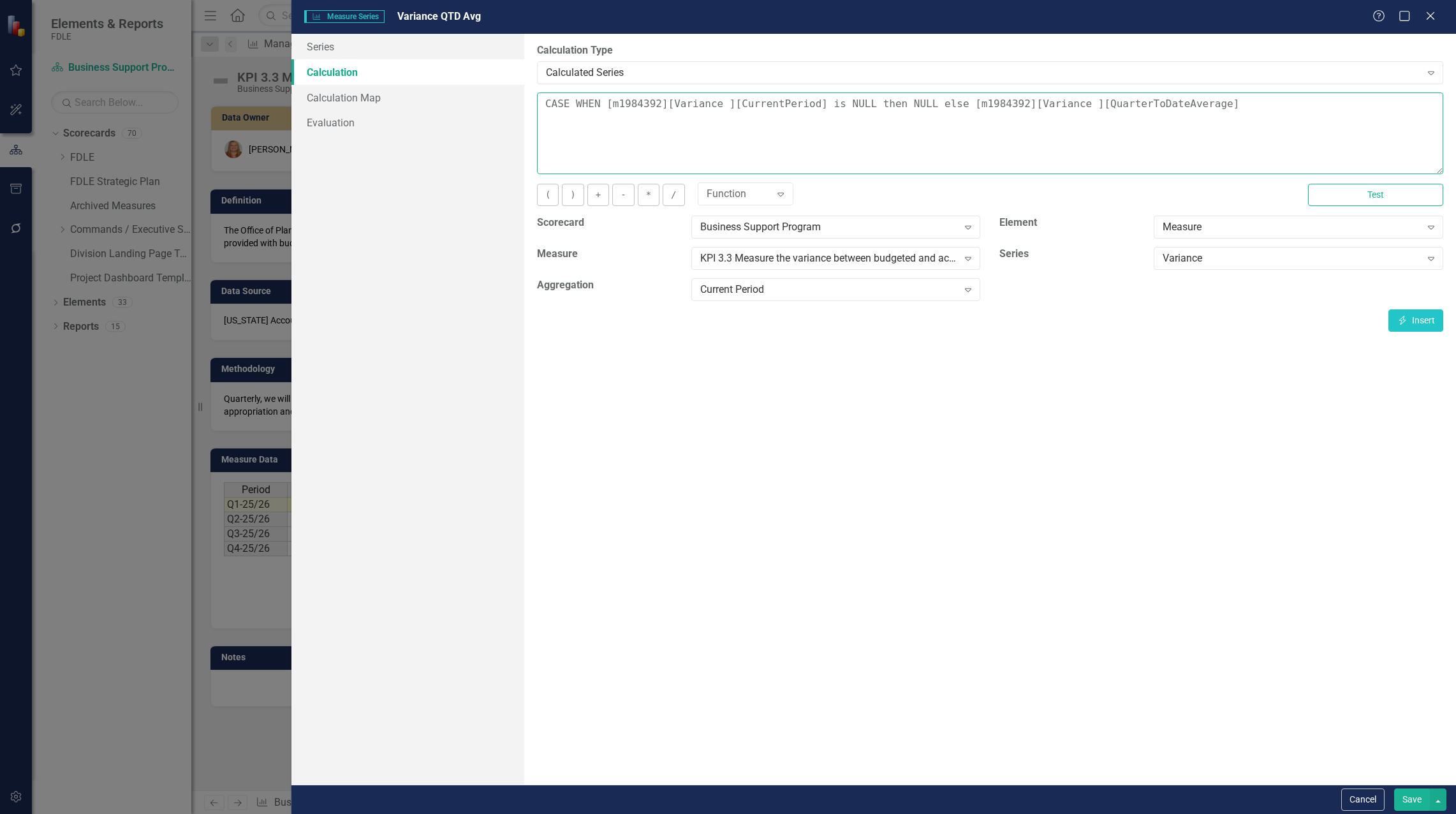
click at [1200, 99] on textarea "CASE WHEN [m1984392][Variance ][CurrentPeriod] is NULL then NULL else [m1984392…" at bounding box center [990, 133] width 906 height 82
type textarea "CASE WHEN [m1984392][Variance ][CurrentPeriod] is NULL then NULL else [m1984392…"
click at [1412, 800] on button "Save" at bounding box center [1412, 800] width 36 height 22
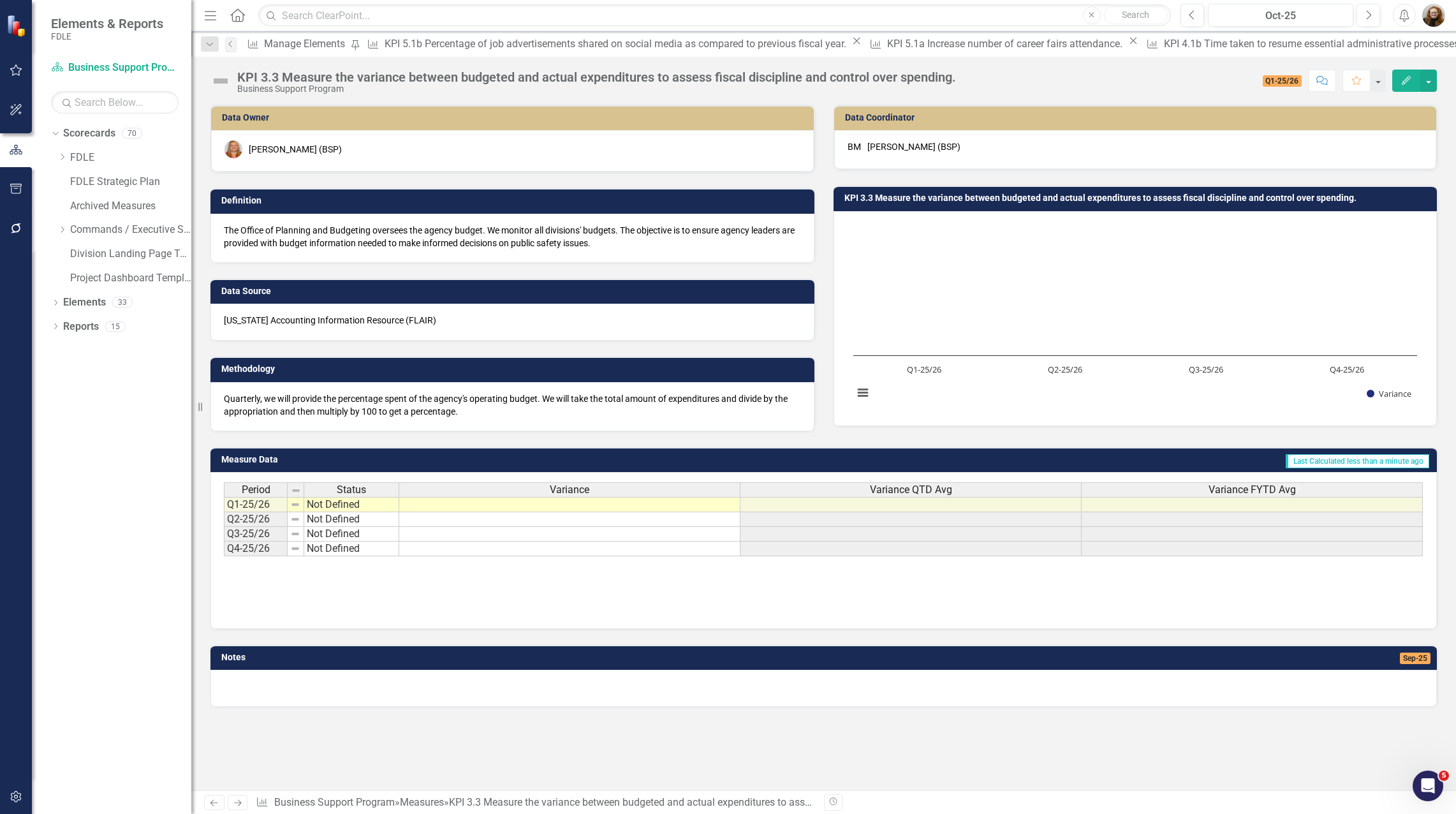
click at [1235, 489] on span "Variance FYTD Avg" at bounding box center [1251, 490] width 87 height 12
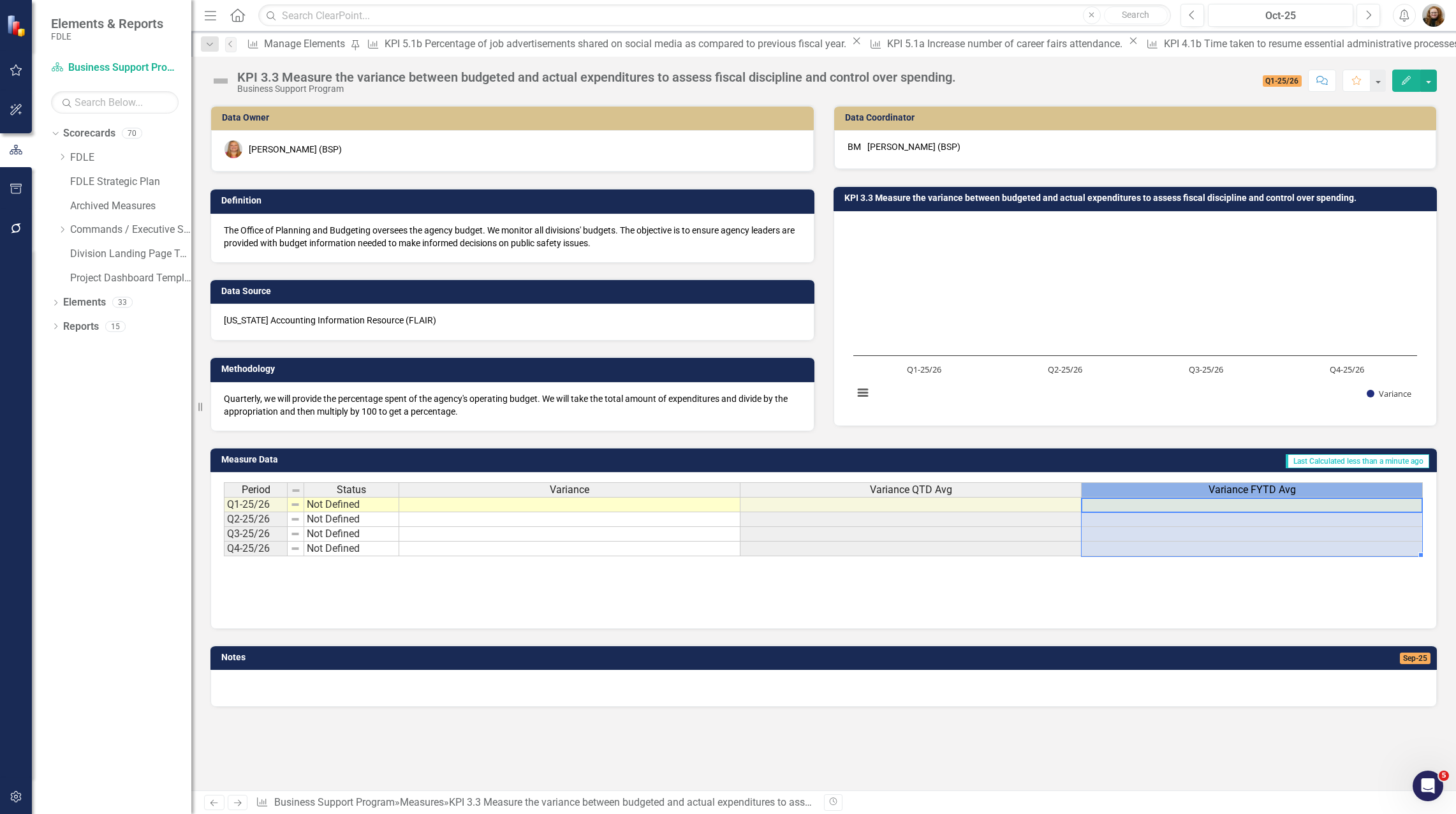
click at [1235, 489] on span "Variance FYTD Avg" at bounding box center [1251, 490] width 87 height 12
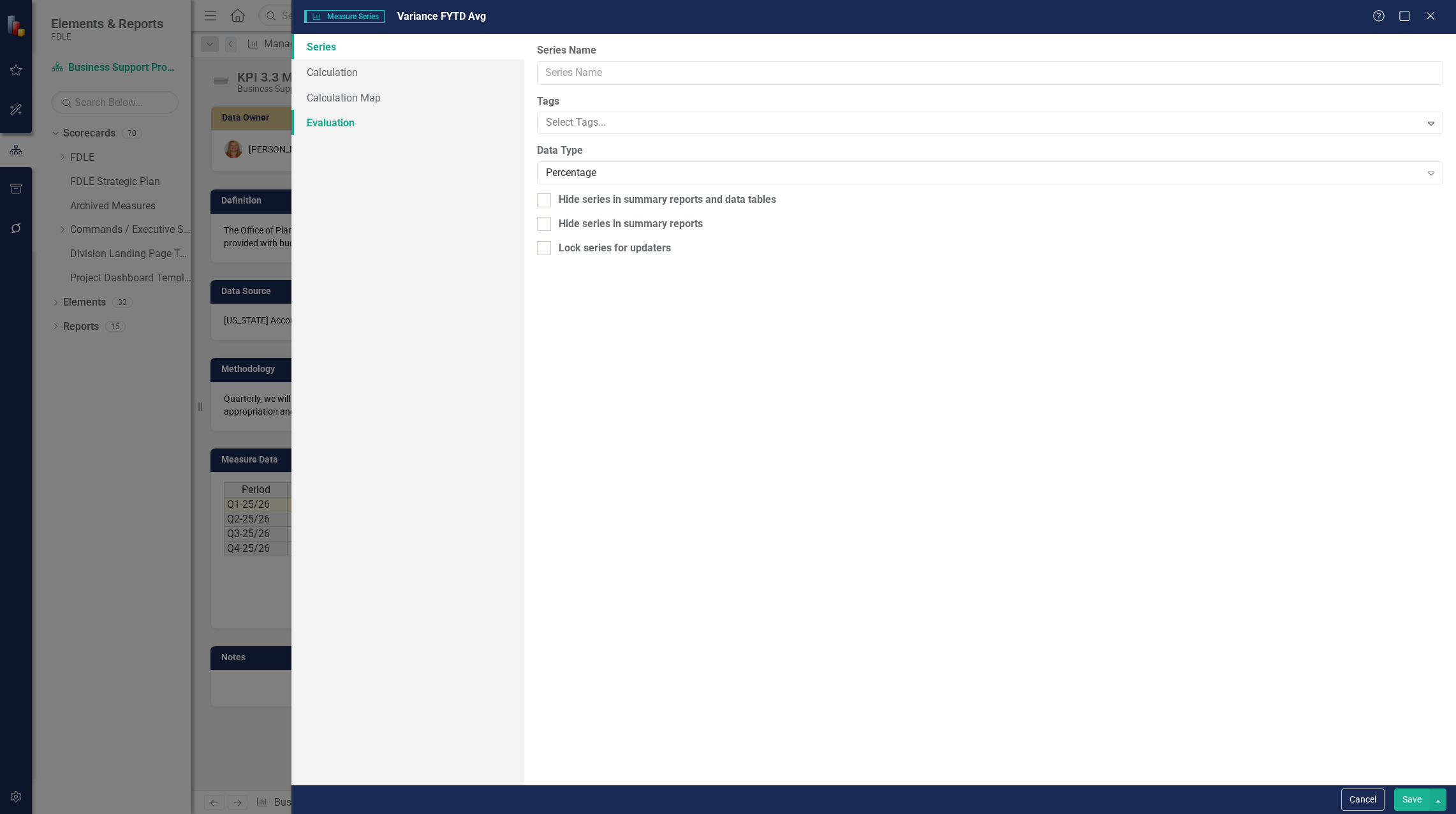
type input "Variance FYTD Avg"
click at [330, 74] on link "Calculation" at bounding box center [408, 72] width 233 height 25
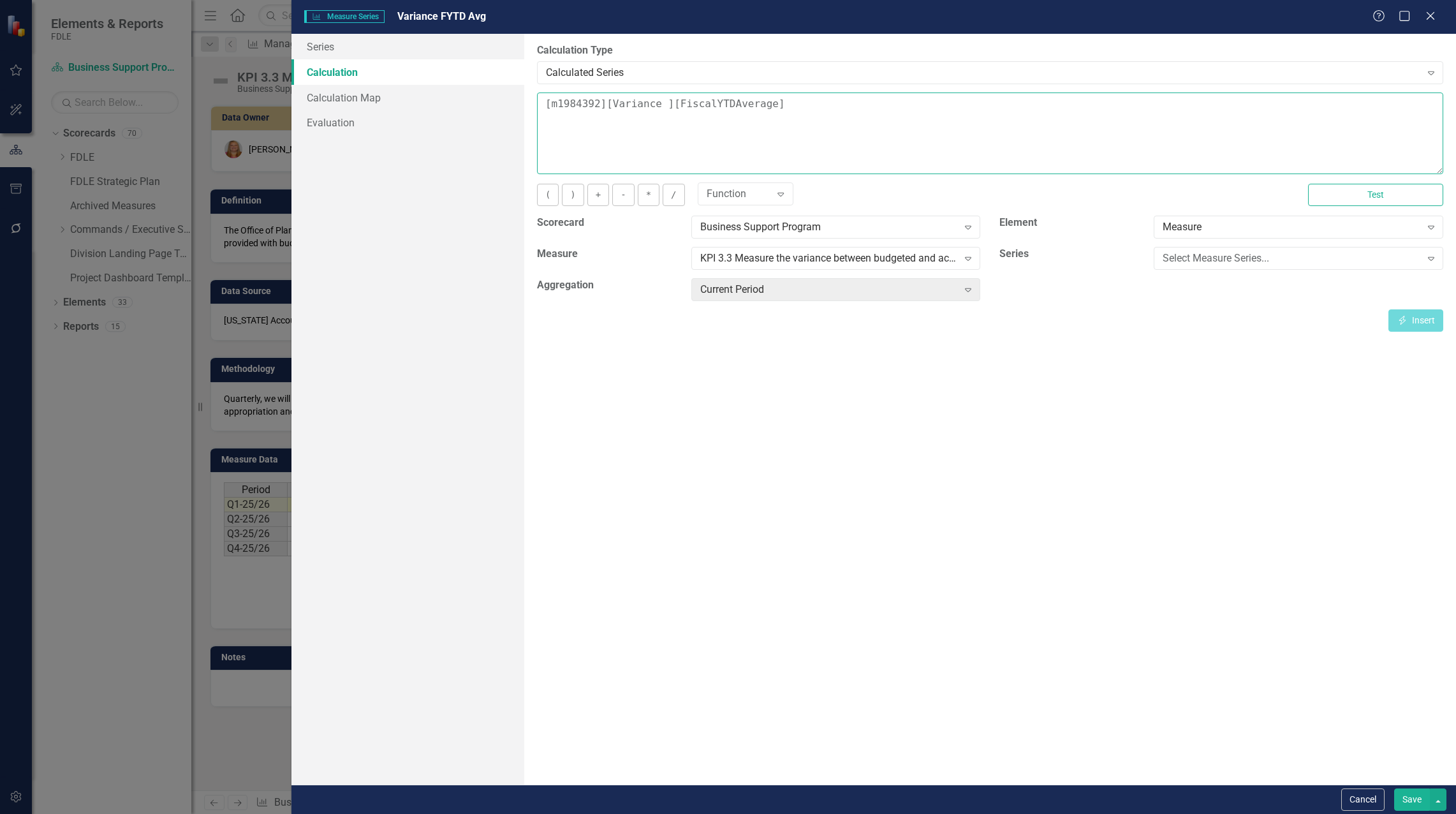
click at [543, 109] on textarea "[m1984392][Variance ][FiscalYTDAverage]" at bounding box center [990, 133] width 906 height 82
click at [1386, 262] on div "Select Measure Series..." at bounding box center [1290, 258] width 257 height 14
click at [1378, 813] on div "Variance" at bounding box center [731, 823] width 1436 height 14
click at [1436, 323] on button "Insert Insert" at bounding box center [1415, 320] width 55 height 22
click at [1285, 96] on textarea "CASE WHEN [m1984392][Variance ][CurrentPeriod] is NULL then NULL else [m1984392…" at bounding box center [990, 133] width 906 height 82
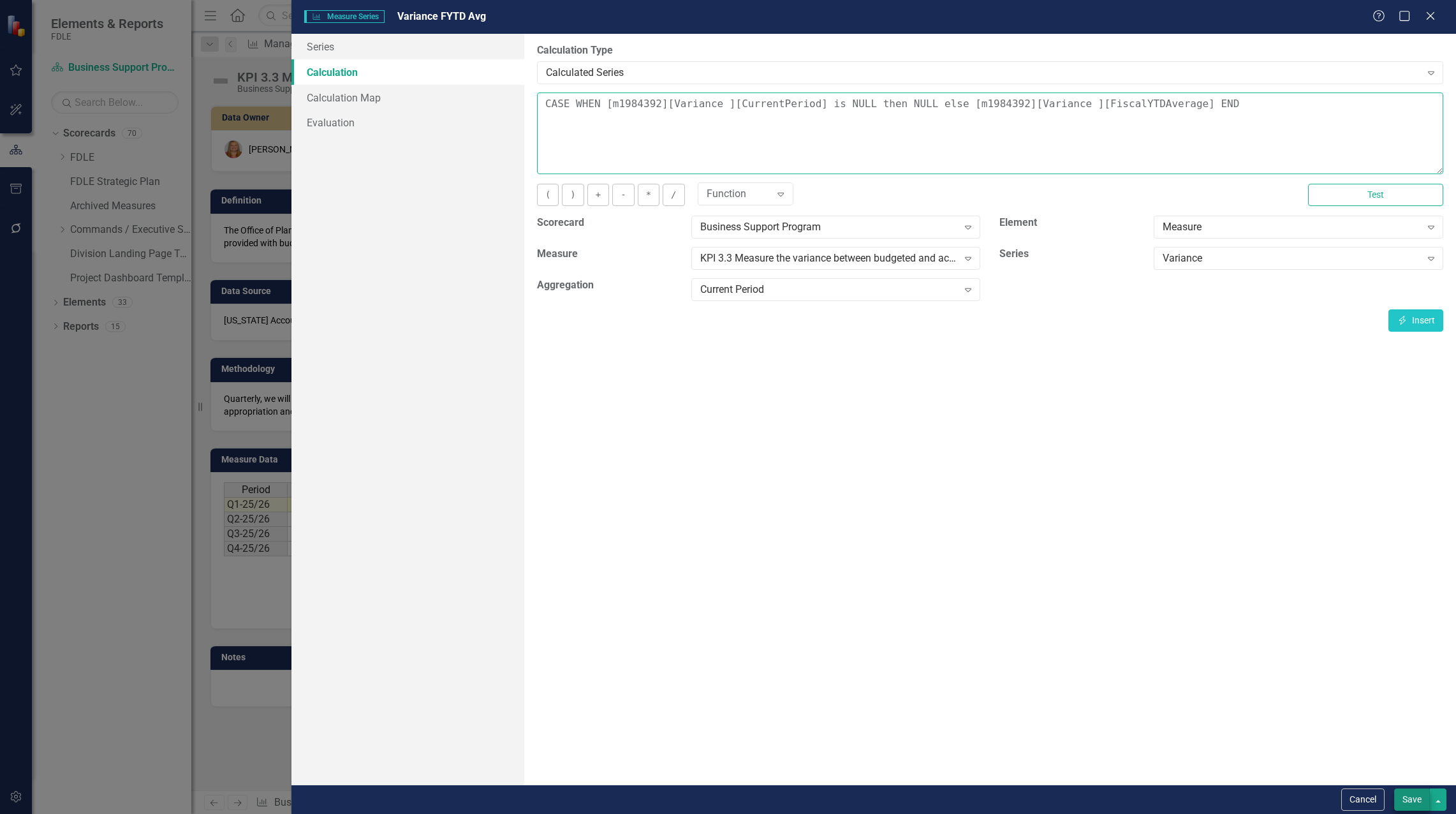
type textarea "CASE WHEN [m1984392][Variance ][CurrentPeriod] is NULL then NULL else [m1984392…"
click at [1398, 801] on button "Save" at bounding box center [1412, 800] width 36 height 22
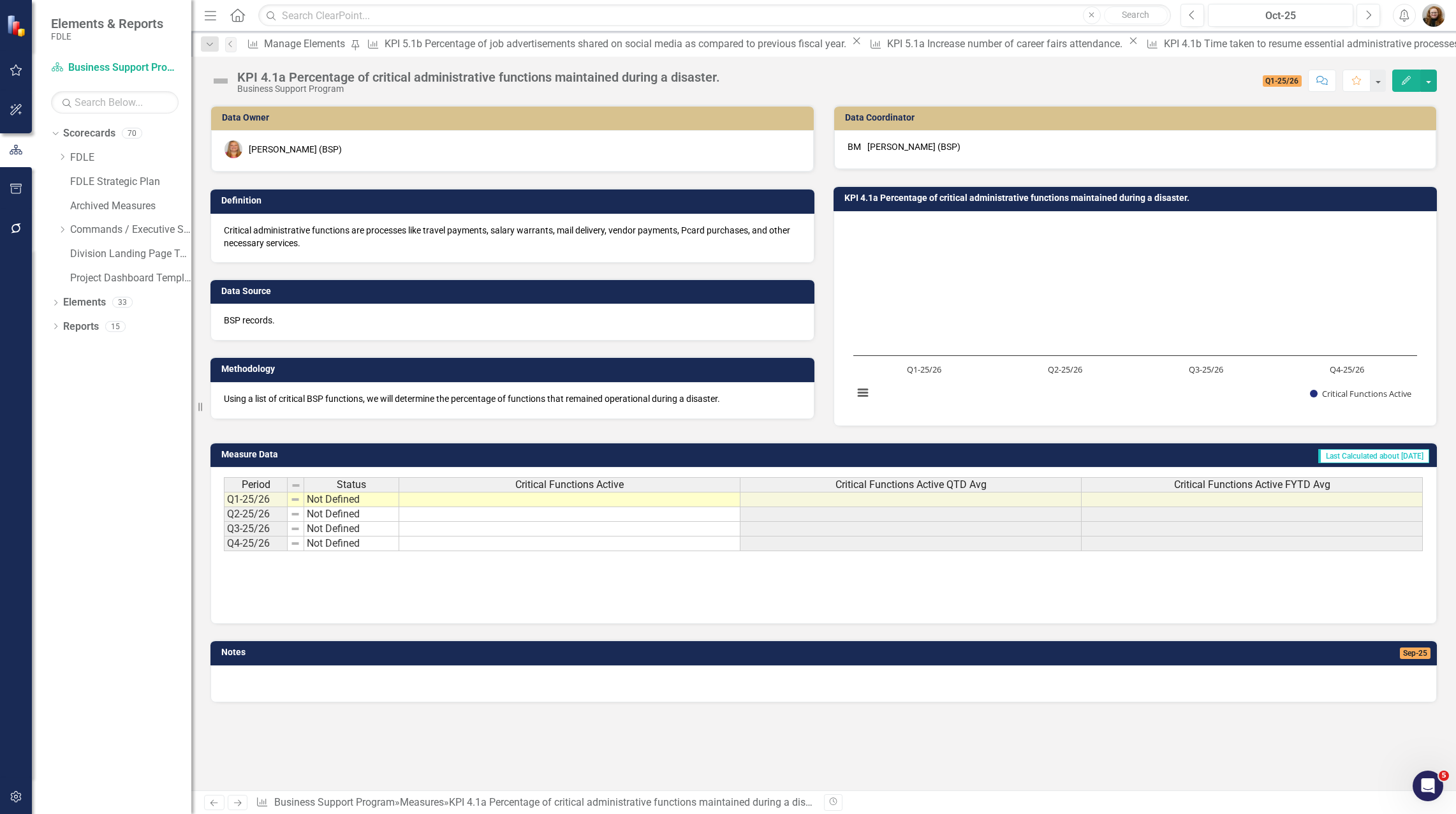
click at [904, 490] on span "Critical Functions Active QTD Avg" at bounding box center [911, 485] width 151 height 12
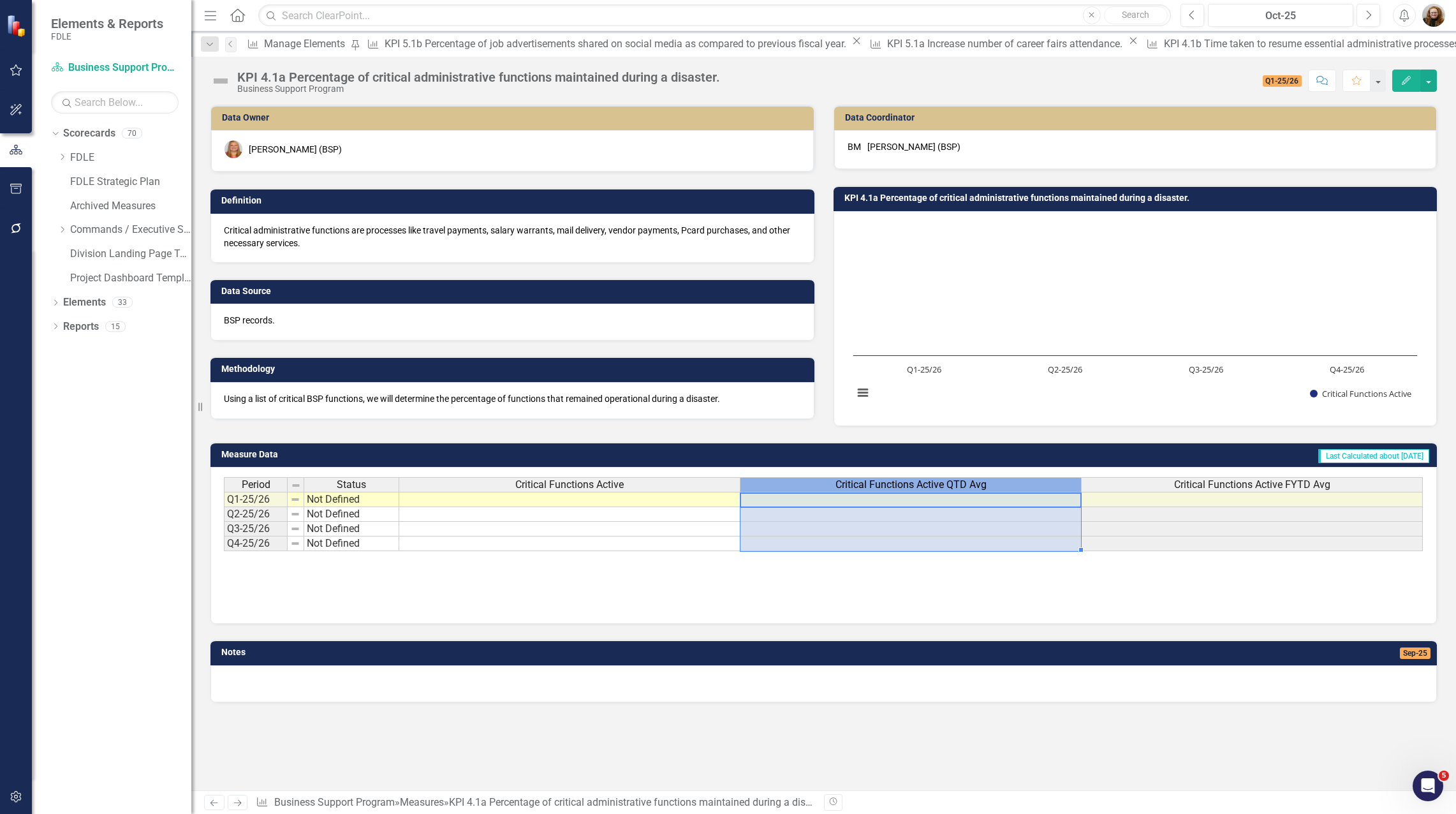
click at [904, 490] on span "Critical Functions Active QTD Avg" at bounding box center [911, 485] width 151 height 12
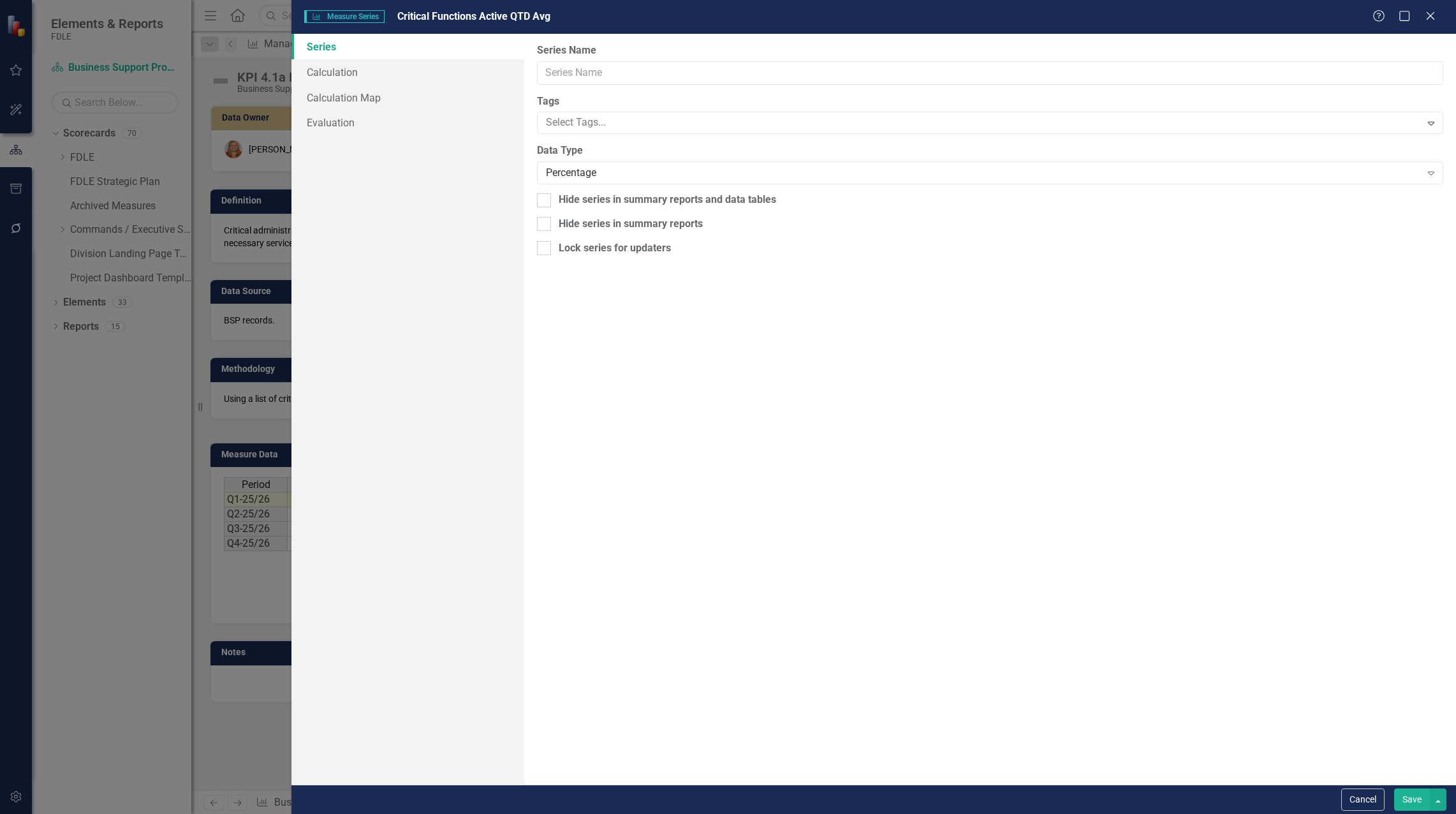
type input "Critical Functions Active QTD Avg"
click at [319, 69] on link "Calculation" at bounding box center [408, 72] width 233 height 25
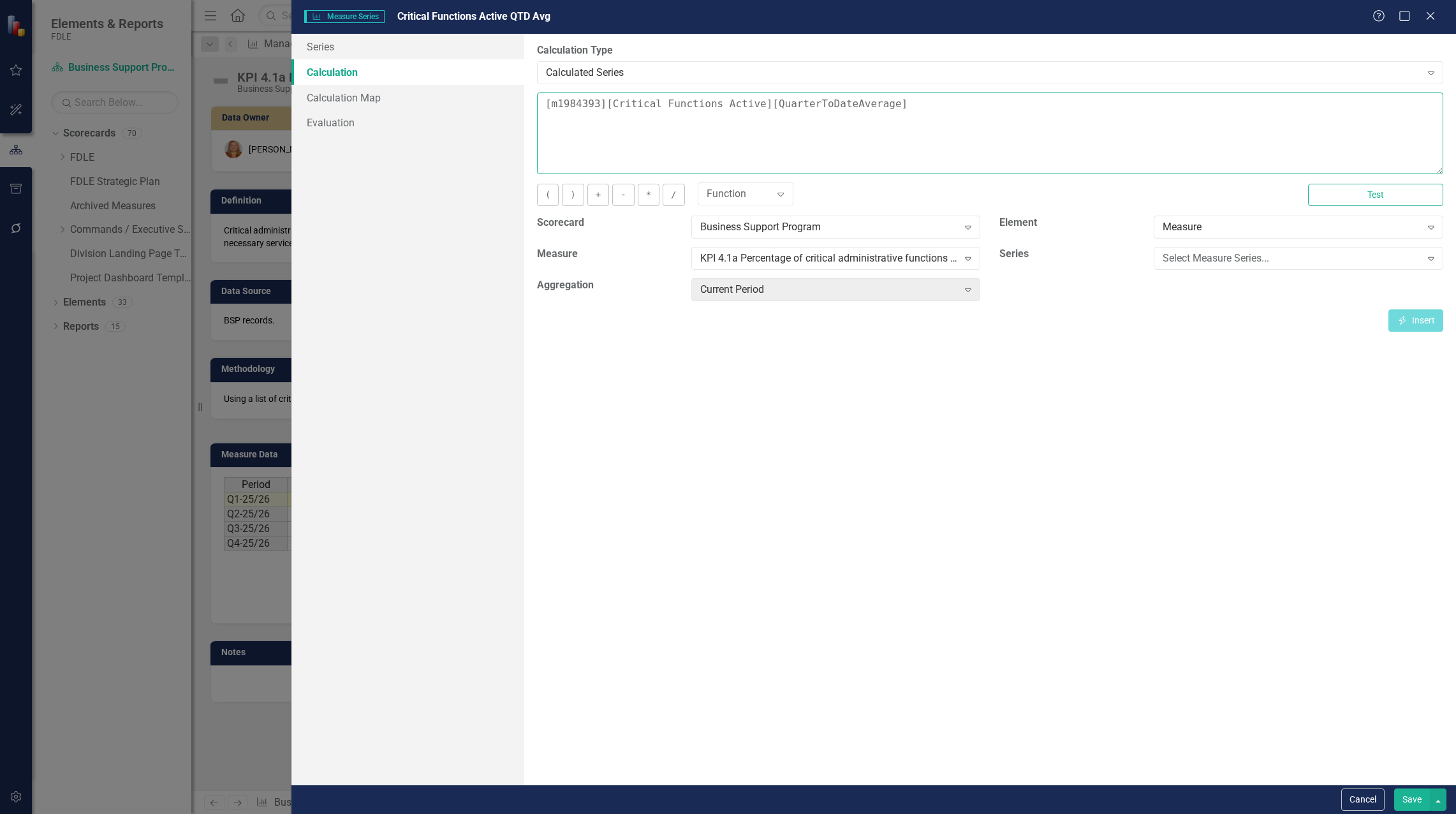
click at [543, 106] on textarea "[m1984393][Critical Functions Active][QuarterToDateAverage]" at bounding box center [990, 133] width 906 height 82
click at [1200, 259] on div "Select Measure Series..." at bounding box center [1290, 258] width 257 height 14
click at [1206, 813] on div "Critical Functions Active" at bounding box center [731, 823] width 1436 height 14
click at [1409, 313] on button "Insert Insert" at bounding box center [1415, 320] width 55 height 22
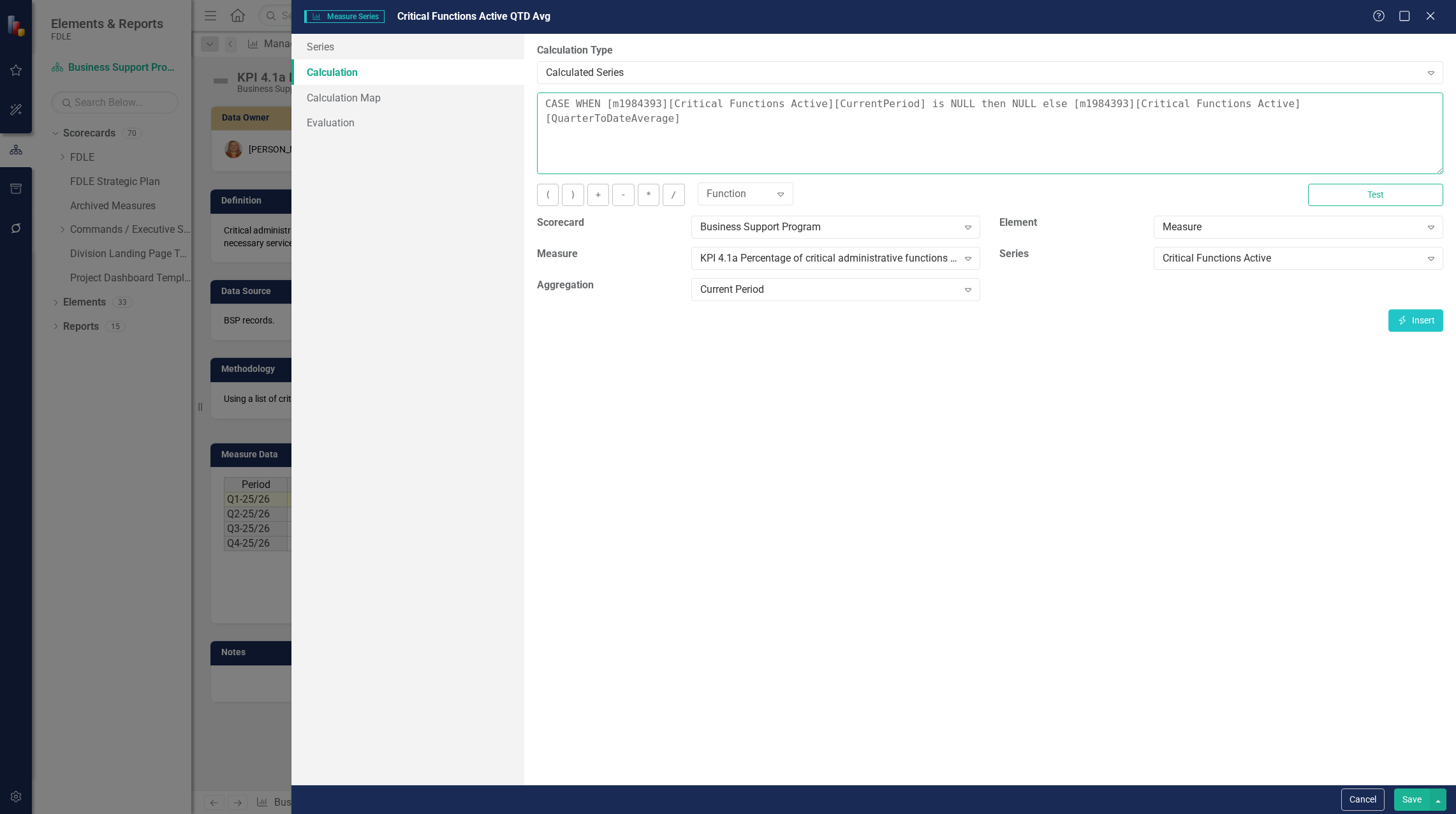
click at [1385, 105] on textarea "CASE WHEN [m1984393][Critical Functions Active][CurrentPeriod] is NULL then NUL…" at bounding box center [990, 133] width 906 height 82
type textarea "CASE WHEN [m1984393][Critical Functions Active][CurrentPeriod] is NULL then NUL…"
click at [1423, 806] on button "Save" at bounding box center [1412, 800] width 36 height 22
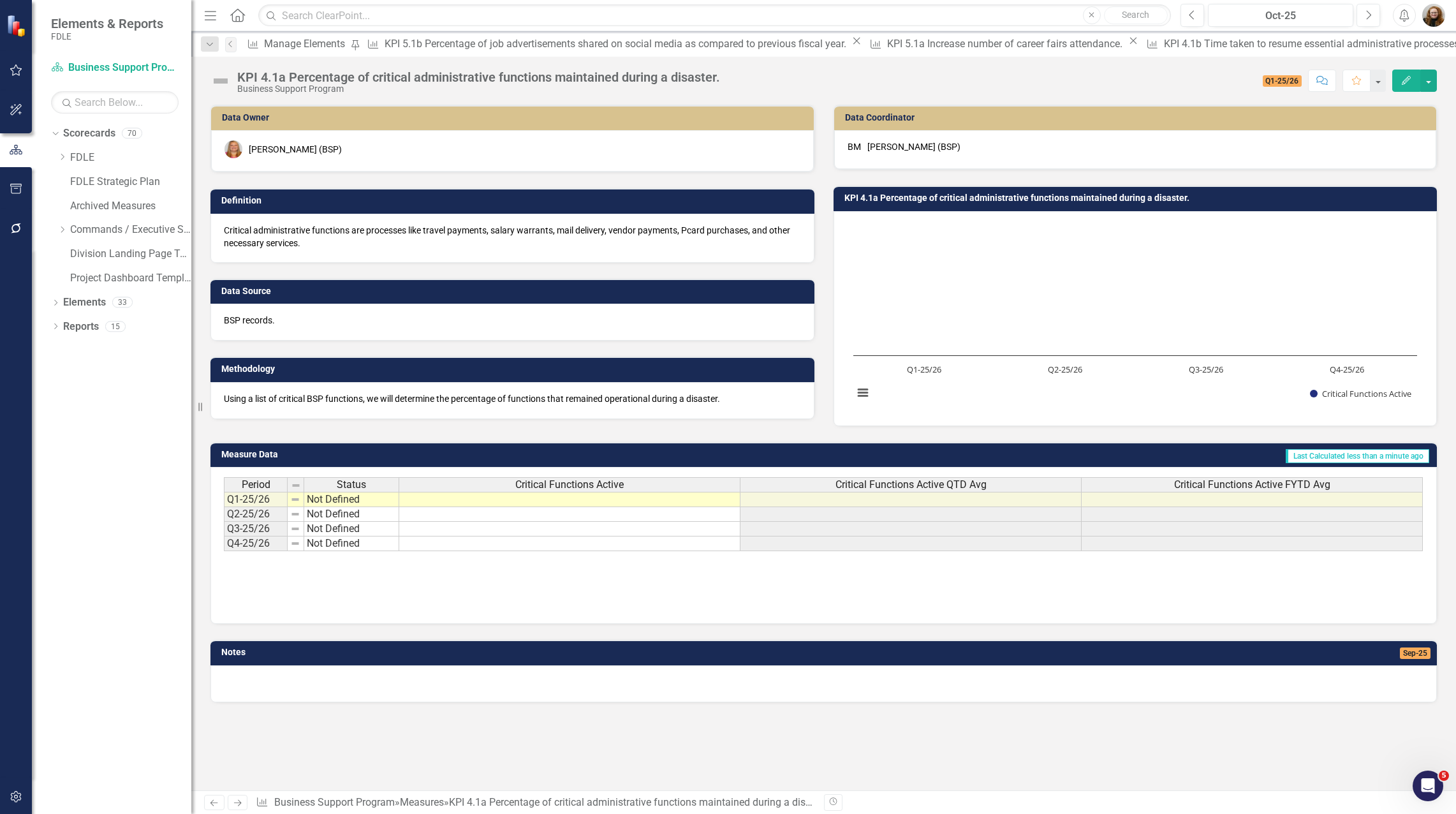
click at [1260, 482] on span "Critical Functions Active FYTD Avg" at bounding box center [1252, 485] width 156 height 12
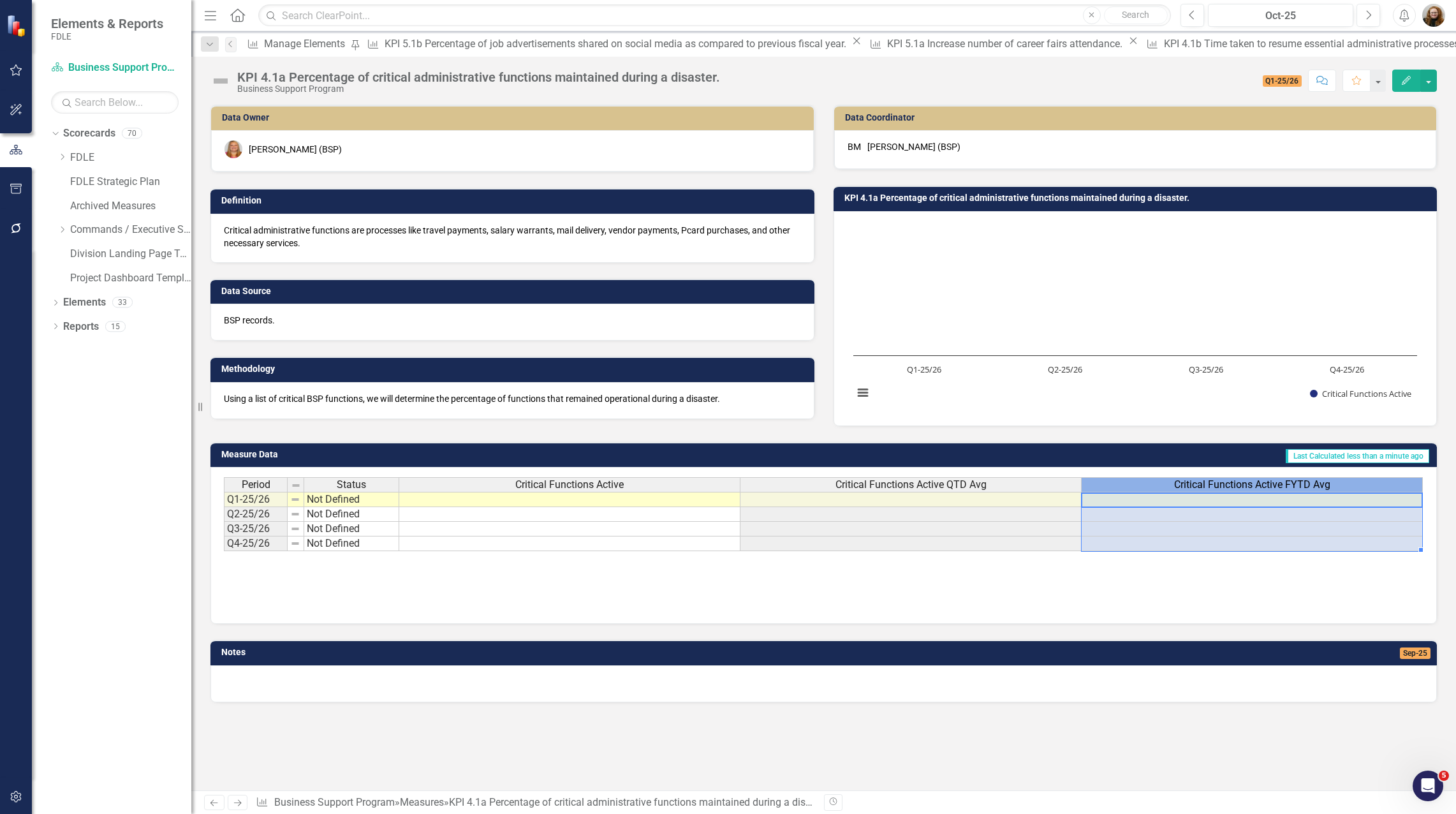
click at [1260, 482] on span "Critical Functions Active FYTD Avg" at bounding box center [1252, 485] width 156 height 12
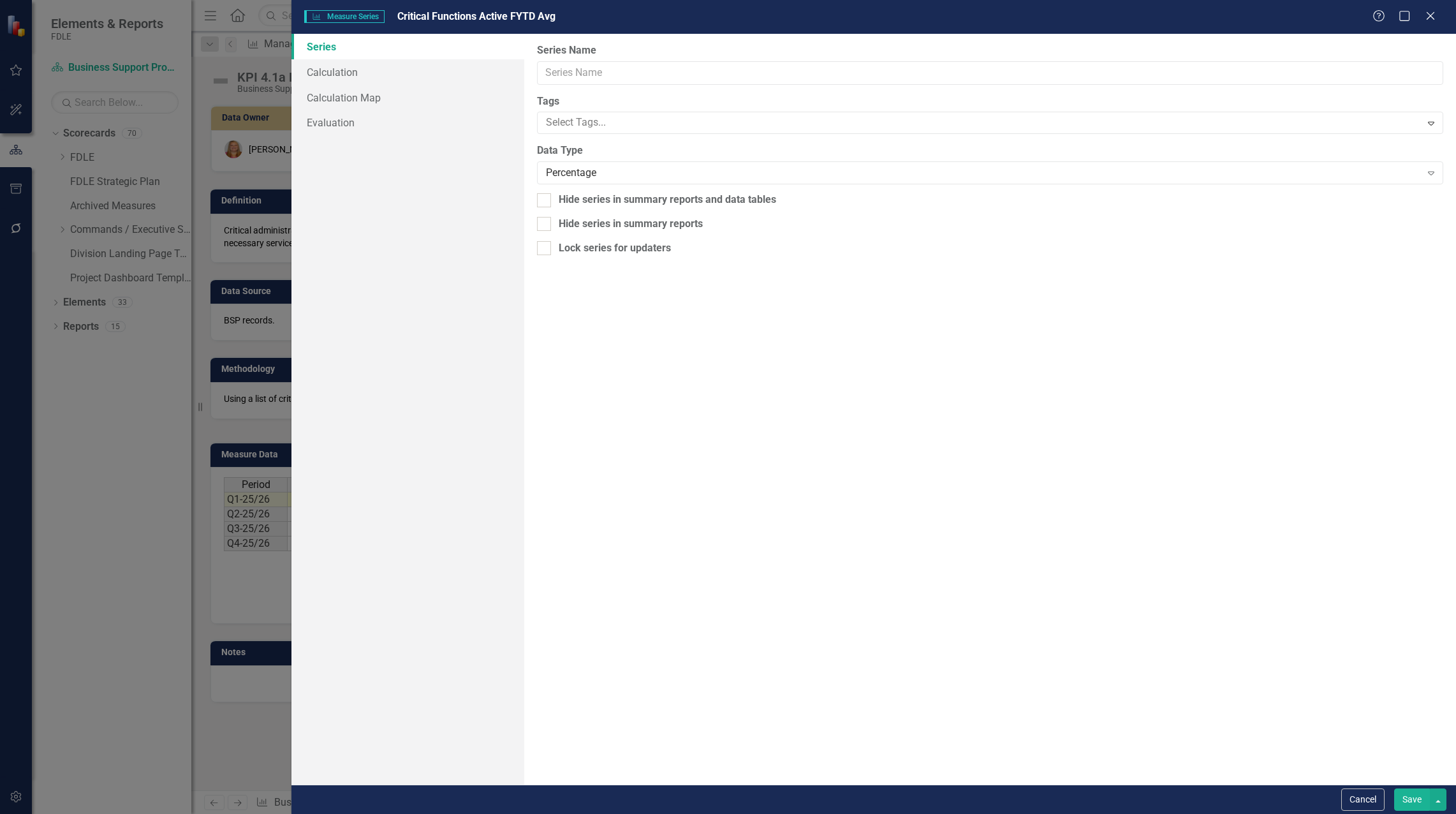
type input "Critical Functions Active FYTD Avg"
click at [336, 69] on link "Calculation" at bounding box center [408, 72] width 233 height 25
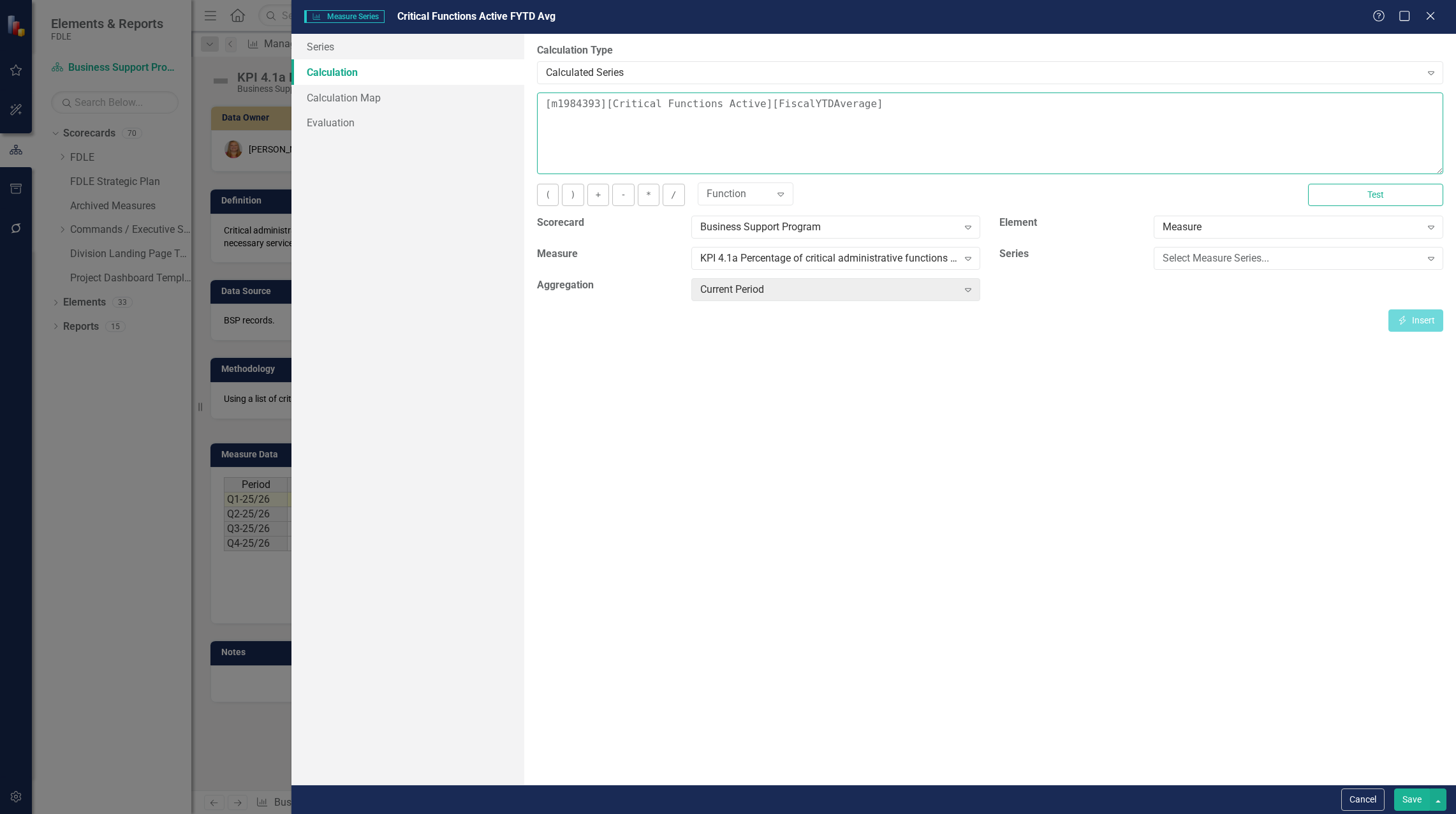
click at [544, 105] on textarea "[m1984393][Critical Functions Active][FiscalYTDAverage]" at bounding box center [990, 133] width 906 height 82
click at [1154, 259] on div "Select Measure Series... Expand" at bounding box center [1298, 257] width 290 height 23
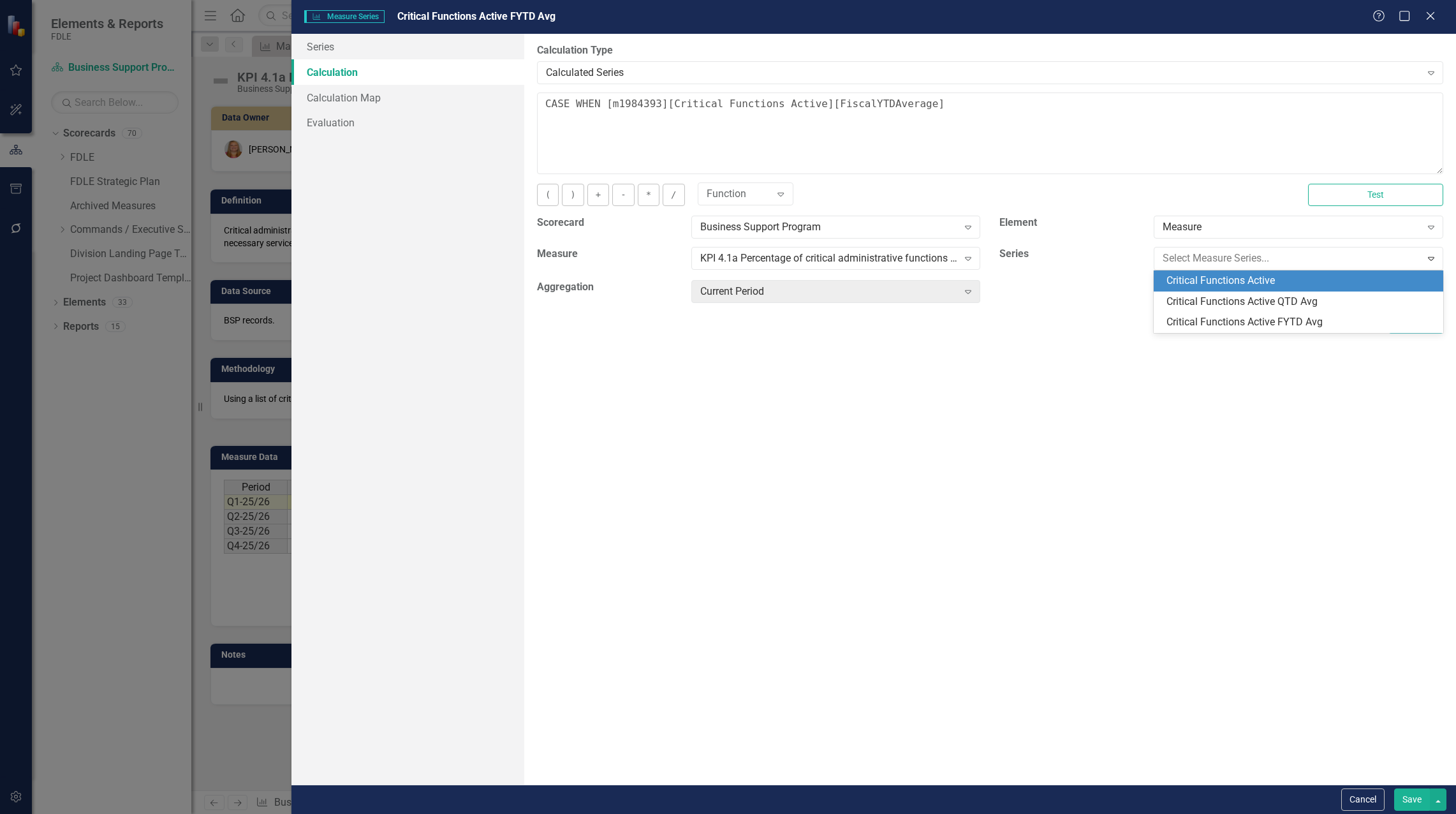
click at [1168, 285] on div "Critical Functions Active" at bounding box center [1301, 280] width 269 height 14
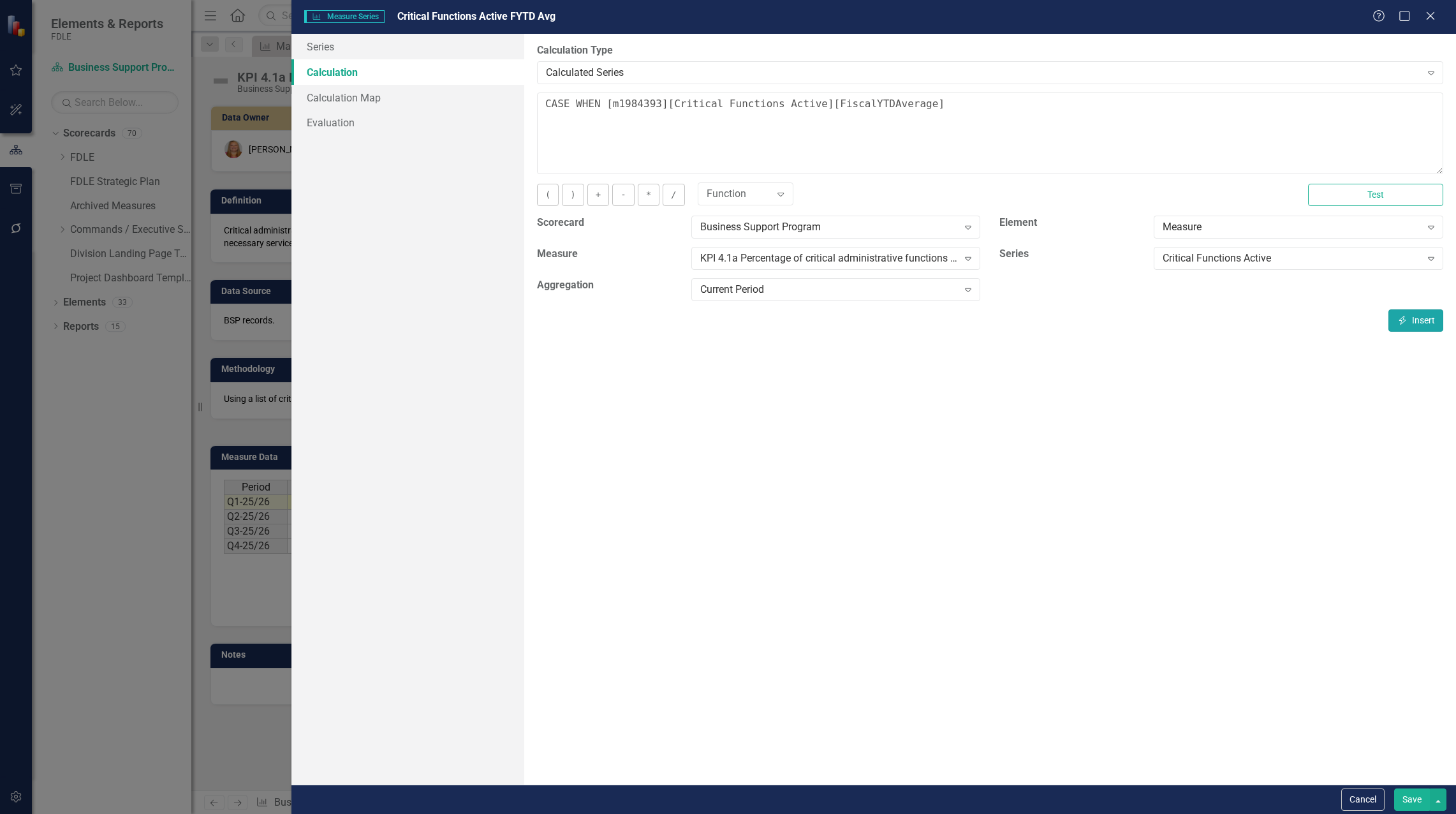
click at [1399, 325] on button "Insert Insert" at bounding box center [1415, 320] width 55 height 22
click at [1397, 114] on textarea "CASE WHEN [m1984393][Critical Functions Active][CurrentPeriod] is NULL then NUL…" at bounding box center [990, 133] width 906 height 82
type textarea "CASE WHEN [m1984393][Critical Functions Active][CurrentPeriod] is NULL then NUL…"
click at [1413, 803] on button "Save" at bounding box center [1412, 800] width 36 height 22
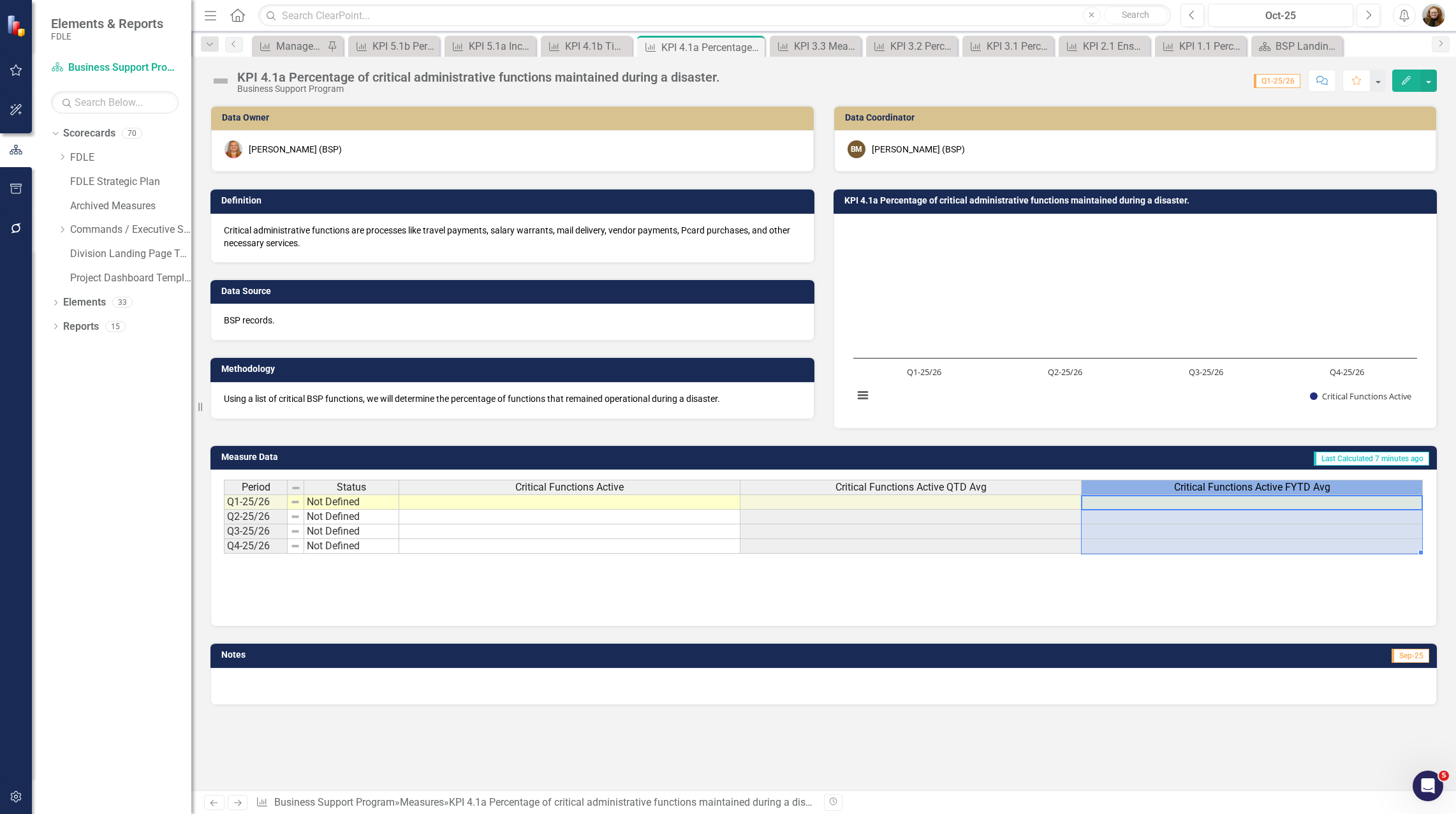
click at [1142, 488] on div "Critical Functions Active FYTD Avg" at bounding box center [1251, 487] width 341 height 14
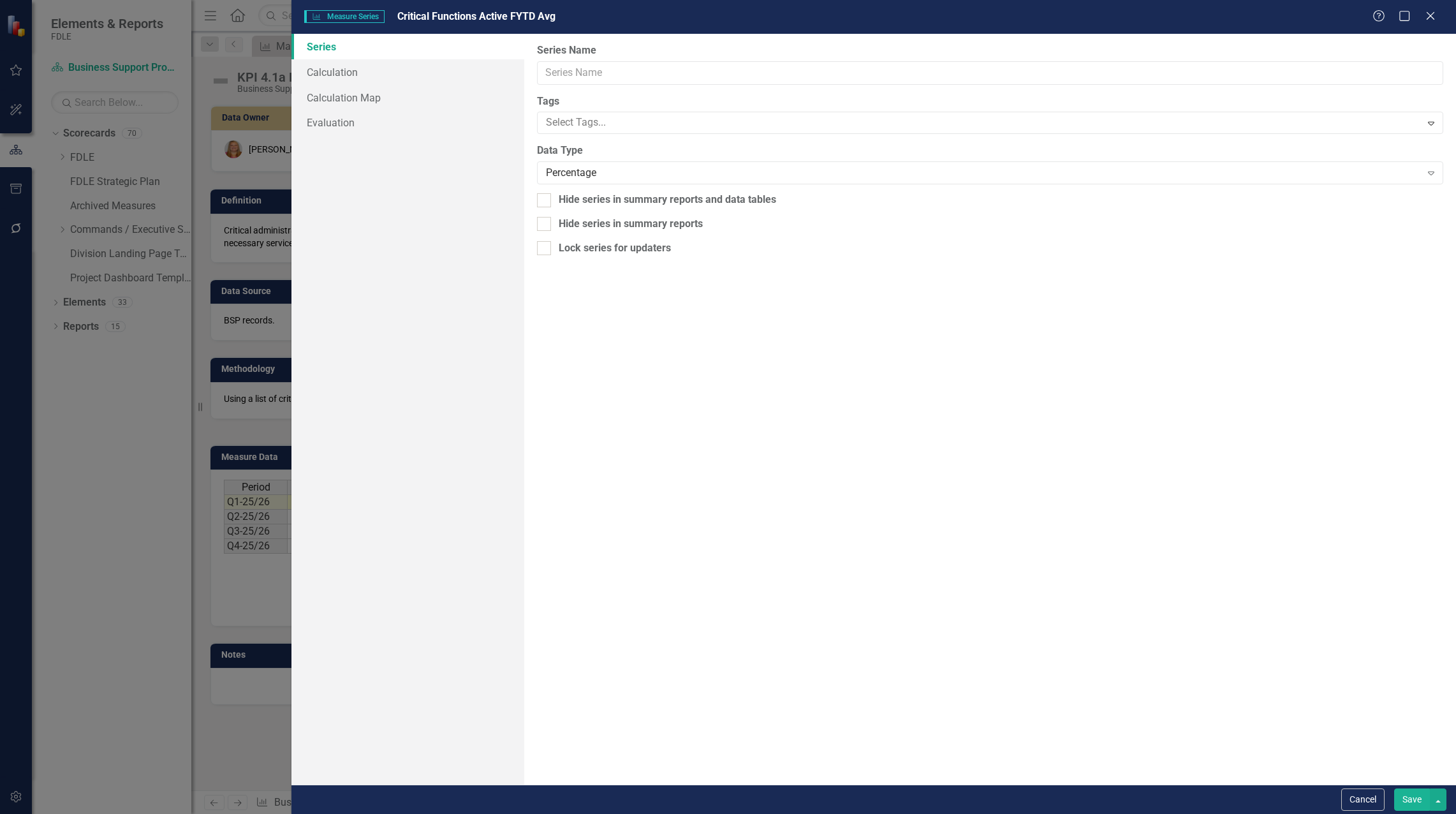
type input "Critical Functions Active FYTD Avg"
click at [330, 73] on link "Calculation" at bounding box center [408, 72] width 233 height 25
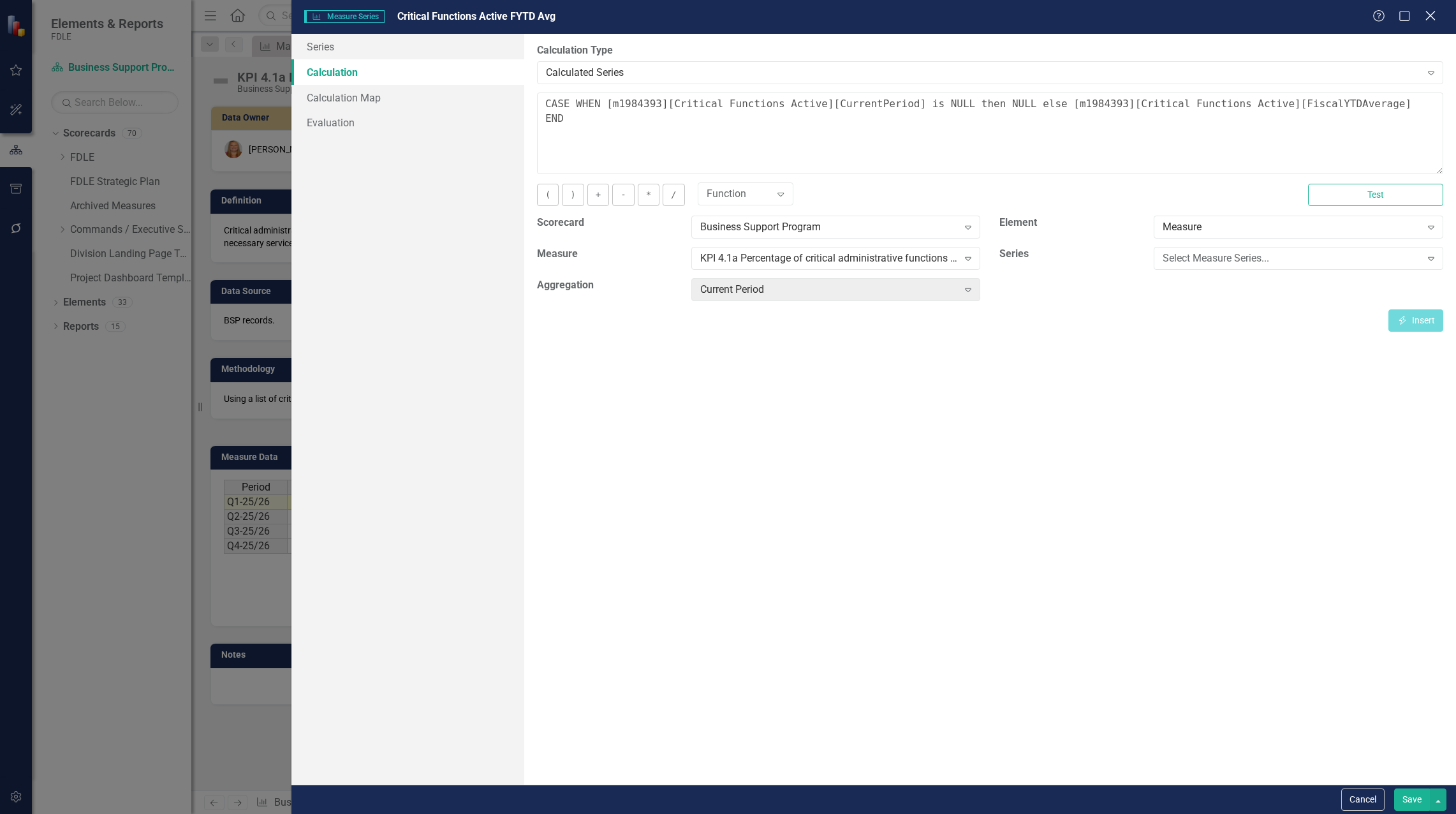
click at [1431, 20] on icon "Close" at bounding box center [1430, 15] width 16 height 12
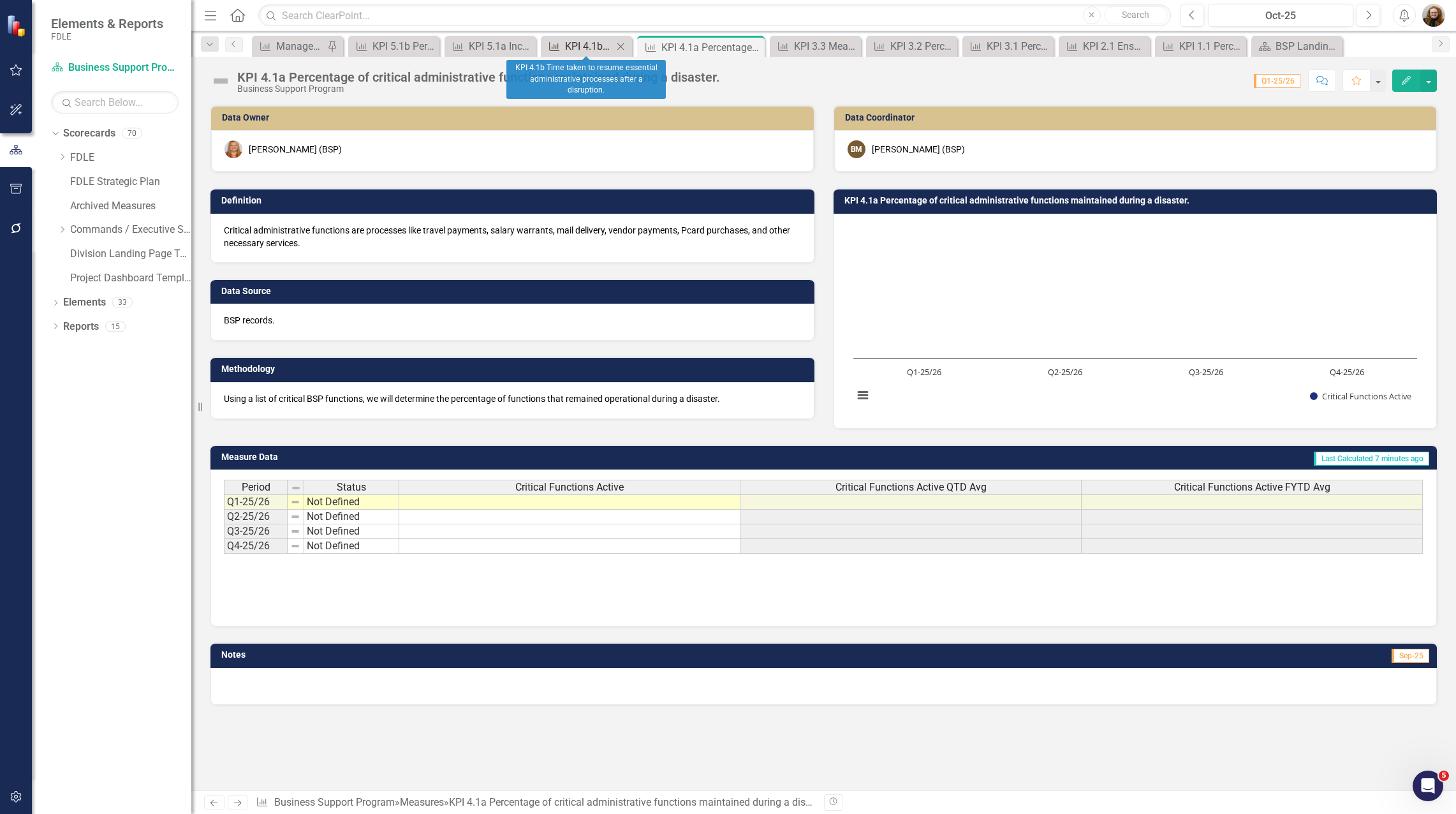
click at [574, 52] on div "KPI 4.1b Time taken to resume essential administrative processes after a disrup…" at bounding box center [589, 46] width 48 height 16
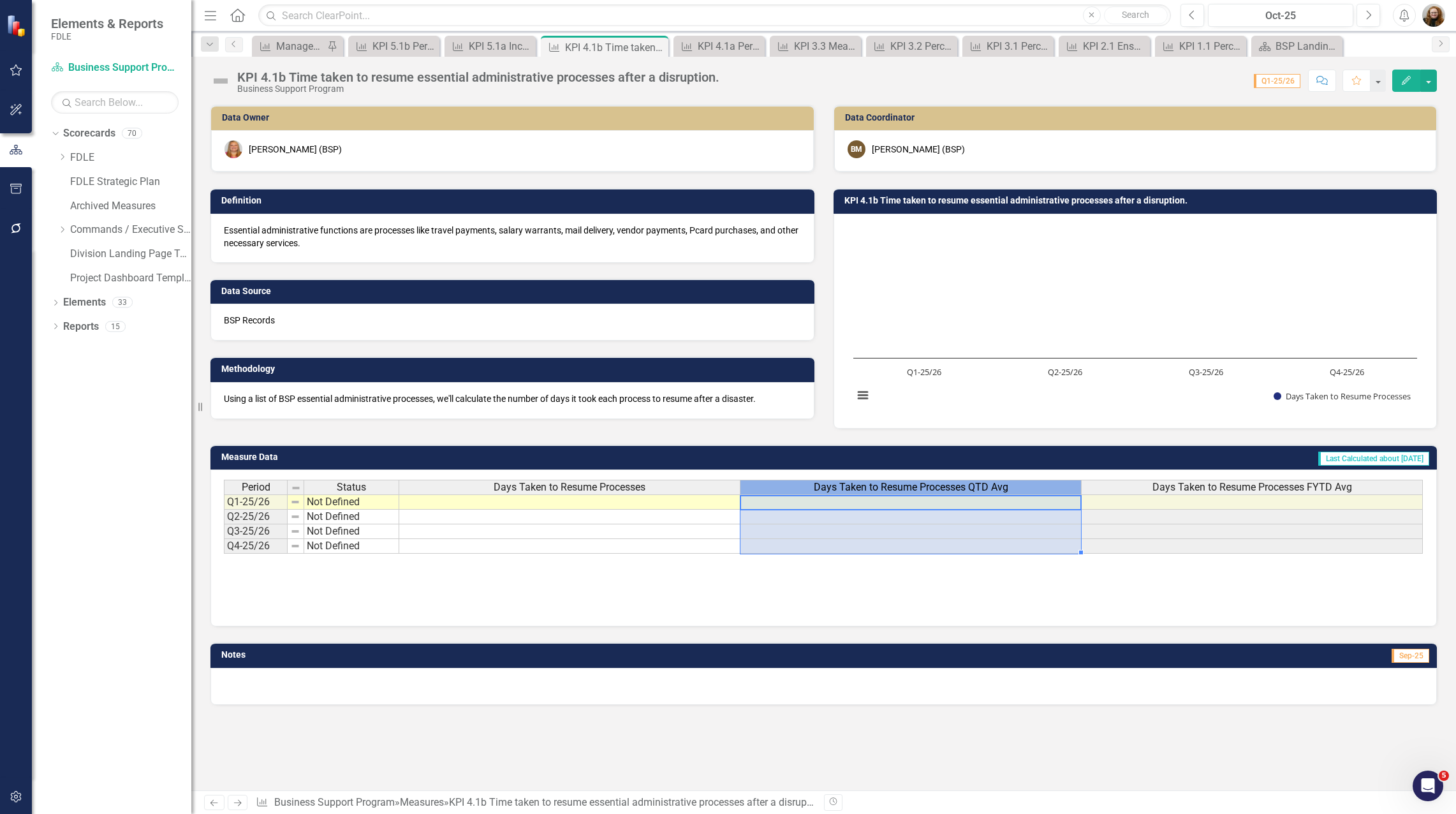
click at [942, 489] on span "Days Taken to Resume Processes QTD Avg" at bounding box center [911, 488] width 195 height 12
click at [941, 489] on span "Days Taken to Resume Processes QTD Avg" at bounding box center [911, 488] width 195 height 12
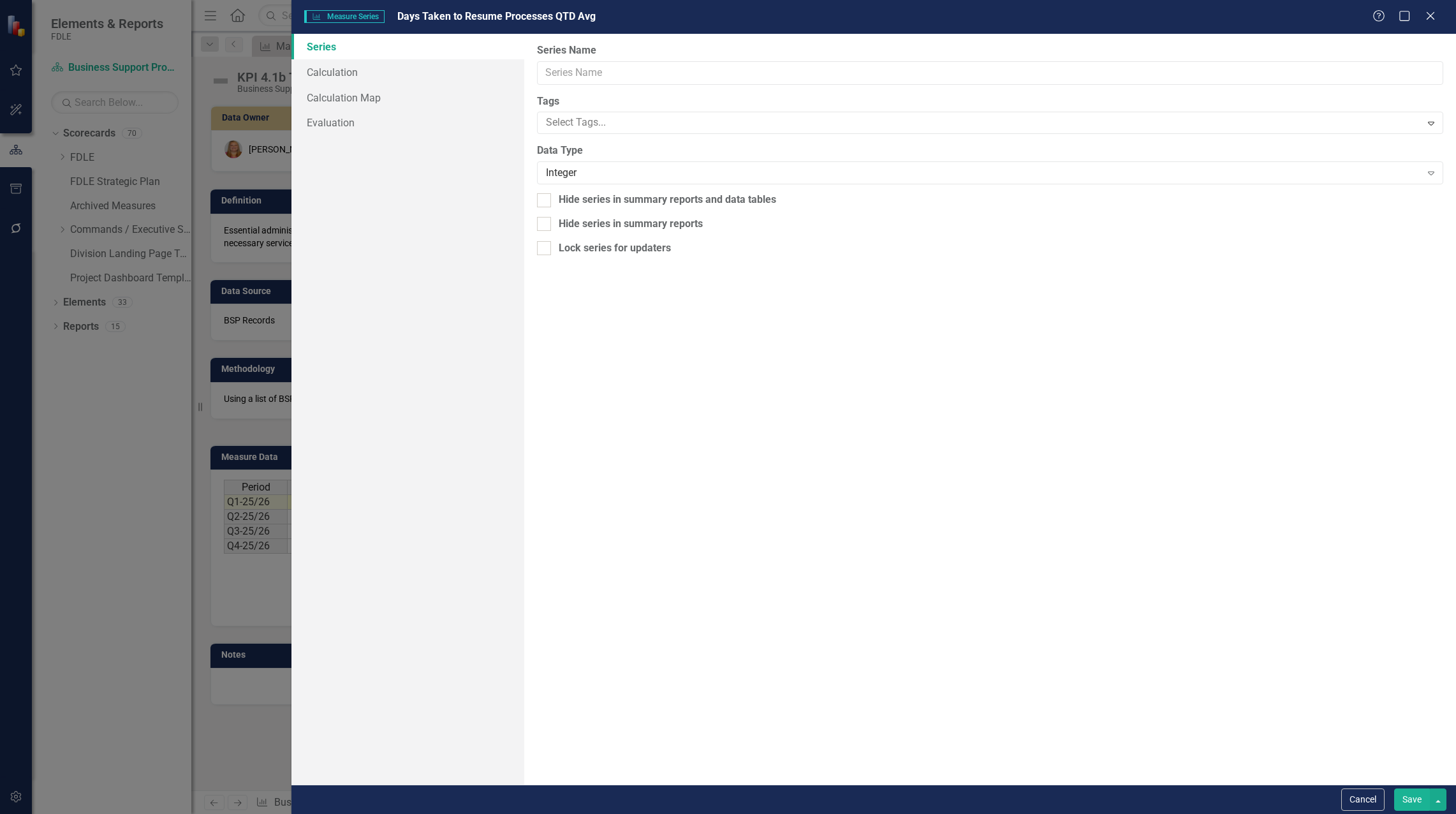
type input "Days Taken to Resume Processes QTD Avg"
click at [346, 78] on link "Calculation" at bounding box center [408, 72] width 233 height 25
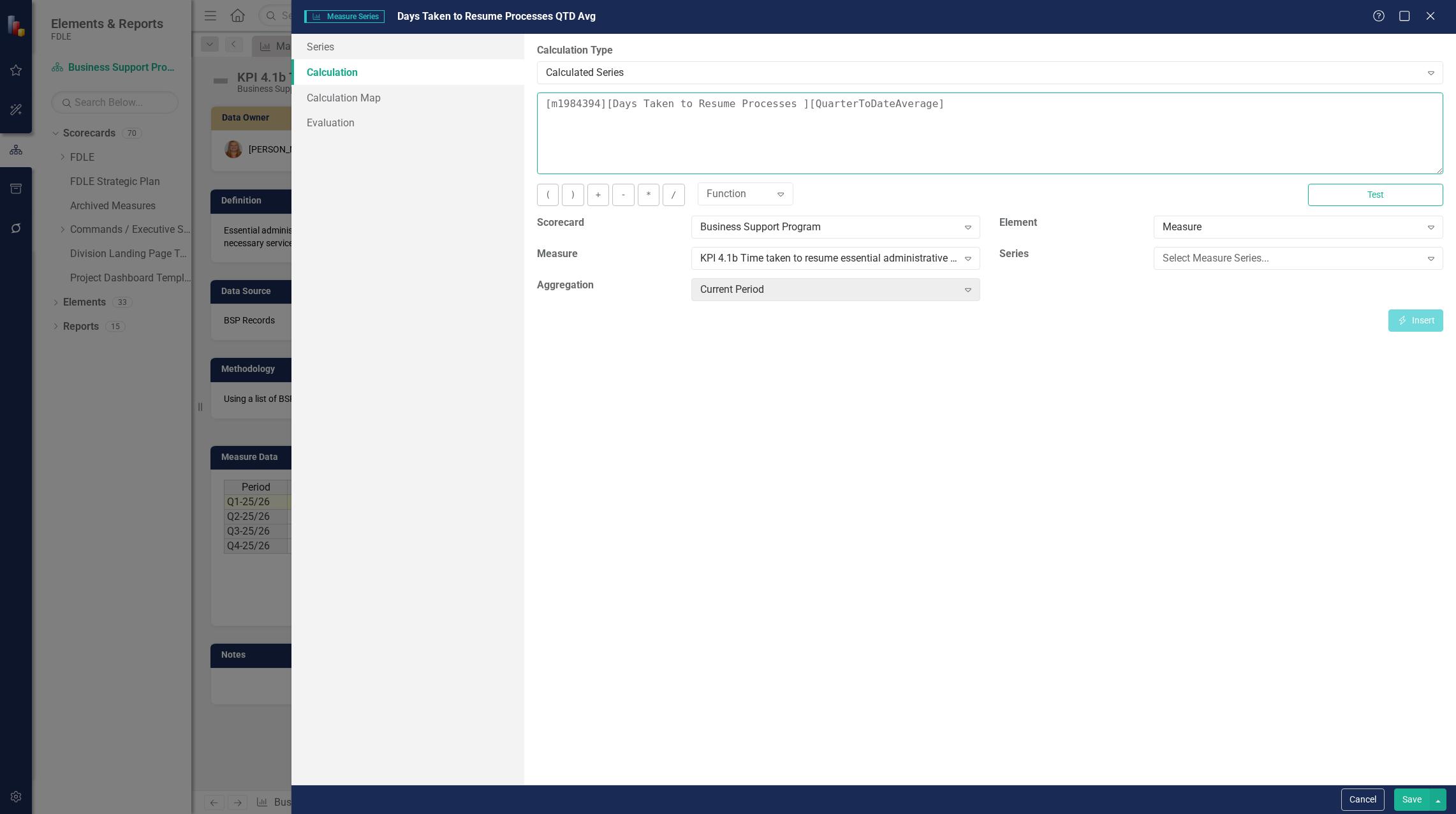
click at [540, 107] on textarea "[m1984394][Days Taken to Resume Processes ][QuarterToDateAverage]" at bounding box center [990, 133] width 906 height 82
click at [1180, 262] on div "Select Measure Series..." at bounding box center [1290, 258] width 257 height 14
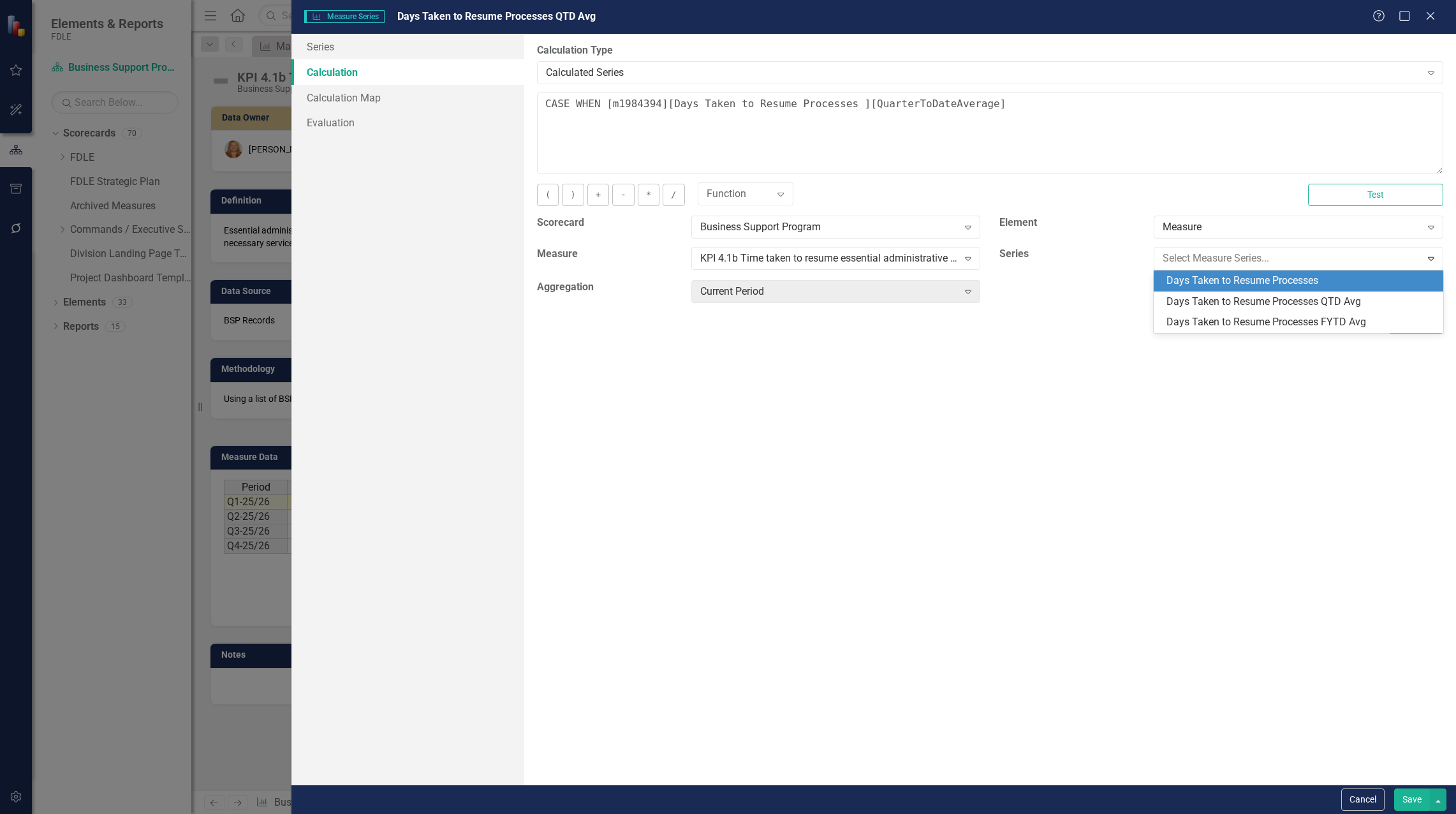
click at [1177, 281] on div "Days Taken to Resume Processes" at bounding box center [1301, 280] width 269 height 14
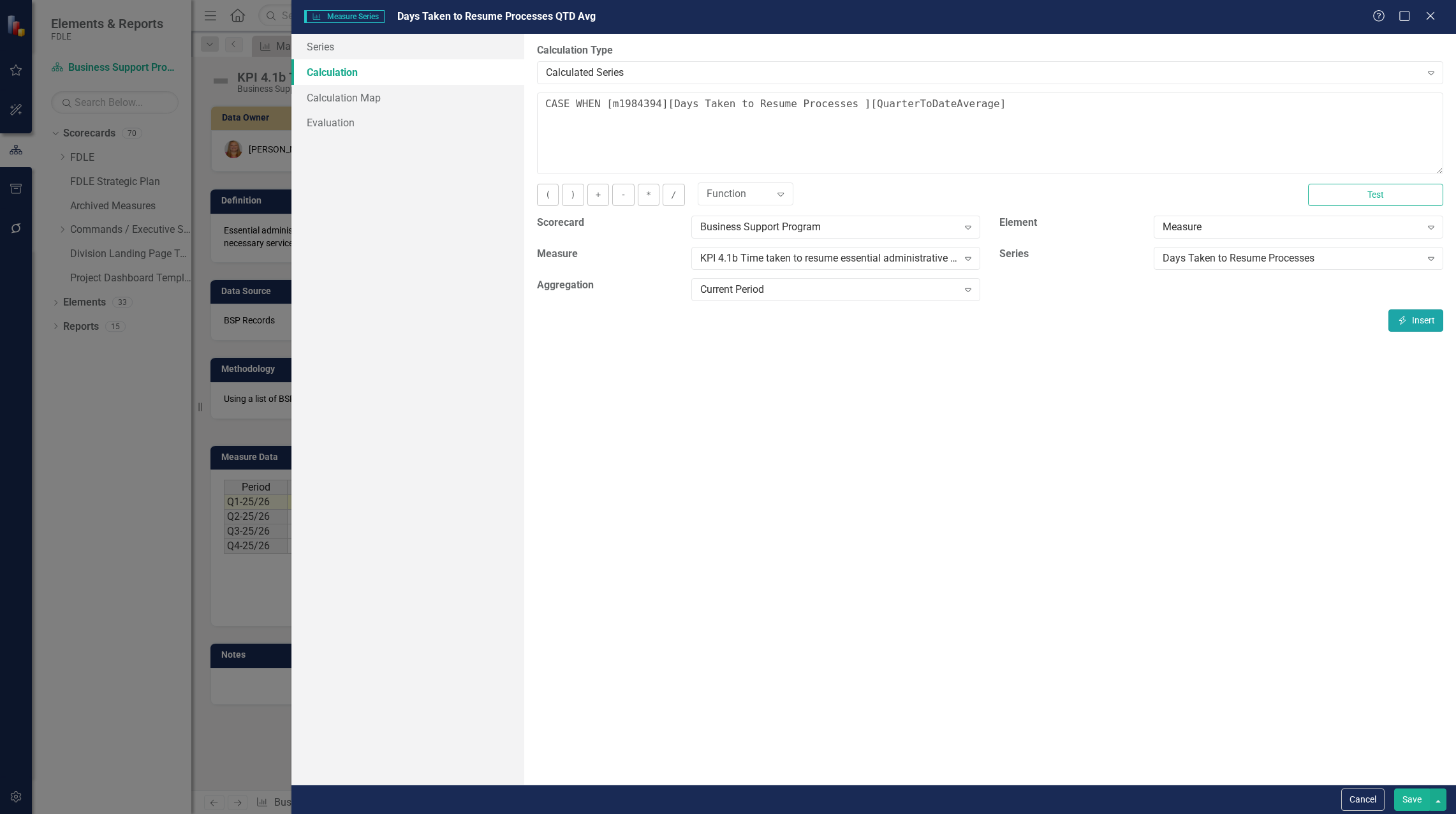
click at [1409, 312] on button "Insert Insert" at bounding box center [1415, 320] width 55 height 22
click at [1433, 110] on textarea "CASE WHEN [m1984394][Days Taken to Resume Processes ][CurrentPeriod] is NULL th…" at bounding box center [990, 133] width 906 height 82
type textarea "CASE WHEN [m1984394][Days Taken to Resume Processes ][CurrentPeriod] is NULL th…"
click at [1417, 797] on button "Save" at bounding box center [1412, 800] width 36 height 22
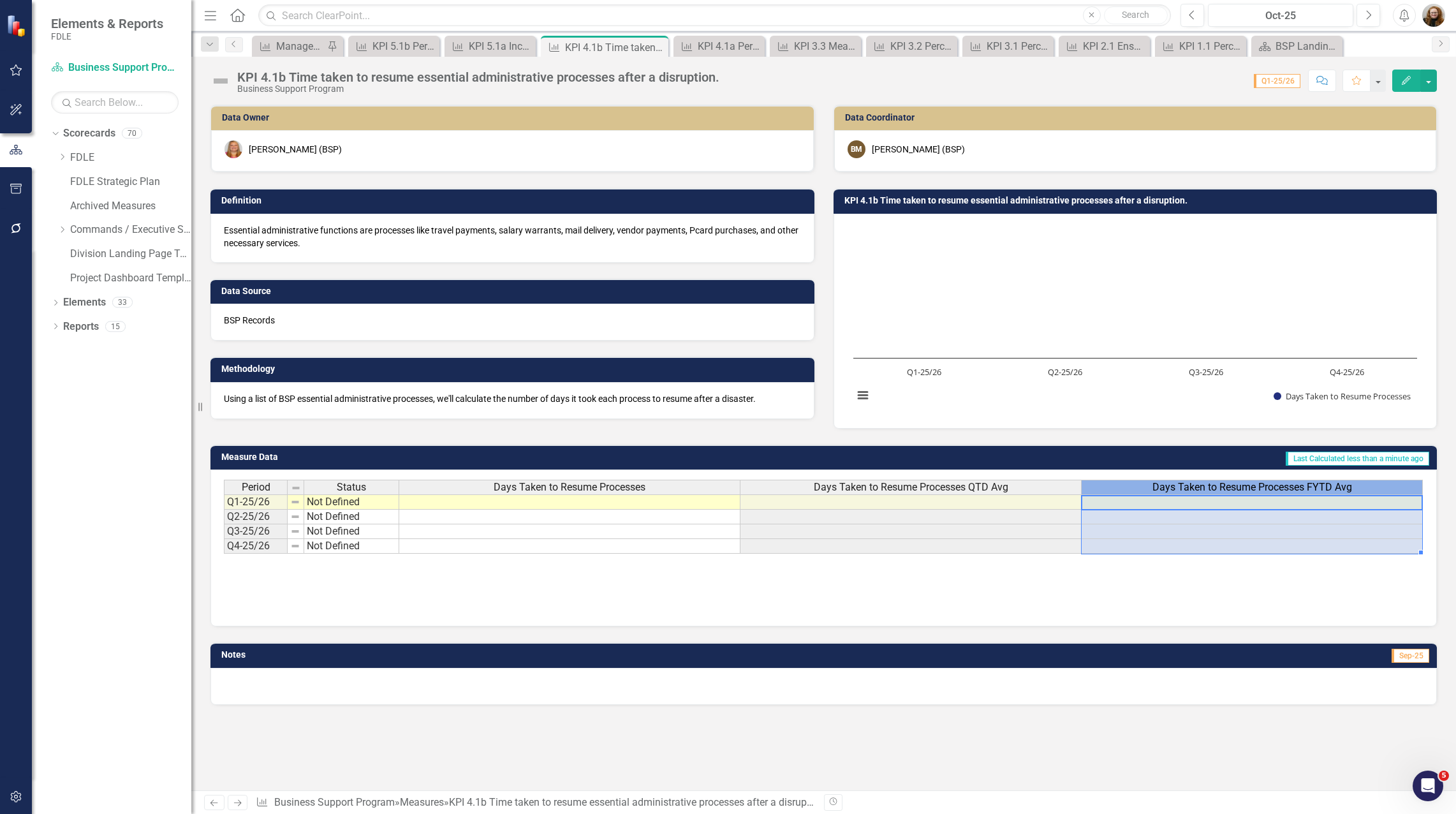
click at [1290, 483] on span "Days Taken to Resume Processes FYTD Avg" at bounding box center [1251, 488] width 200 height 12
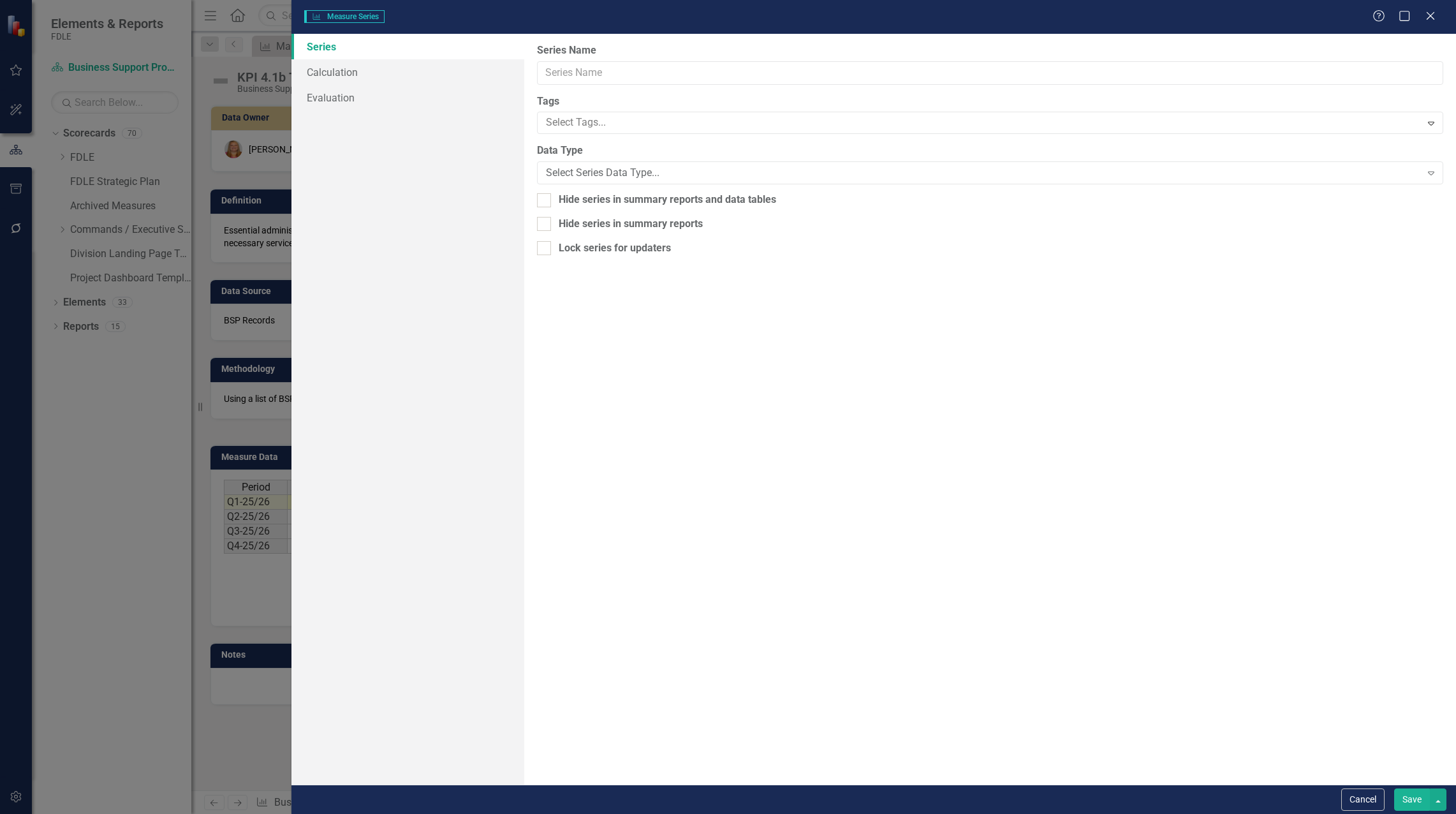
type input "Days Taken to Resume Processes FYTD Avg"
click at [344, 76] on link "Calculation" at bounding box center [408, 72] width 233 height 25
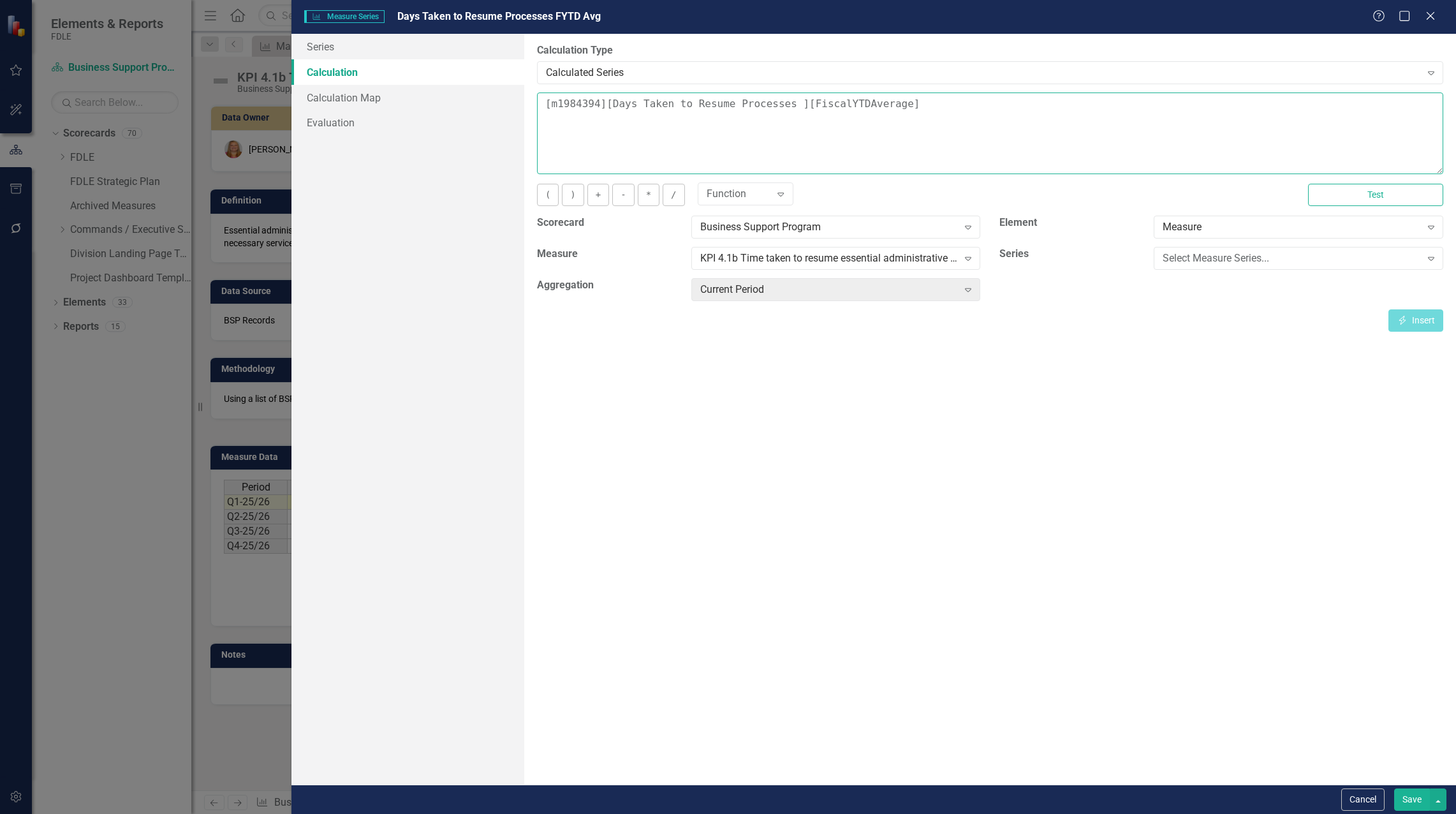
click at [552, 97] on textarea "[m1984394][Days Taken to Resume Processes ][FiscalYTDAverage]" at bounding box center [990, 133] width 906 height 82
click at [1159, 254] on div "Select Measure Series... Expand" at bounding box center [1298, 257] width 290 height 23
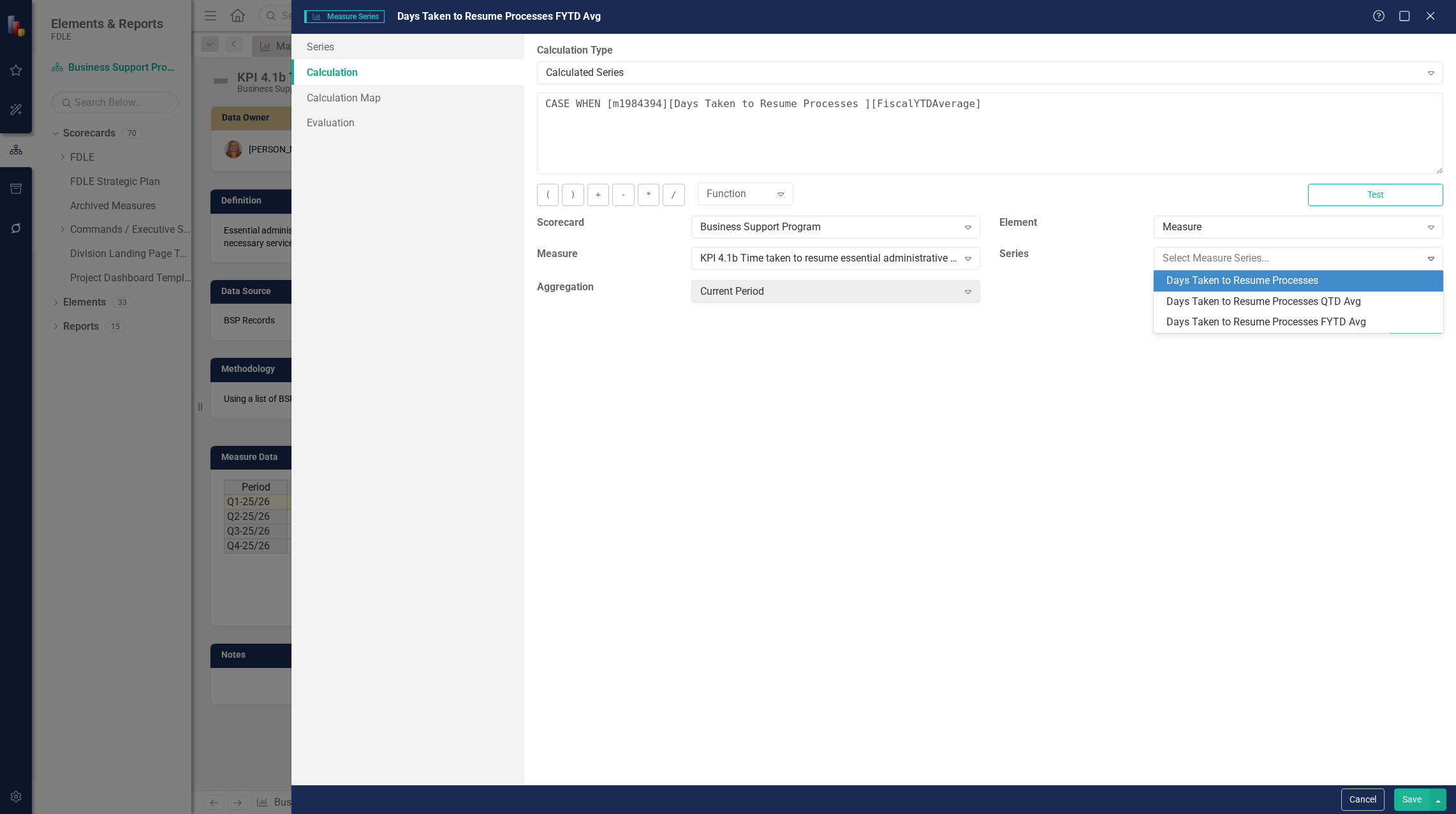
click at [1180, 276] on div "Days Taken to Resume Processes" at bounding box center [1301, 280] width 269 height 14
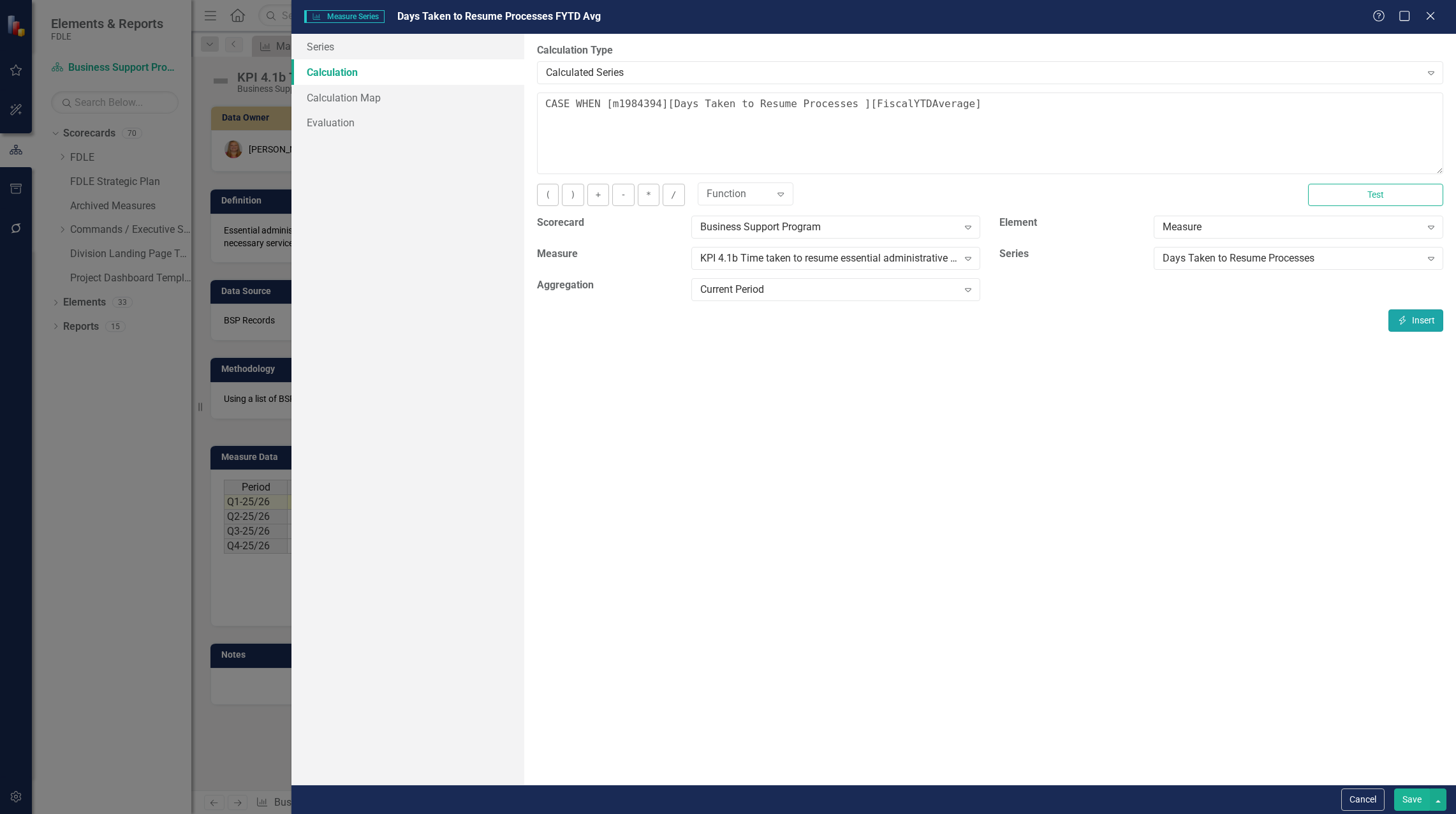
click at [1422, 321] on button "Insert Insert" at bounding box center [1415, 320] width 55 height 22
click at [1432, 110] on textarea "CASE WHEN [m1984394][Days Taken to Resume Processes ][CurrentPeriod] is NULL th…" at bounding box center [990, 133] width 906 height 82
type textarea "CASE WHEN [m1984394][Days Taken to Resume Processes ][CurrentPeriod] is NULL th…"
click at [1408, 798] on button "Save" at bounding box center [1412, 800] width 36 height 22
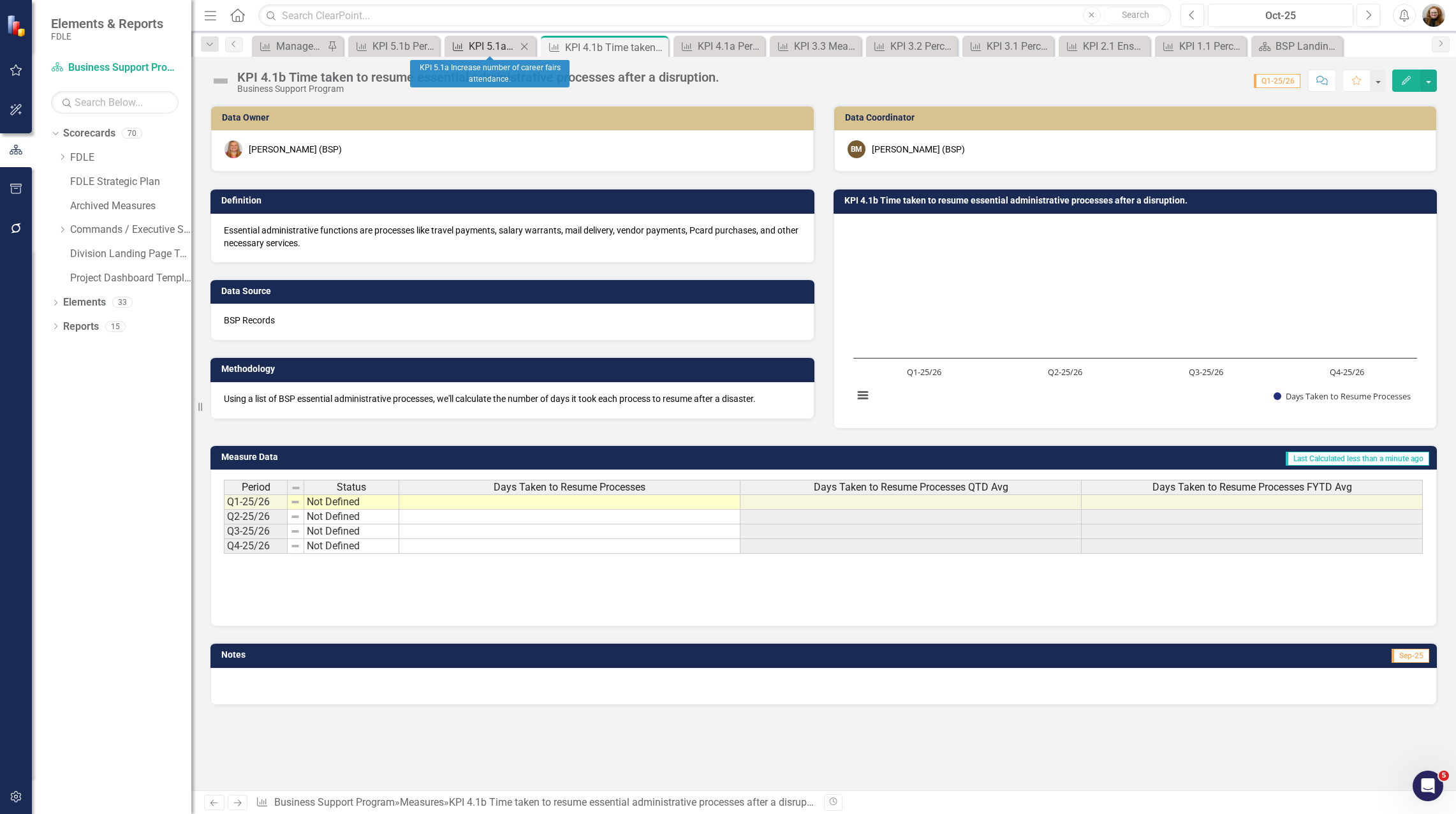
click at [506, 53] on div "KPI 5.1a Increase number of career fairs attendance." at bounding box center [493, 46] width 48 height 16
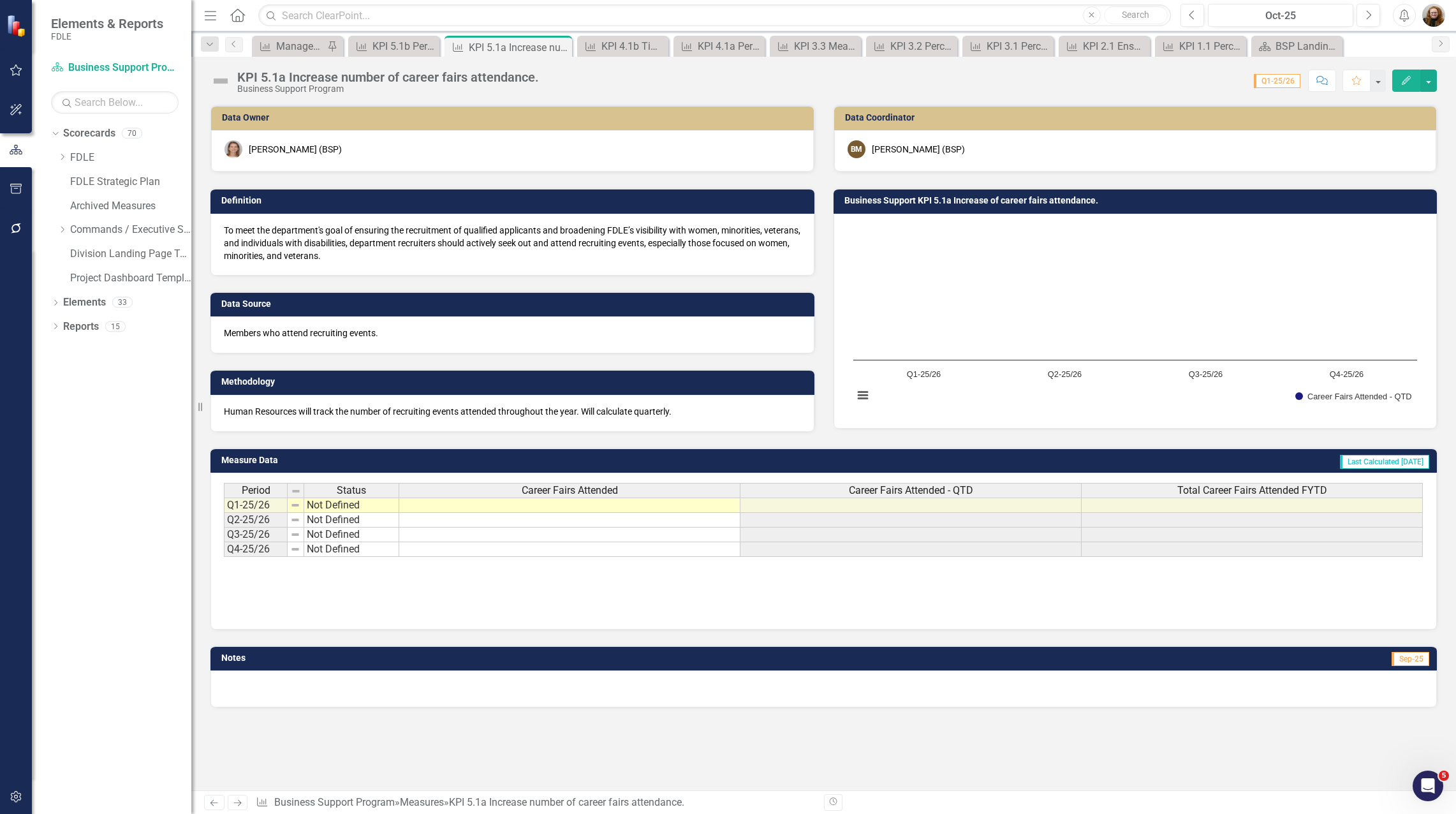
click at [870, 485] on span "Career Fairs Attended - QTD" at bounding box center [911, 490] width 124 height 12
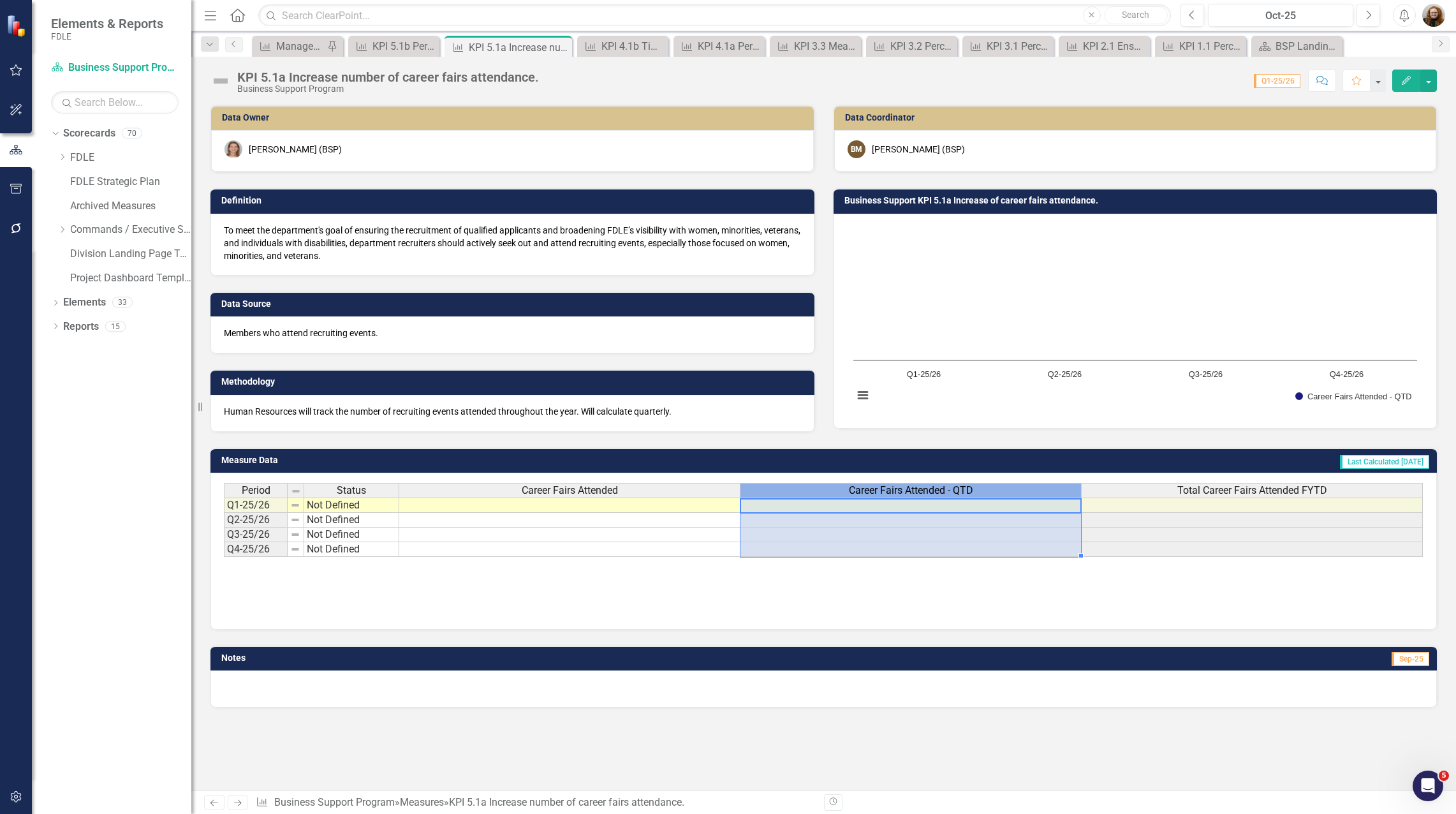
click at [871, 485] on span "Career Fairs Attended - QTD" at bounding box center [911, 490] width 124 height 12
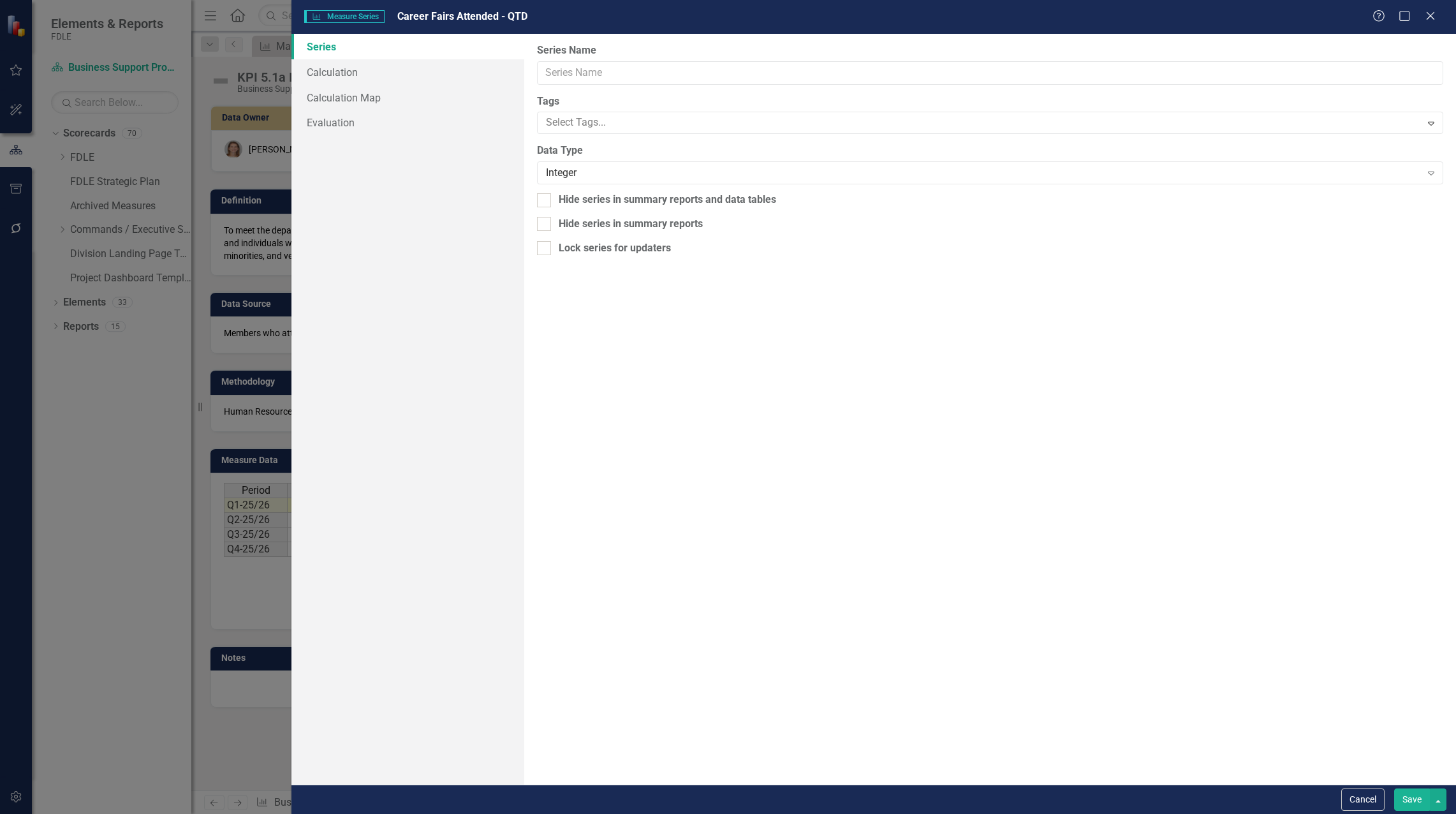
type input "Career Fairs Attended - QTD"
click at [333, 70] on link "Calculation" at bounding box center [408, 72] width 233 height 25
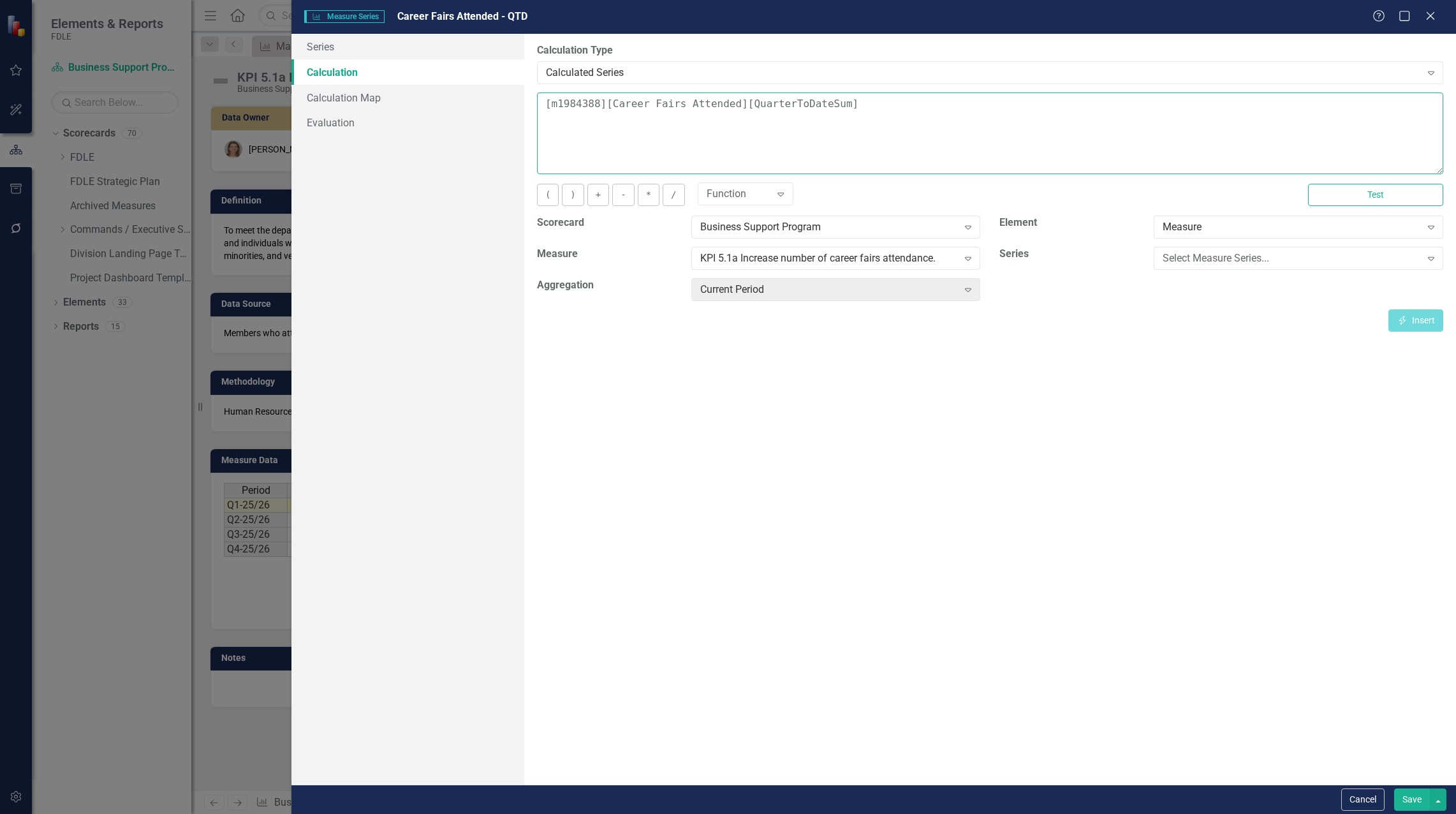
click at [544, 112] on textarea "[m1984388][Career Fairs Attended][QuarterToDateSum]" at bounding box center [990, 133] width 906 height 82
click at [1165, 258] on div "Select Measure Series..." at bounding box center [1290, 258] width 257 height 14
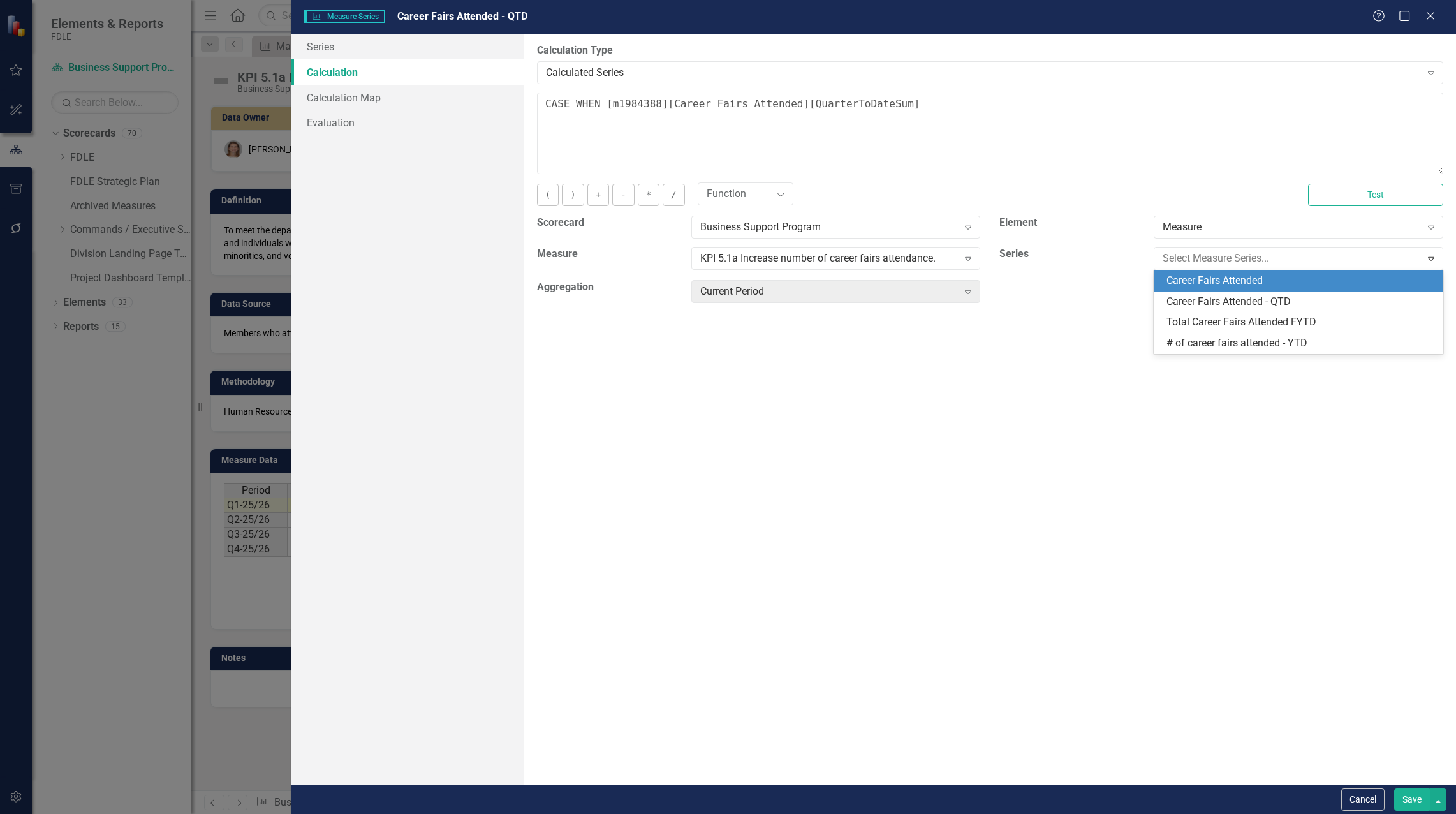
click at [1179, 285] on div "Career Fairs Attended" at bounding box center [1301, 280] width 269 height 14
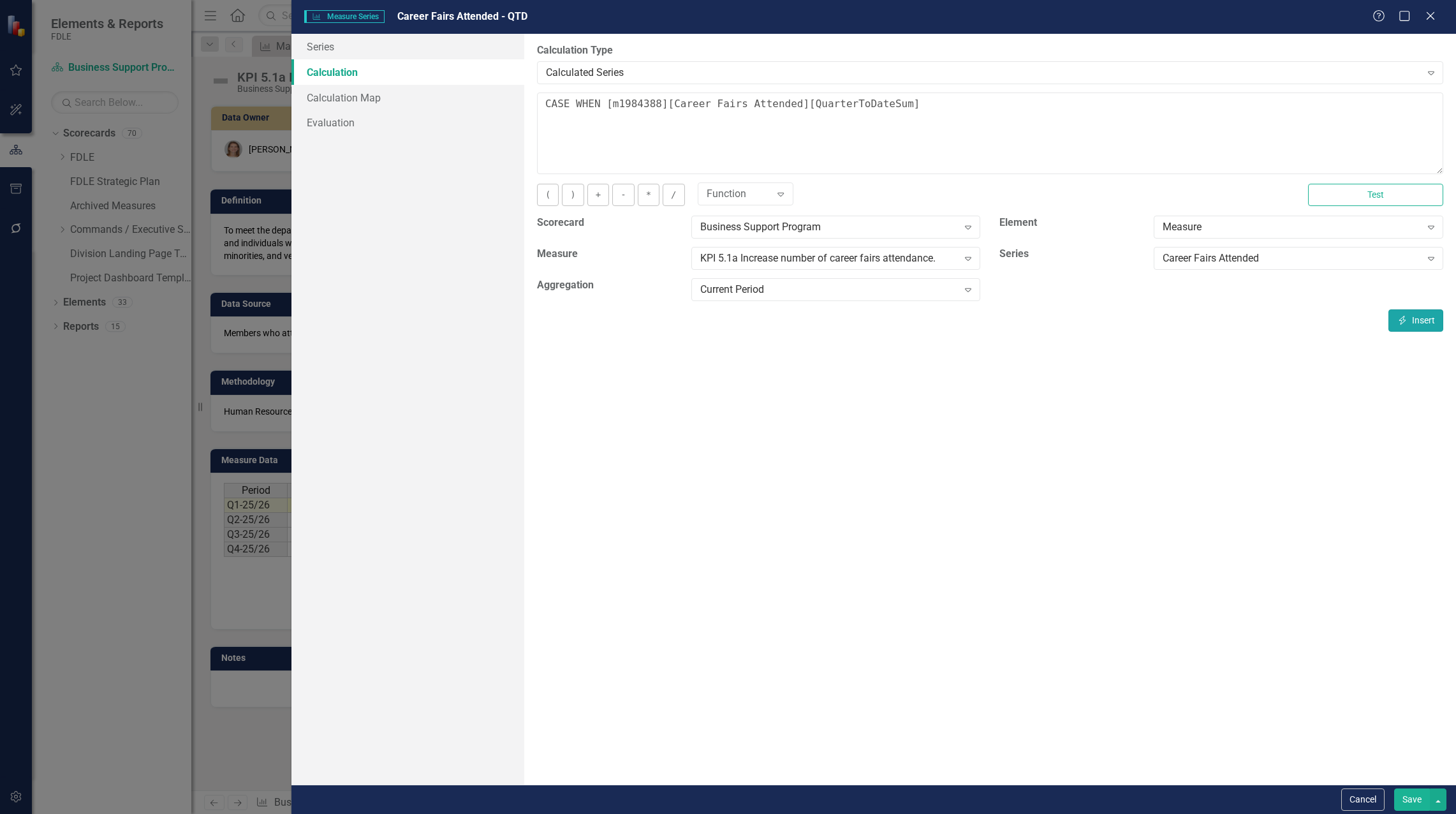
click at [1404, 316] on icon "Insert" at bounding box center [1402, 320] width 12 height 9
click at [1320, 106] on textarea "CASE WHEN [m1984388][Career Fairs Attended][CurrentPeriod] is NULL then NULL el…" at bounding box center [990, 133] width 906 height 82
type textarea "CASE WHEN [m1984388][Career Fairs Attended][CurrentPeriod] is NULL then NULL el…"
click at [1401, 806] on button "Save" at bounding box center [1412, 800] width 36 height 22
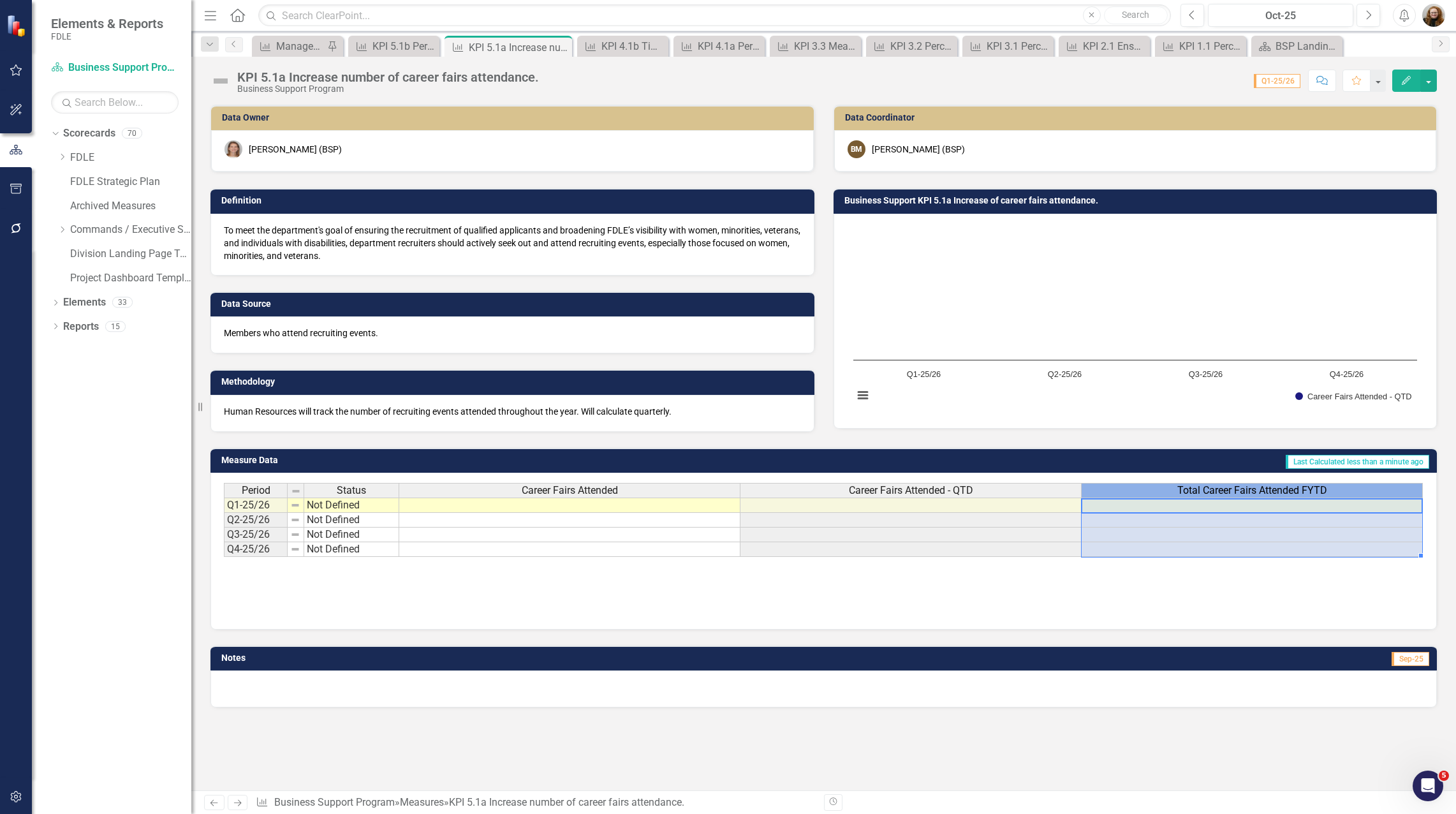
click at [1251, 494] on span "Total Career Fairs Attended FYTD" at bounding box center [1252, 490] width 150 height 12
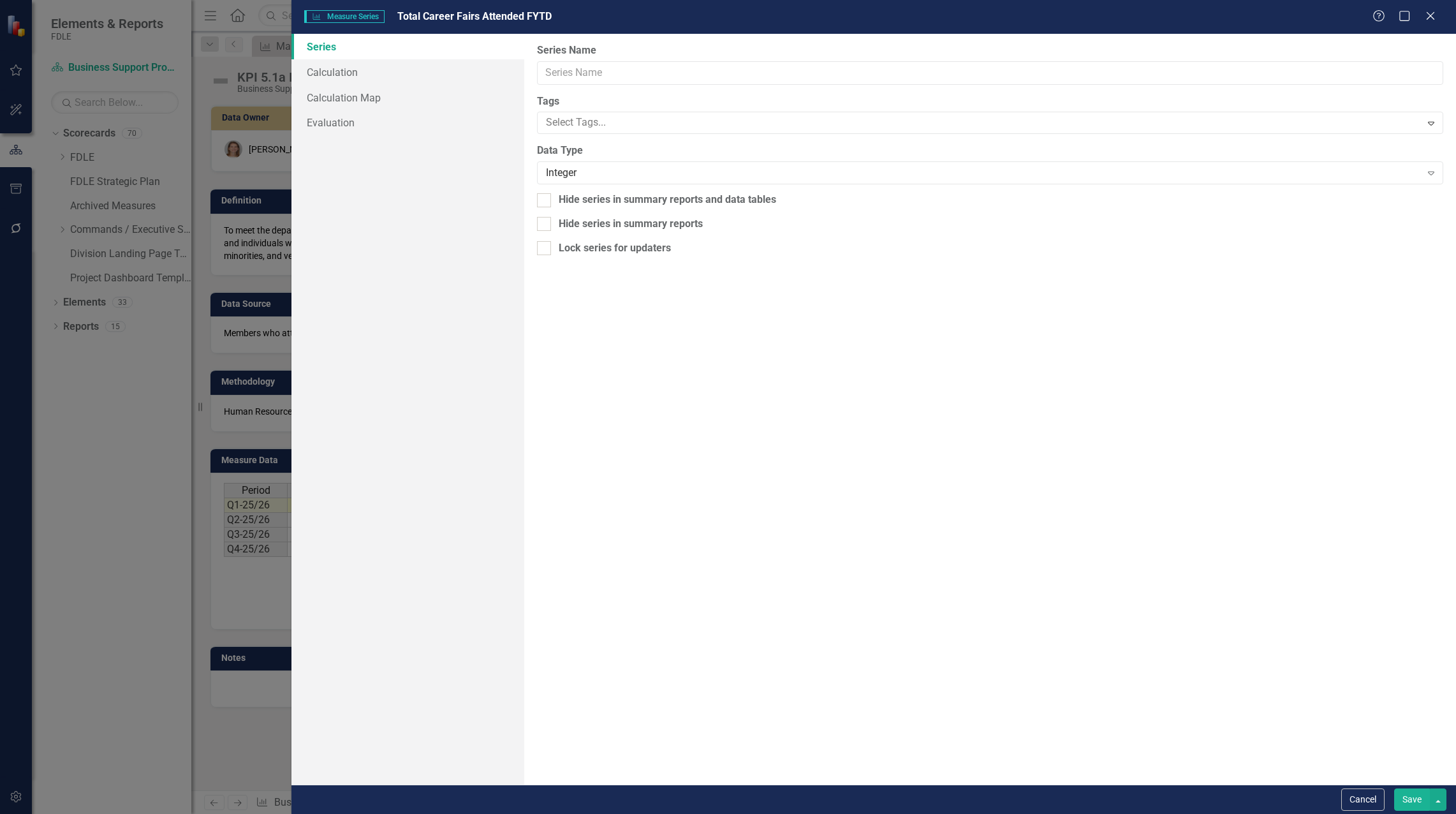
type input "Total Career Fairs Attended FYTD"
click at [352, 76] on link "Calculation" at bounding box center [408, 72] width 233 height 25
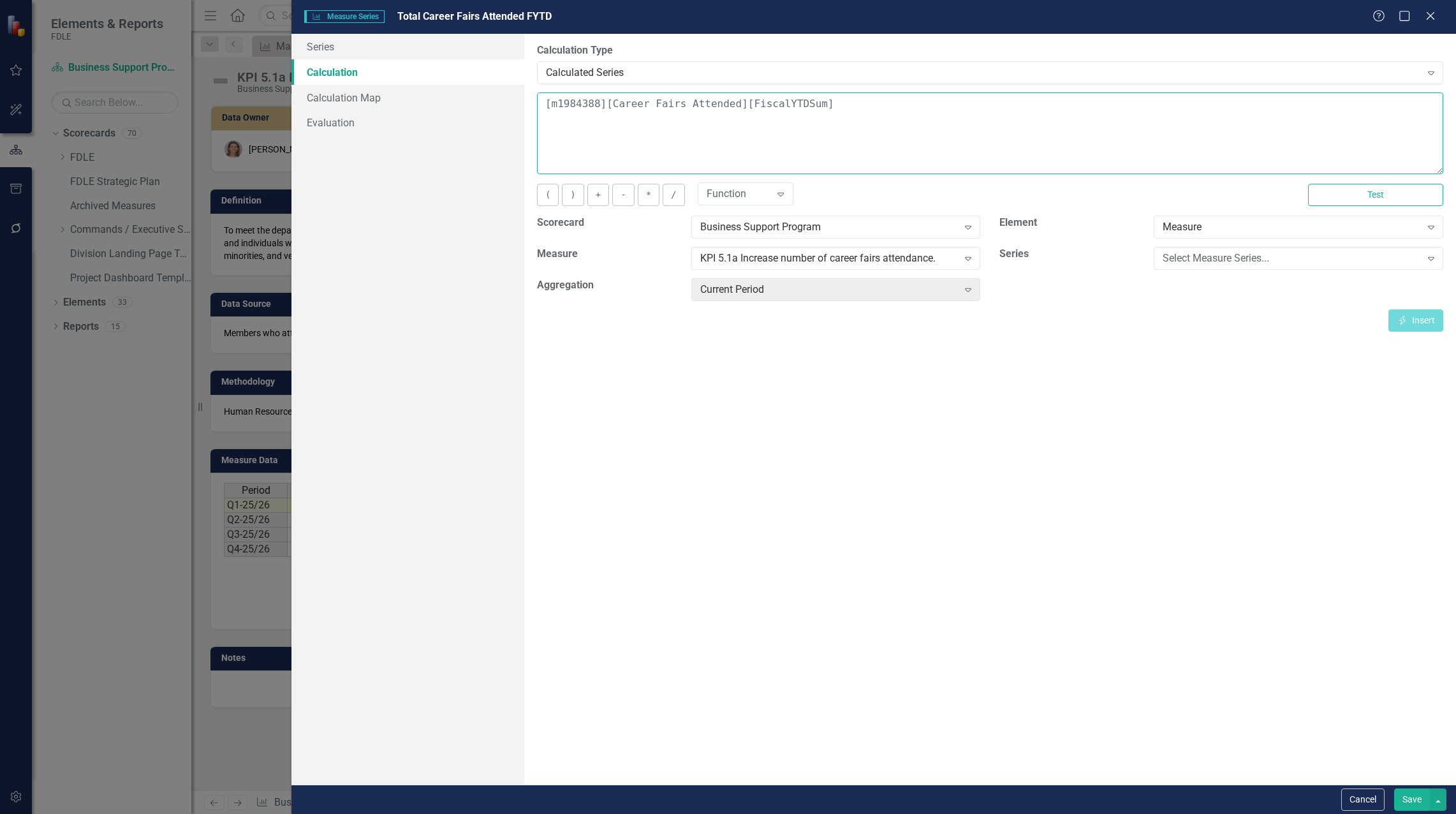
click at [549, 104] on textarea "[m1984388][Career Fairs Attended][FiscalYTDSum]" at bounding box center [990, 133] width 906 height 82
click at [1256, 257] on div "Select Measure Series..." at bounding box center [1290, 258] width 257 height 14
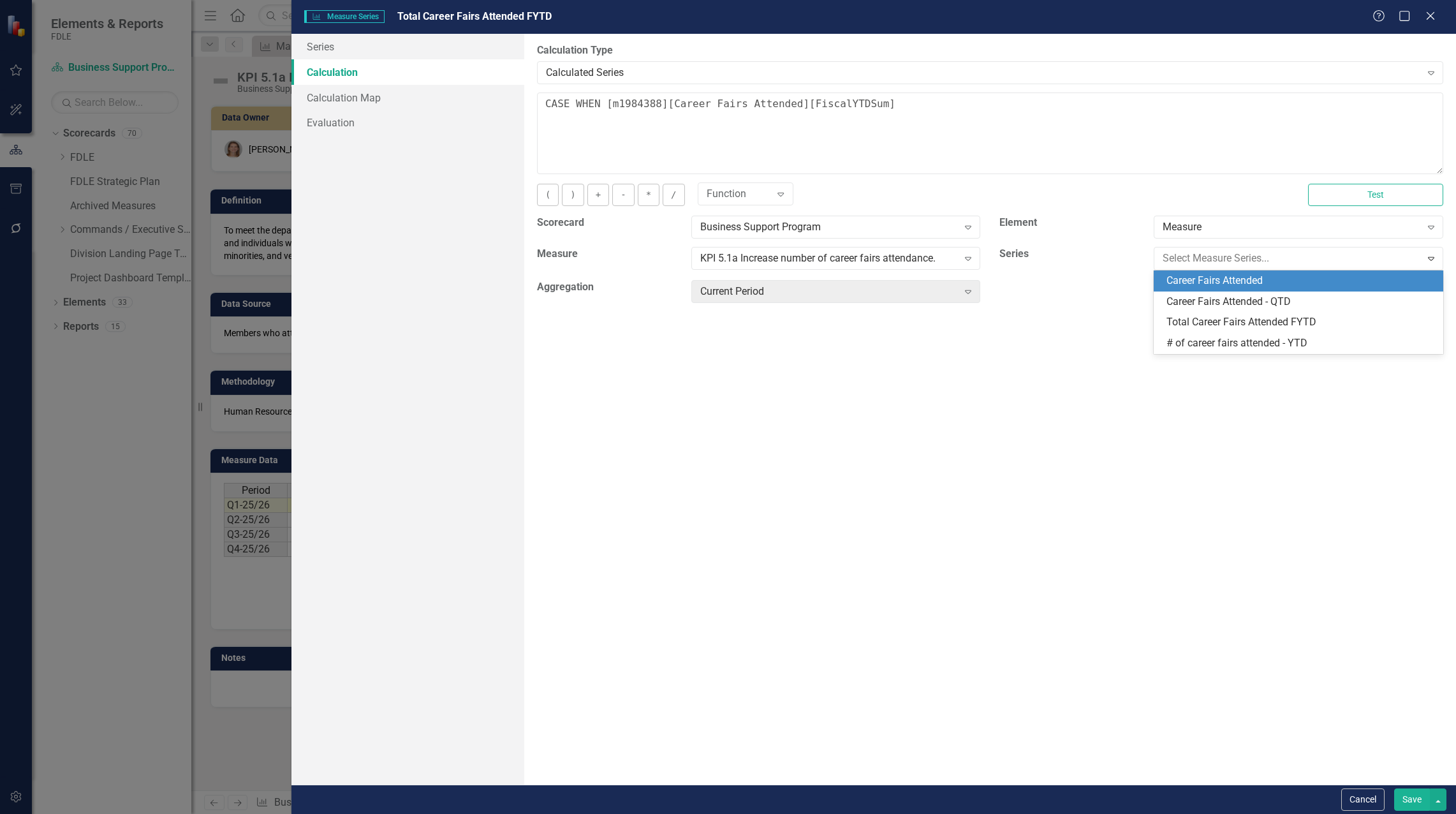
click at [1256, 281] on div "Career Fairs Attended" at bounding box center [1301, 280] width 269 height 14
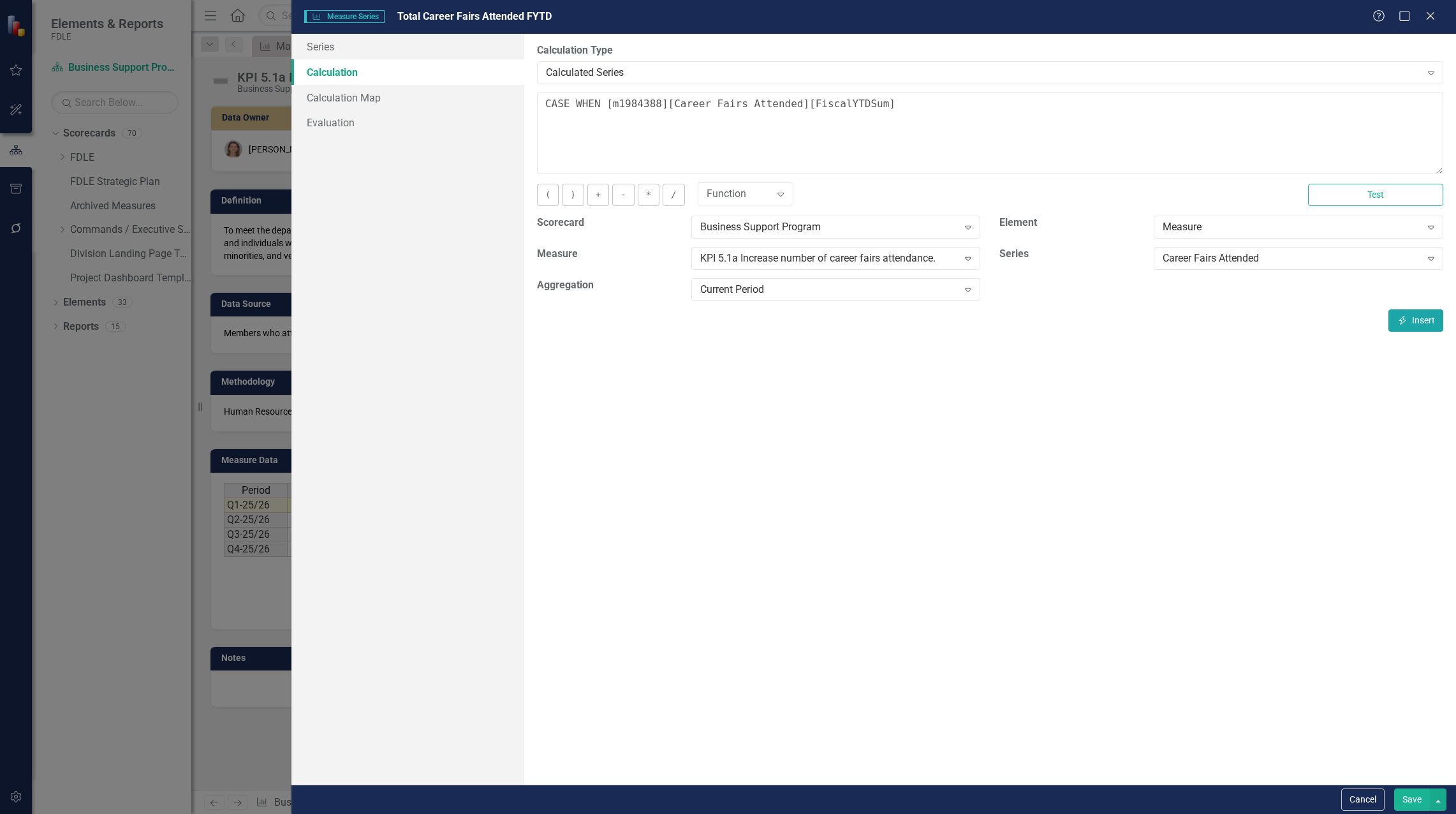
click at [1415, 318] on button "Insert Insert" at bounding box center [1415, 320] width 55 height 22
click at [1292, 105] on textarea "CASE WHEN [m1984388][Career Fairs Attended][CurrentPeriod] is NULL then NULL el…" at bounding box center [990, 133] width 906 height 82
type textarea "CASE WHEN [m1984388][Career Fairs Attended][CurrentPeriod] is NULL then NULL el…"
drag, startPoint x: 1374, startPoint y: 847, endPoint x: 1205, endPoint y: 631, distance: 274.3
click at [1120, 608] on div "By default, series in ClearPoint are not calculated. So, if you leave the form …" at bounding box center [990, 409] width 932 height 750
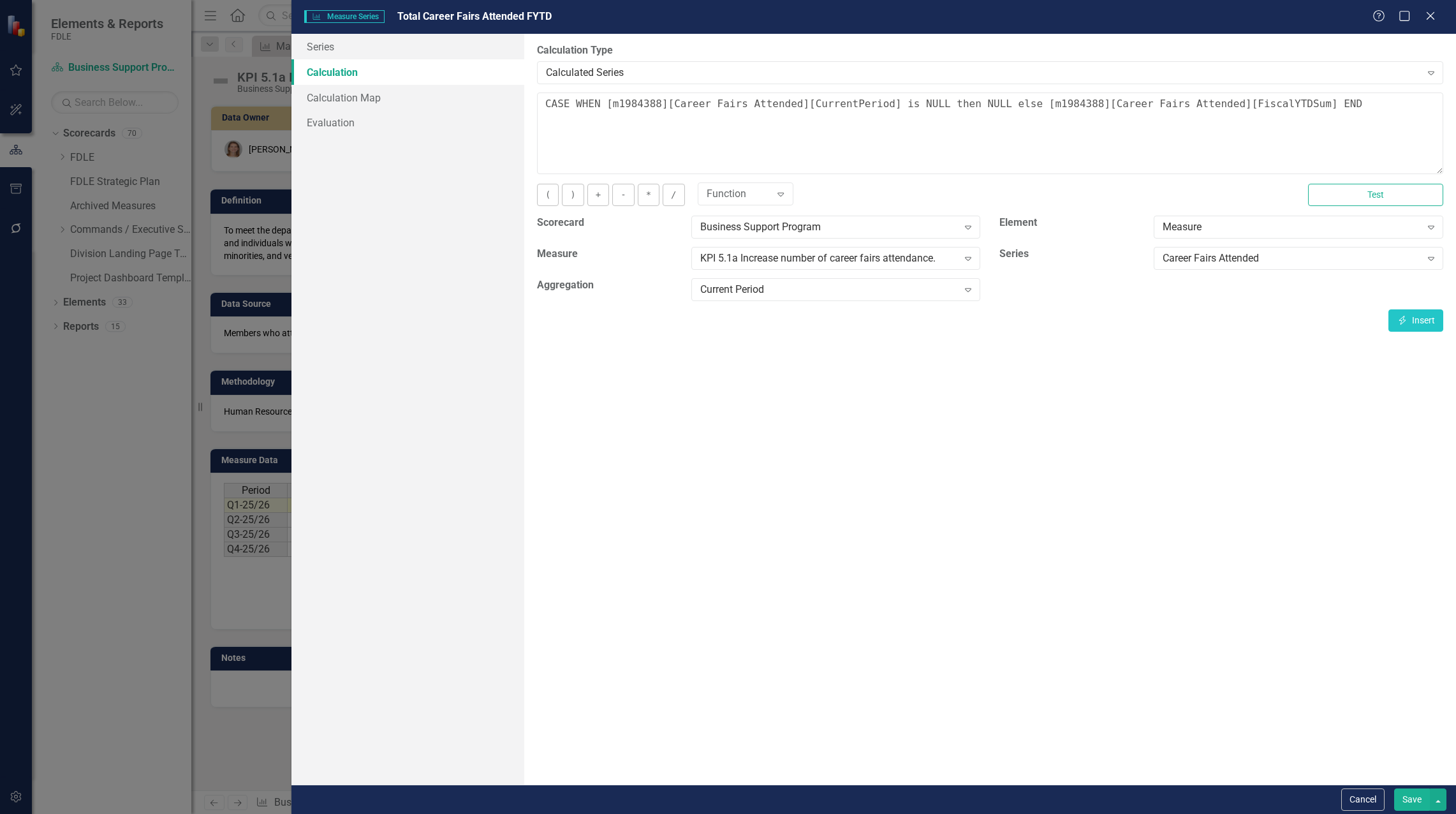
click at [1415, 795] on button "Save" at bounding box center [1412, 800] width 36 height 22
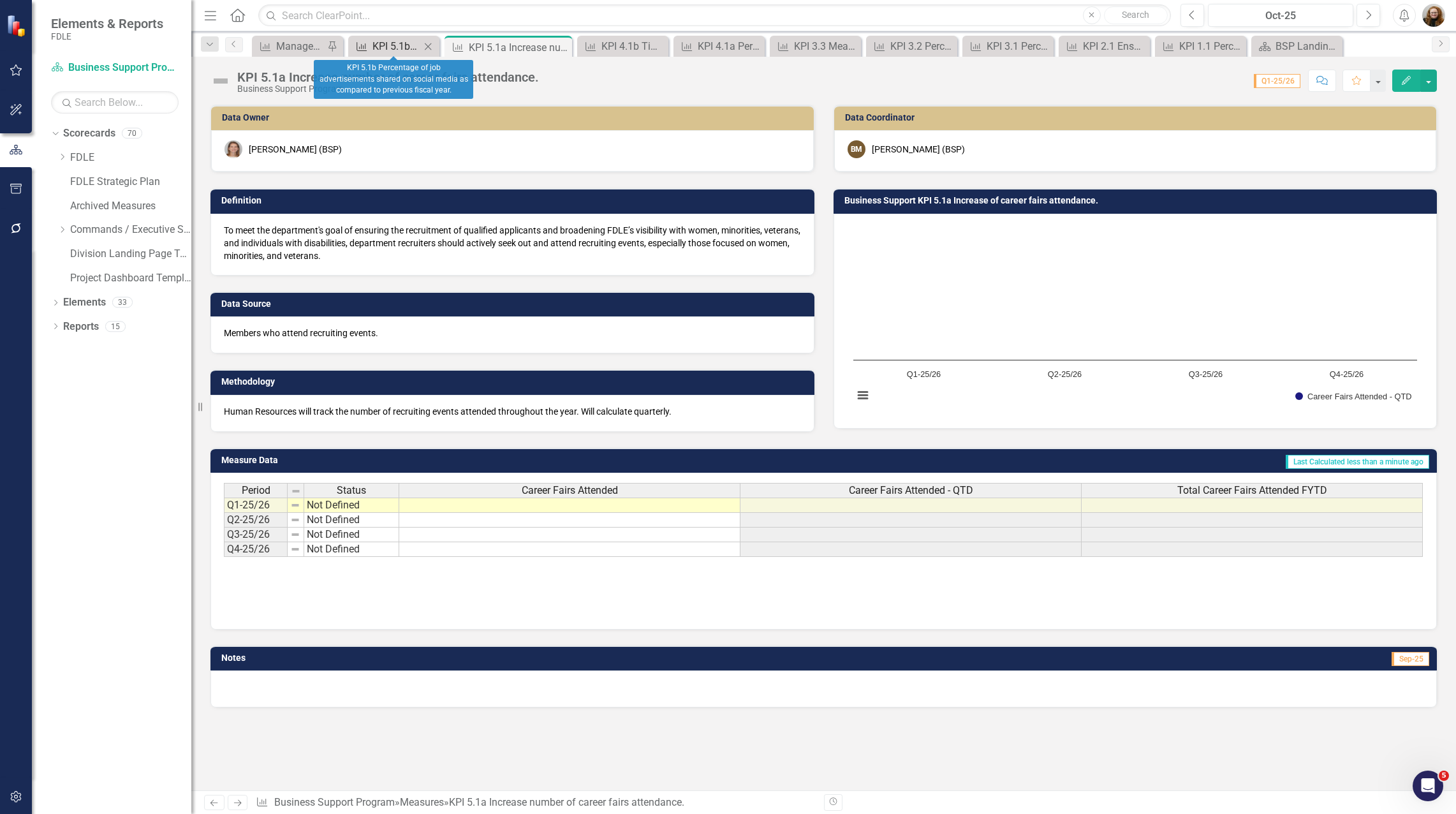
click at [387, 44] on div "KPI 5.1b Percentage of job advertisements shared on social media as compared to…" at bounding box center [396, 46] width 48 height 16
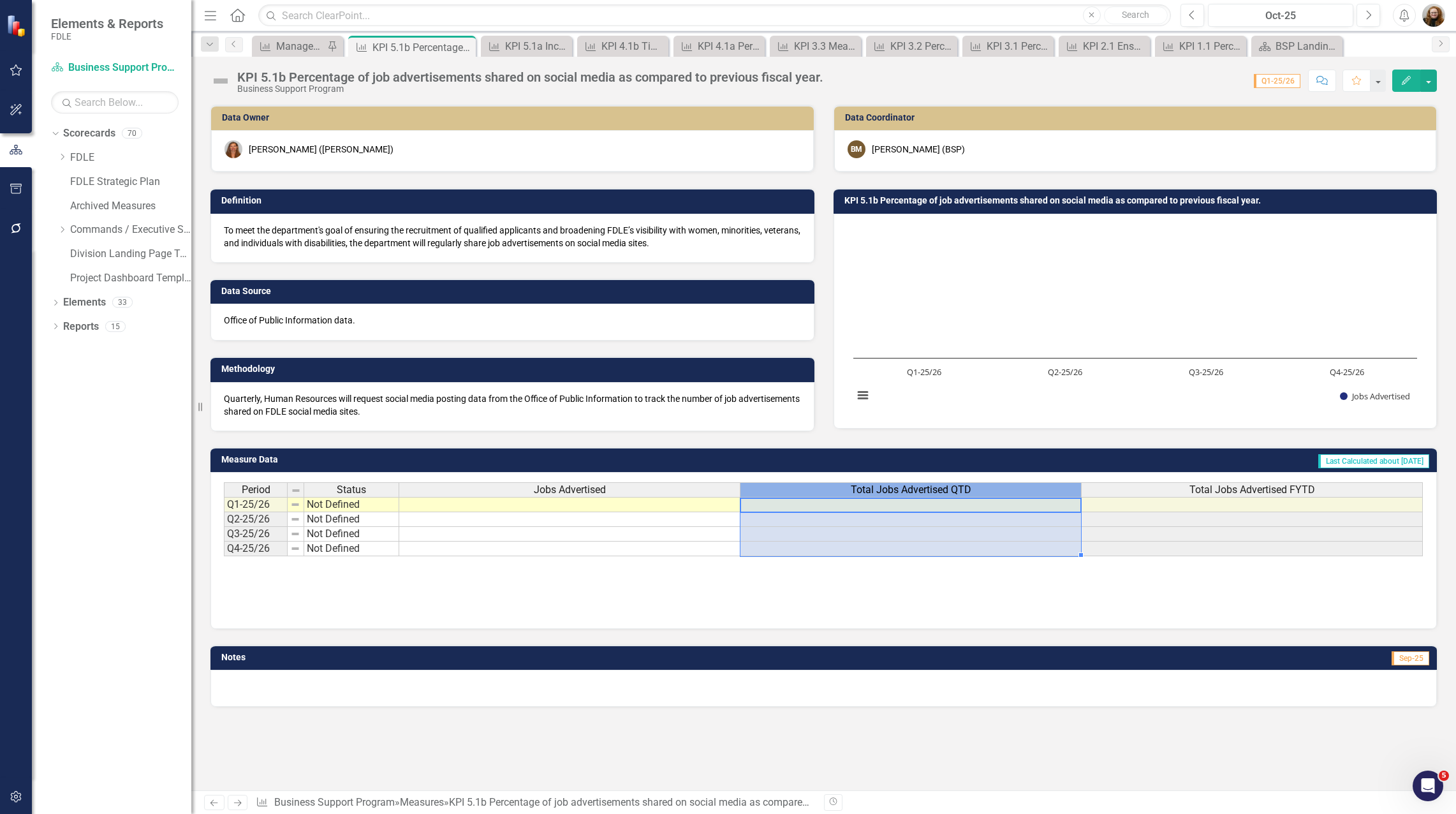
click at [1008, 491] on div "Total Jobs Advertised QTD" at bounding box center [910, 489] width 341 height 14
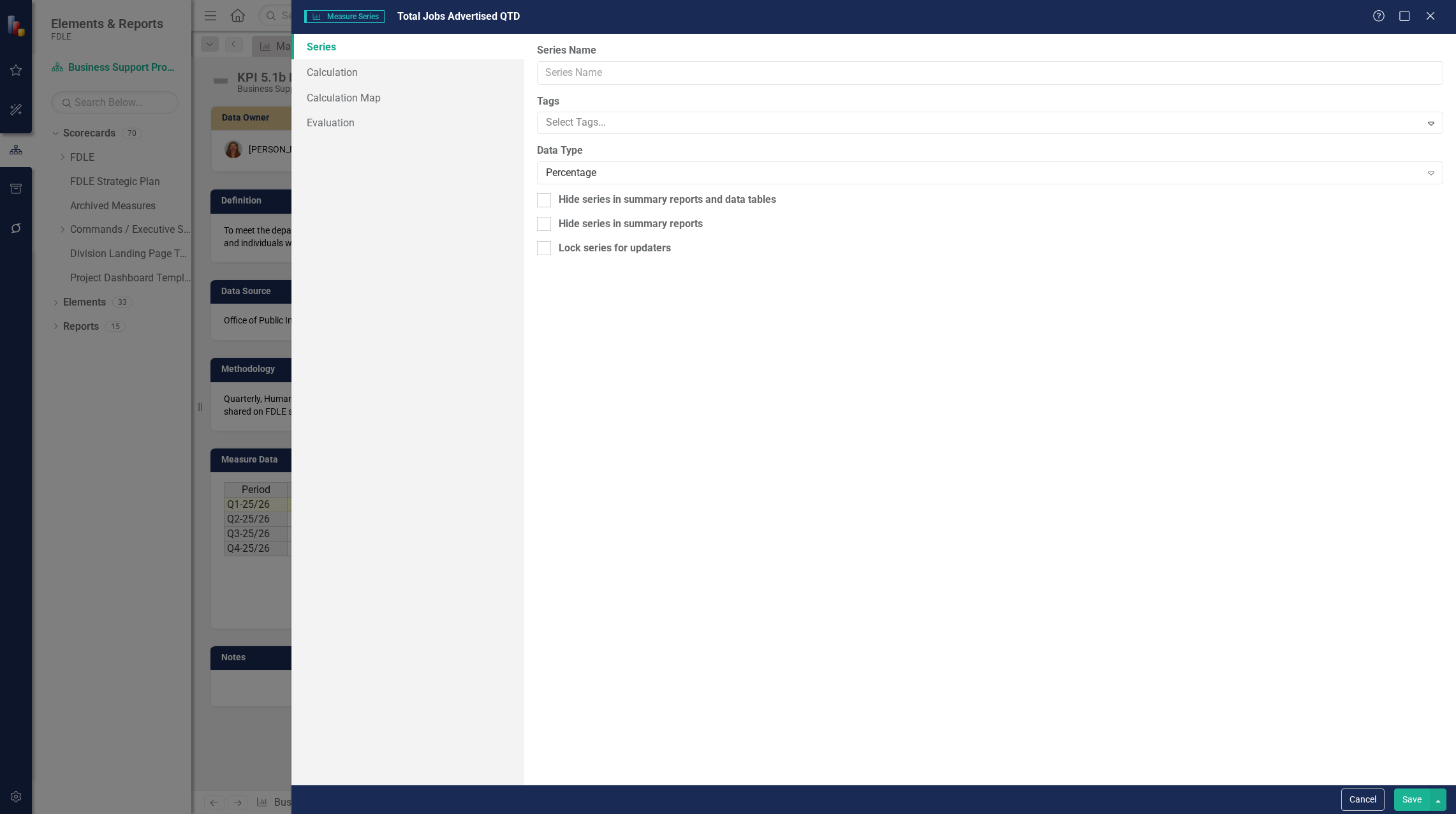
type input "Total Jobs Advertised QTD"
click at [329, 76] on link "Calculation" at bounding box center [408, 72] width 233 height 25
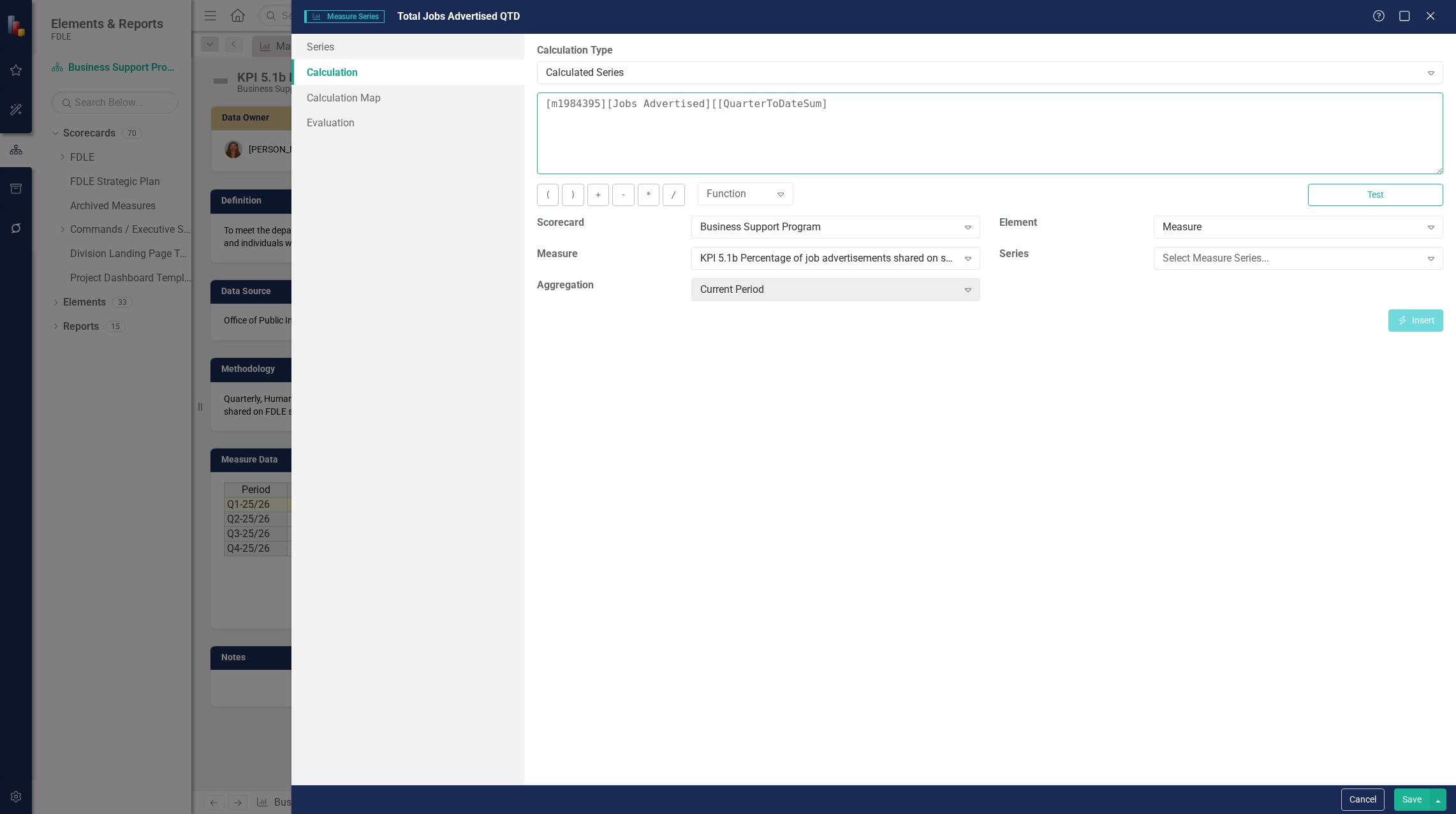
click at [545, 117] on textarea "[m1984395][Jobs Advertised][[QuarterToDateSum]" at bounding box center [990, 133] width 906 height 82
click at [1181, 263] on div "Select Measure Series..." at bounding box center [1290, 258] width 257 height 14
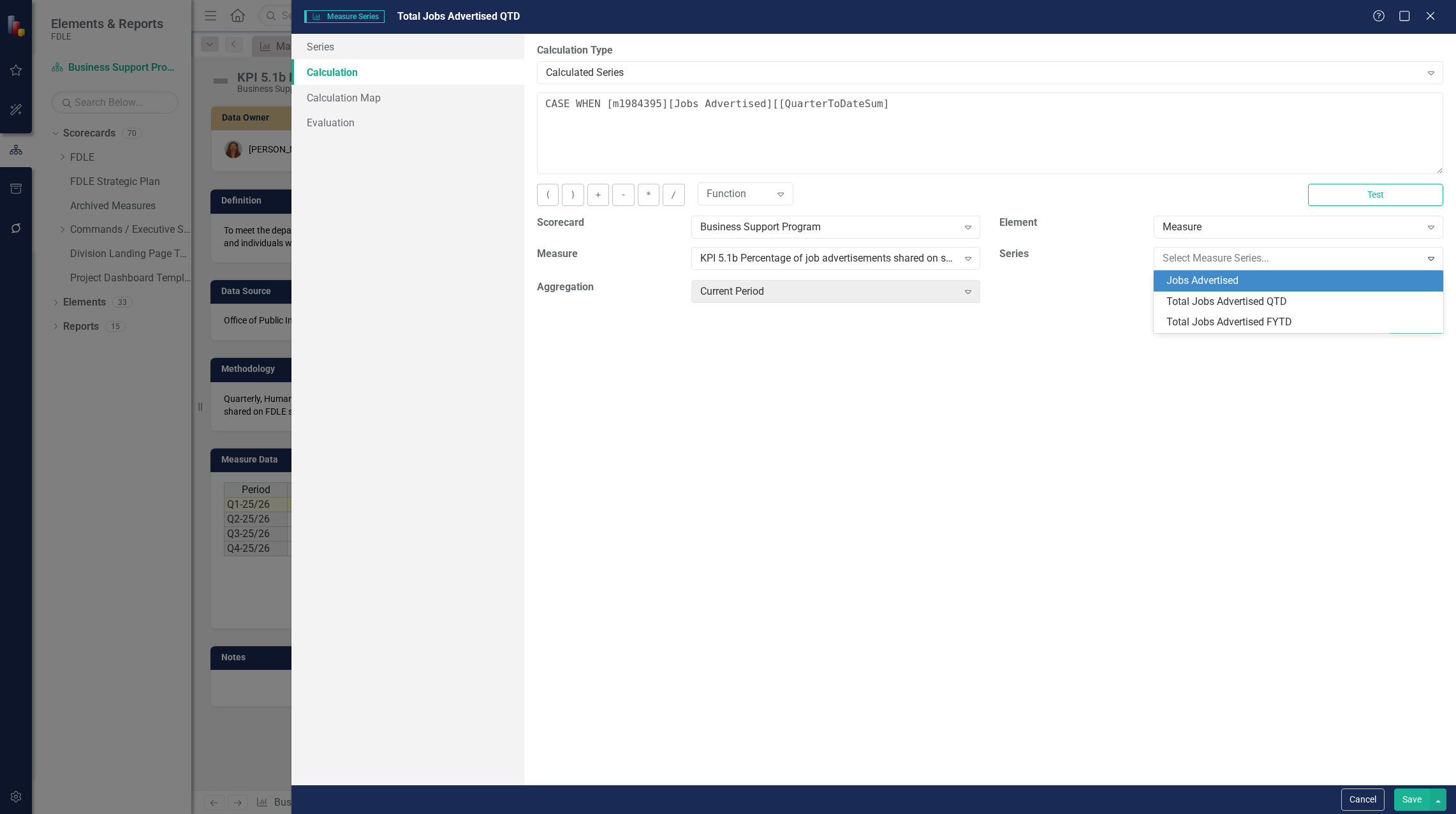
click at [1182, 278] on div "Jobs Advertised" at bounding box center [1301, 280] width 269 height 14
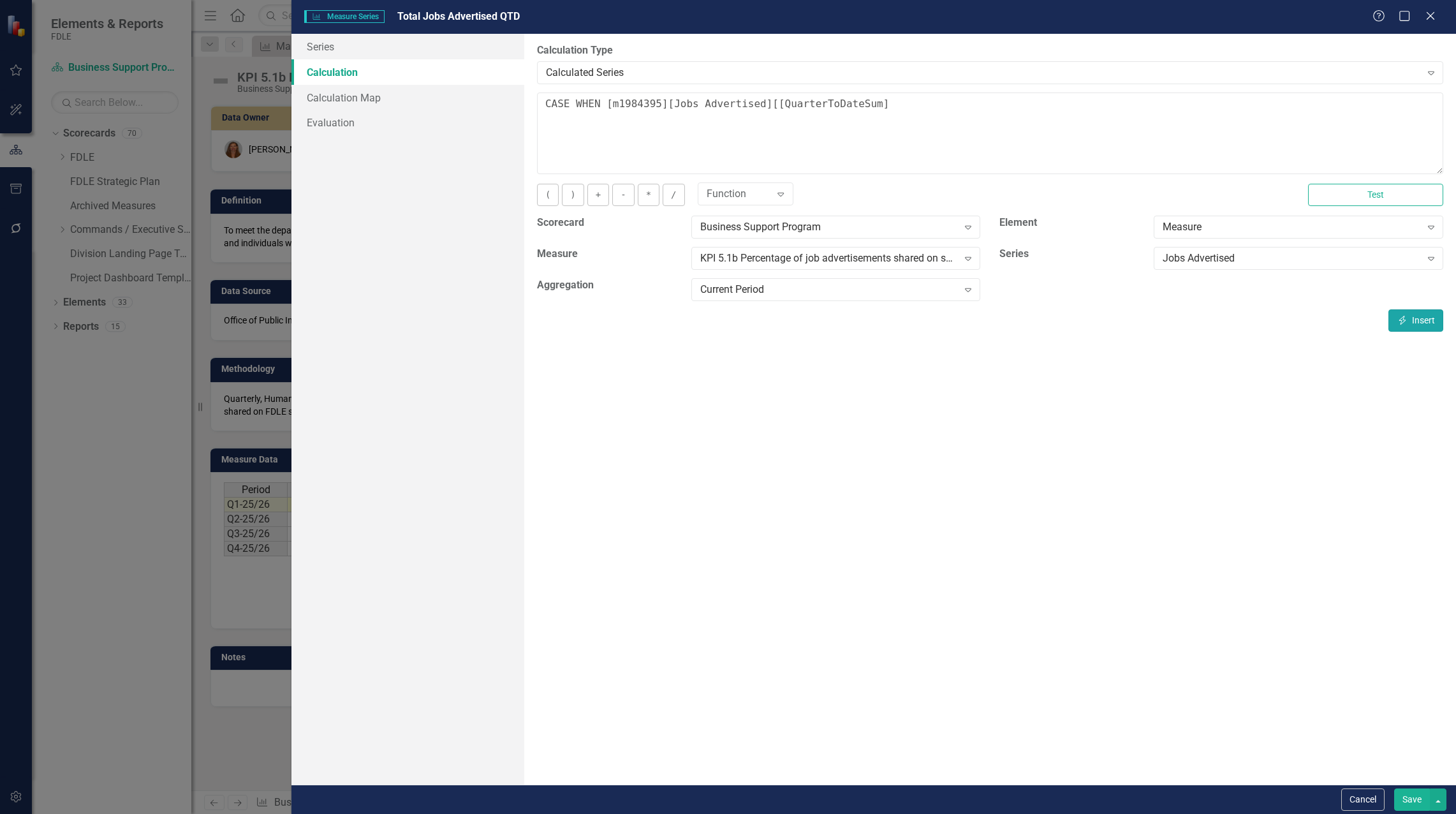
click at [1411, 315] on button "Insert Insert" at bounding box center [1415, 320] width 55 height 22
click at [1241, 99] on textarea "CASE WHEN [m1984395][Jobs Advertised][CurrentPeriod] is NULL then NULL else [m1…" at bounding box center [990, 133] width 906 height 82
type textarea "CASE WHEN [m1984395][Jobs Advertised][CurrentPeriod] is NULL then NULL else [m1…"
click at [1408, 794] on button "Save" at bounding box center [1412, 800] width 36 height 22
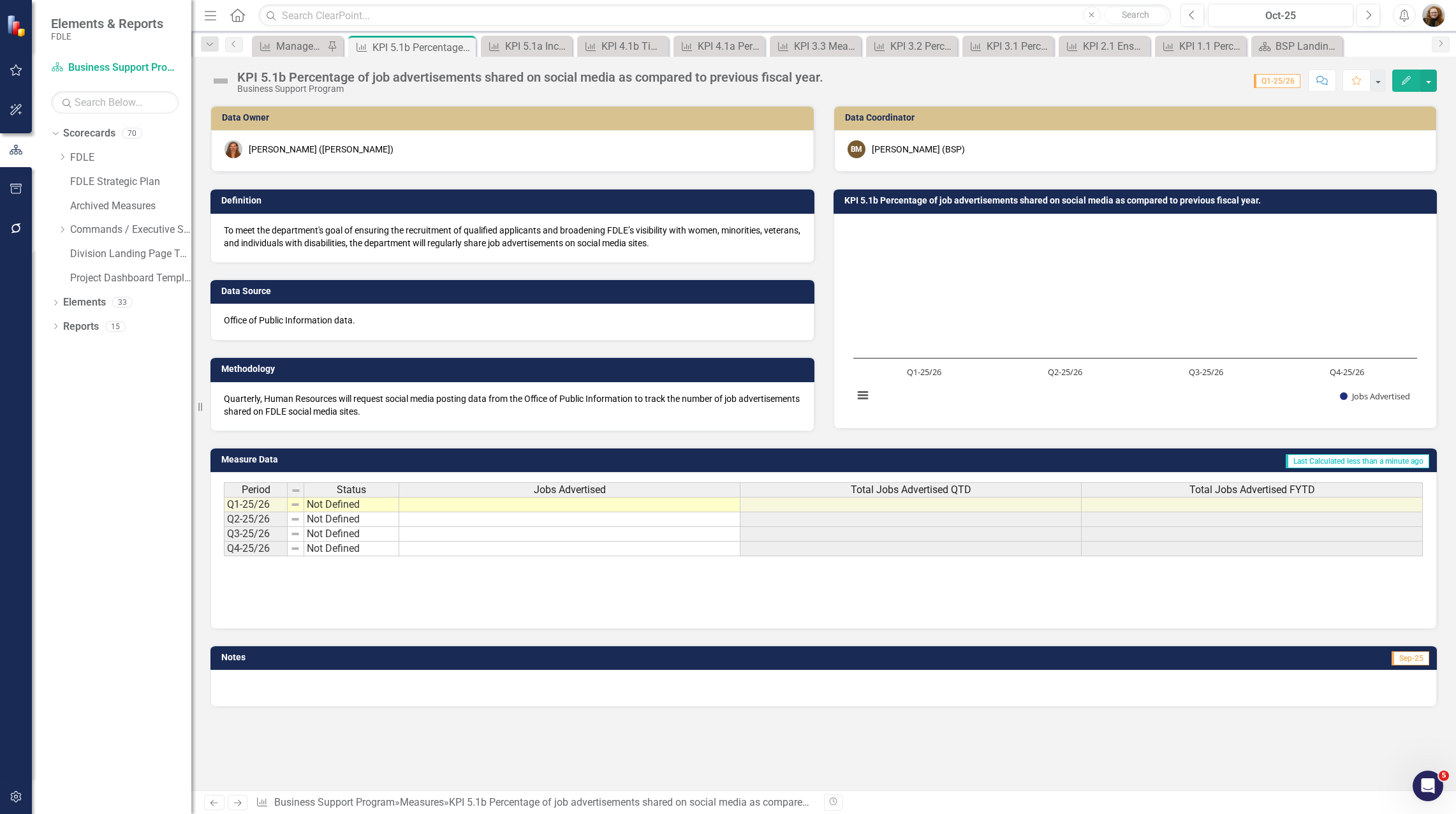
click at [1269, 489] on span "Total Jobs Advertised FYTD" at bounding box center [1252, 490] width 126 height 12
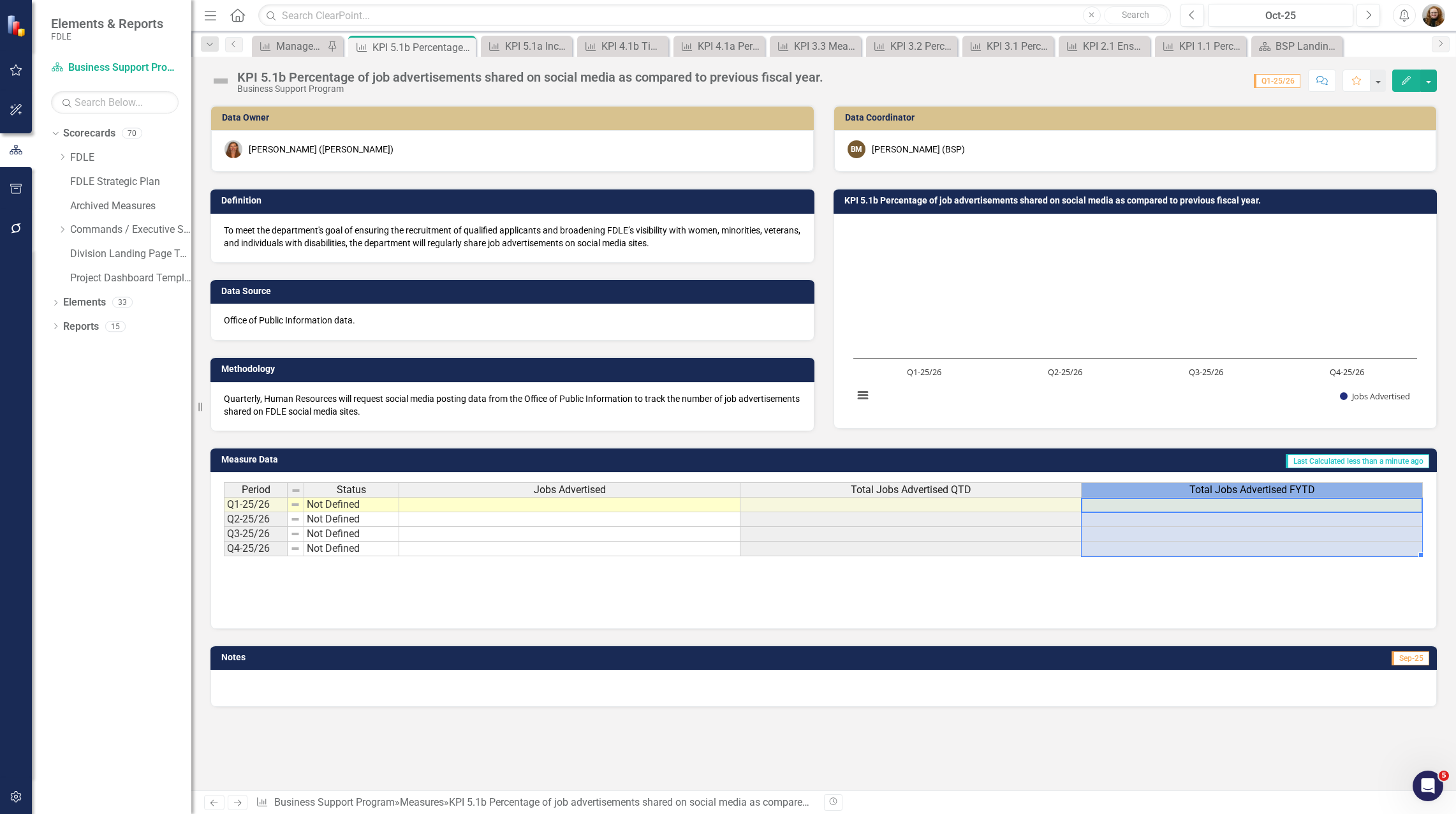
click at [1269, 489] on span "Total Jobs Advertised FYTD" at bounding box center [1252, 490] width 126 height 12
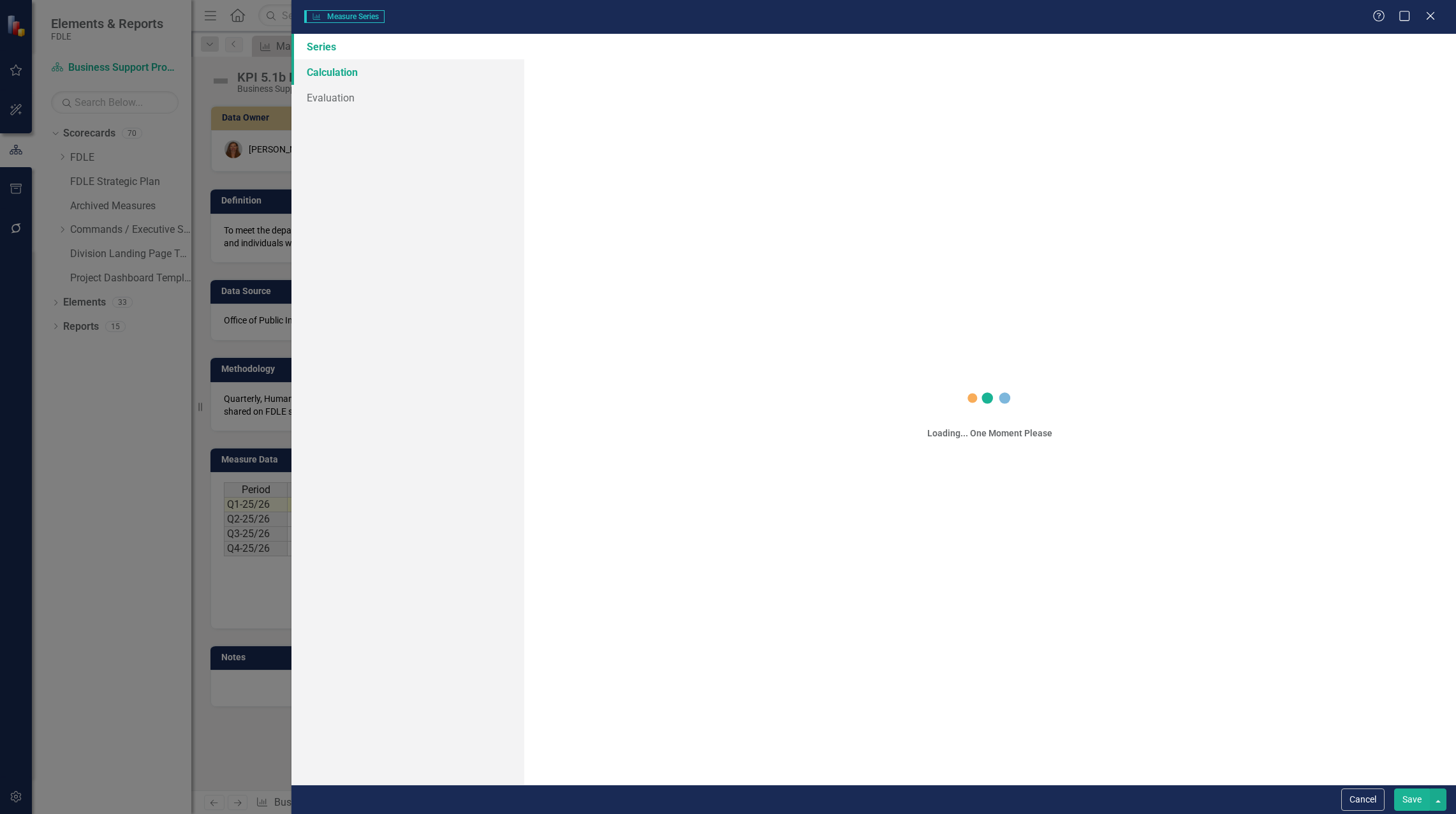
click at [349, 68] on link "Calculation" at bounding box center [408, 72] width 233 height 25
click at [347, 74] on link "Calculation" at bounding box center [408, 72] width 233 height 25
drag, startPoint x: 1348, startPoint y: 799, endPoint x: 1348, endPoint y: 789, distance: 10.0
click at [1348, 799] on button "Cancel" at bounding box center [1362, 800] width 43 height 22
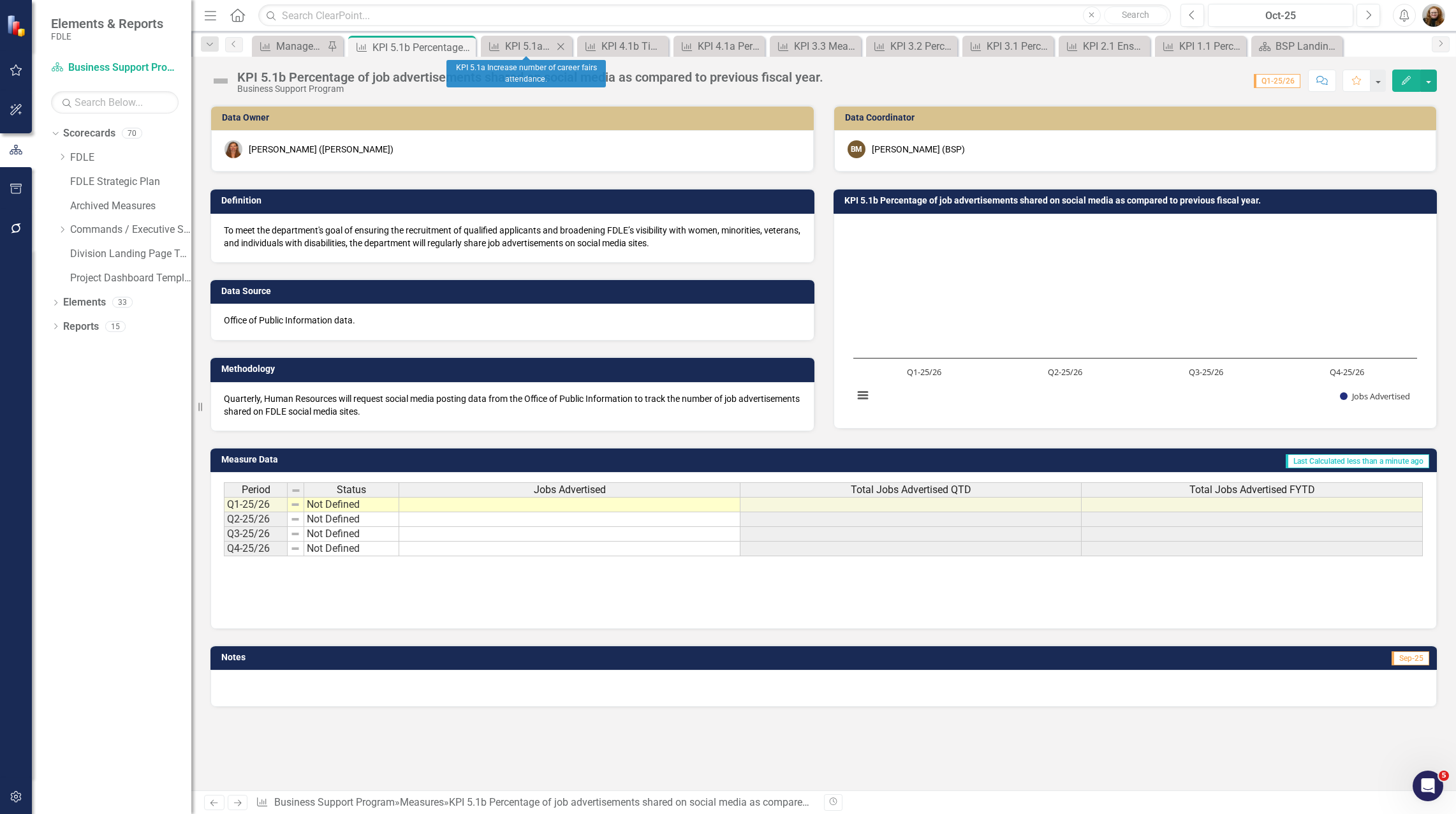
click at [562, 48] on icon "Close" at bounding box center [560, 47] width 13 height 10
click at [586, 48] on icon "Close" at bounding box center [579, 47] width 13 height 10
click at [602, 48] on icon at bounding box center [601, 46] width 7 height 7
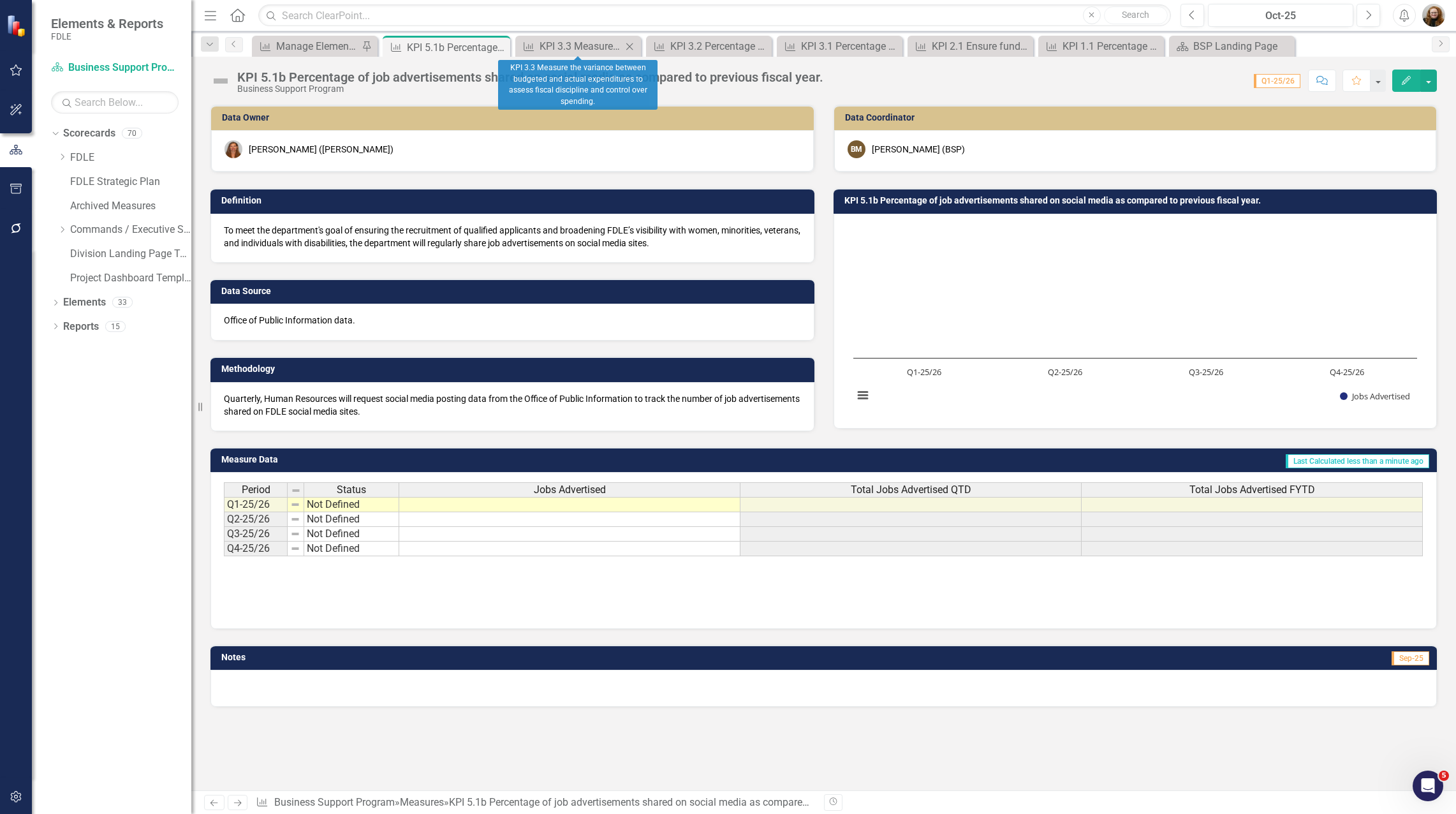
click at [633, 47] on icon "Close" at bounding box center [629, 47] width 13 height 10
click at [646, 46] on span "Measure KPI 3.2 Percentage of purchase orders produced within 72 hours of requi…" at bounding box center [581, 46] width 133 height 20
click at [638, 47] on icon "Close" at bounding box center [633, 47] width 13 height 10
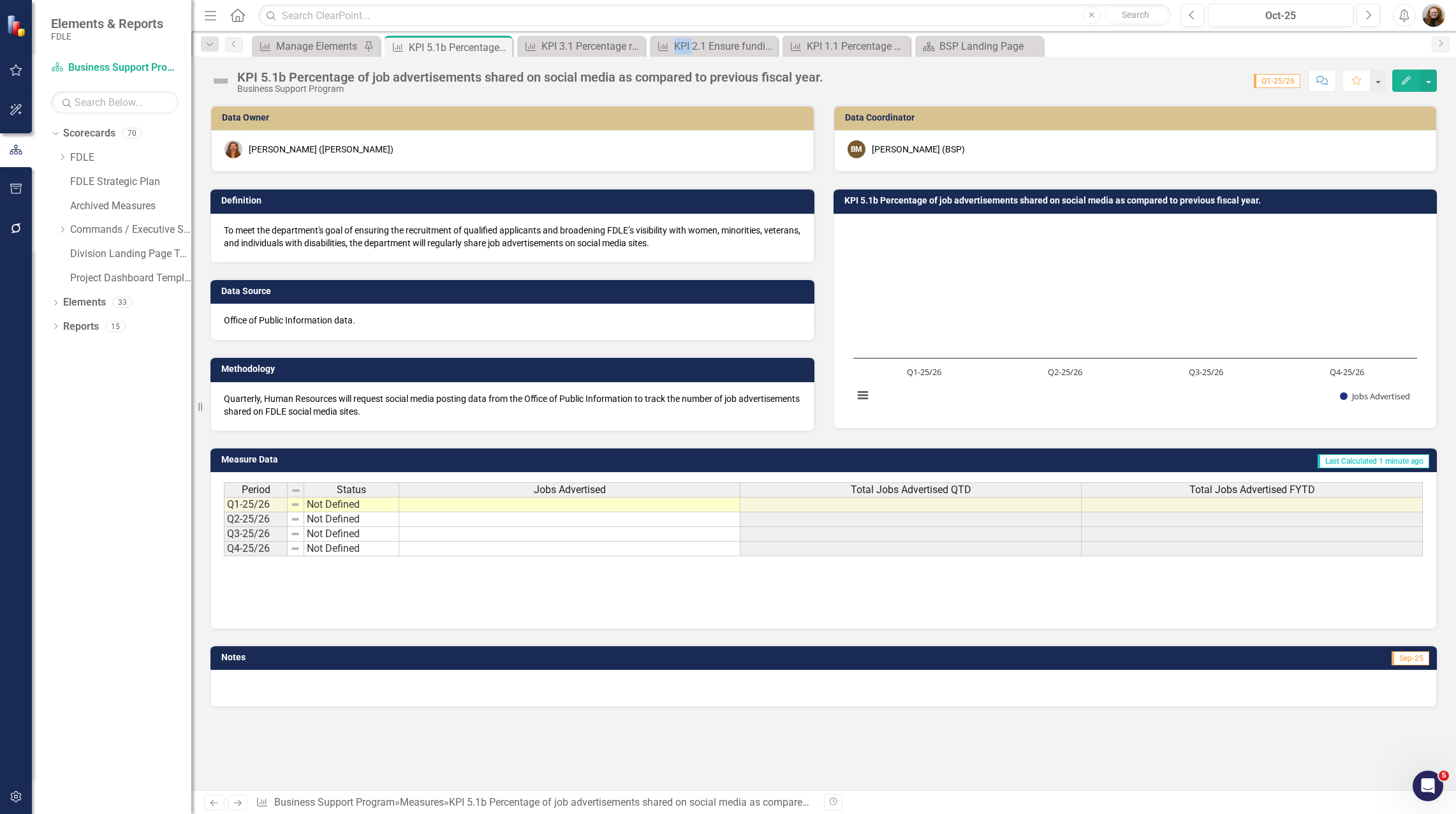
click at [0, 0] on icon "Close" at bounding box center [0, 0] width 0 height 0
click at [637, 47] on icon "Close" at bounding box center [633, 47] width 13 height 10
click at [0, 0] on icon "Close" at bounding box center [0, 0] width 0 height 0
click at [1265, 593] on div "Period Status Jobs Advertised Total Jobs Advertised QTD Total Jobs Advertised F…" at bounding box center [823, 545] width 1199 height 127
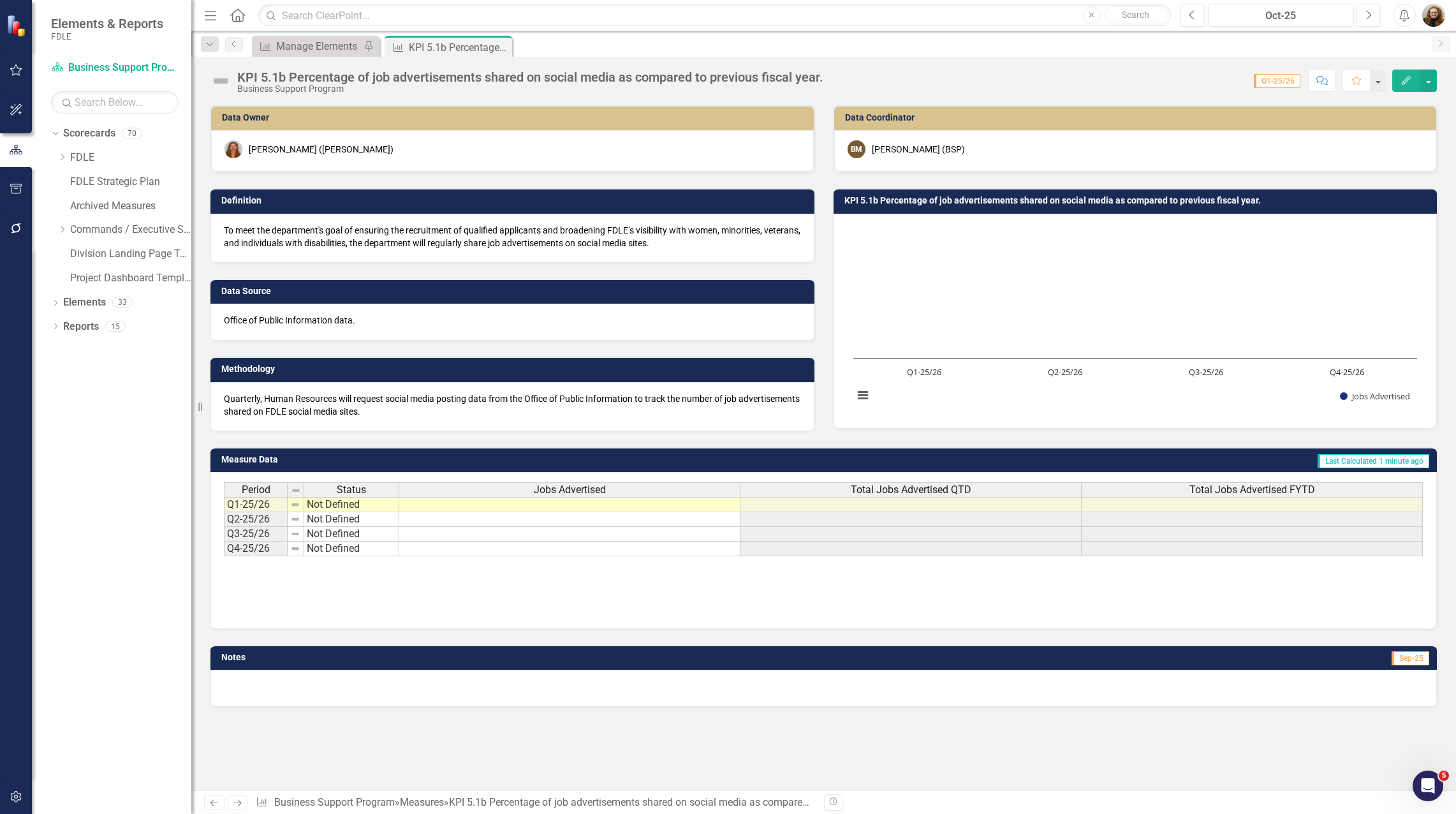
click at [1240, 489] on span "Total Jobs Advertised FYTD" at bounding box center [1252, 490] width 126 height 12
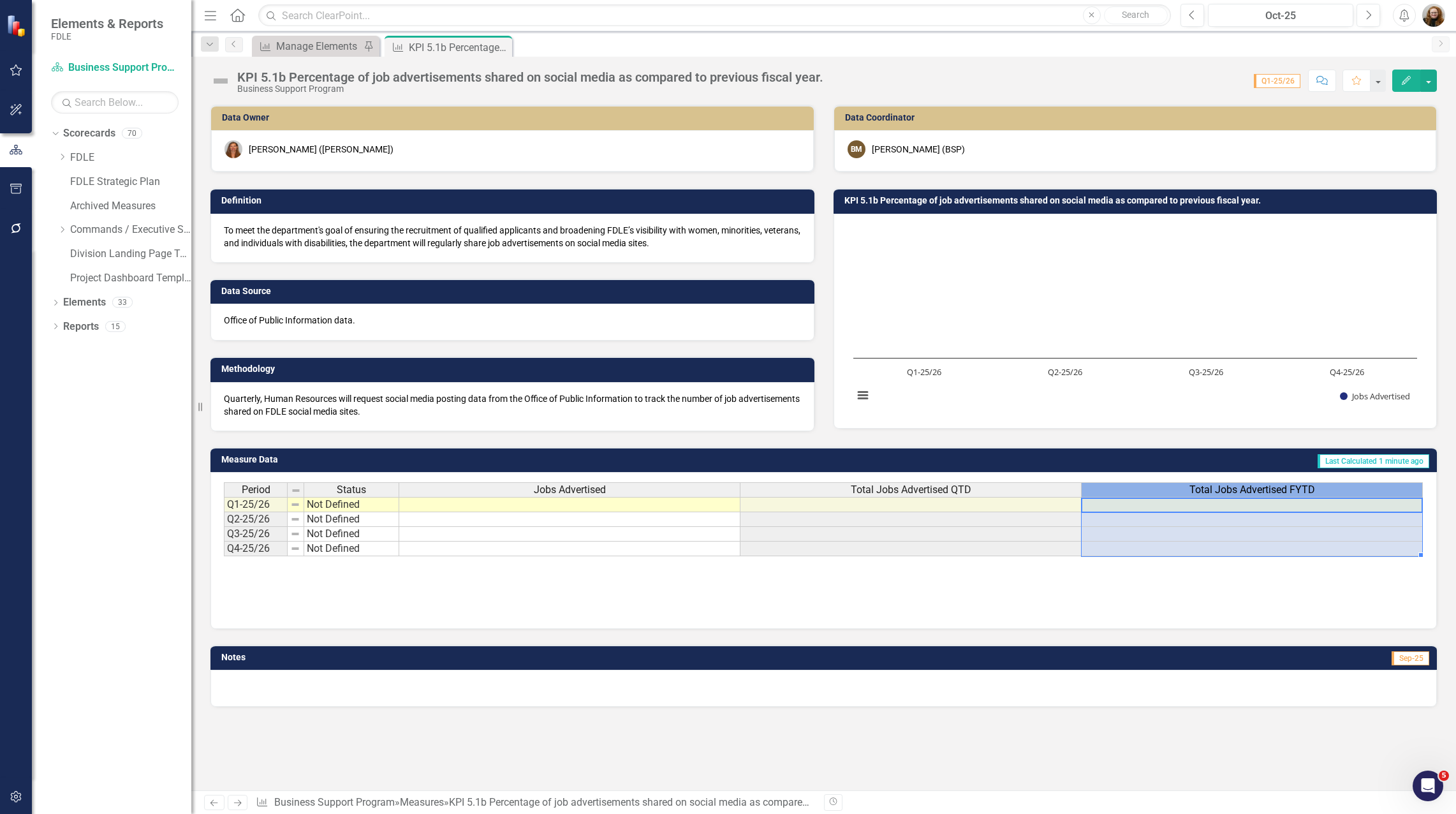
click at [1240, 489] on span "Total Jobs Advertised FYTD" at bounding box center [1252, 490] width 126 height 12
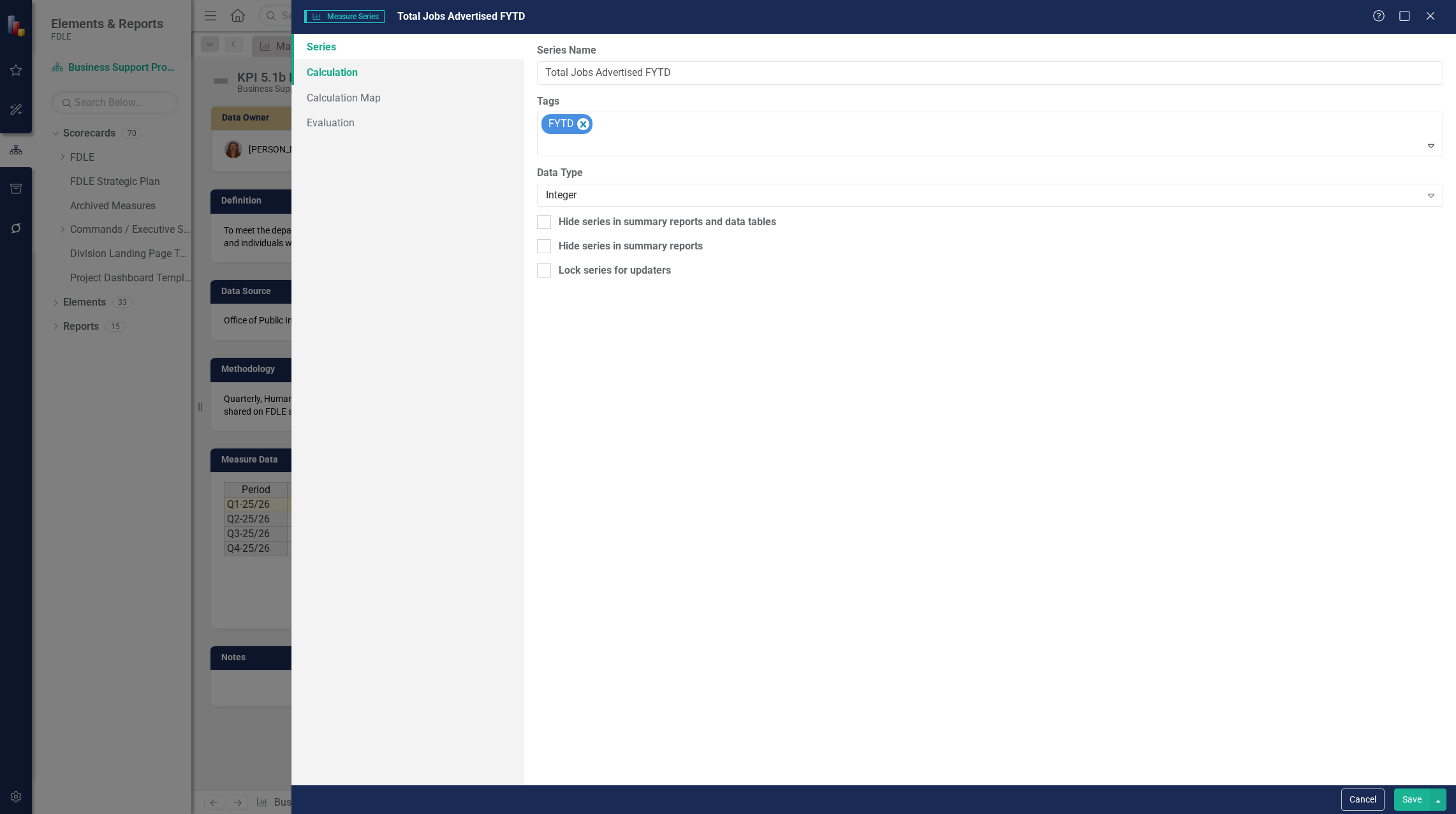
click at [318, 67] on link "Calculation" at bounding box center [408, 72] width 233 height 25
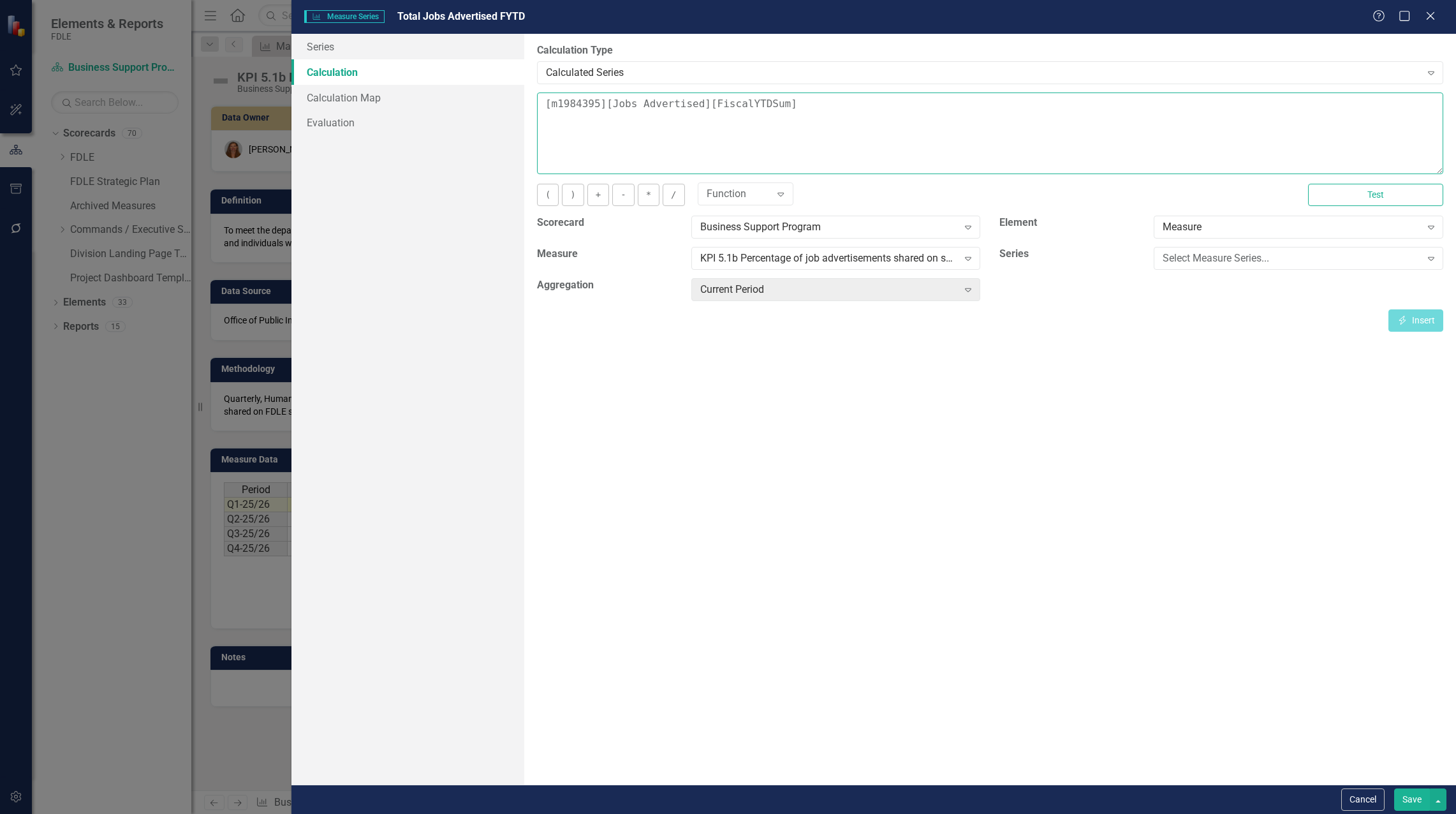
click at [545, 106] on textarea "[m1984395][Jobs Advertised][FiscalYTDSum]" at bounding box center [990, 133] width 906 height 82
click at [1194, 257] on div "Select Measure Series..." at bounding box center [1290, 258] width 257 height 14
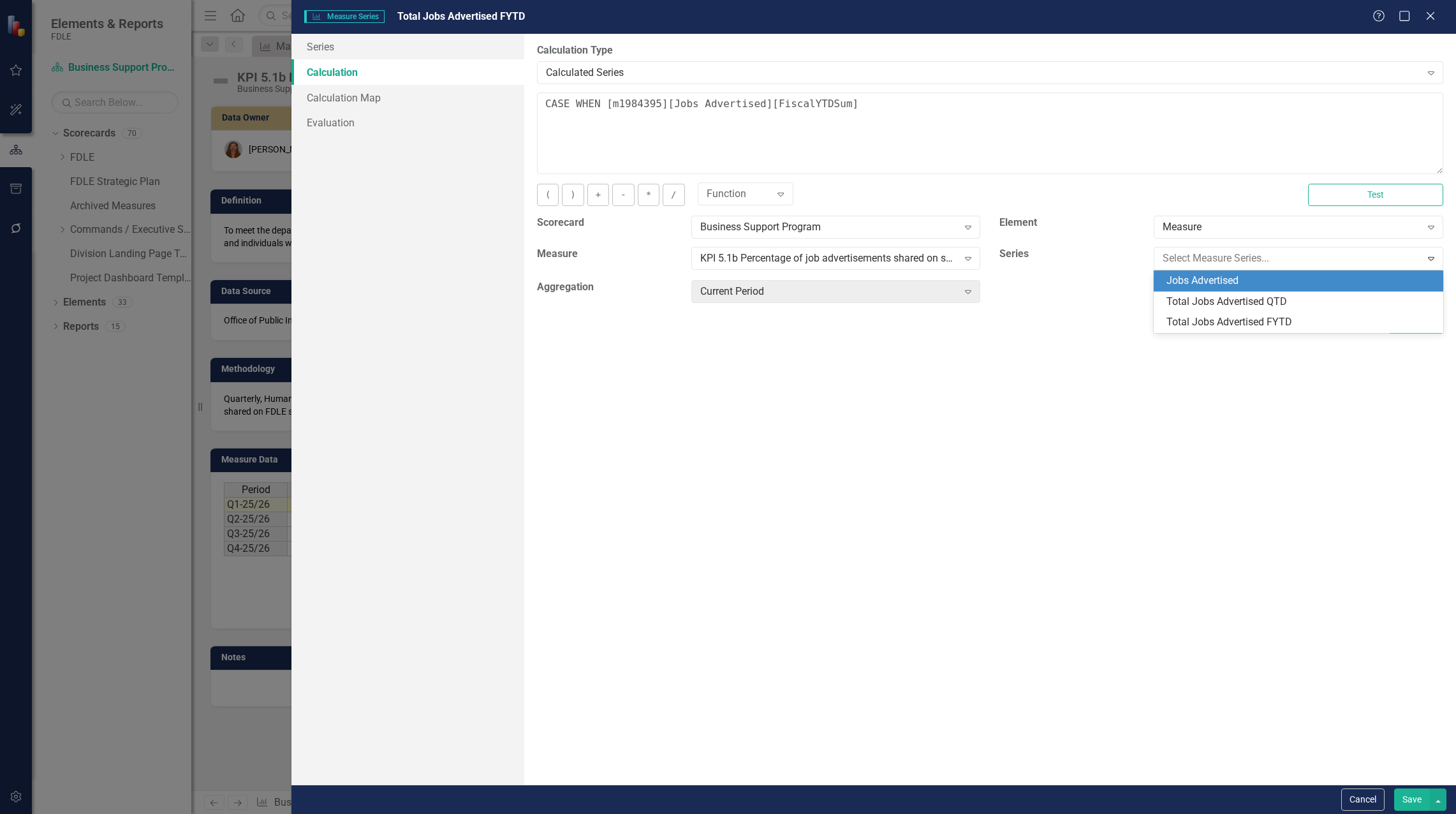
click at [1196, 283] on div "Jobs Advertised" at bounding box center [1301, 280] width 269 height 14
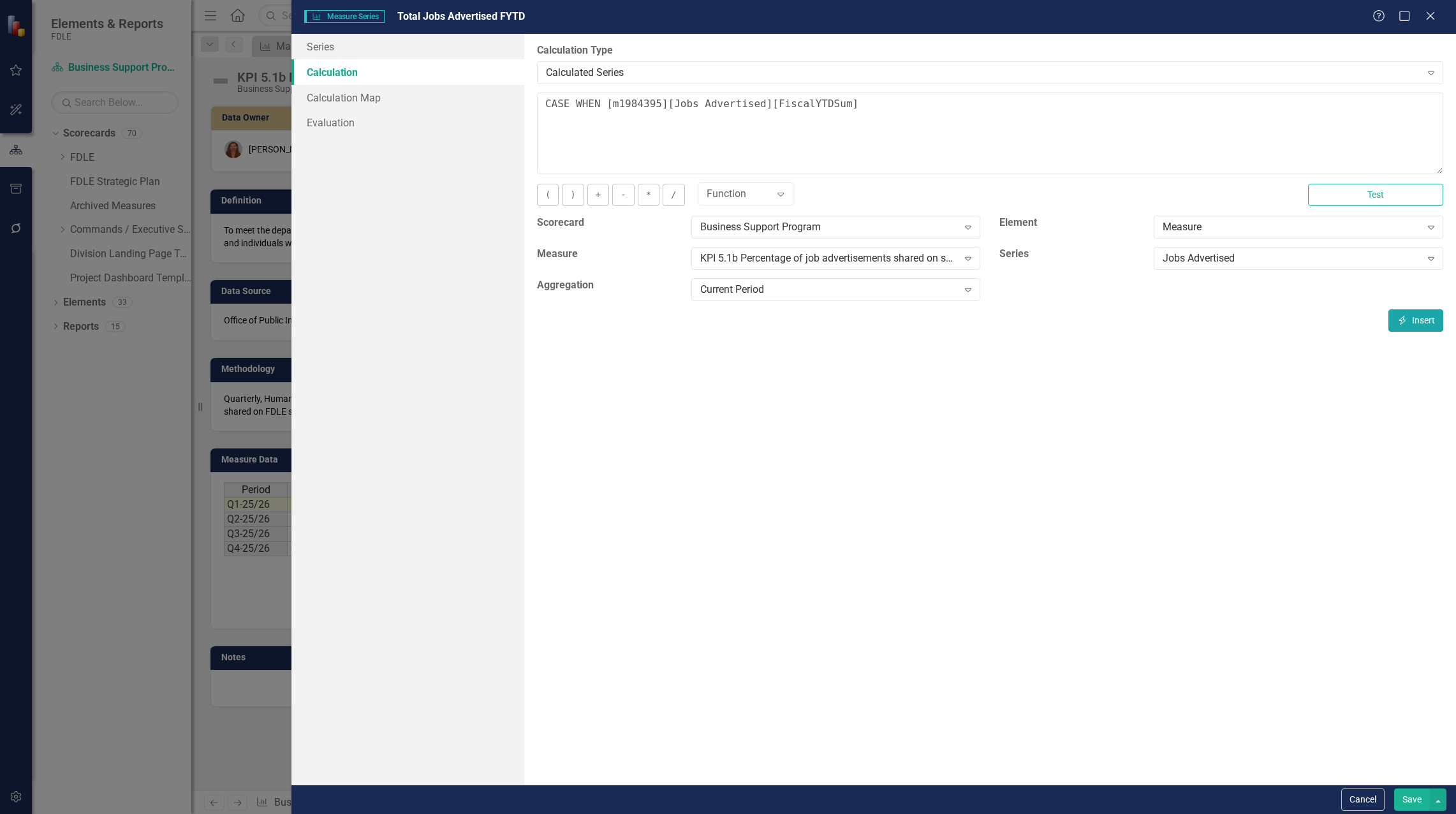
click at [1417, 319] on button "Insert Insert" at bounding box center [1415, 320] width 55 height 22
drag, startPoint x: 1264, startPoint y: 91, endPoint x: 1265, endPoint y: 111, distance: 20.0
click at [1264, 91] on div "By default, series in ClearPoint are not calculated. So, if you leave the form …" at bounding box center [990, 409] width 932 height 750
drag, startPoint x: 1266, startPoint y: 124, endPoint x: 1270, endPoint y: 116, distance: 8.9
click at [1267, 124] on textarea "CASE WHEN [m1984395][Jobs Advertised][CurrentPeriod] is NULL then NULL else [m1…" at bounding box center [990, 133] width 906 height 82
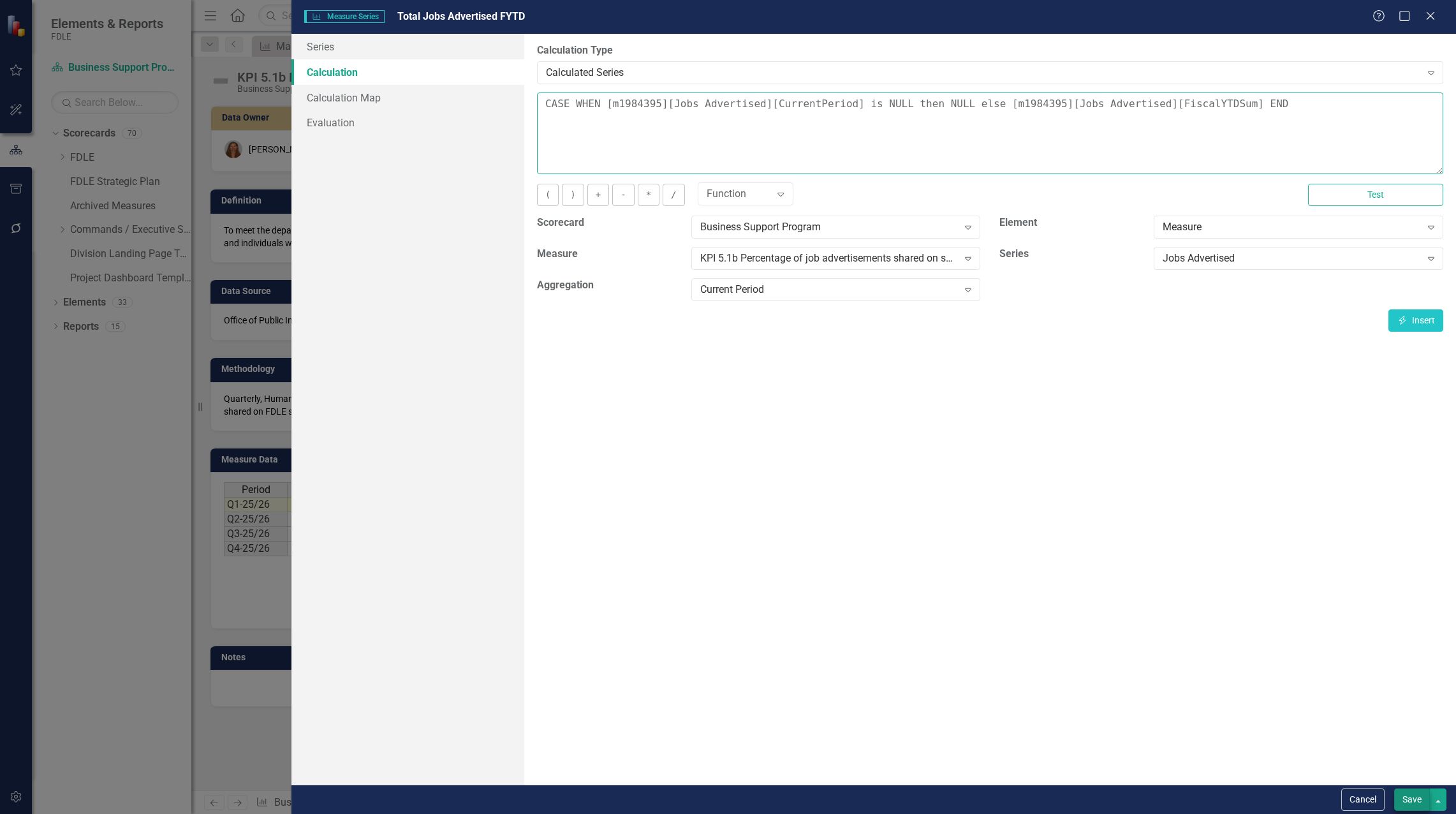
type textarea "CASE WHEN [m1984395][Jobs Advertised][CurrentPeriod] is NULL then NULL else [m1…"
click at [1410, 794] on button "Save" at bounding box center [1412, 800] width 36 height 22
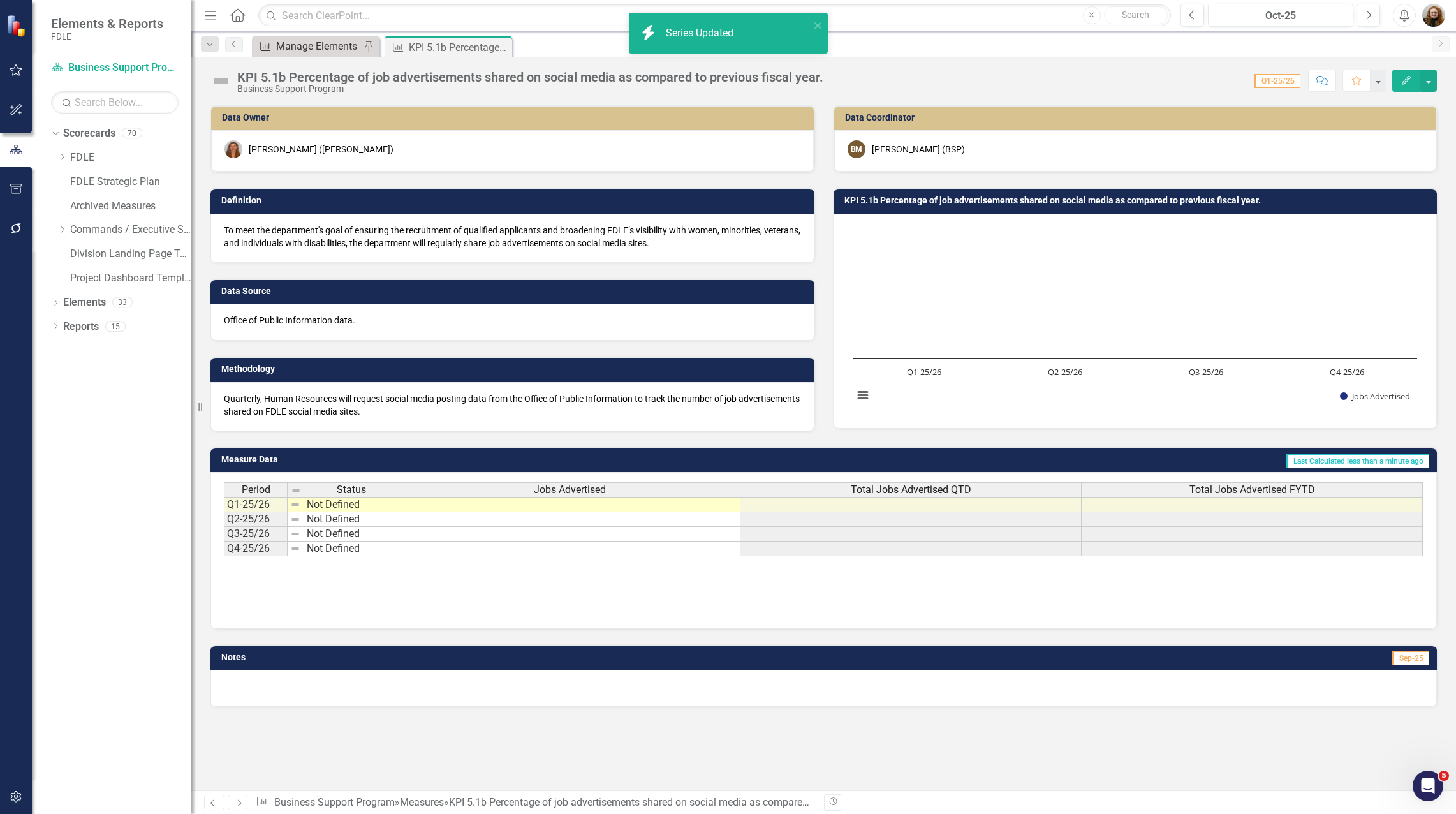
click at [303, 48] on div "Manage Elements" at bounding box center [318, 46] width 84 height 16
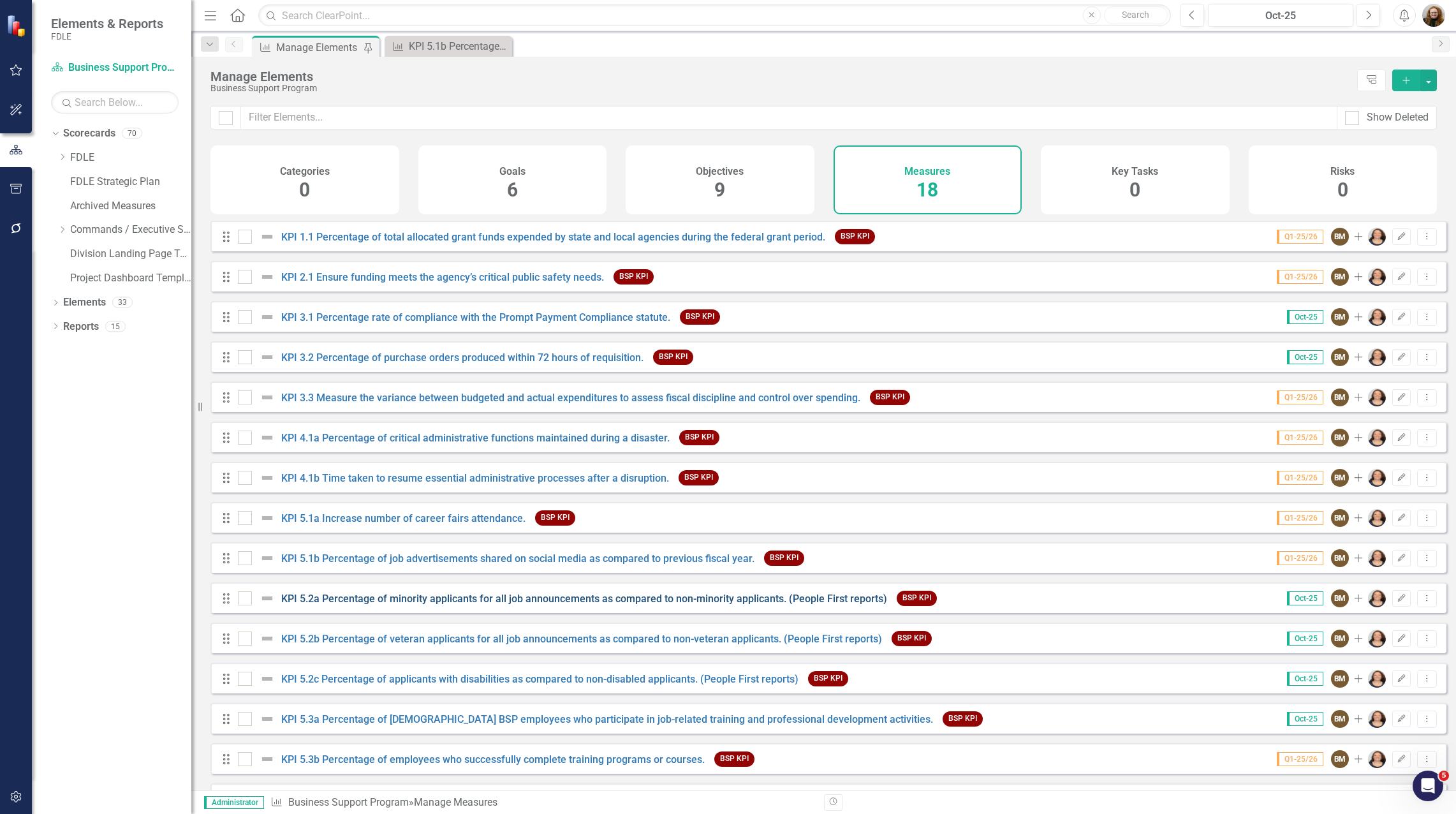
click at [370, 605] on link "KPI 5.2a Percentage of minority applicants for all job announcements as compare…" at bounding box center [584, 598] width 606 height 12
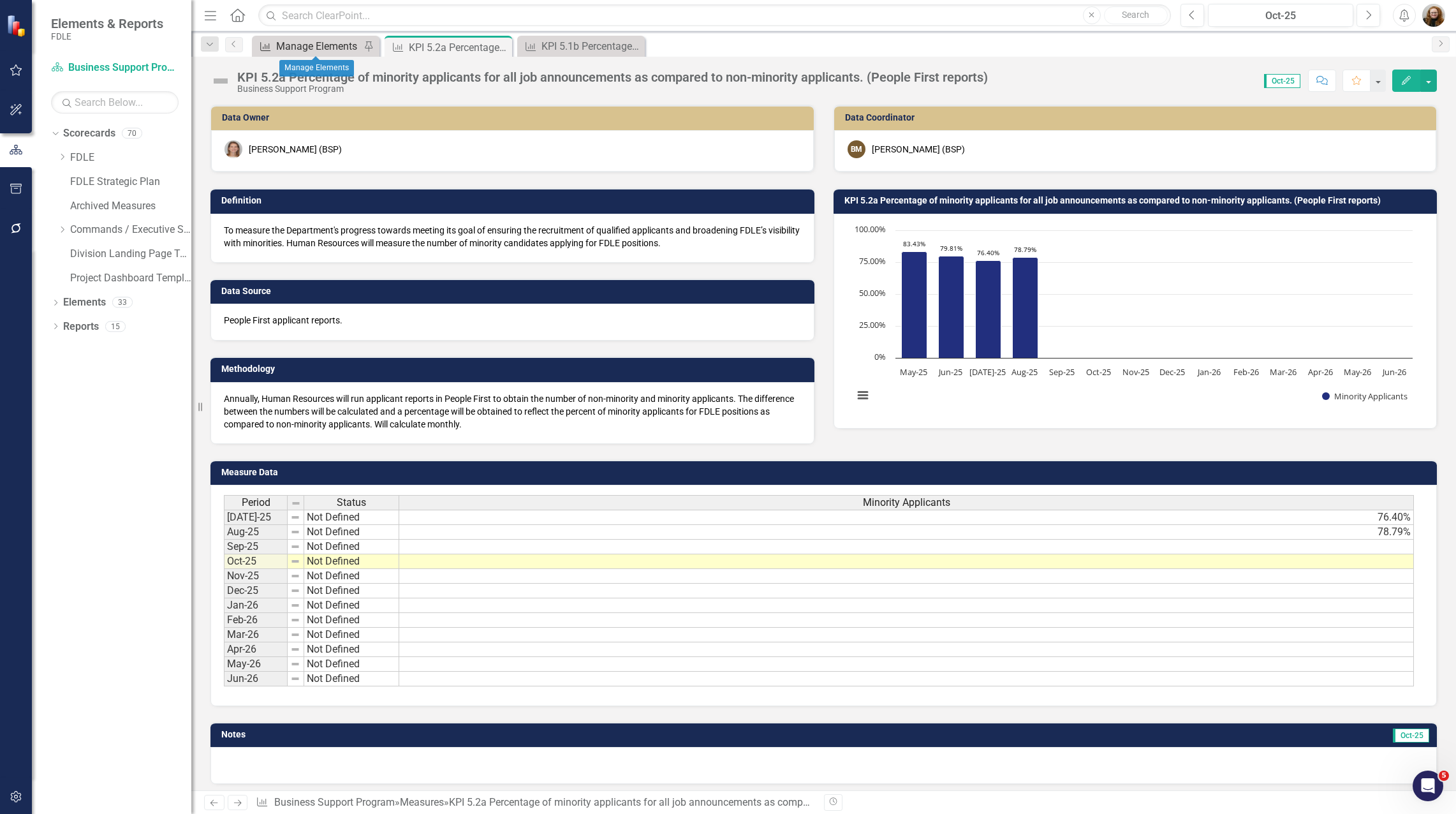
click at [324, 41] on div "Manage Elements" at bounding box center [318, 46] width 84 height 16
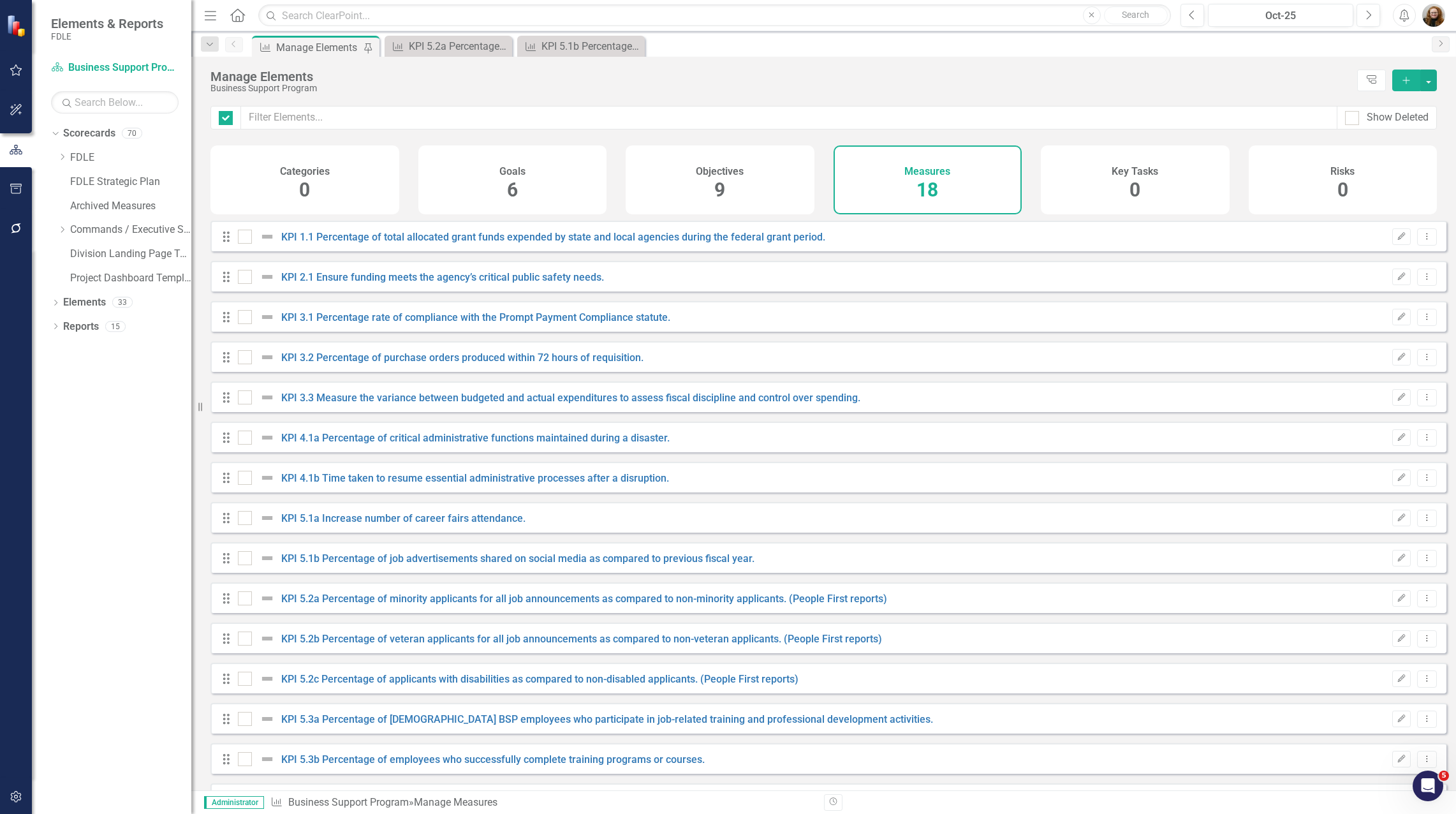
checkbox input "false"
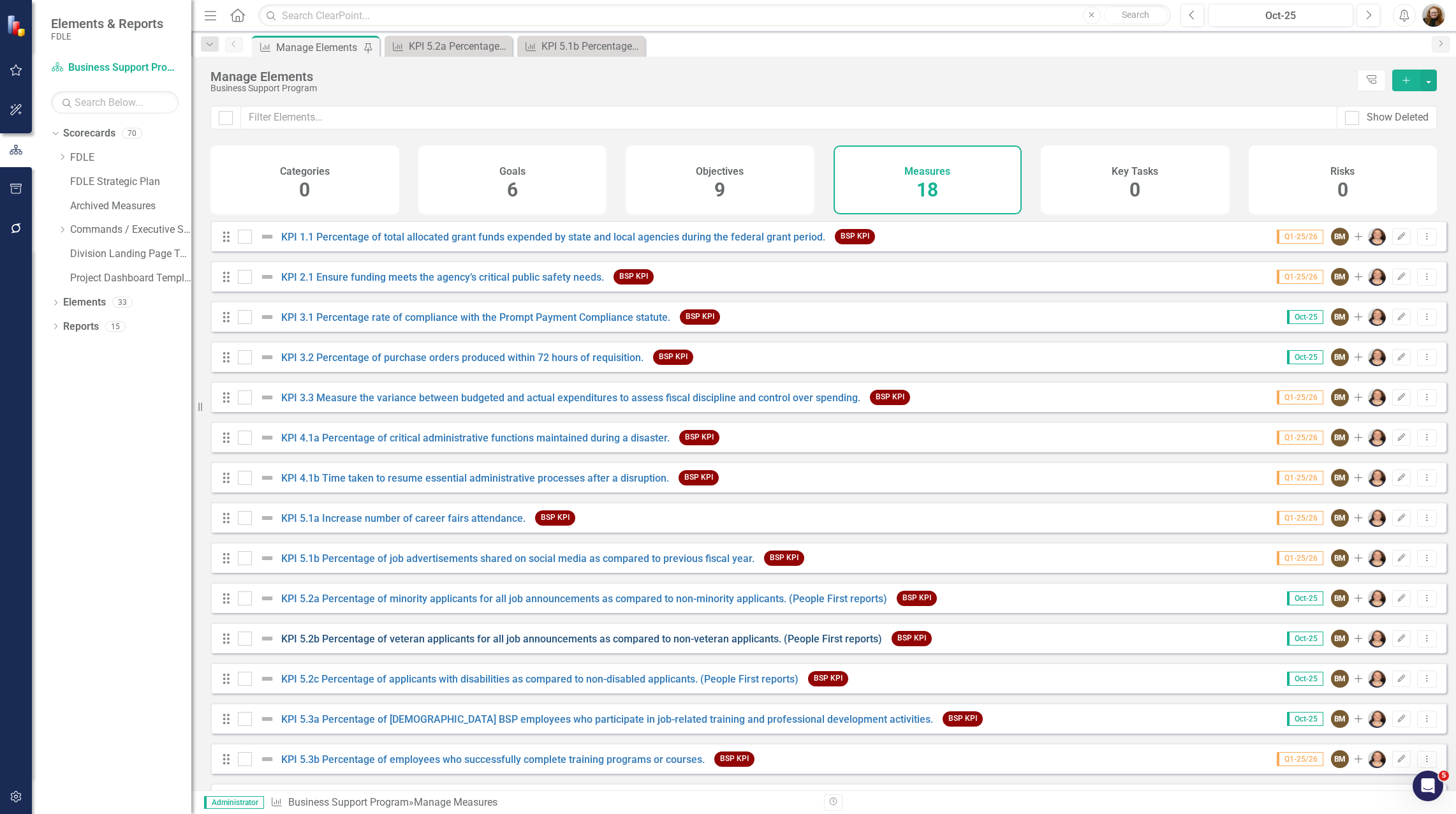
click at [352, 645] on link "KPI 5.2b Percentage of veteran applicants for all job announcements as compared…" at bounding box center [581, 639] width 601 height 12
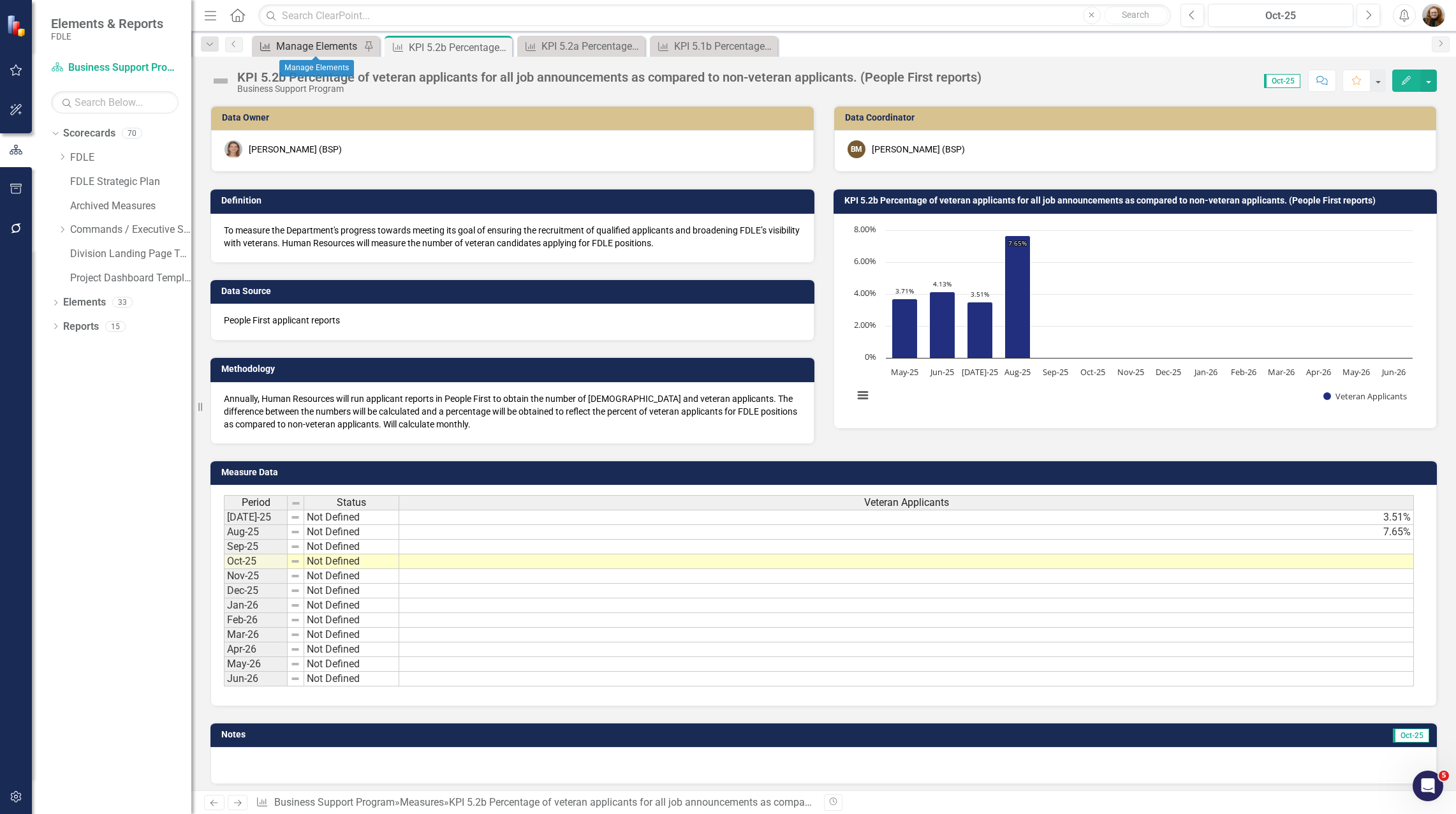
click at [316, 45] on div "Manage Elements" at bounding box center [318, 46] width 84 height 16
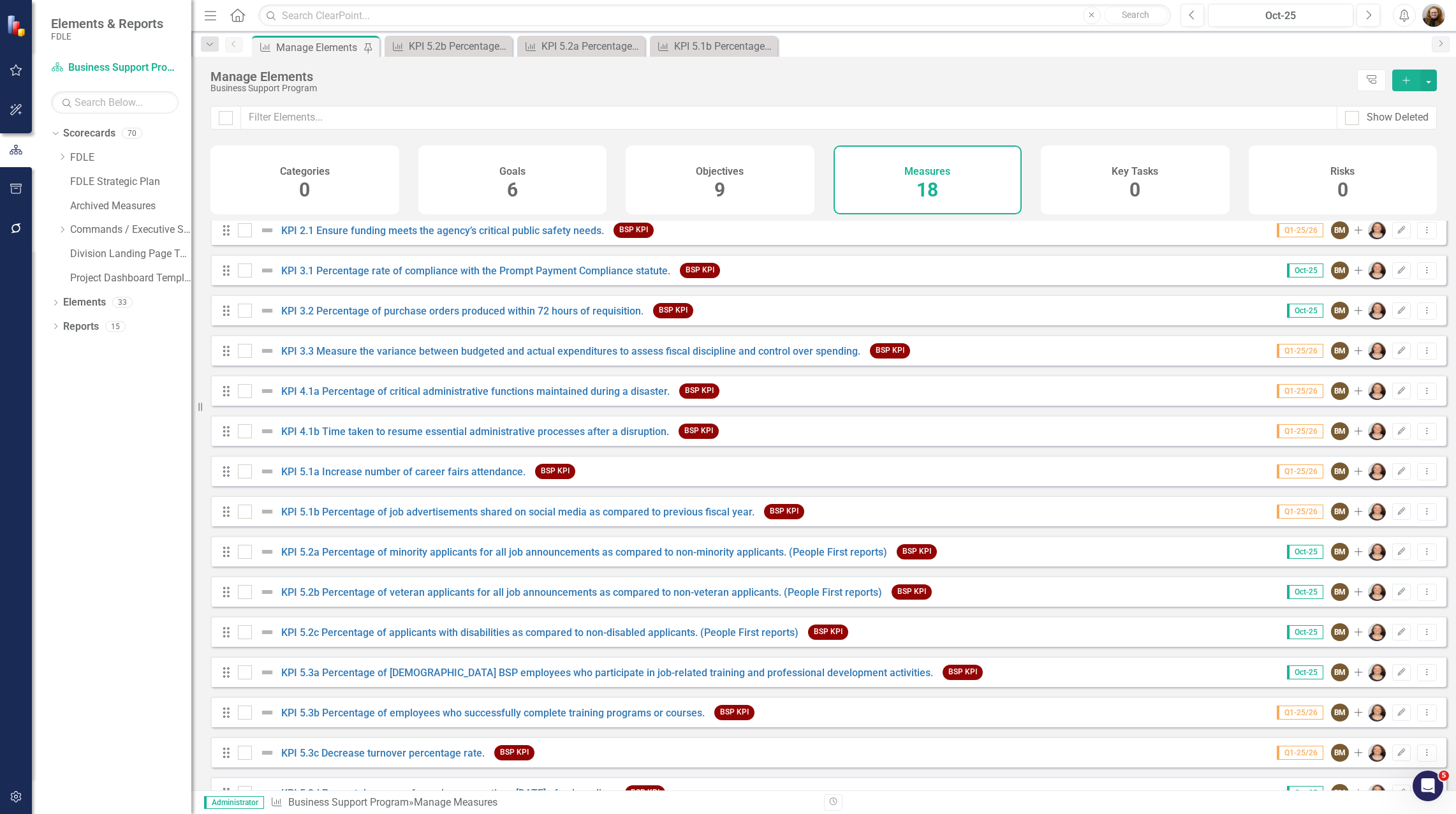
scroll to position [64, 0]
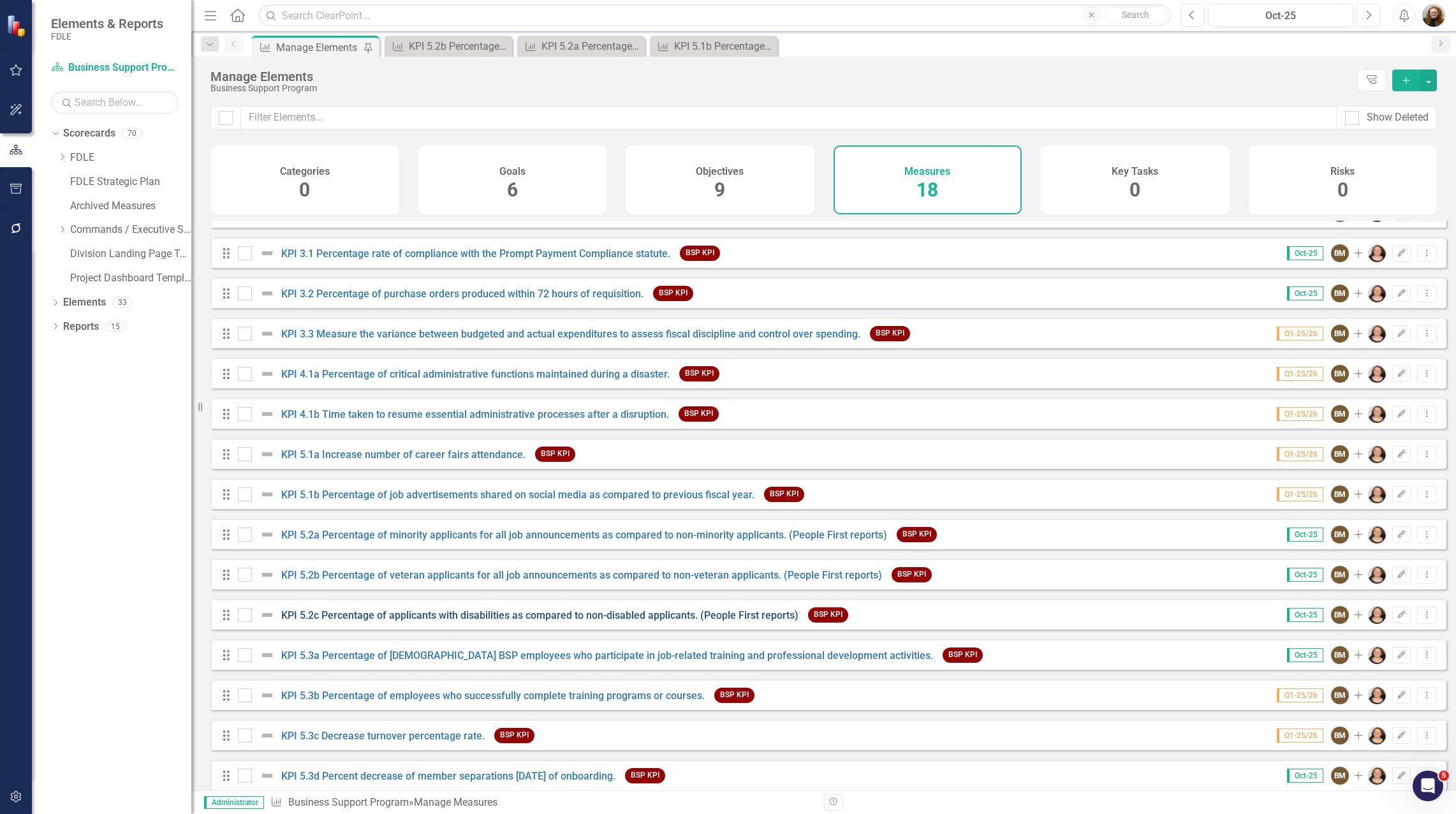
click at [438, 621] on link "KPI 5.2c Percentage of applicants with disabilities as compared to non-disabled…" at bounding box center [539, 615] width 517 height 12
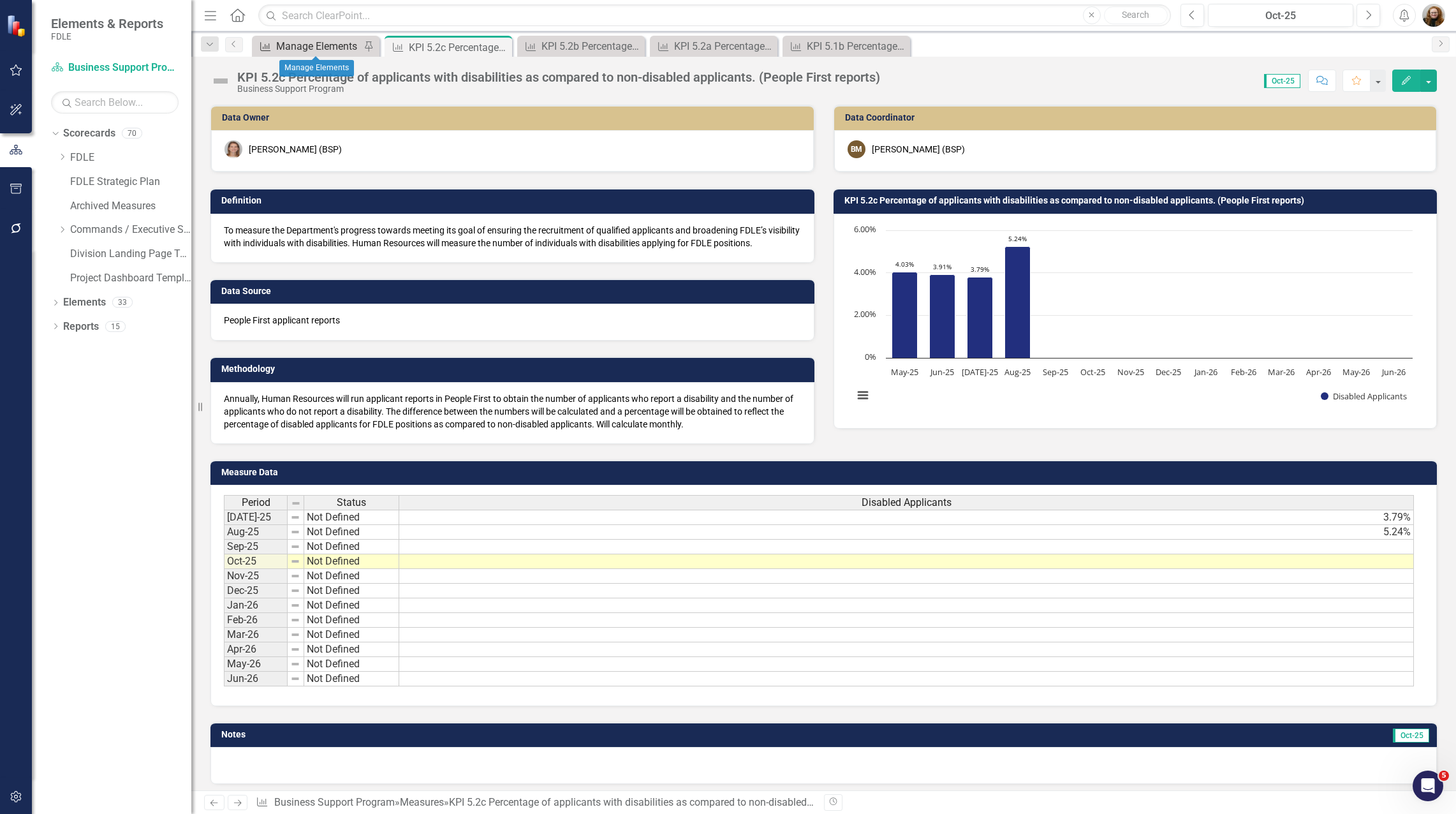
click at [297, 45] on div "Manage Elements" at bounding box center [318, 46] width 84 height 16
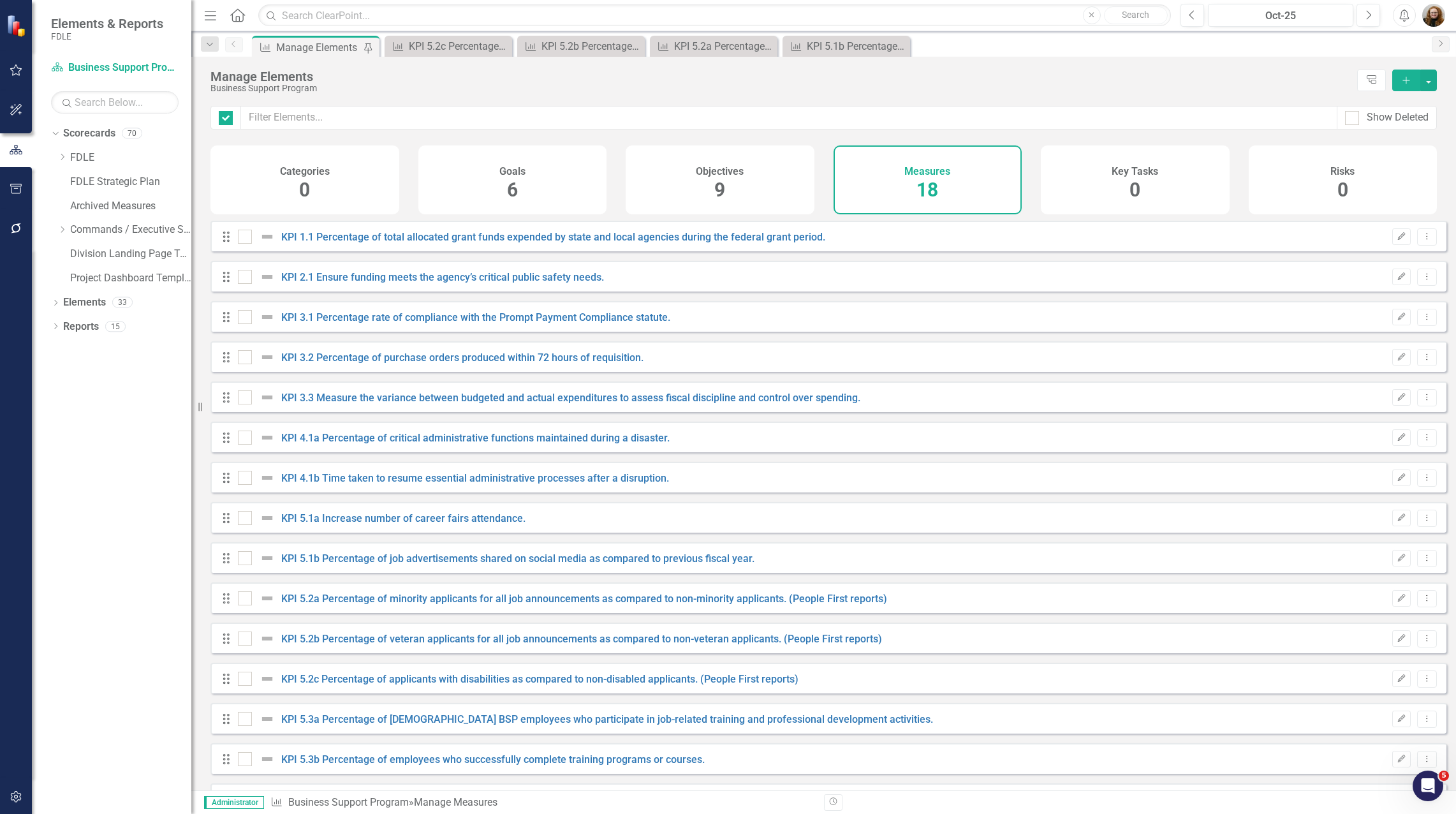
checkbox input "false"
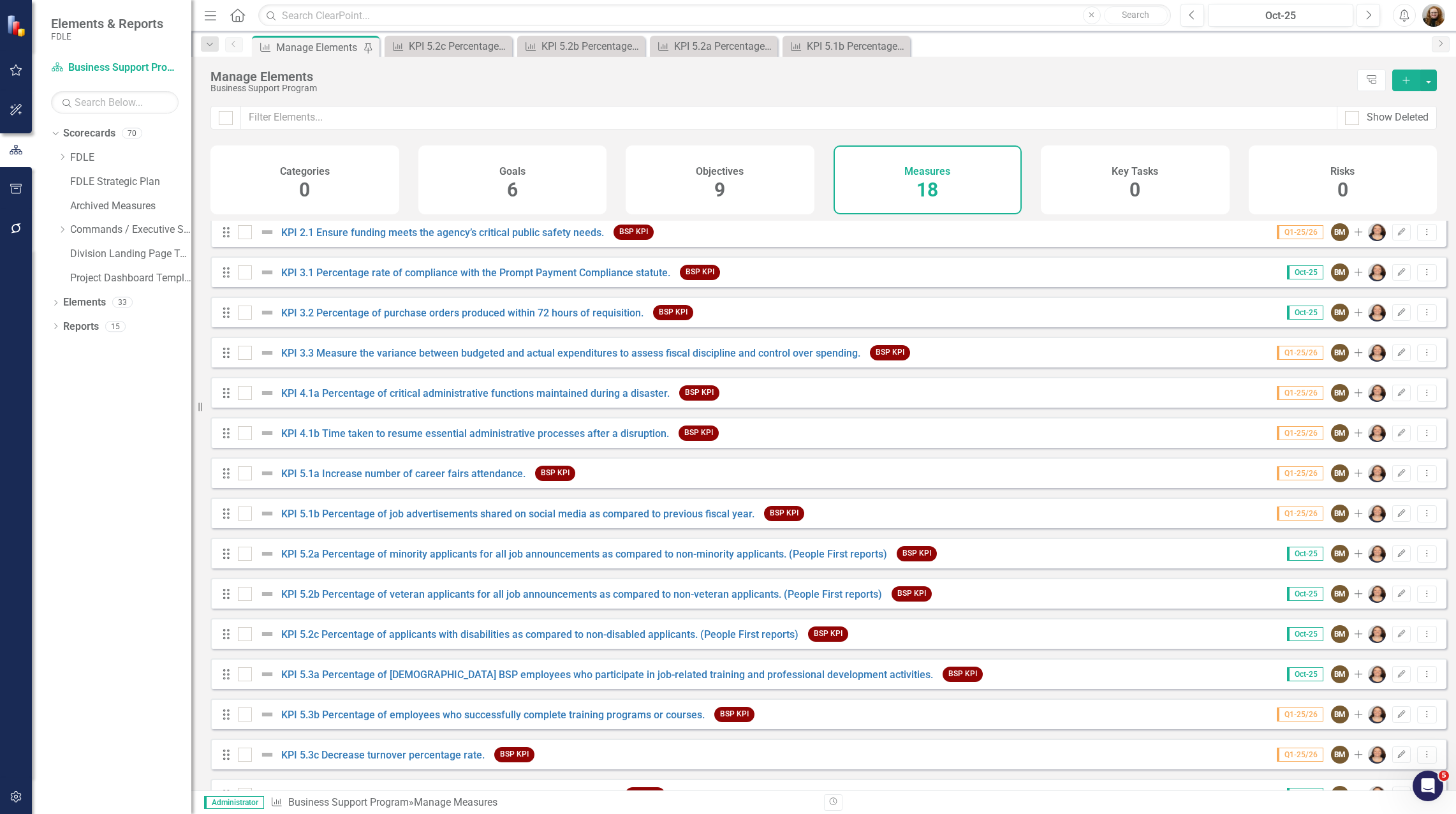
scroll to position [163, 0]
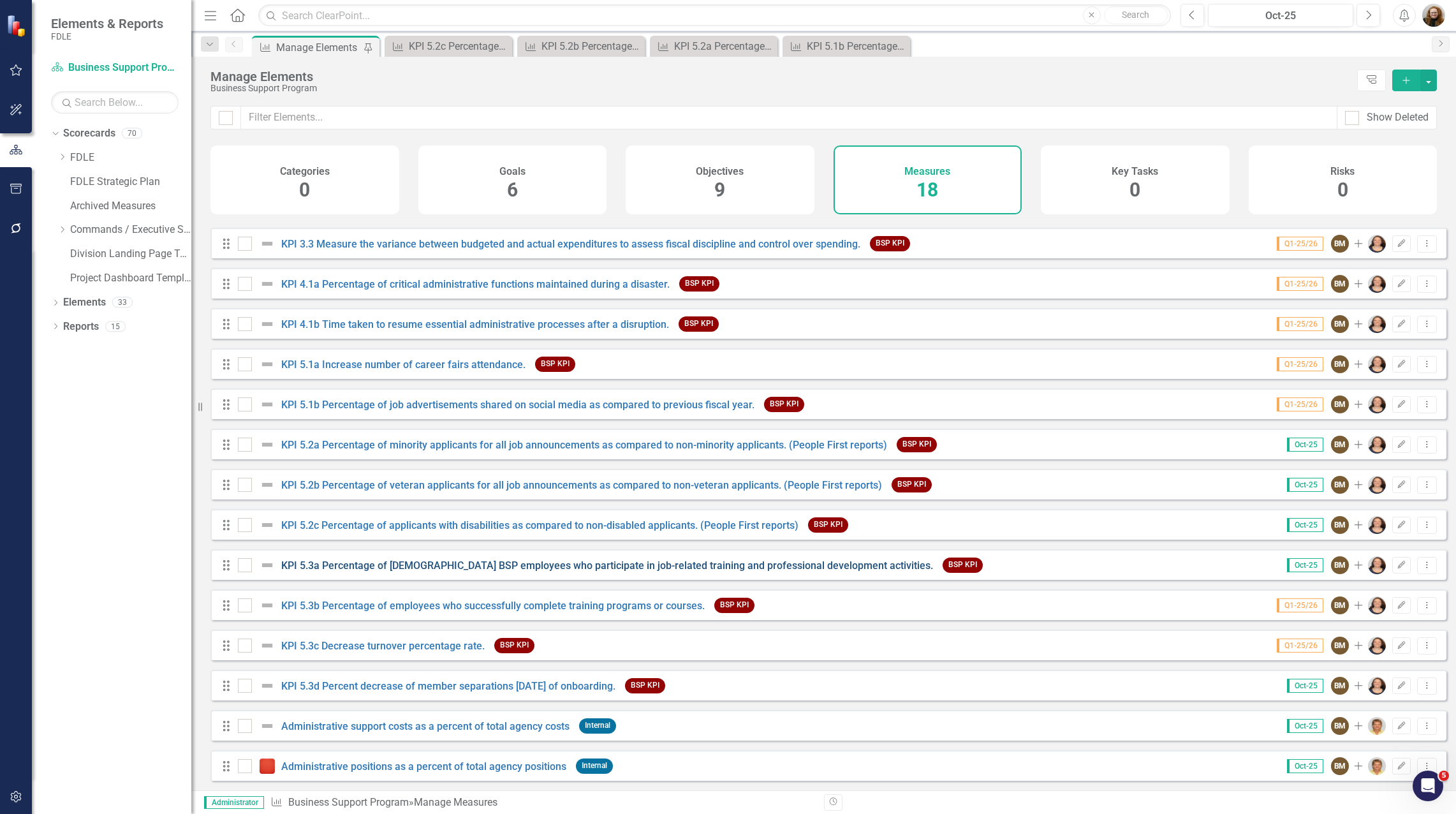
click at [319, 566] on link "KPI 5.3a Percentage of [DEMOGRAPHIC_DATA] BSP employees who participate in job-…" at bounding box center [607, 565] width 652 height 12
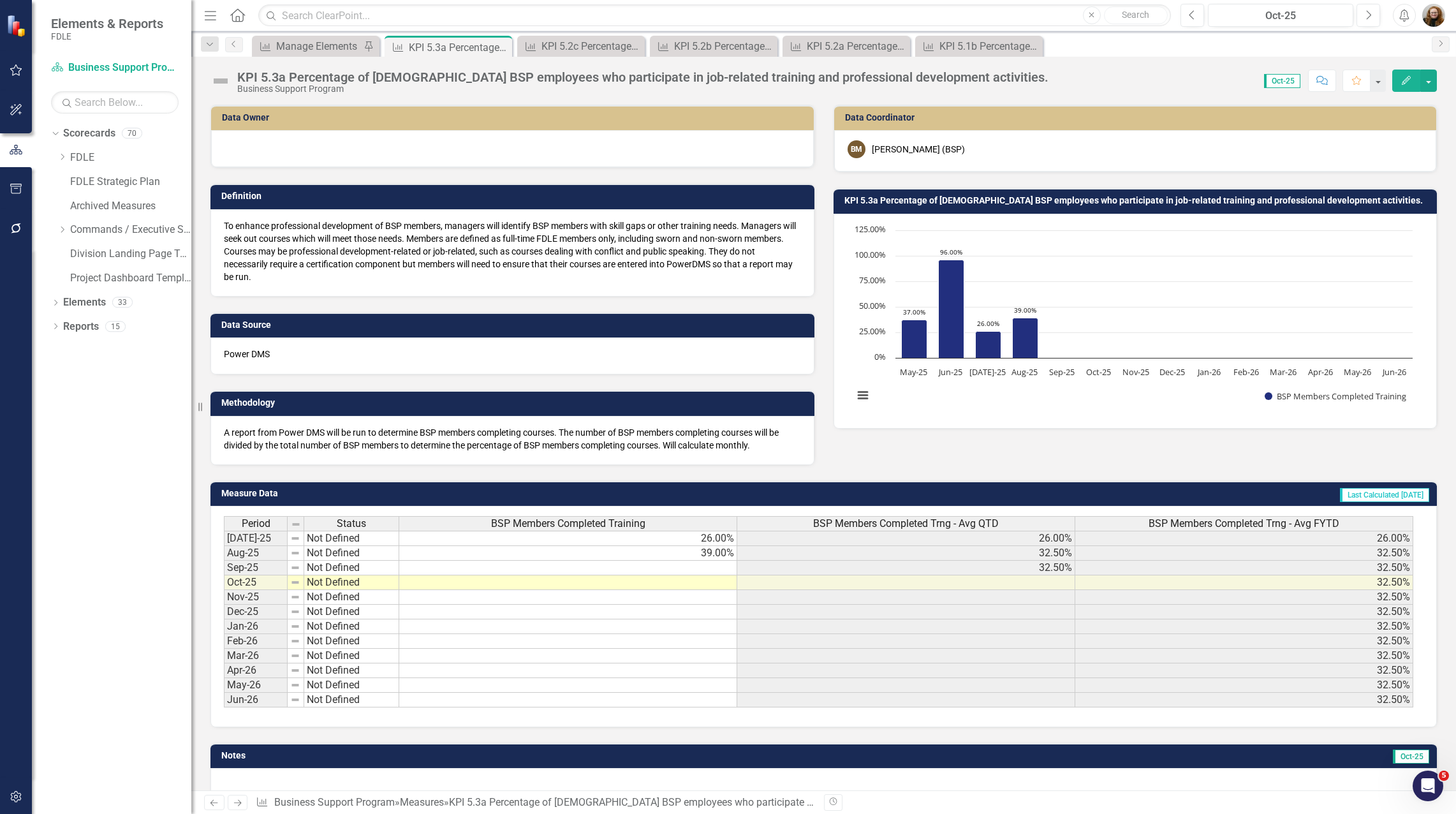
click at [936, 520] on span "BSP Members Completed Trng - Avg QTD" at bounding box center [906, 523] width 185 height 12
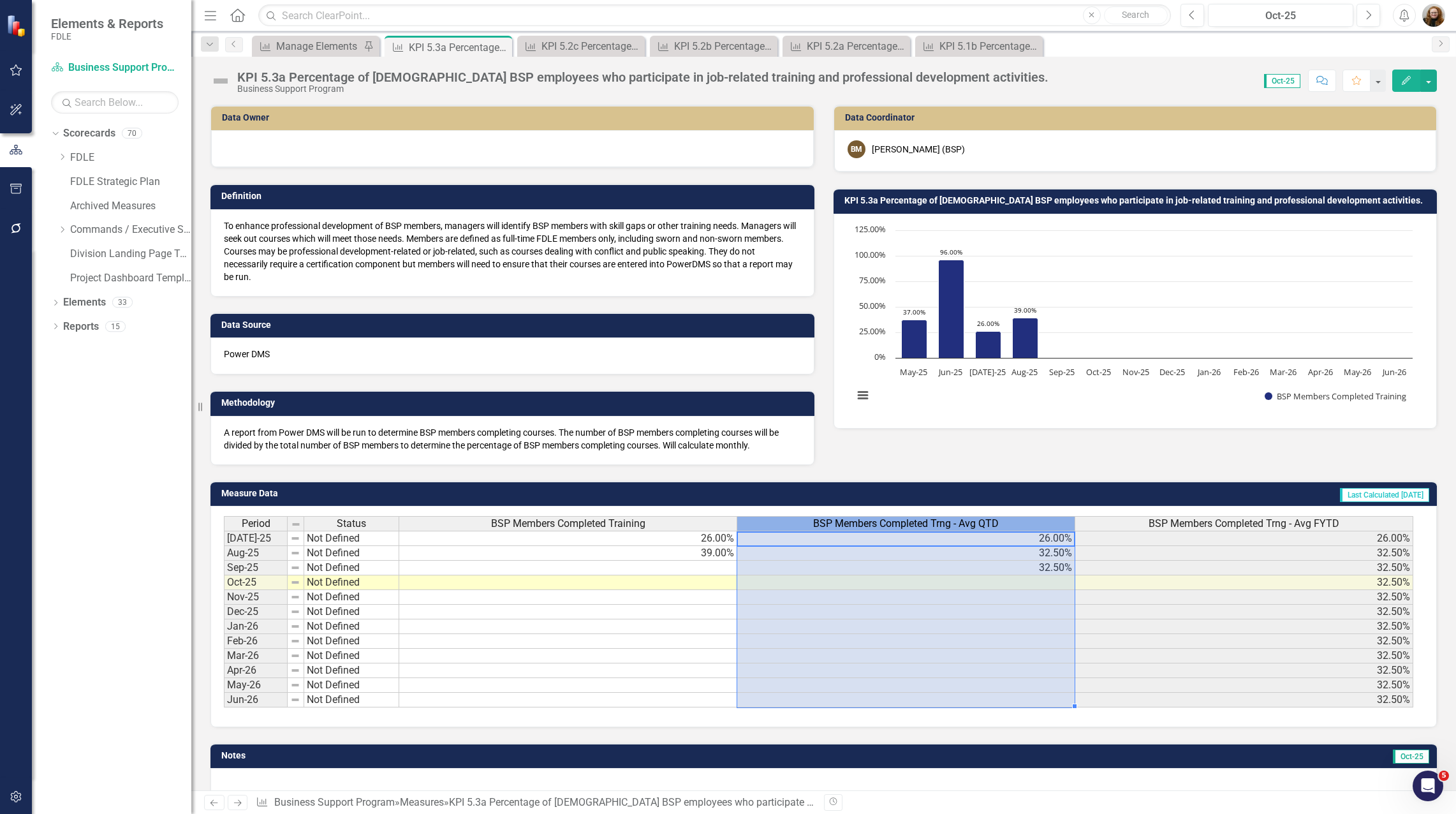
click at [936, 520] on span "BSP Members Completed Trng - Avg QTD" at bounding box center [906, 523] width 185 height 12
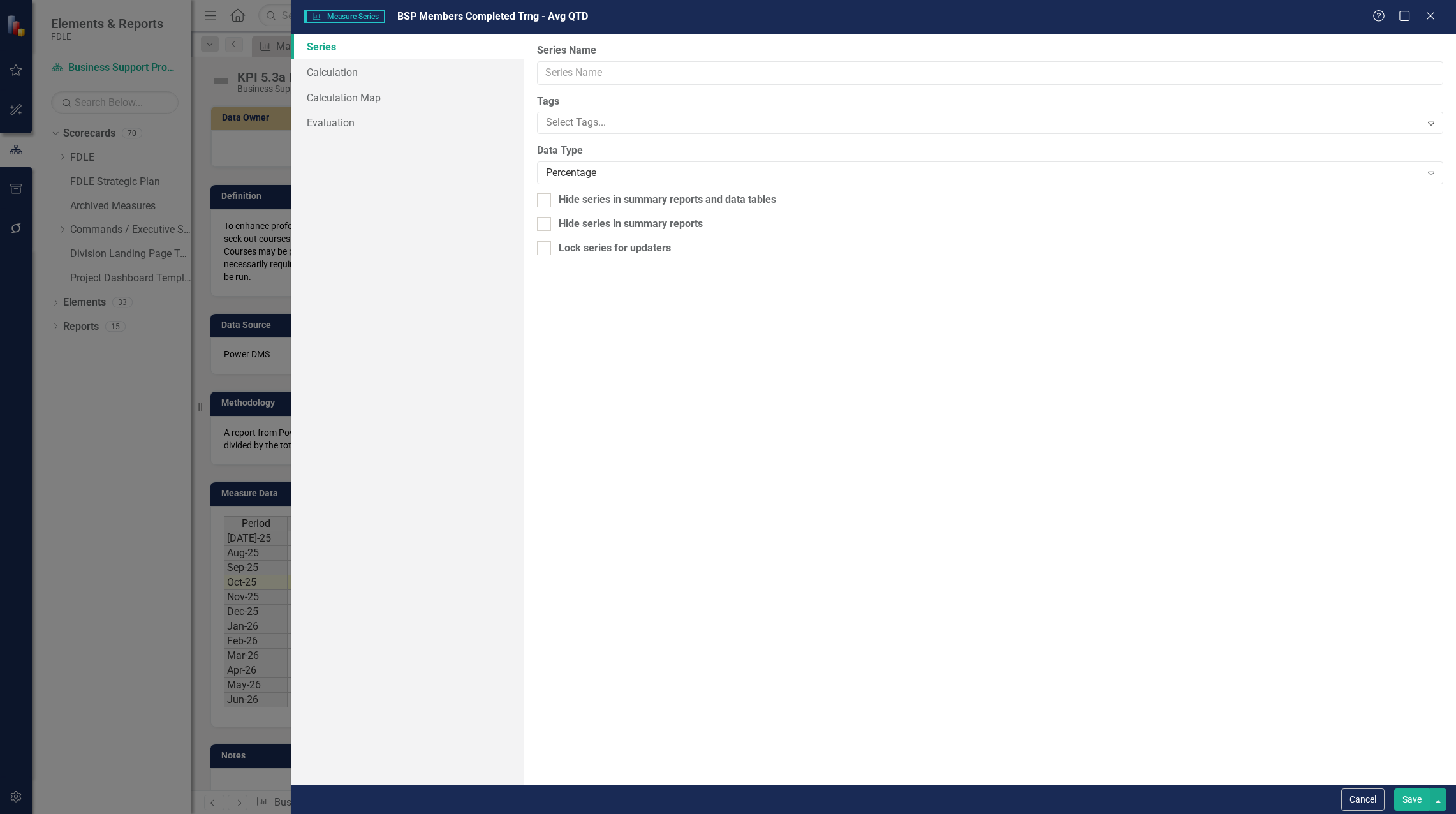
type input "BSP Members Completed Trng - Avg QTD"
click at [324, 71] on link "Calculation" at bounding box center [408, 72] width 233 height 25
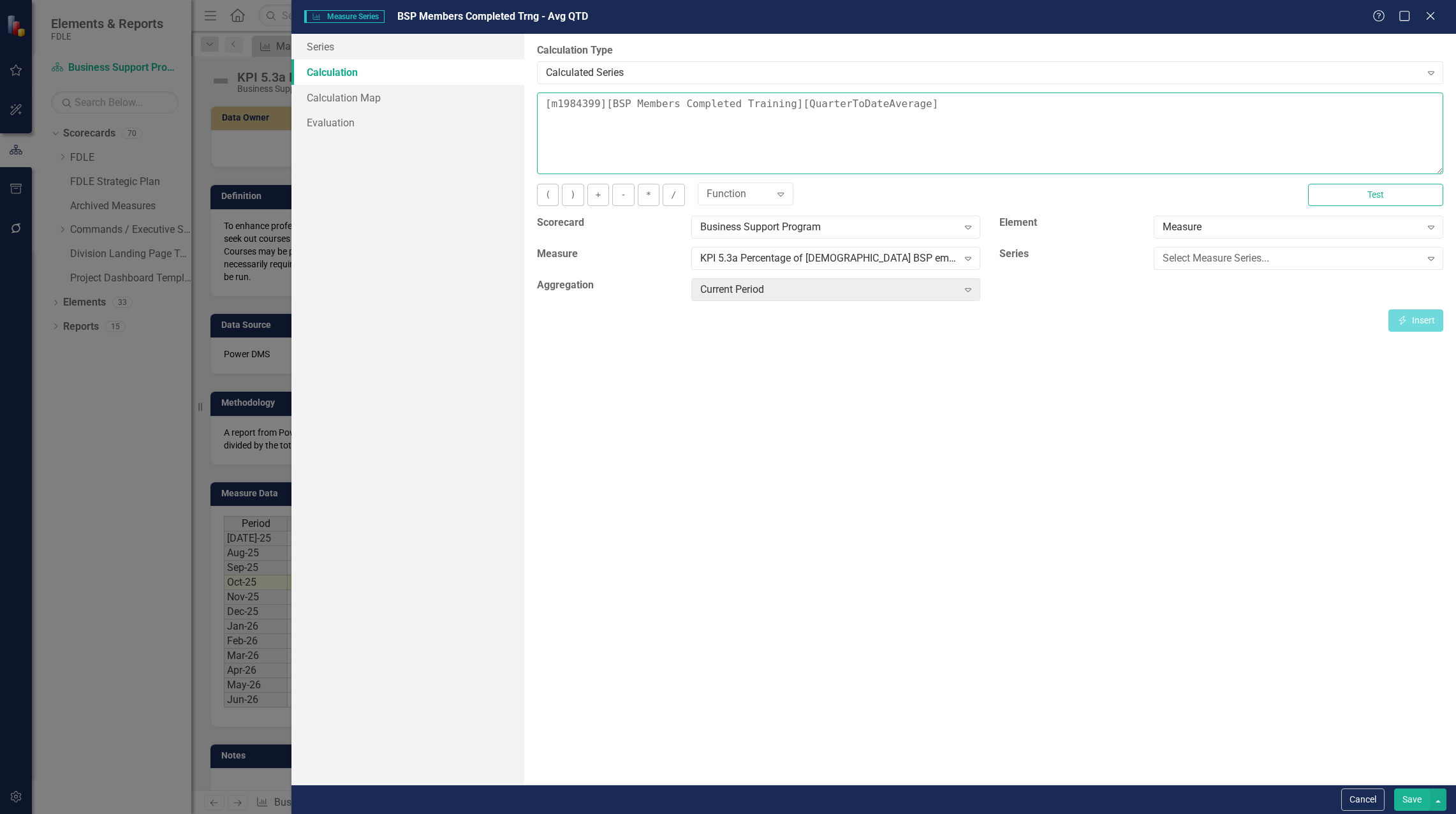
drag, startPoint x: 546, startPoint y: 107, endPoint x: 565, endPoint y: 104, distance: 19.2
click at [546, 107] on textarea "[m1984399][BSP Members Completed Training][QuarterToDateAverage]" at bounding box center [990, 133] width 906 height 82
click at [1296, 264] on div "Select Measure Series..." at bounding box center [1290, 258] width 257 height 14
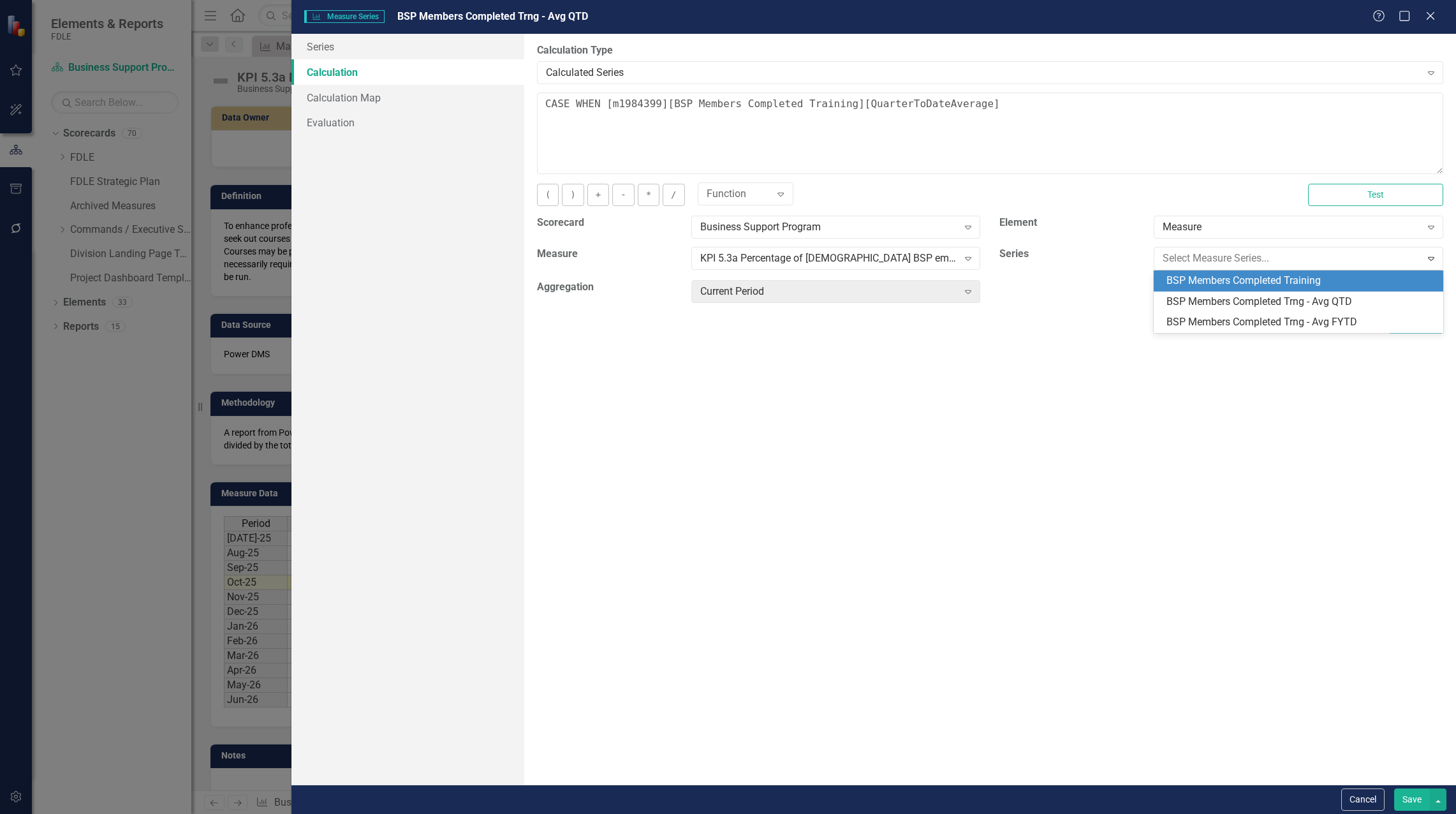
click at [1289, 277] on div "BSP Members Completed Training" at bounding box center [1301, 280] width 269 height 14
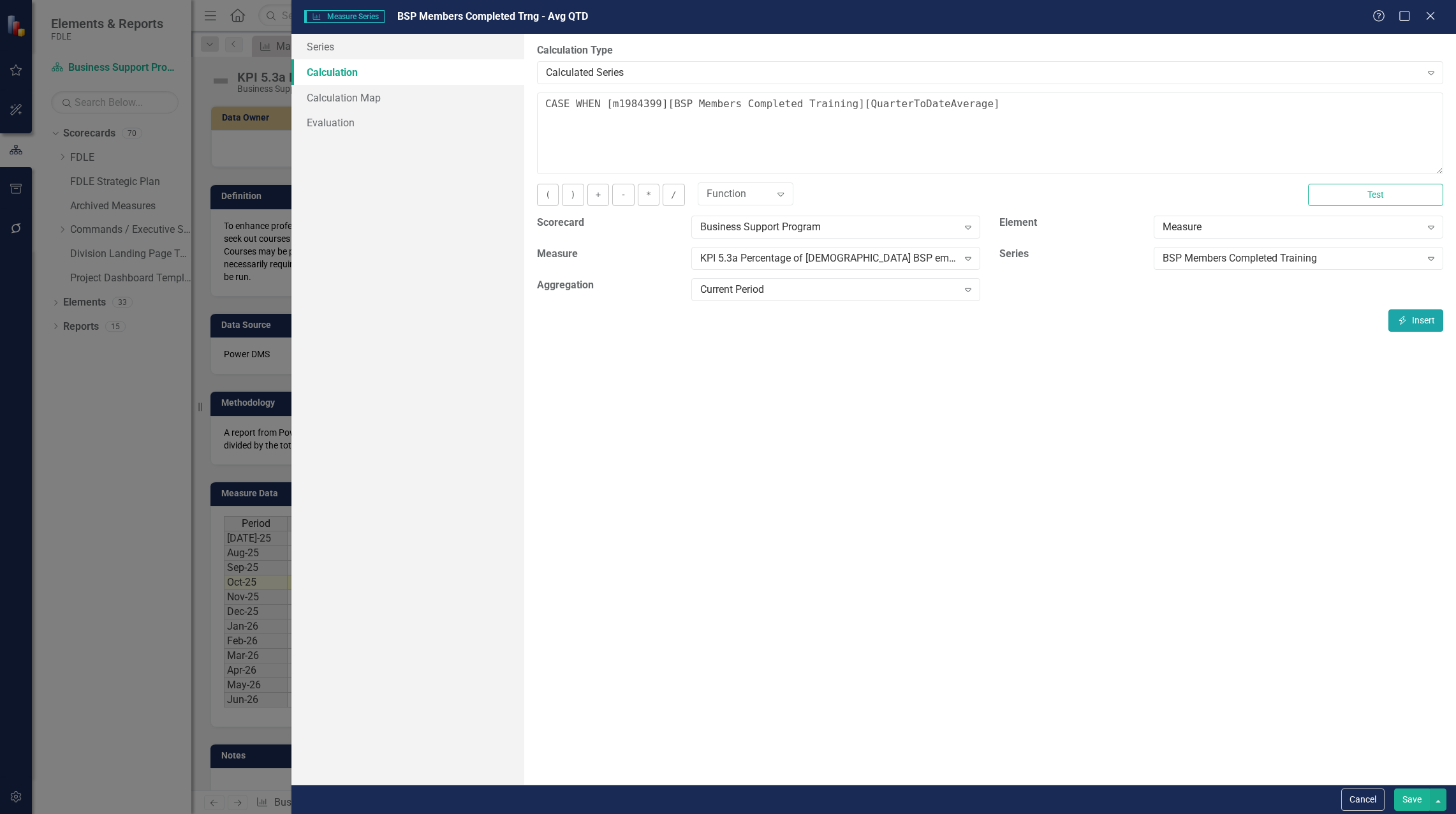
click at [1431, 319] on button "Insert Insert" at bounding box center [1415, 320] width 55 height 22
click at [1425, 108] on textarea "CASE WHEN [m1984399][BSP Members Completed Training][CurrentPeriod] is NULL the…" at bounding box center [990, 133] width 906 height 82
type textarea "CASE WHEN [m1984399][BSP Members Completed Training][CurrentPeriod] is NULL the…"
click at [1414, 794] on button "Save" at bounding box center [1412, 800] width 36 height 22
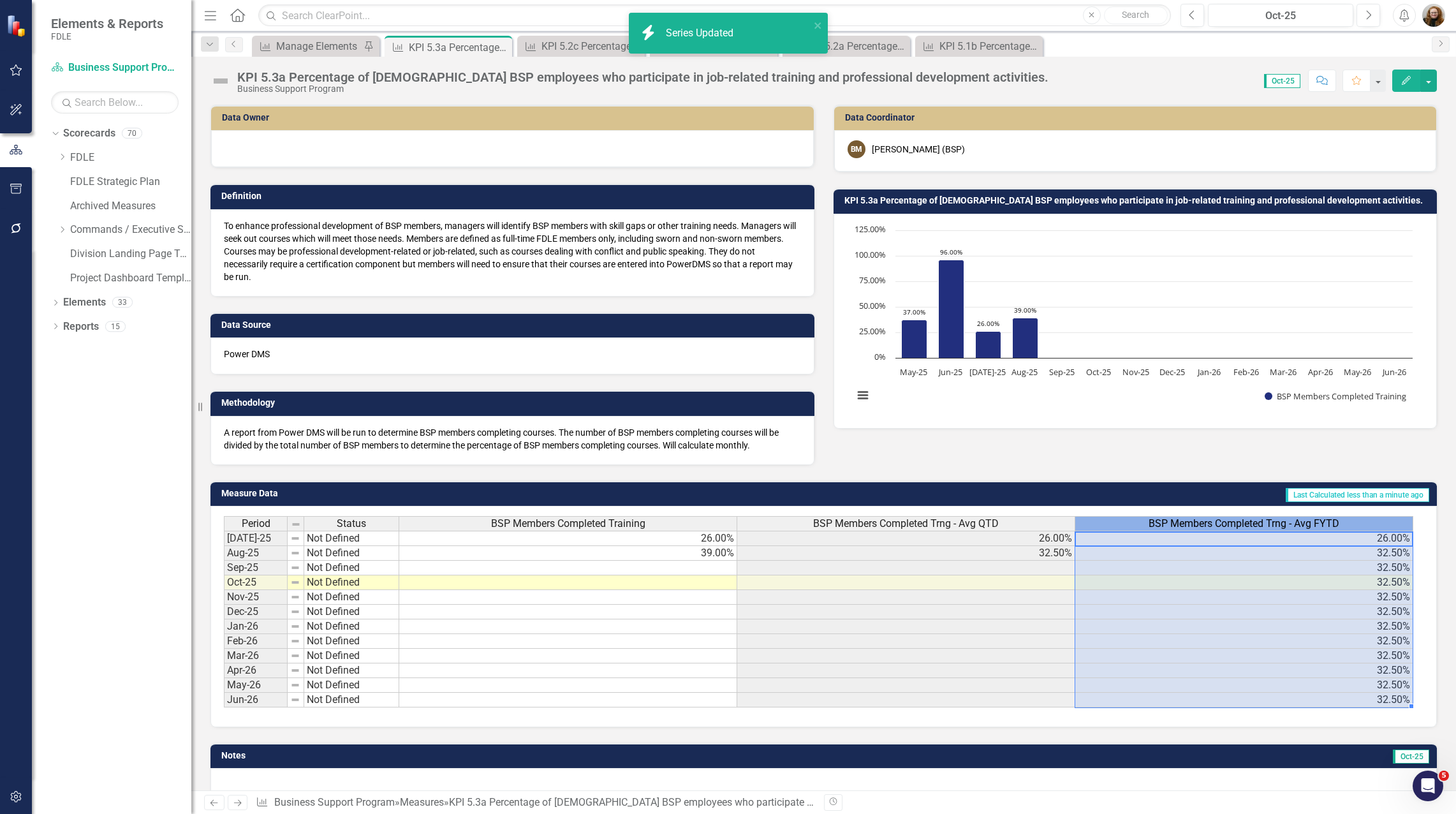
click at [1292, 523] on span "BSP Members Completed Trng - Avg FYTD" at bounding box center [1244, 523] width 190 height 12
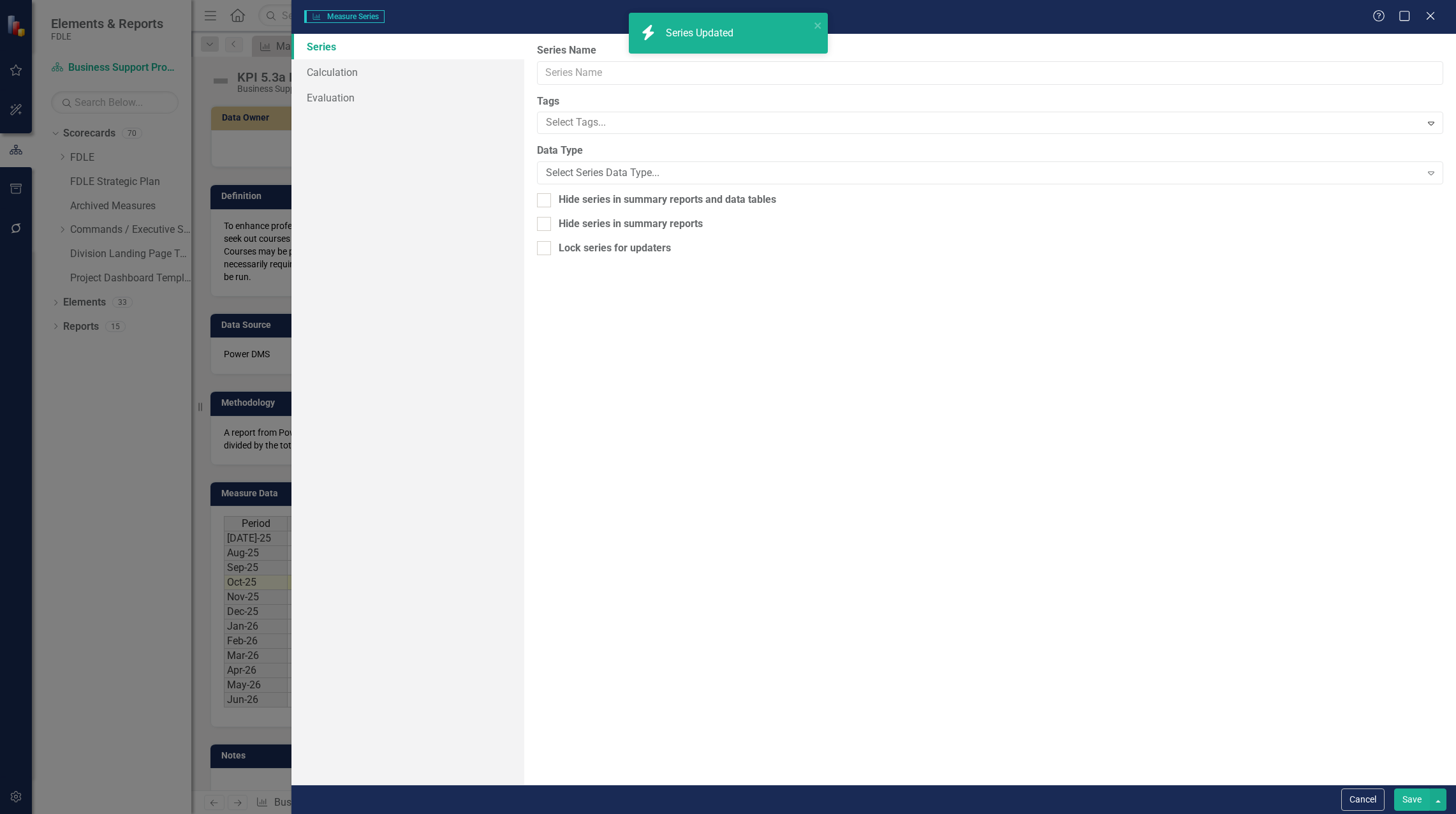
type input "BSP Members Completed Trng - Avg FYTD"
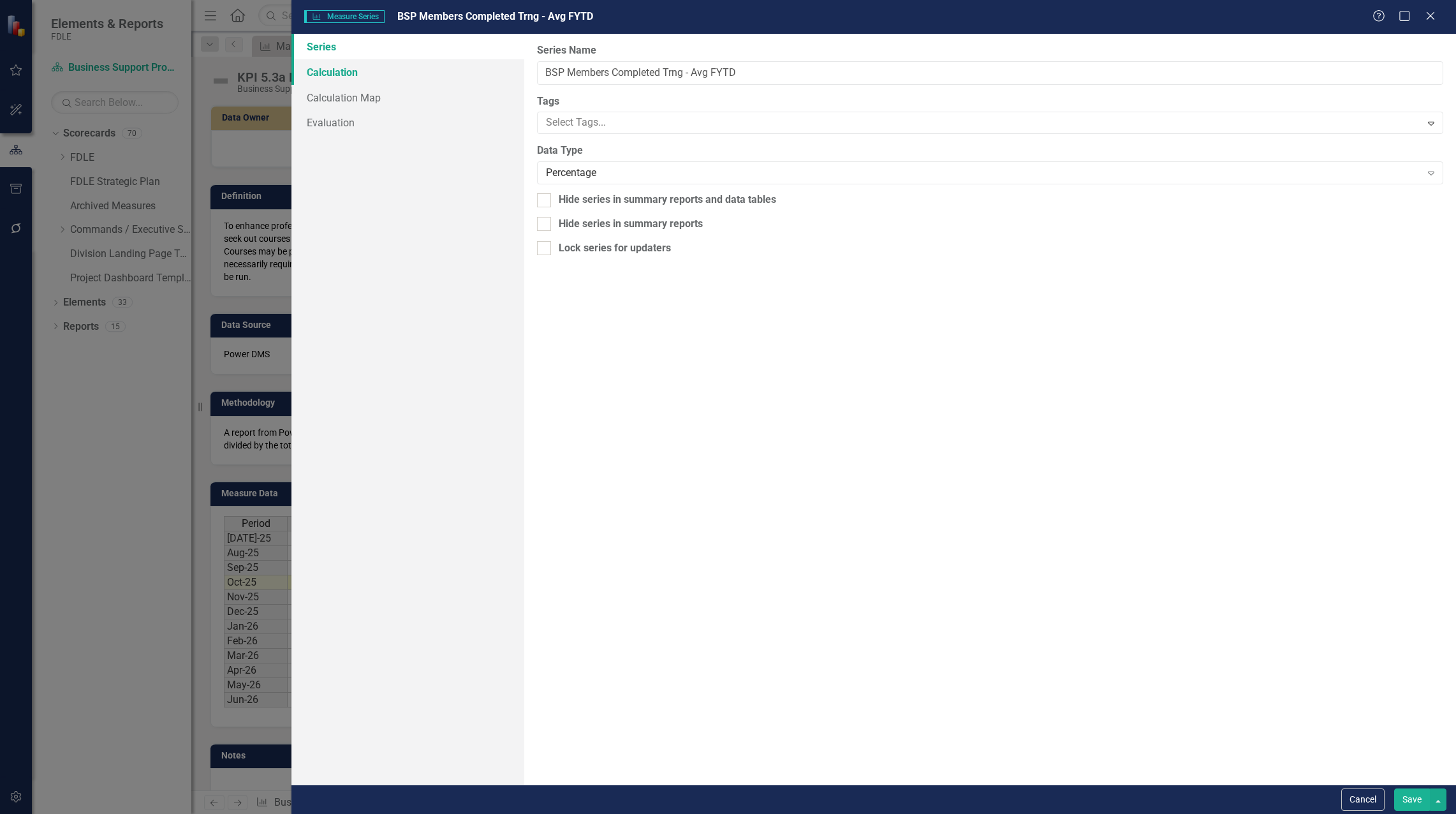
click at [347, 71] on link "Calculation" at bounding box center [408, 72] width 233 height 25
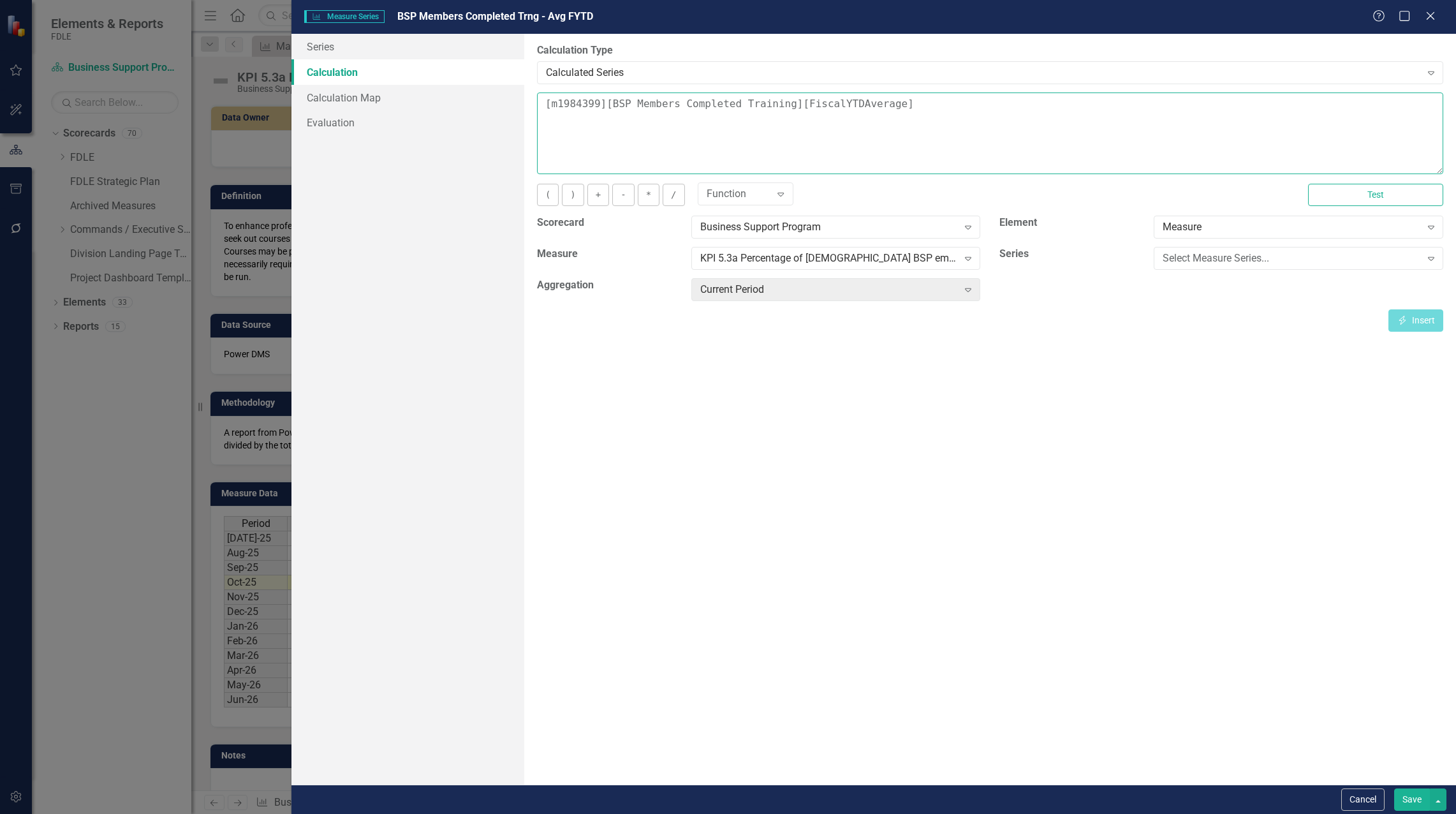
drag, startPoint x: 543, startPoint y: 99, endPoint x: 601, endPoint y: 116, distance: 60.4
click at [543, 99] on textarea "[m1984399][BSP Members Completed Training][FiscalYTDAverage]" at bounding box center [990, 133] width 906 height 82
click at [1223, 262] on div "Select Measure Series..." at bounding box center [1290, 258] width 257 height 14
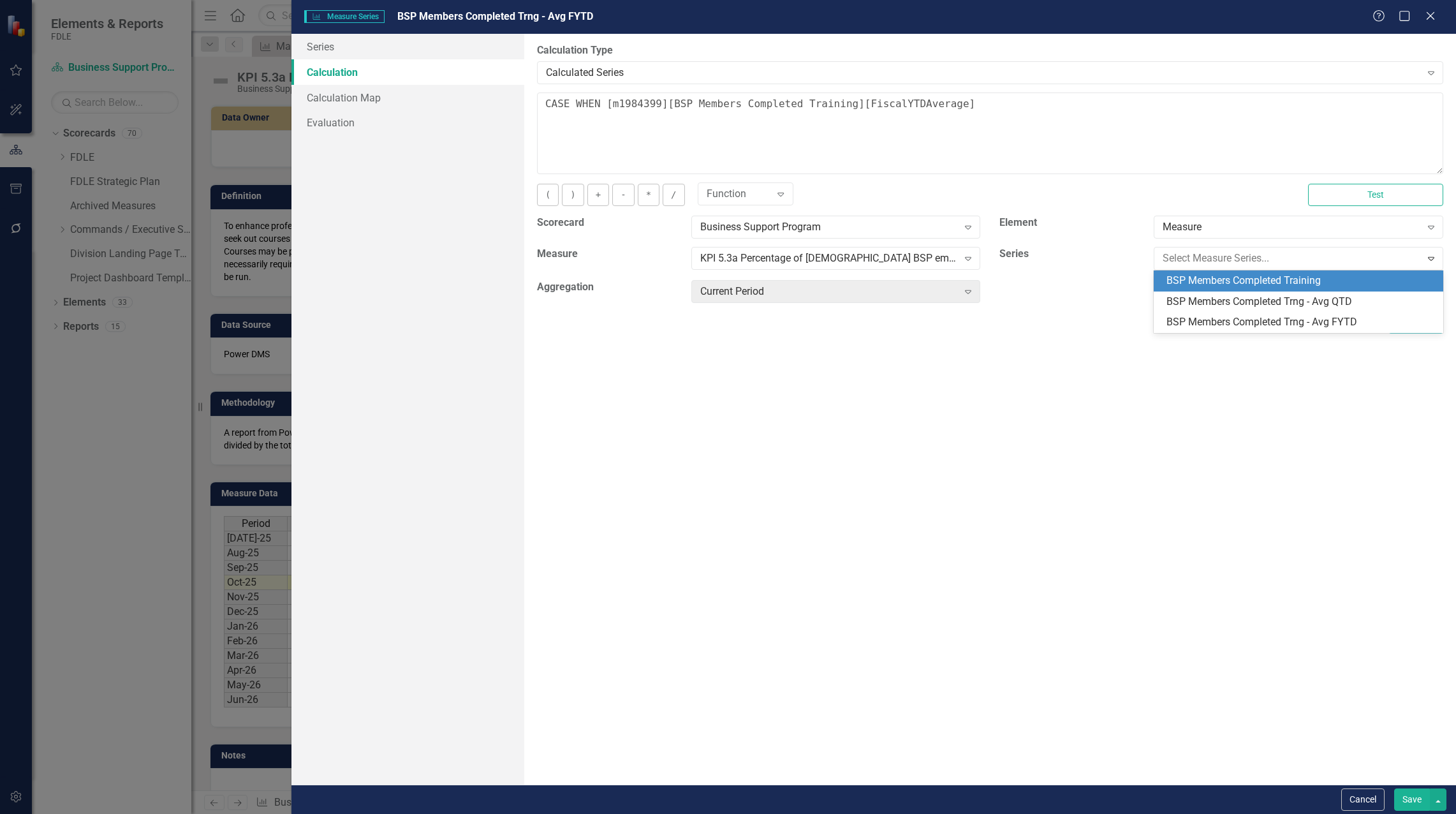
click at [1221, 280] on div "BSP Members Completed Training" at bounding box center [1301, 280] width 269 height 14
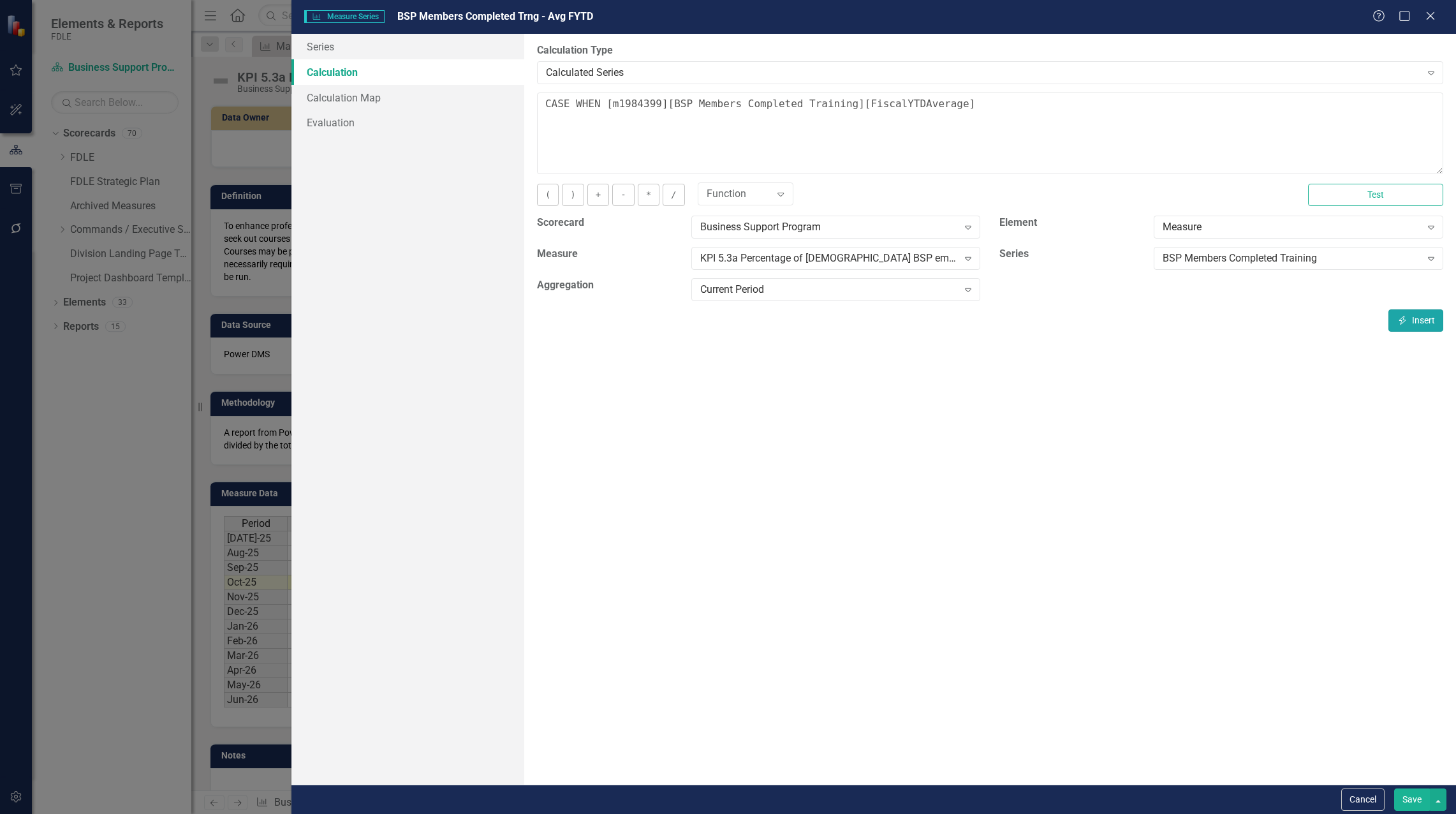
drag, startPoint x: 1408, startPoint y: 328, endPoint x: 1391, endPoint y: 325, distance: 17.3
click at [1408, 328] on button "Insert Insert" at bounding box center [1415, 320] width 55 height 22
click at [1414, 111] on textarea "CASE WHEN [m1984399][BSP Members Completed Training][CurrentPeriod] is NULL the…" at bounding box center [990, 133] width 906 height 82
type textarea "CASE WHEN [m1984399][BSP Members Completed Training][CurrentPeriod] is NULL the…"
click at [1408, 794] on button "Save" at bounding box center [1412, 800] width 36 height 22
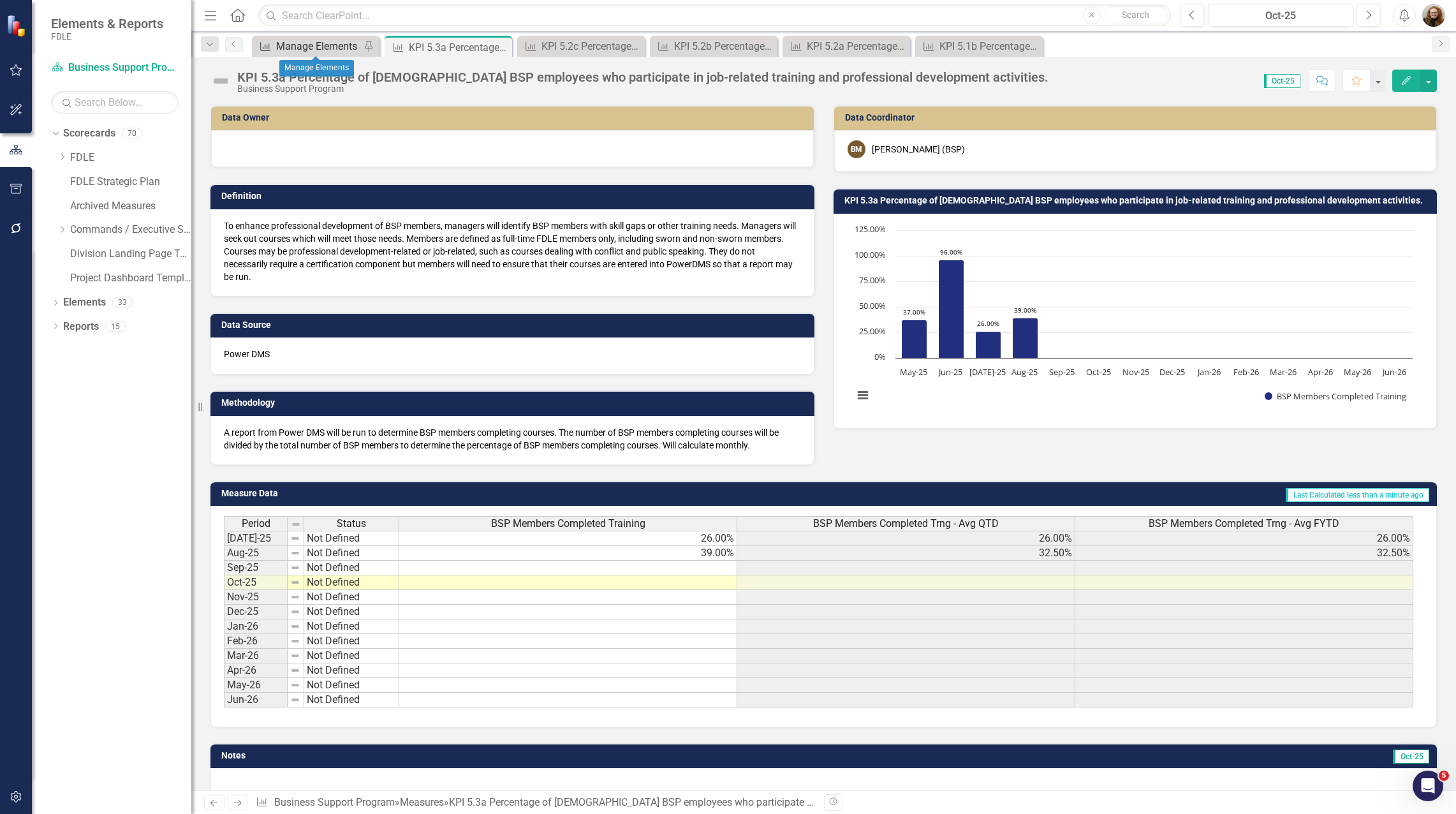
click at [336, 49] on div "Manage Elements" at bounding box center [318, 46] width 84 height 16
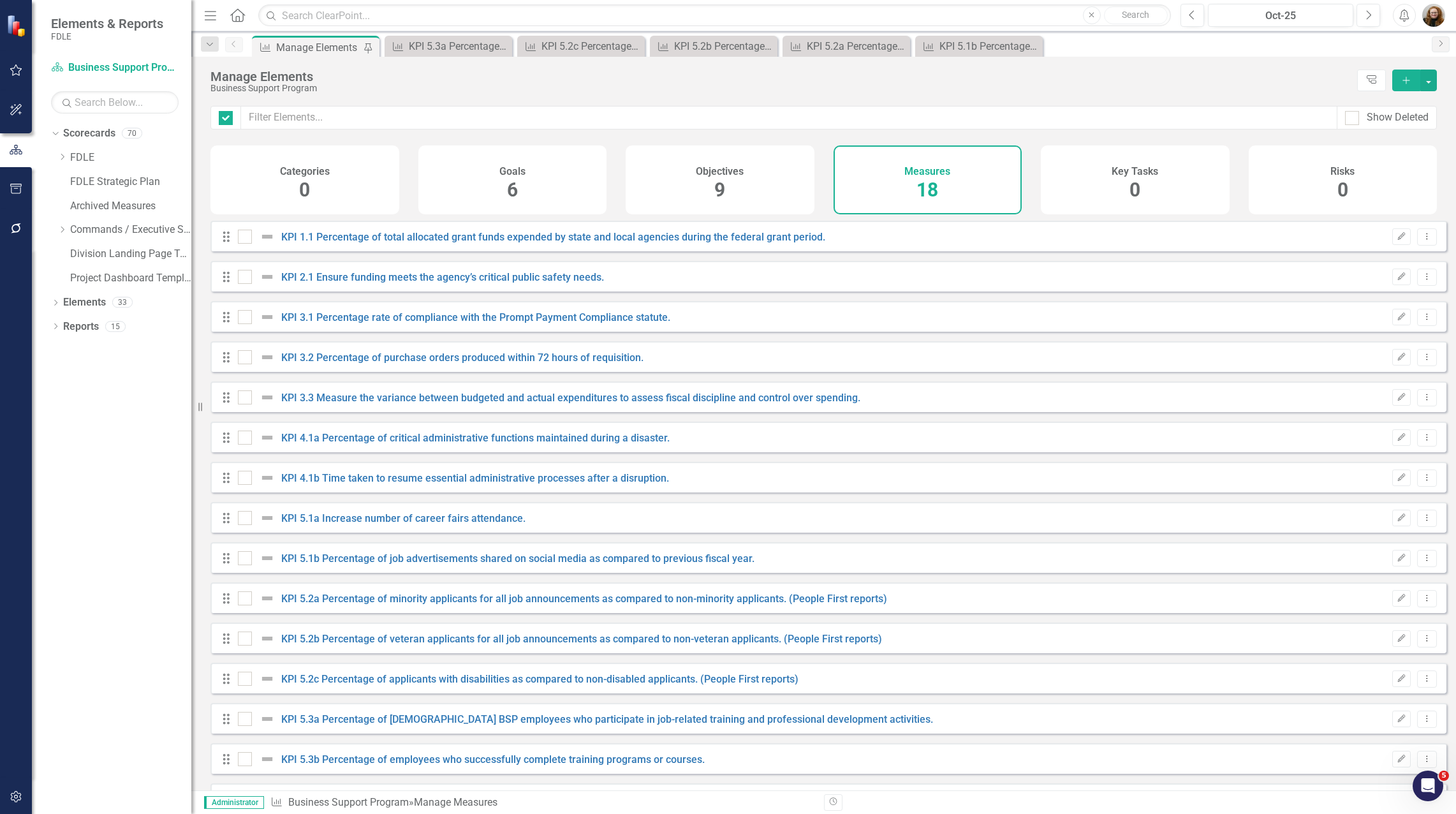
checkbox input "false"
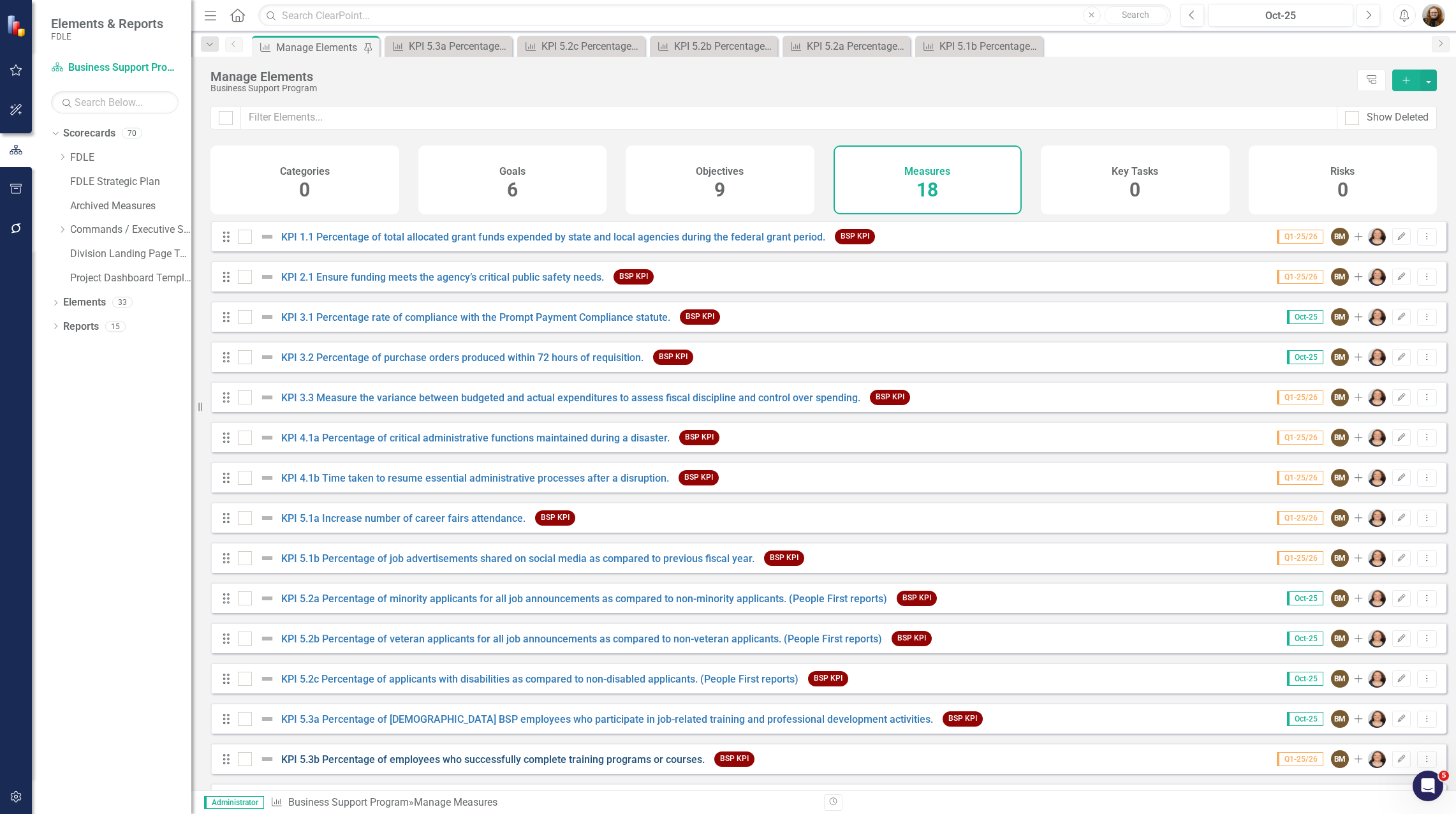
click at [339, 766] on link "KPI 5.3b Percentage of employees who successfully complete training programs or…" at bounding box center [493, 759] width 423 height 12
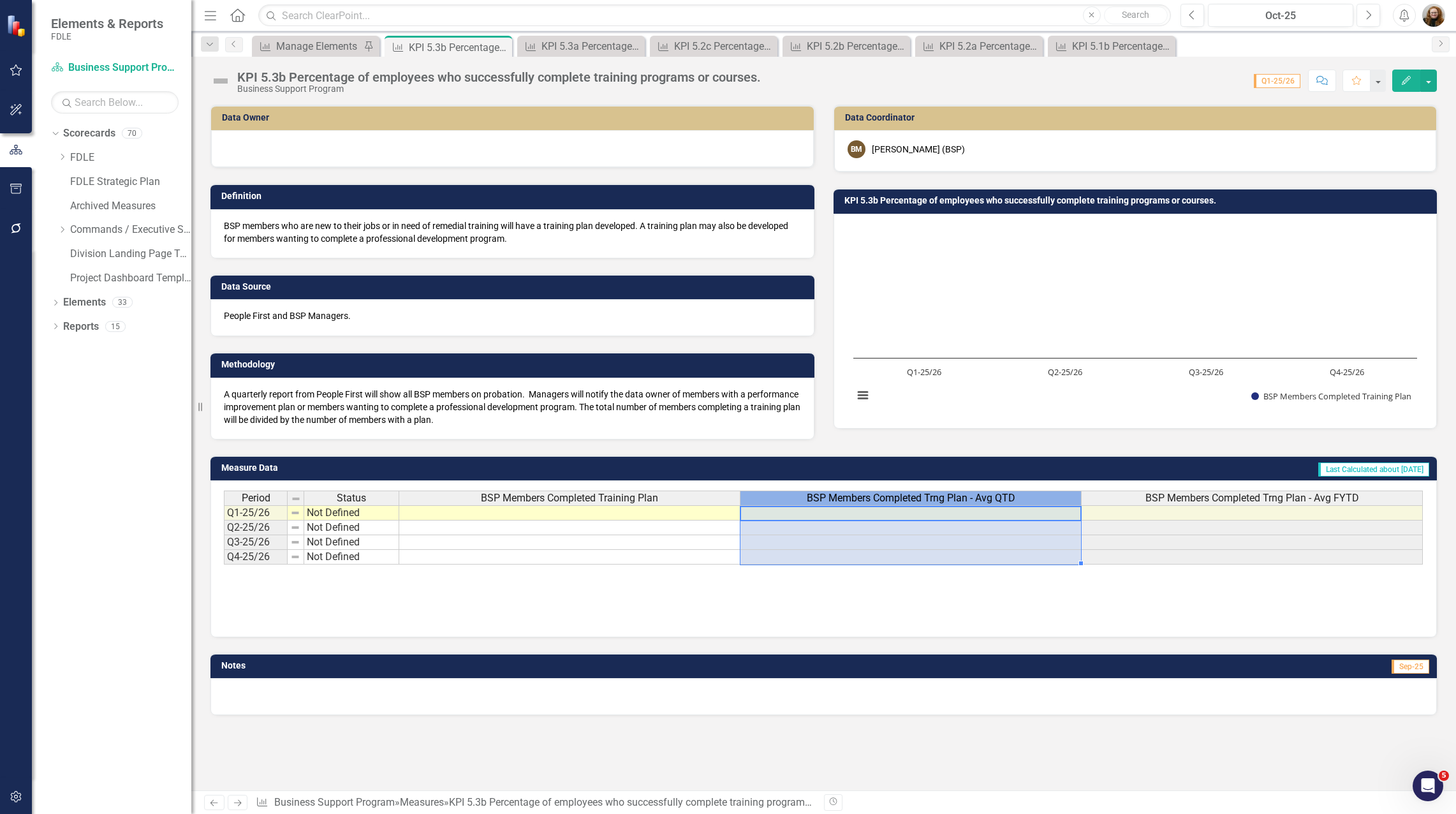
click at [1012, 502] on span "BSP Members Completed Trng Plan - Avg QTD" at bounding box center [910, 498] width 208 height 12
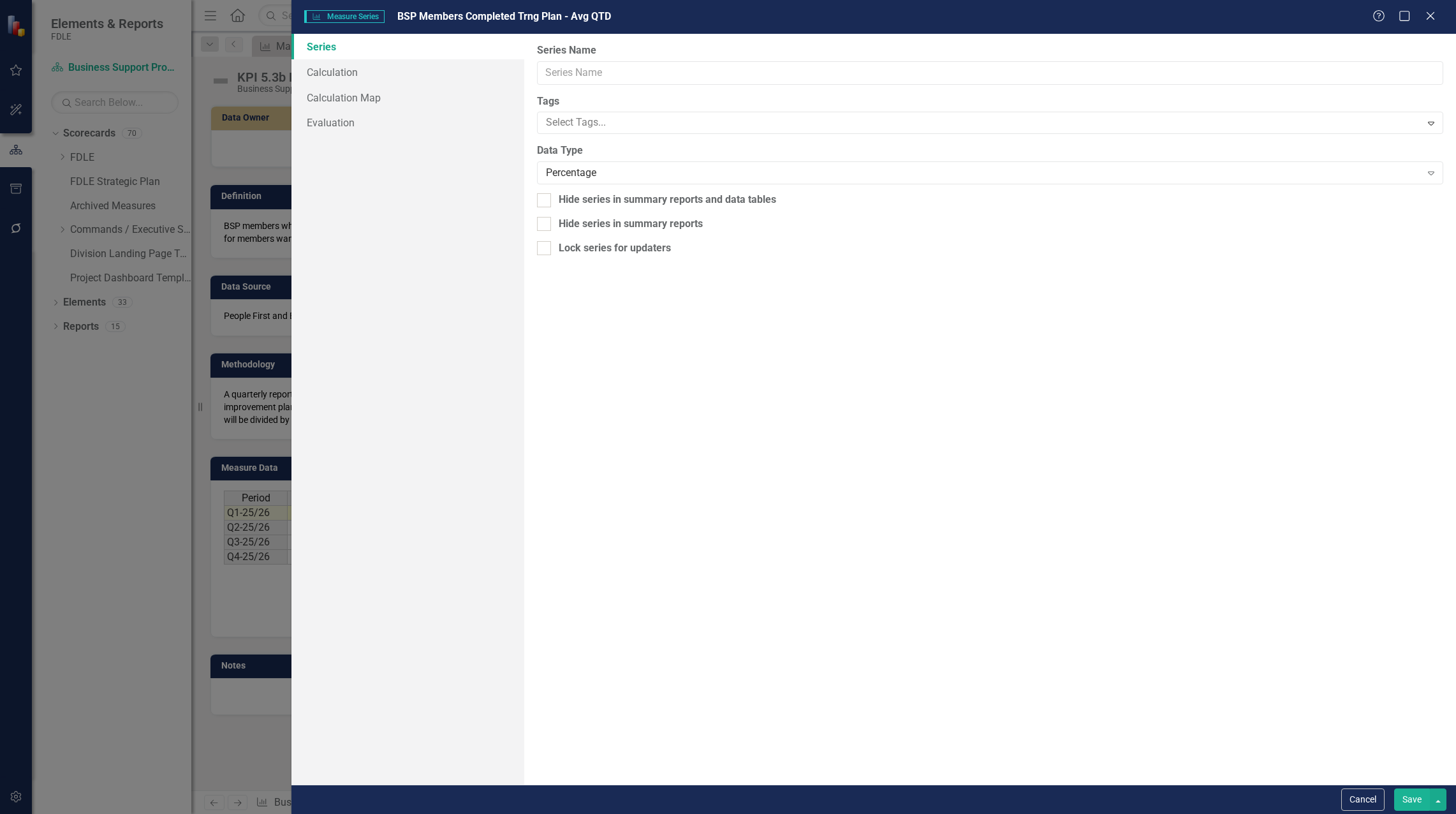
type input "BSP Members Completed Trng Plan - Avg QTD"
click at [360, 70] on link "Calculation" at bounding box center [408, 72] width 233 height 25
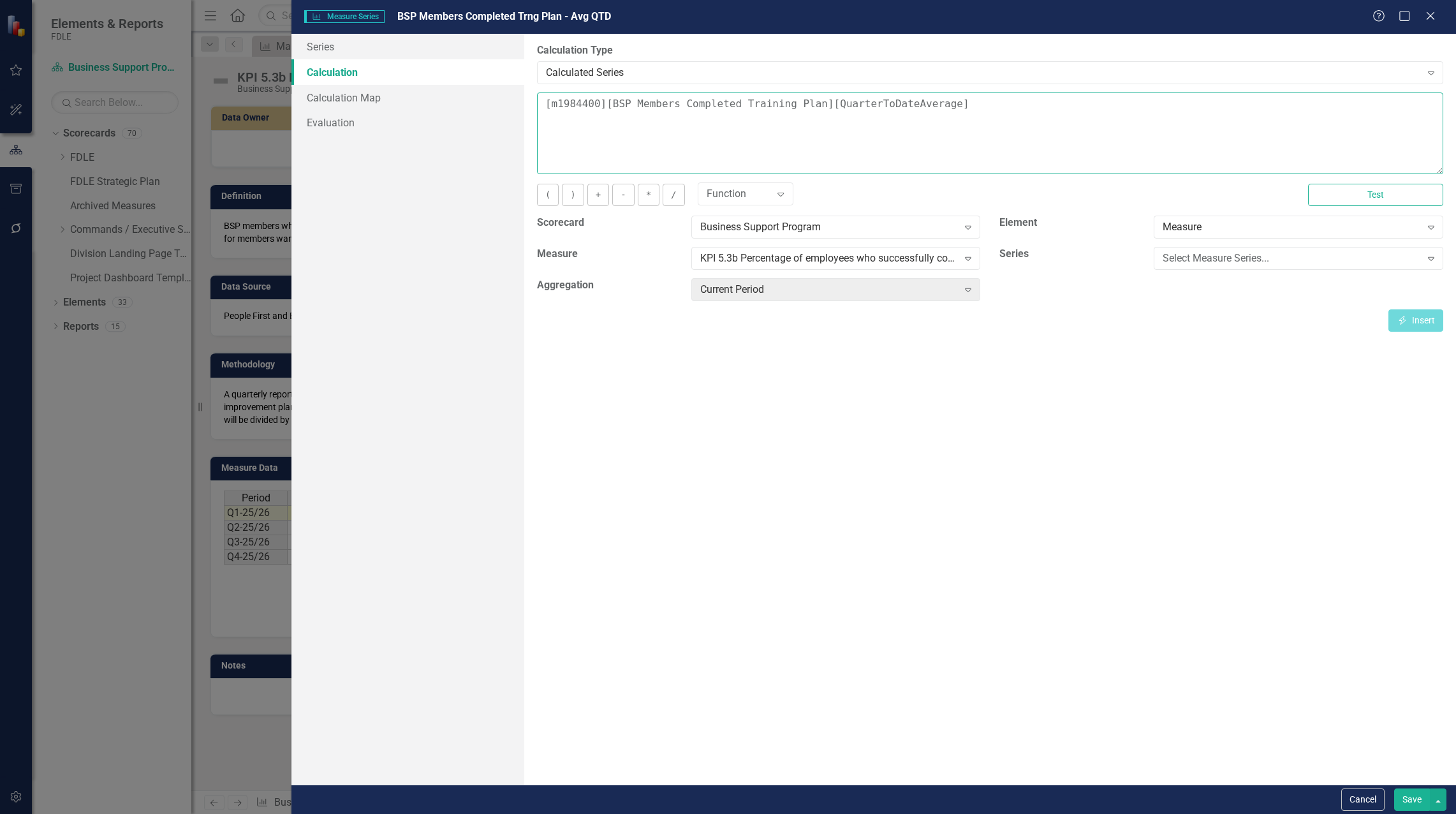
click at [545, 101] on textarea "[m1984400][BSP Members Completed Training Plan][QuarterToDateAverage]" at bounding box center [990, 133] width 906 height 82
drag, startPoint x: 1205, startPoint y: 271, endPoint x: 1207, endPoint y: 262, distance: 9.2
click at [1205, 270] on div "Select Measure Series... Expand" at bounding box center [1298, 262] width 308 height 31
click at [1208, 257] on div "Select Measure Series..." at bounding box center [1290, 258] width 257 height 14
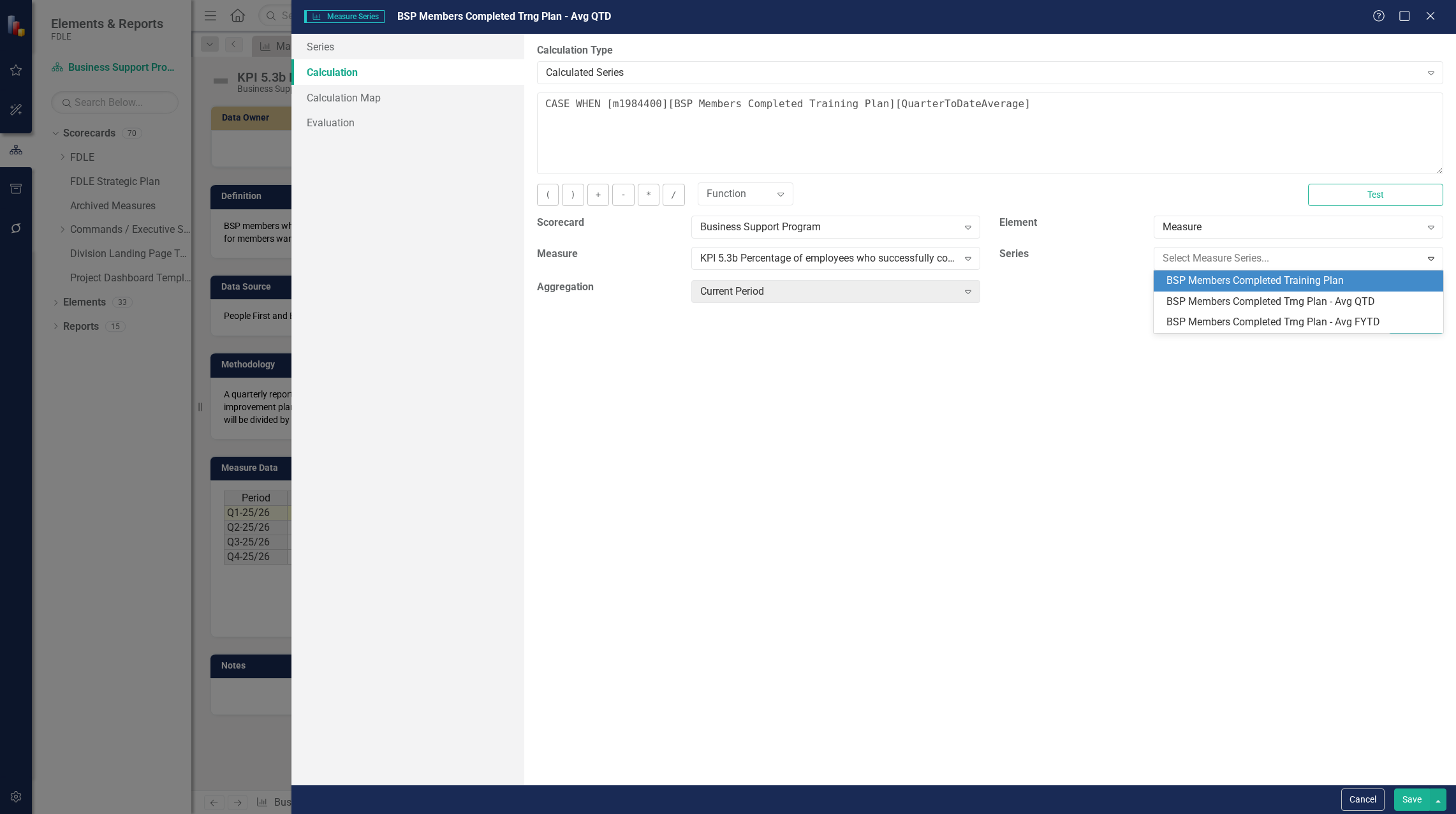
click at [1213, 283] on div "BSP Members Completed Training Plan" at bounding box center [1301, 280] width 269 height 14
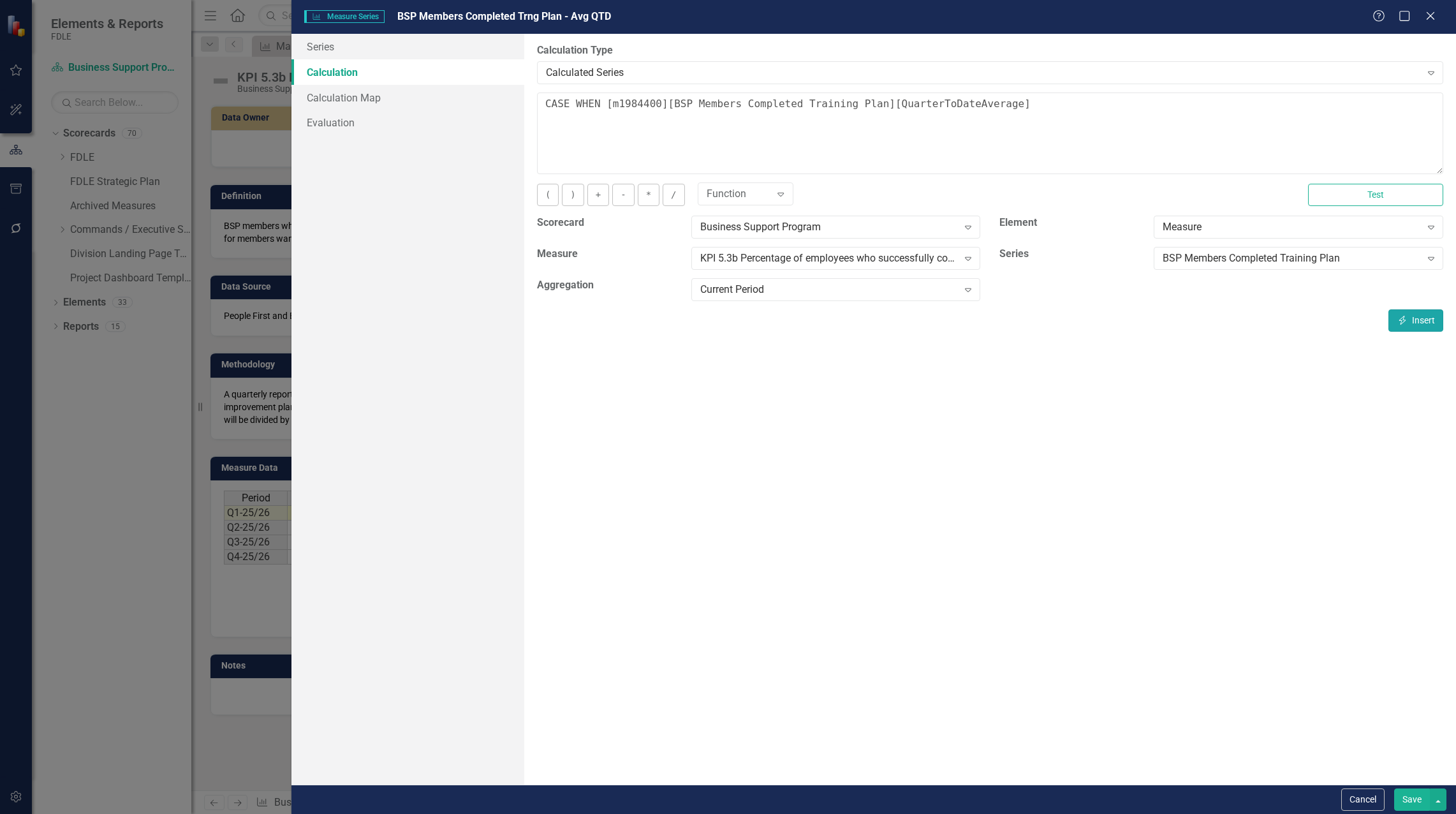
click at [1416, 324] on button "Insert Insert" at bounding box center [1415, 320] width 55 height 22
click at [763, 119] on textarea "CASE WHEN [m1984400][BSP Members Completed Training Plan][CurrentPeriod] is NUL…" at bounding box center [990, 133] width 906 height 82
type textarea "CASE WHEN [m1984400][BSP Members Completed Training Plan][CurrentPeriod] is NUL…"
click at [1405, 800] on button "Save" at bounding box center [1412, 800] width 36 height 22
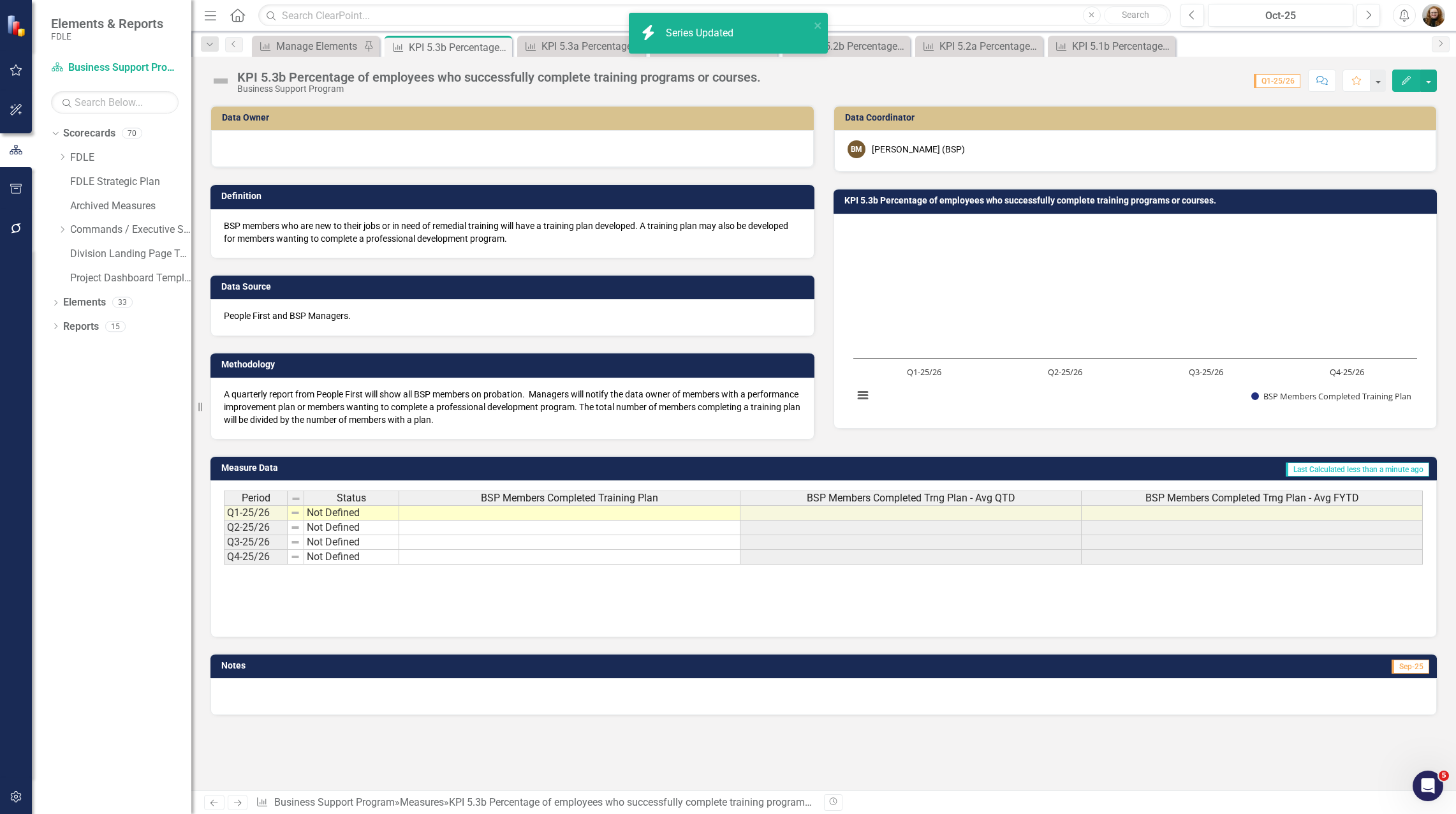
click at [1278, 498] on span "BSP Members Completed Trng Plan - Avg FYTD" at bounding box center [1251, 498] width 213 height 12
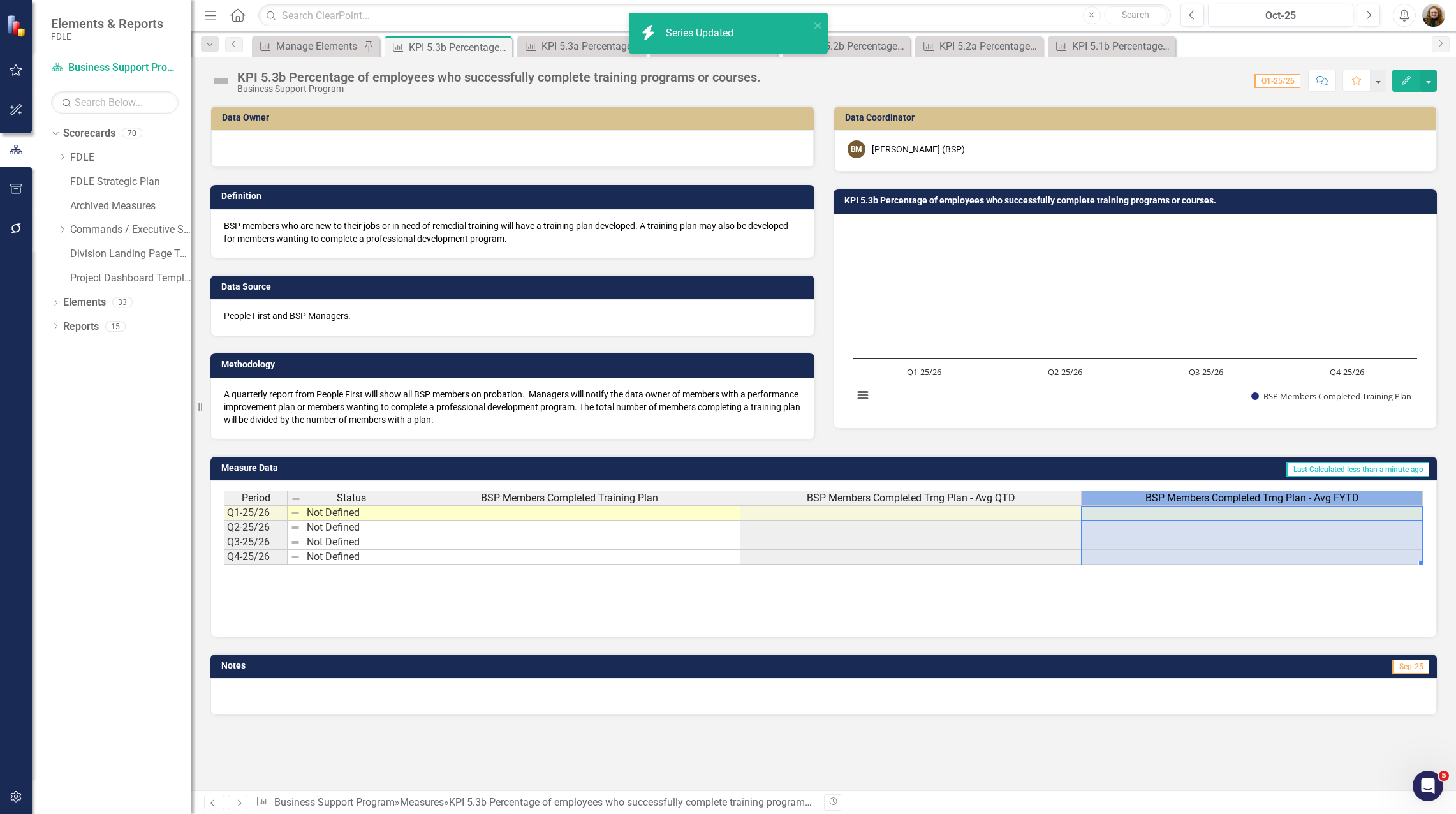
click at [1278, 498] on span "BSP Members Completed Trng Plan - Avg FYTD" at bounding box center [1251, 498] width 213 height 12
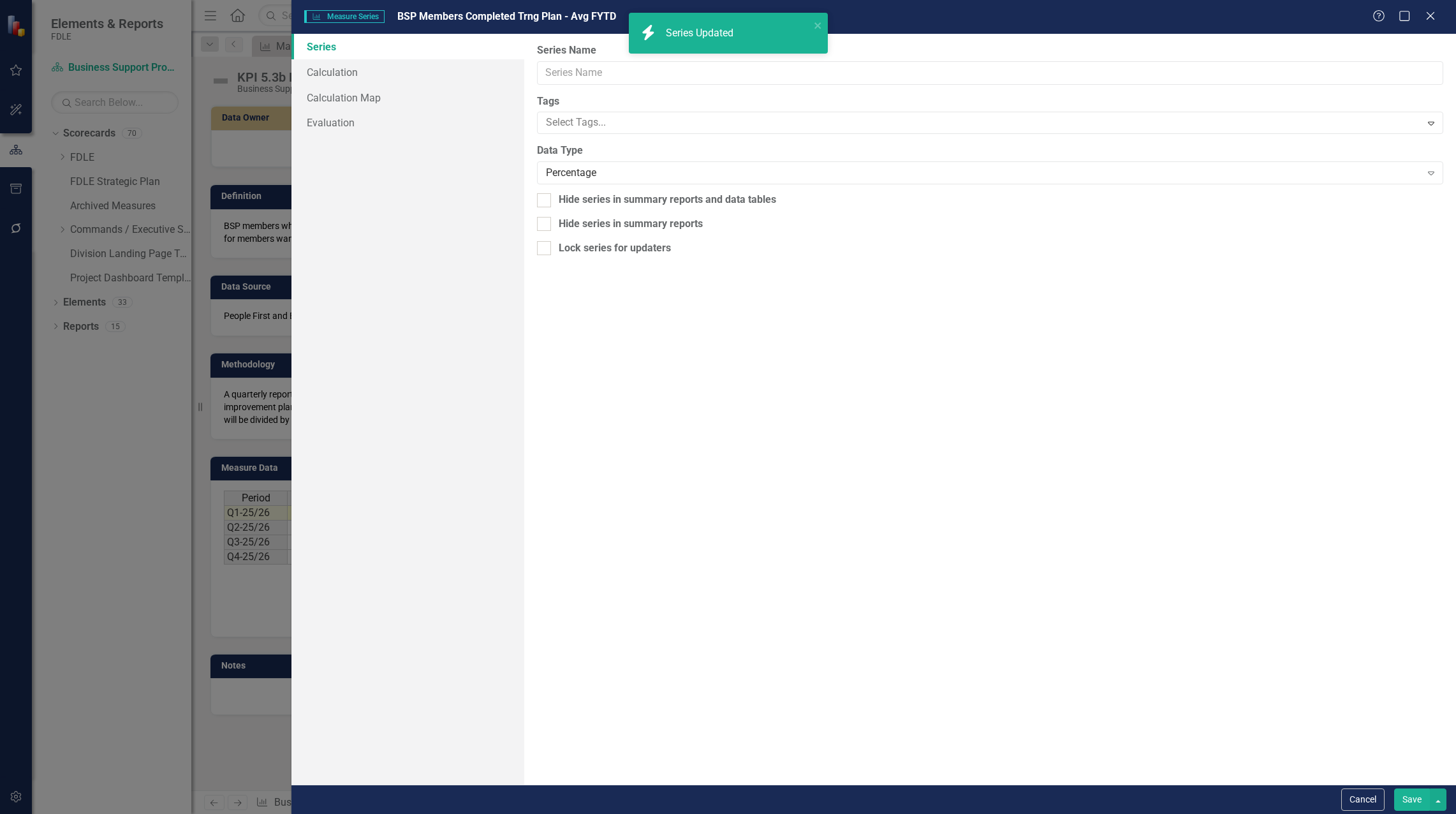
type input "BSP Members Completed Trng Plan - Avg FYTD"
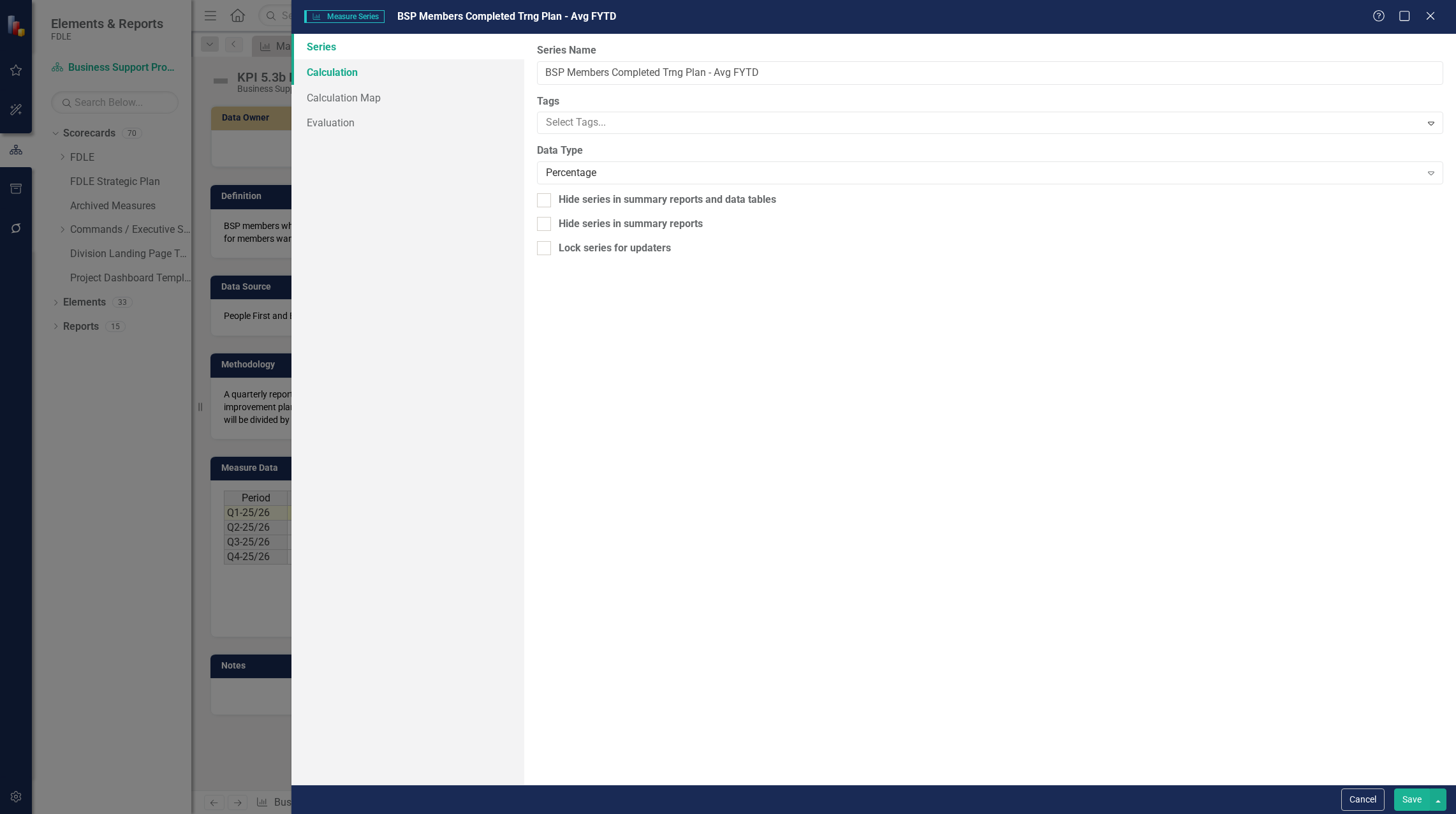
click at [339, 75] on link "Calculation" at bounding box center [408, 72] width 233 height 25
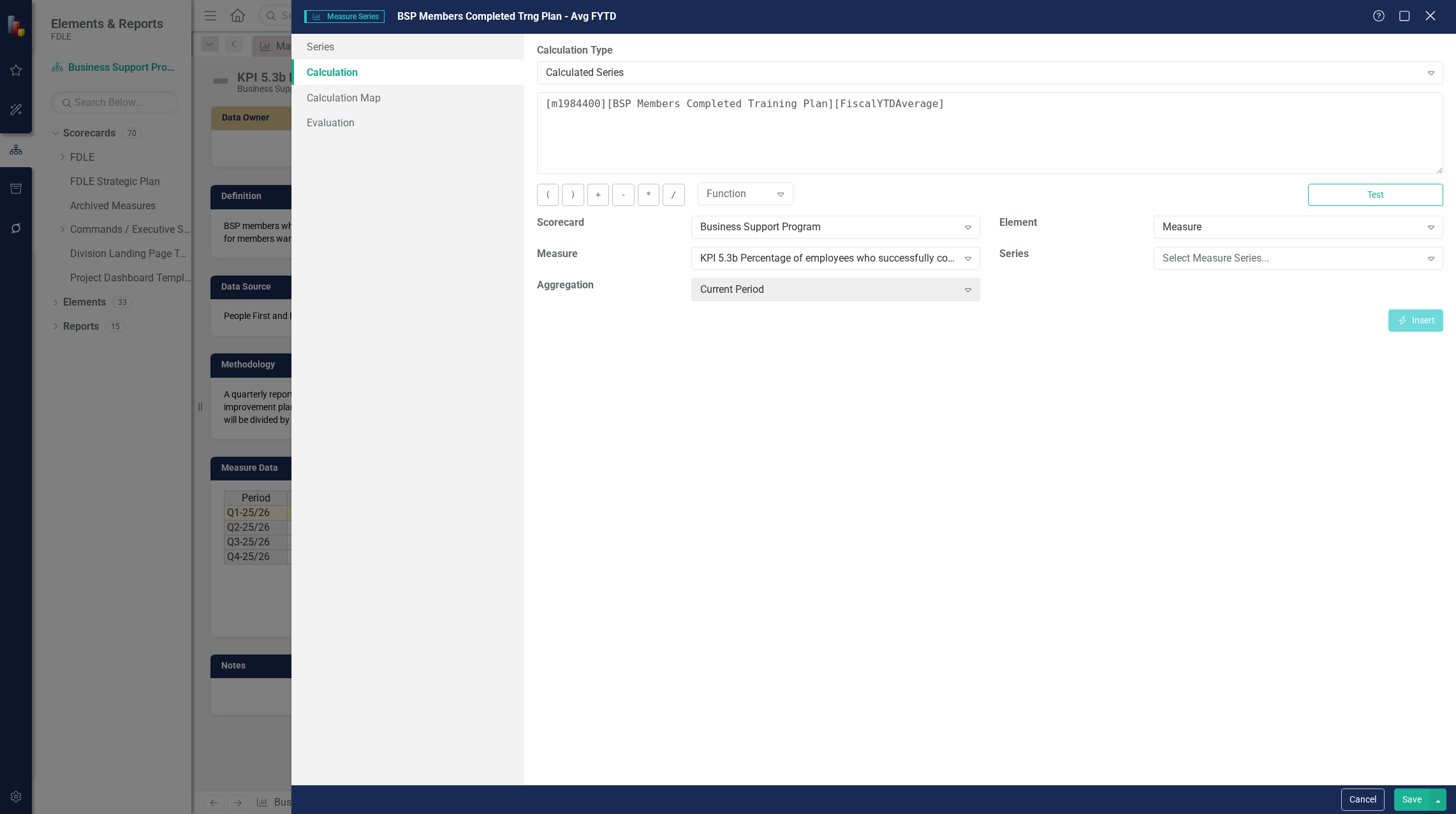
click at [1426, 20] on icon at bounding box center [1430, 15] width 9 height 9
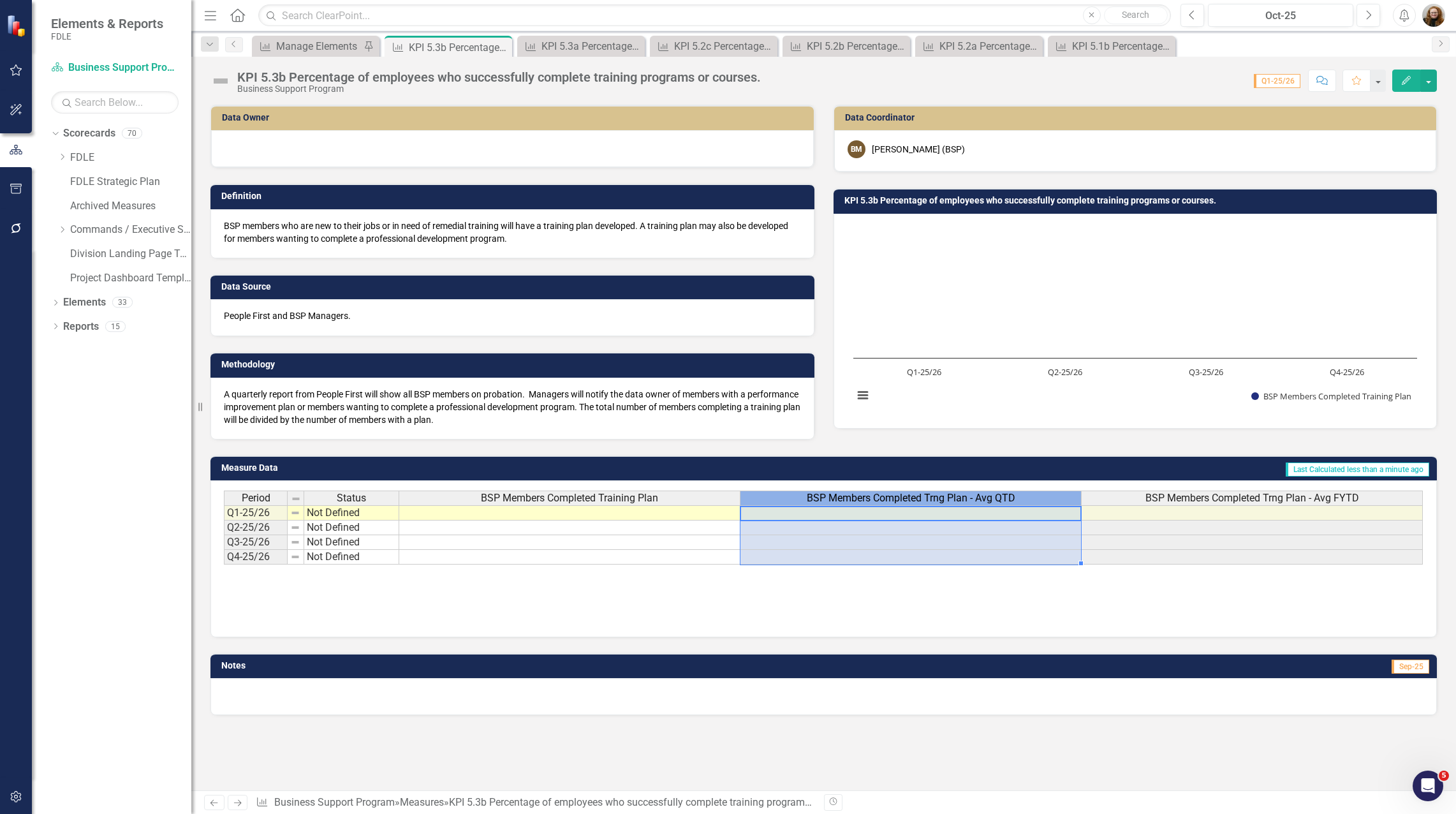
click at [988, 502] on span "BSP Members Completed Trng Plan - Avg QTD" at bounding box center [910, 498] width 208 height 12
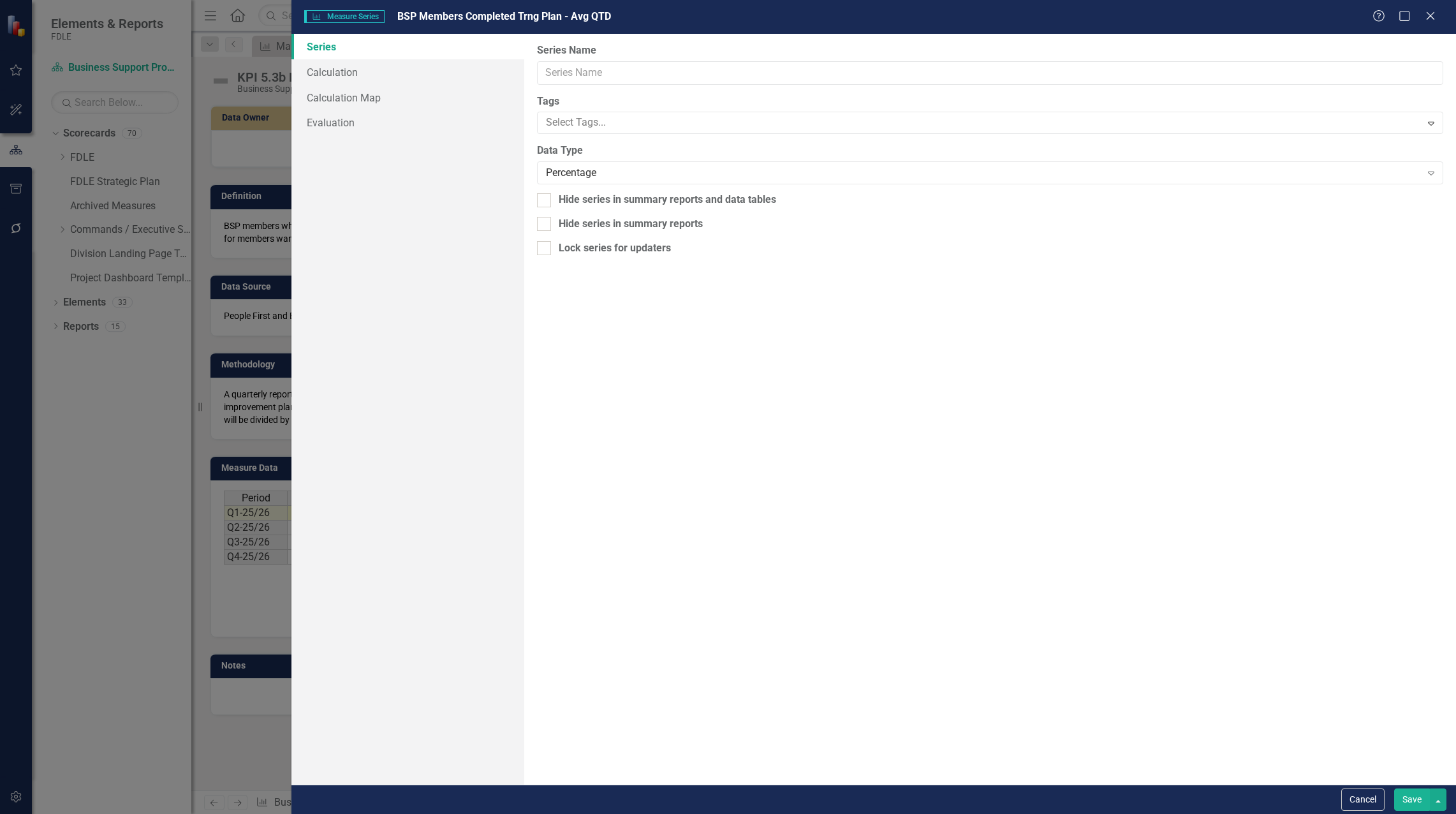
type input "BSP Members Completed Trng Plan - Avg QTD"
click at [354, 61] on link "Calculation" at bounding box center [408, 72] width 233 height 25
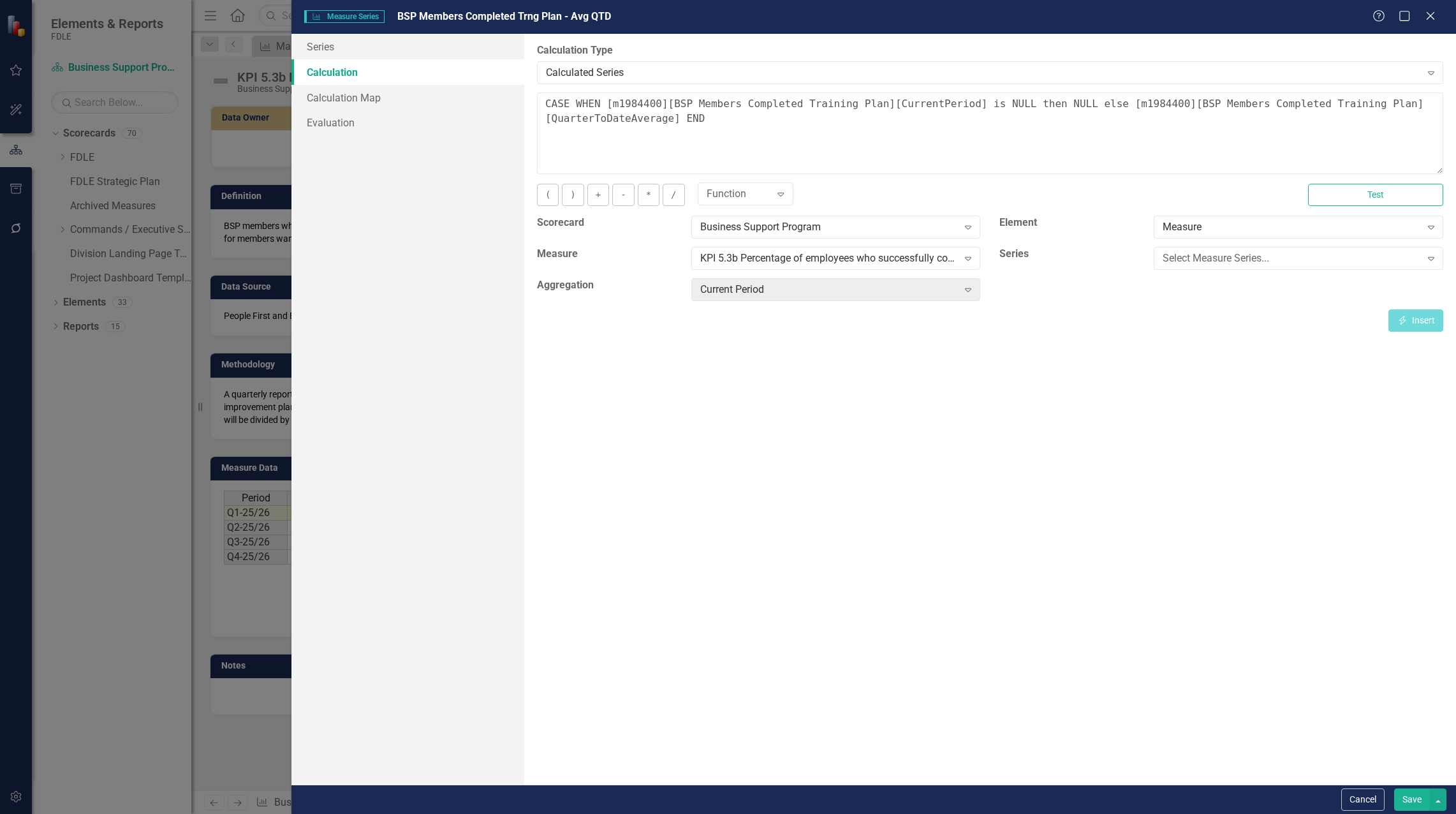
click at [1406, 802] on button "Save" at bounding box center [1412, 800] width 36 height 22
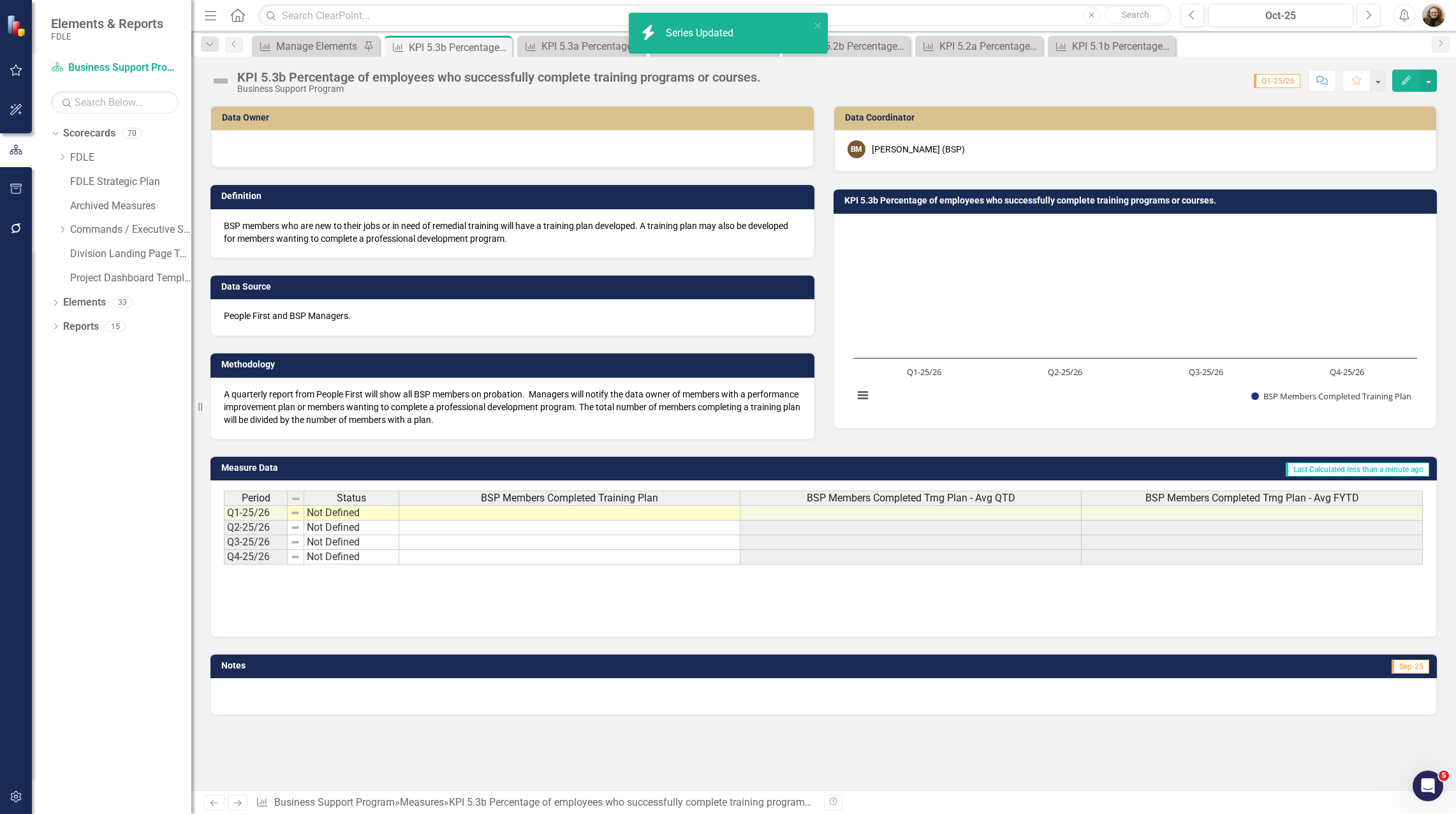
click at [1247, 499] on span "BSP Members Completed Trng Plan - Avg FYTD" at bounding box center [1251, 498] width 213 height 12
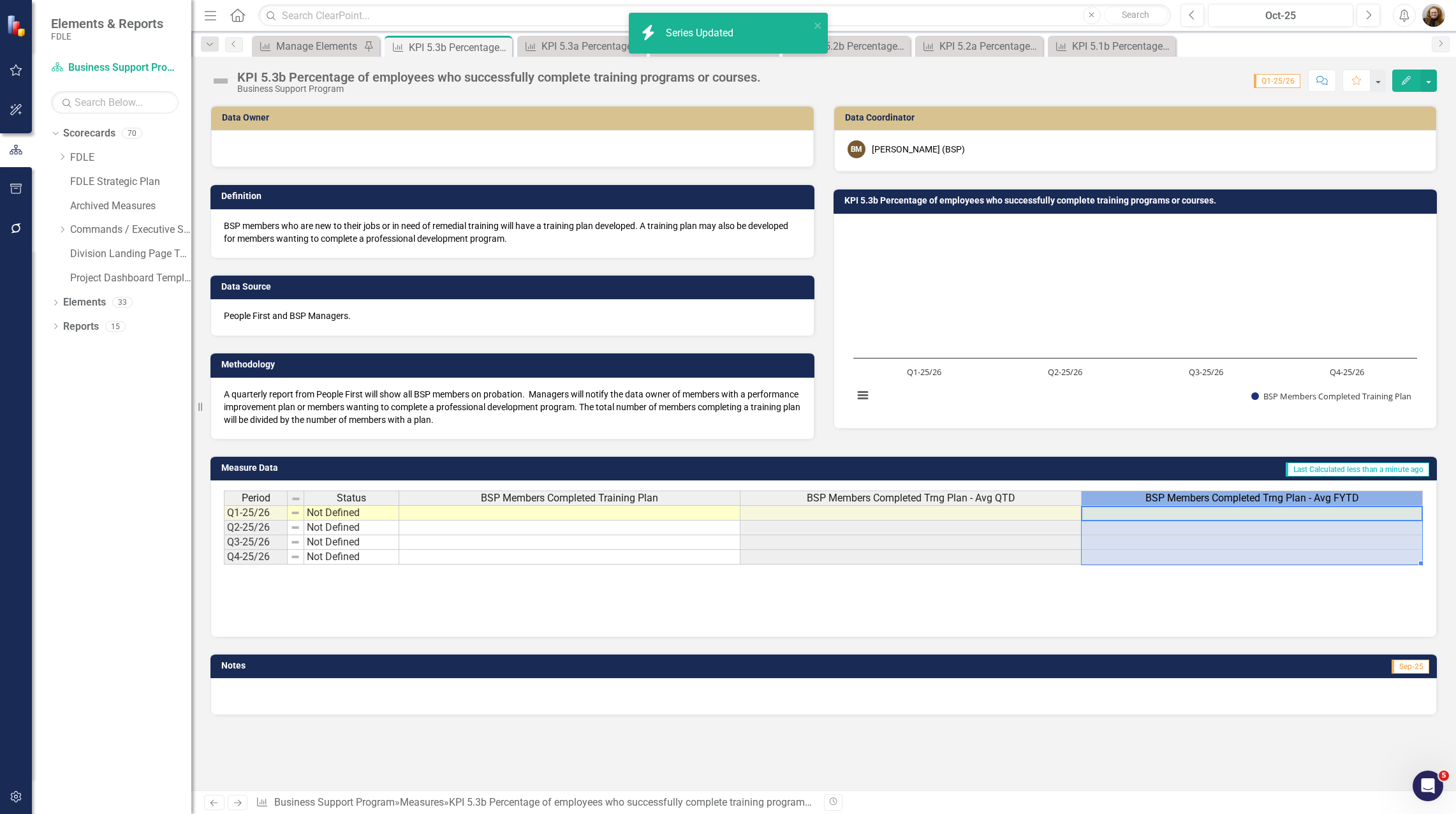
click at [1247, 499] on span "BSP Members Completed Trng Plan - Avg FYTD" at bounding box center [1251, 498] width 213 height 12
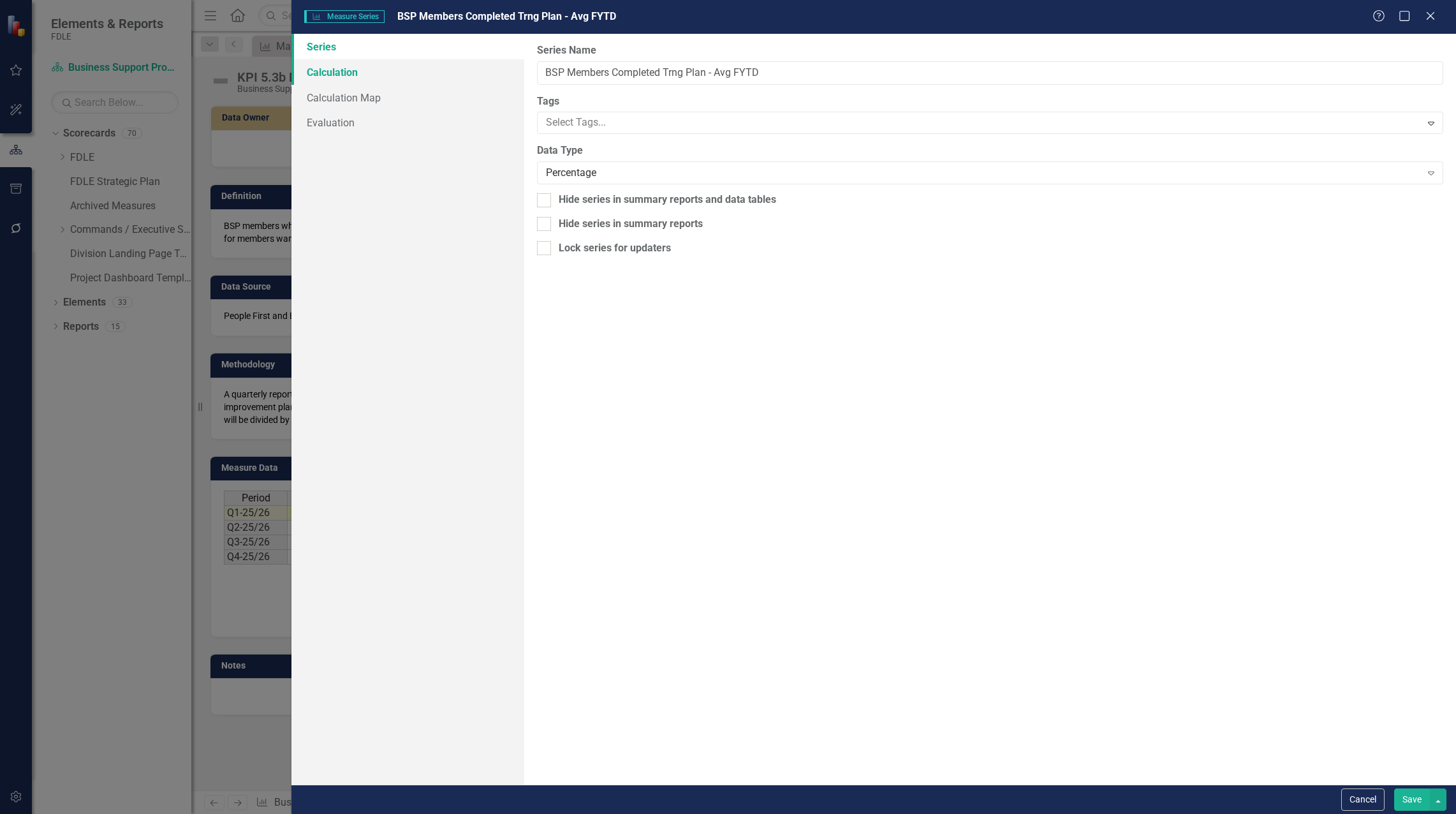
click at [339, 76] on link "Calculation" at bounding box center [408, 72] width 233 height 25
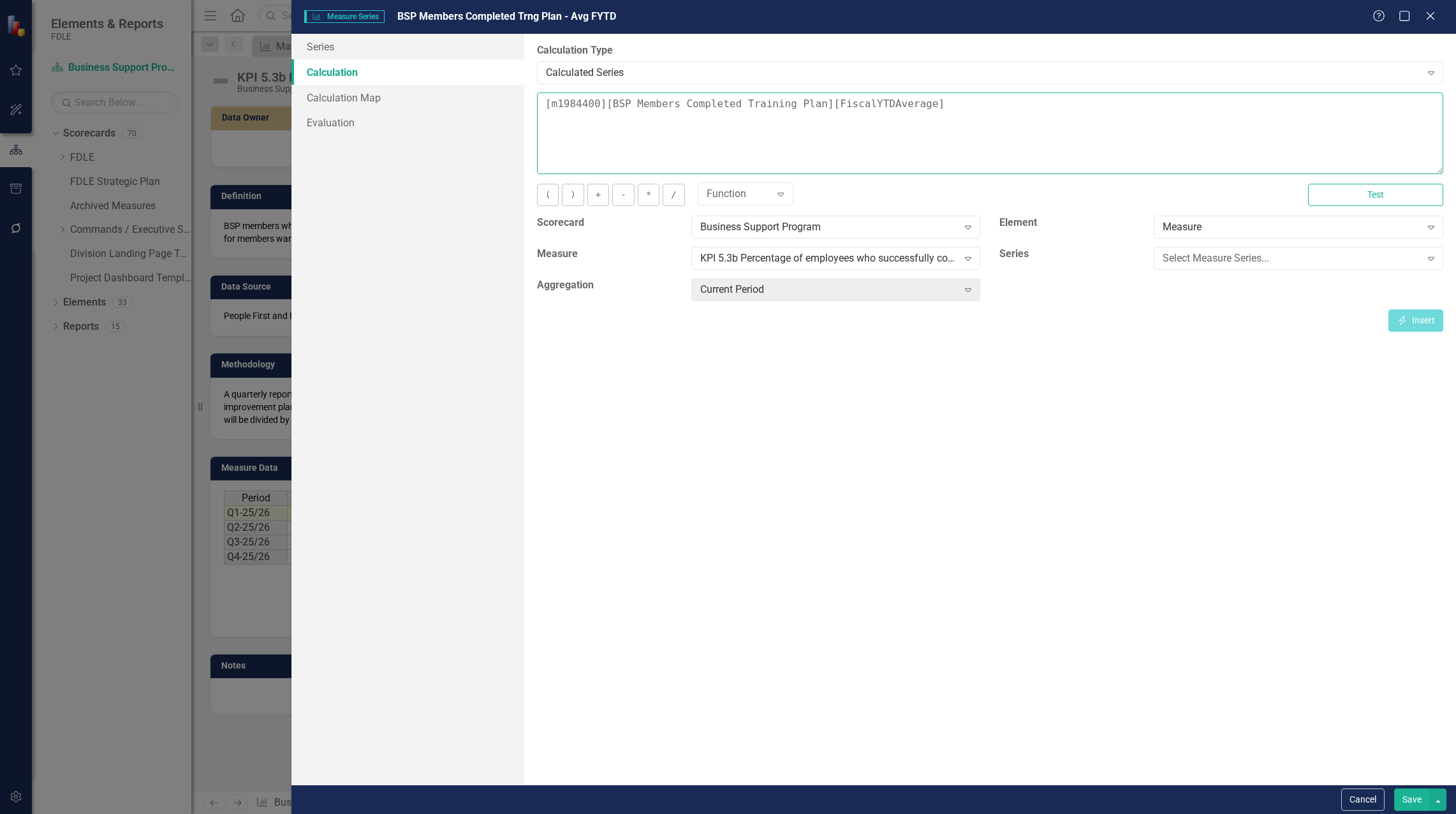
click at [546, 99] on textarea "[m1984400][BSP Members Completed Training Plan][FiscalYTDAverage]" at bounding box center [990, 133] width 906 height 82
click at [1275, 257] on div "Select Measure Series..." at bounding box center [1290, 258] width 257 height 14
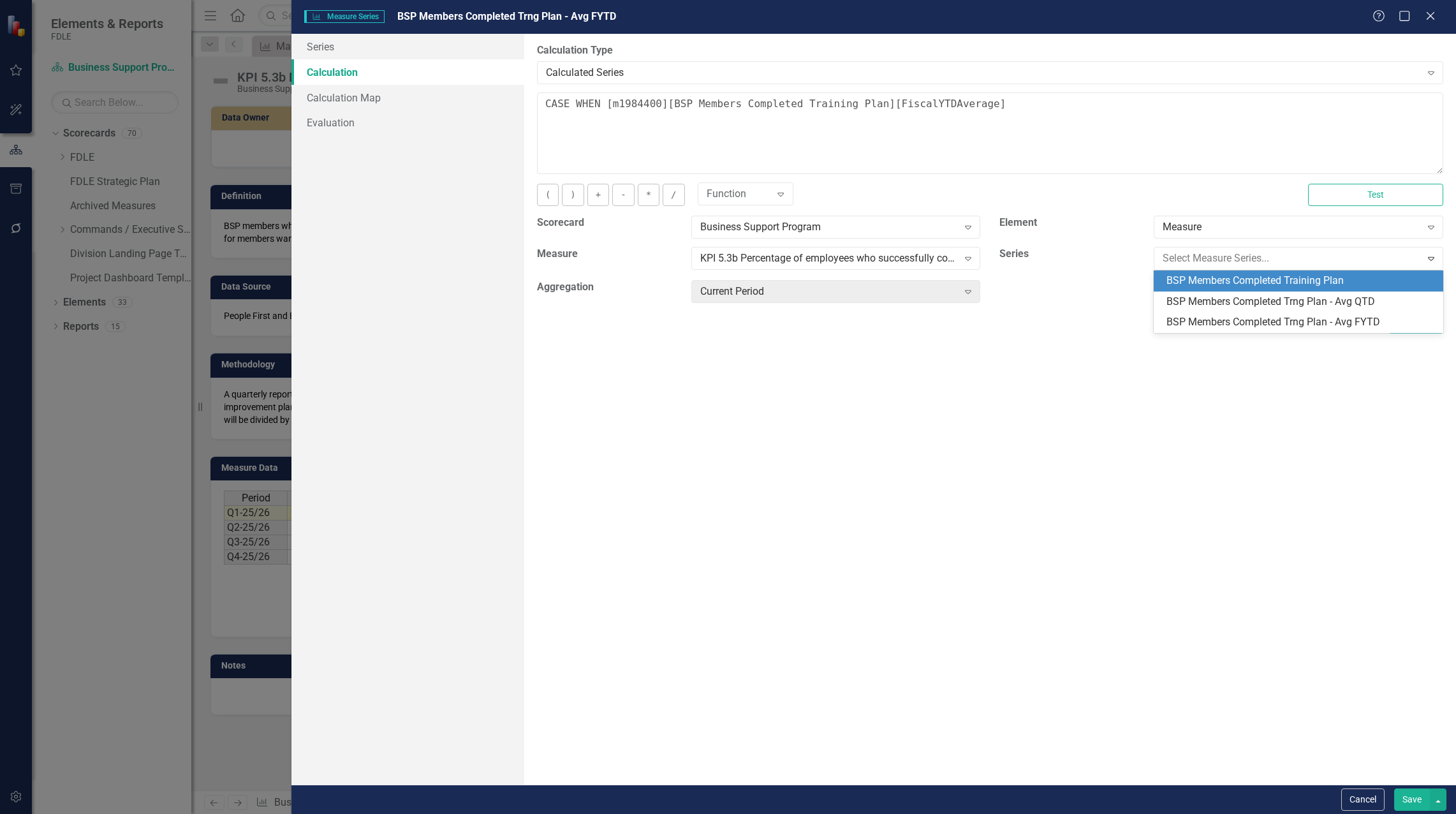
click at [1272, 278] on div "BSP Members Completed Training Plan" at bounding box center [1301, 280] width 269 height 14
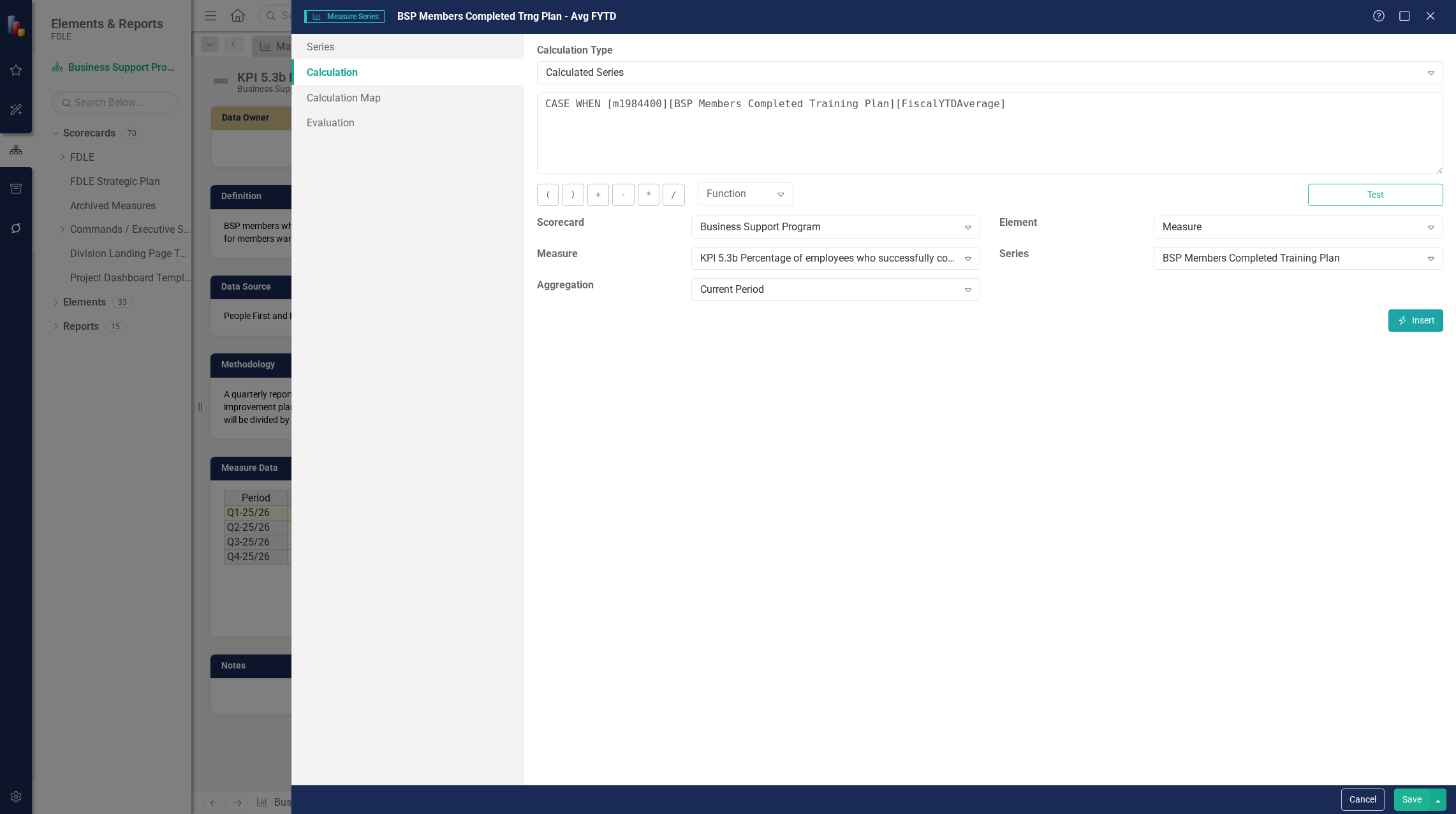
click at [1408, 316] on button "Insert Insert" at bounding box center [1415, 320] width 55 height 22
click at [973, 118] on textarea "CASE WHEN [m1984400][BSP Members Completed Training Plan][CurrentPeriod] is NUL…" at bounding box center [990, 133] width 906 height 82
type textarea "CASE WHEN [m1984400][BSP Members Completed Training Plan][CurrentPeriod] is NUL…"
click at [1403, 796] on button "Save" at bounding box center [1412, 800] width 36 height 22
